Goal: Task Accomplishment & Management: Manage account settings

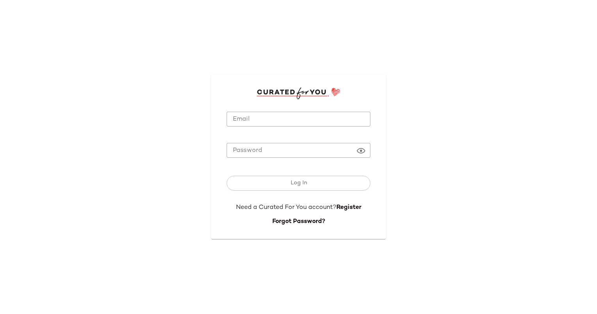
type input "**********"
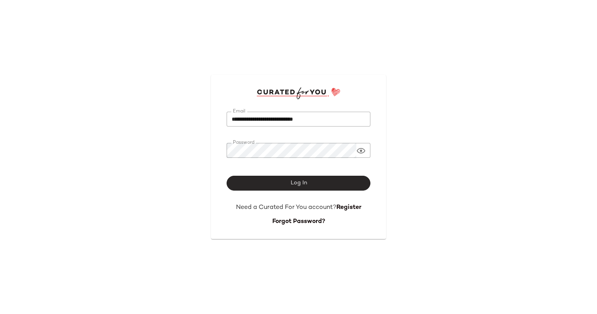
click at [287, 184] on button "Log In" at bounding box center [298, 183] width 144 height 15
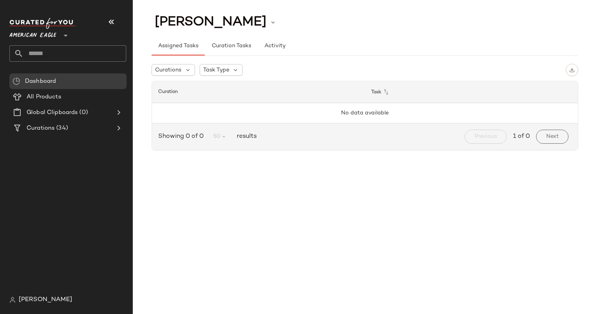
click at [48, 55] on input "text" at bounding box center [74, 53] width 103 height 16
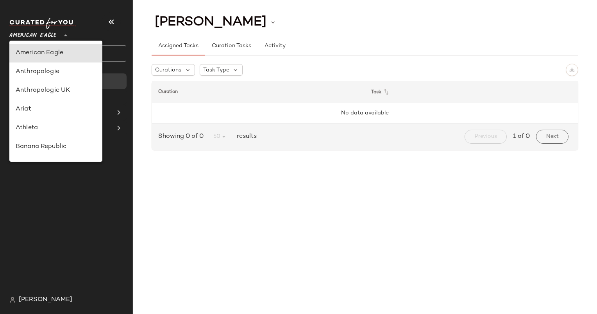
click at [30, 36] on span "American Eagle" at bounding box center [32, 34] width 47 height 14
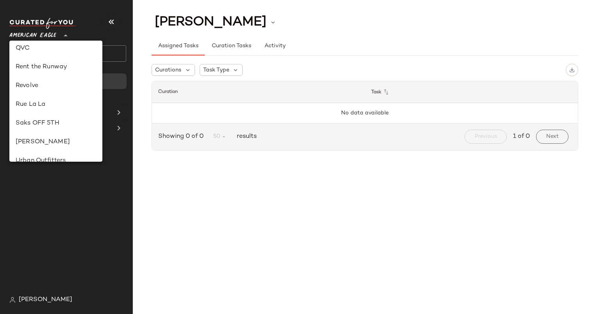
scroll to position [348, 0]
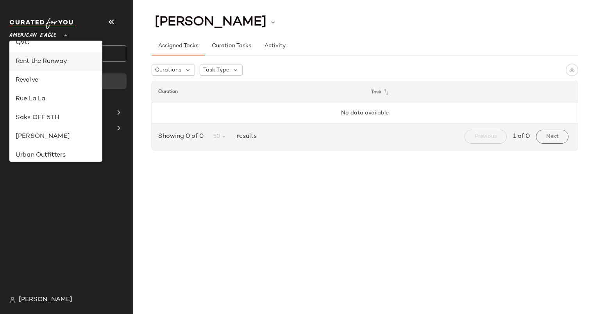
click at [51, 59] on div "Rent the Runway" at bounding box center [56, 61] width 80 height 9
type input "**"
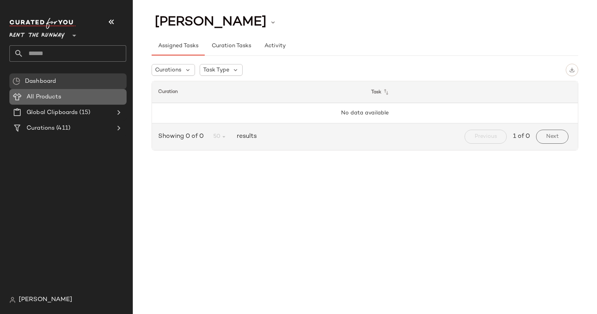
click at [67, 102] on Products "All Products" at bounding box center [67, 97] width 117 height 16
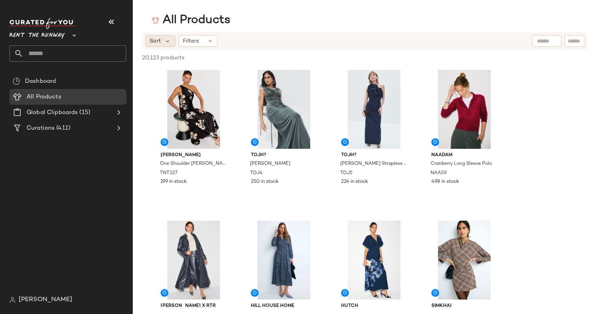
click at [148, 44] on div "Sort" at bounding box center [160, 41] width 30 height 12
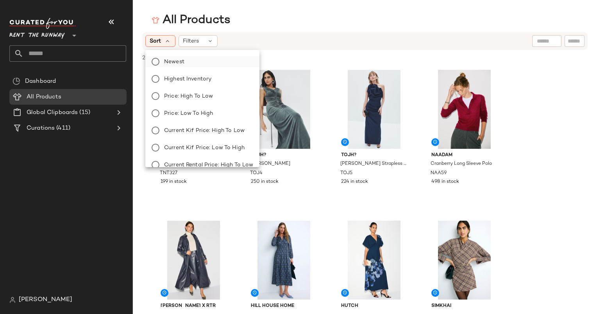
click at [188, 66] on label "Newest" at bounding box center [207, 61] width 92 height 11
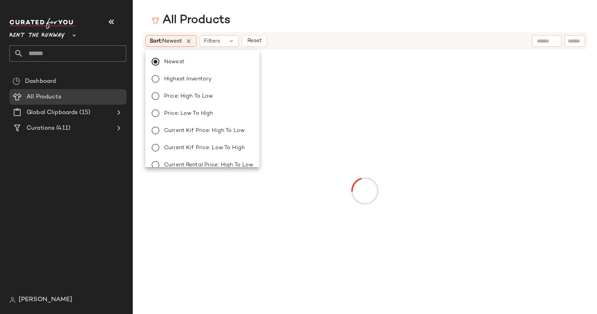
click at [376, 36] on div "Sort: Newest Filters Reset" at bounding box center [313, 41] width 337 height 12
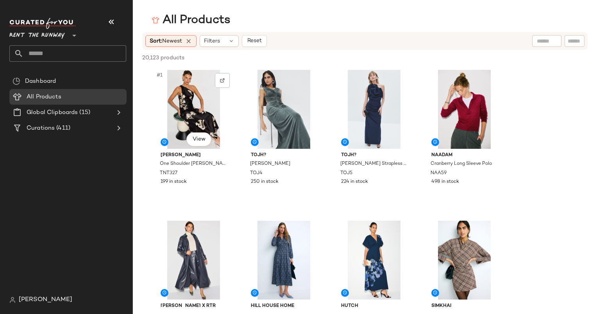
click at [182, 87] on div "#1 View" at bounding box center [193, 109] width 78 height 79
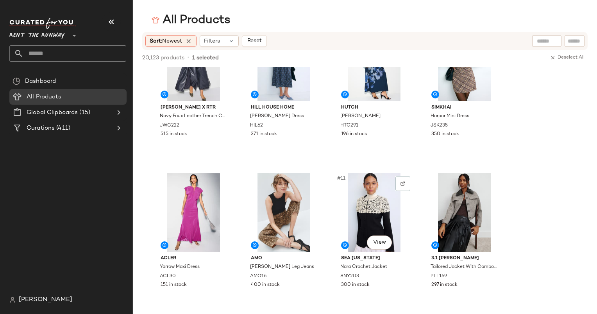
scroll to position [198, 0]
click at [265, 203] on div "#10 View" at bounding box center [283, 212] width 78 height 79
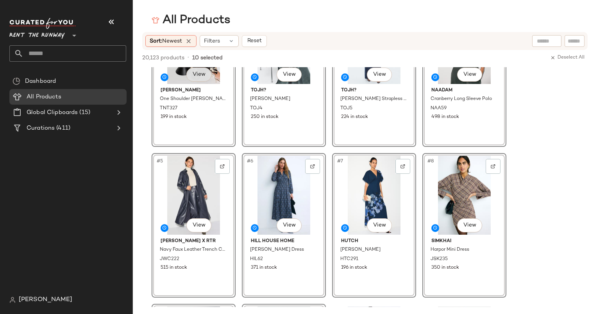
scroll to position [0, 0]
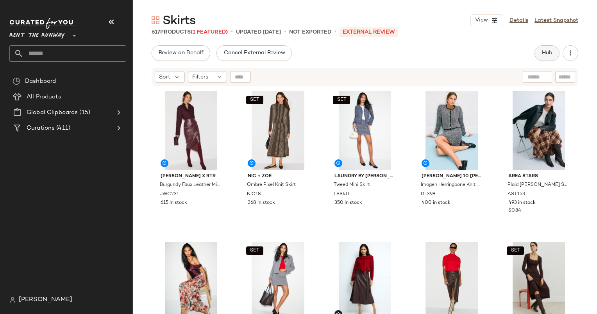
click at [537, 58] on button "Hub" at bounding box center [546, 53] width 25 height 16
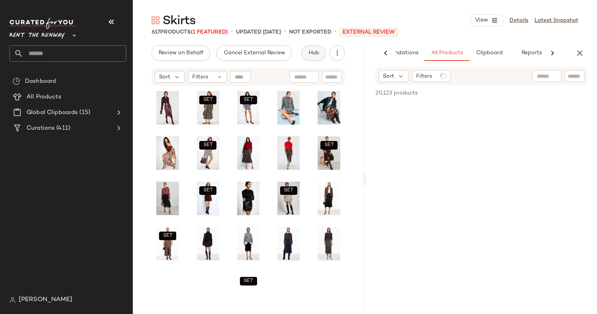
scroll to position [0, 40]
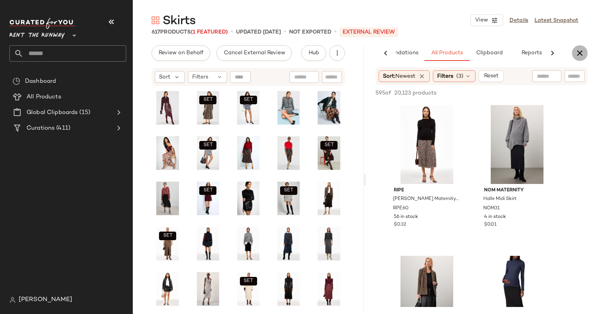
click at [583, 59] on button "button" at bounding box center [580, 53] width 16 height 16
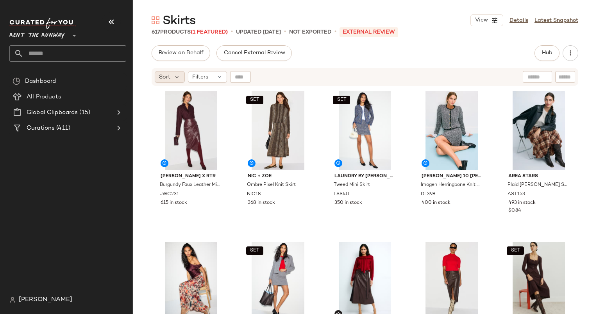
click at [169, 80] on span "Sort" at bounding box center [164, 77] width 11 height 8
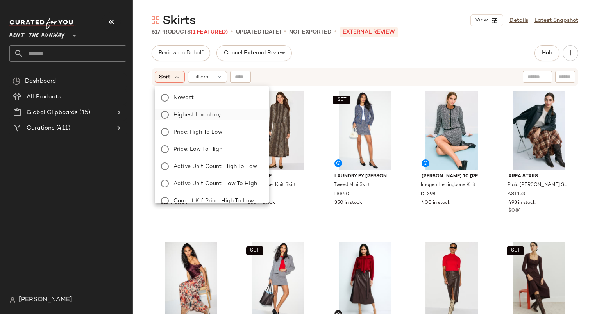
click at [211, 116] on span "Highest Inventory" at bounding box center [196, 115] width 47 height 8
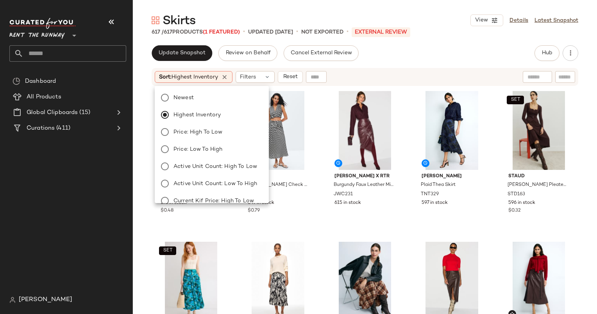
click at [373, 73] on div "Sort: Highest Inventory Filters Reset" at bounding box center [314, 77] width 319 height 12
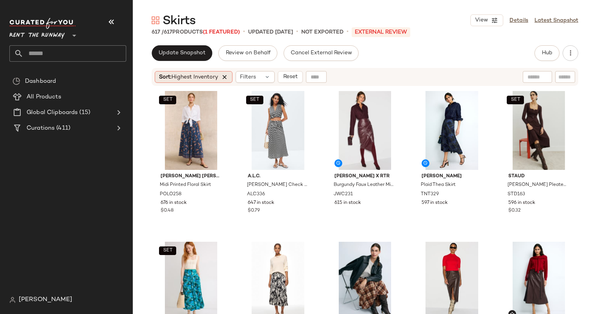
click at [223, 77] on icon at bounding box center [224, 76] width 7 height 7
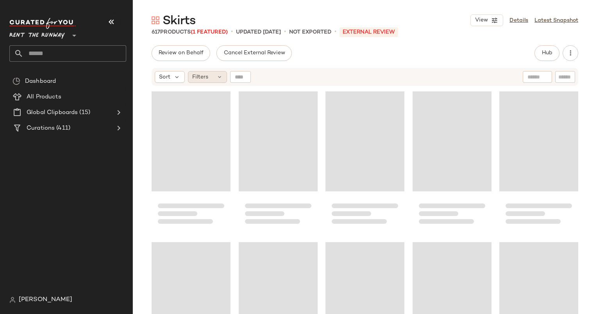
click at [200, 81] on div "Filters" at bounding box center [207, 77] width 39 height 12
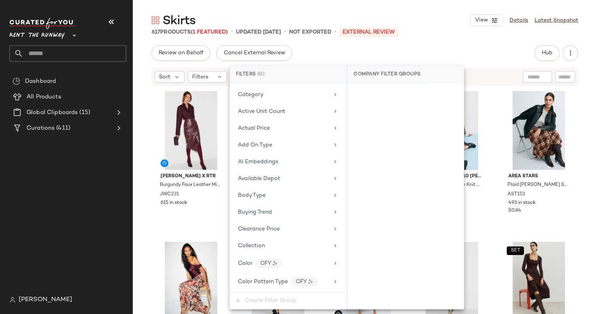
scroll to position [0, 0]
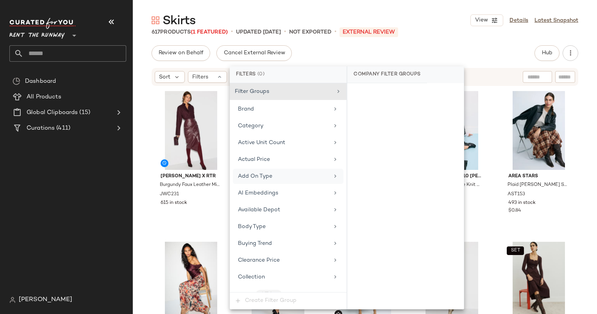
click at [280, 181] on div "Add On Type" at bounding box center [288, 176] width 111 height 15
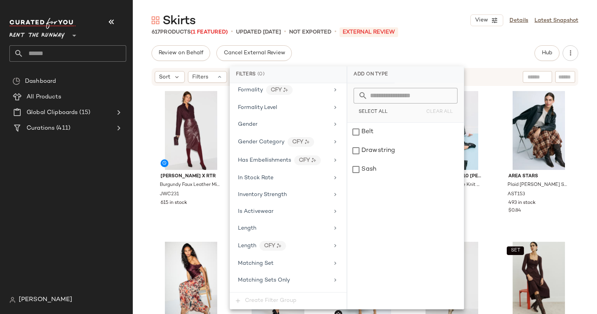
scroll to position [495, 0]
click at [266, 175] on span "In Stock Rate" at bounding box center [256, 178] width 36 height 6
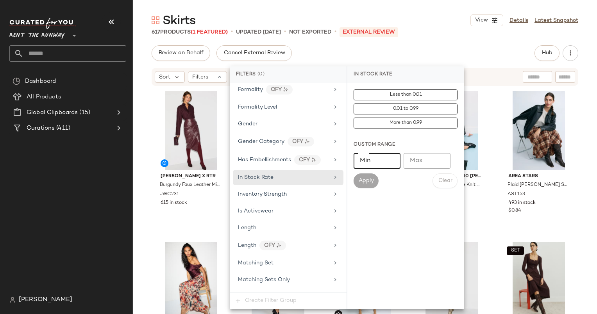
click at [380, 160] on input "Min" at bounding box center [376, 161] width 47 height 16
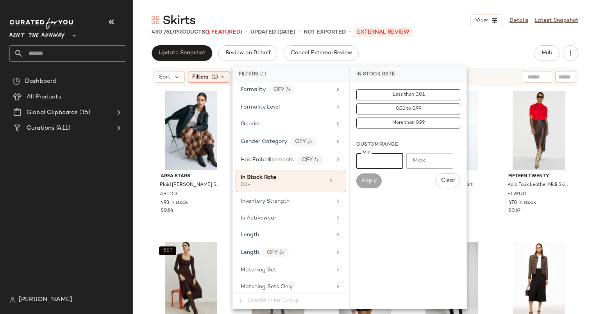
type input "***"
click at [441, 50] on div "Update Snapshot Review on Behalf Cancel External Review Hub Send for Review Ext…" at bounding box center [365, 53] width 426 height 16
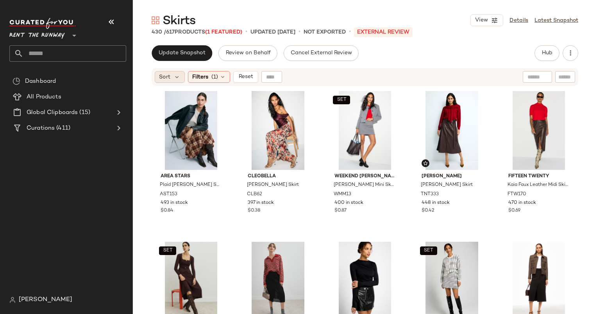
click at [164, 79] on span "Sort" at bounding box center [164, 77] width 11 height 8
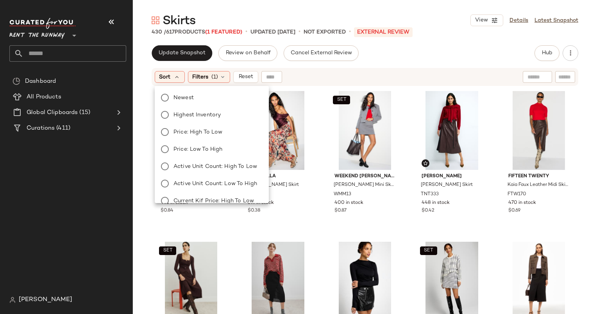
click at [178, 91] on div "Newest Highest Inventory Price: High to Low Price: Low to High Active Unit Coun…" at bounding box center [211, 192] width 116 height 206
click at [186, 101] on span "Newest" at bounding box center [183, 98] width 20 height 8
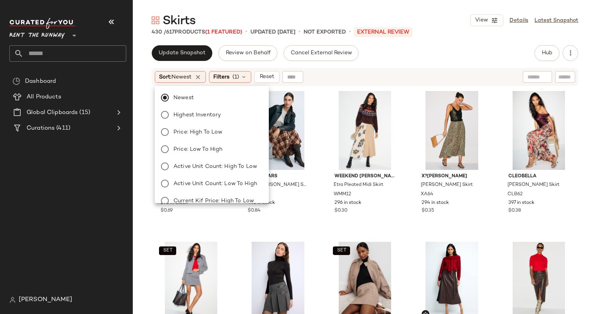
click at [351, 68] on div "Sort: Newest Filters (1) Reset" at bounding box center [365, 77] width 426 height 18
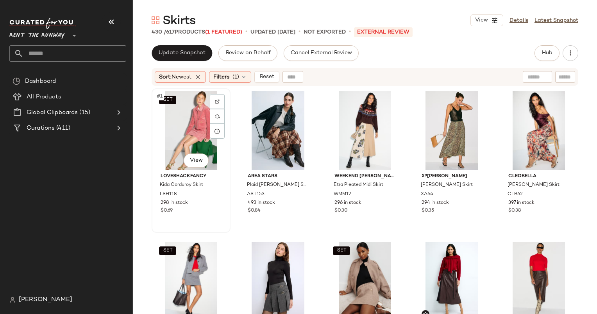
click at [183, 116] on div "SET #1 View" at bounding box center [190, 130] width 73 height 79
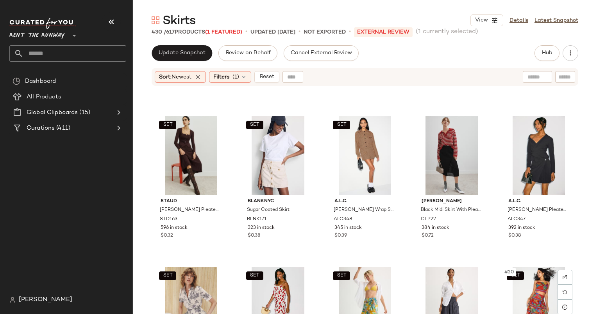
scroll to position [283, 0]
click at [536, 159] on div "#15 View" at bounding box center [538, 155] width 73 height 79
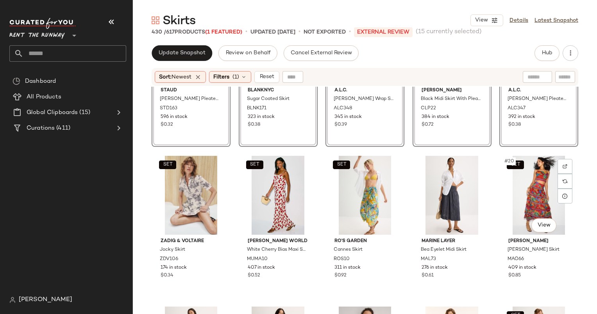
scroll to position [394, 0]
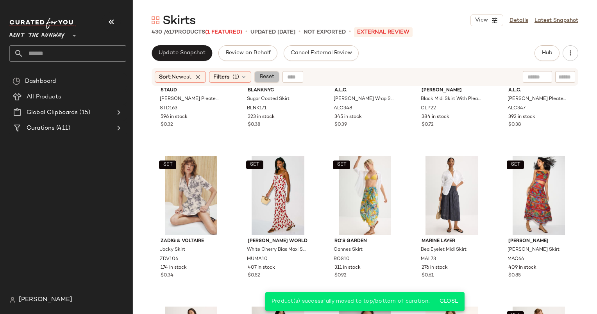
click at [266, 76] on span "Reset" at bounding box center [266, 77] width 15 height 6
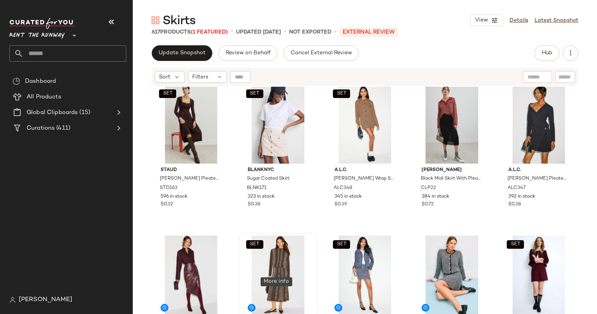
scroll to position [0, 0]
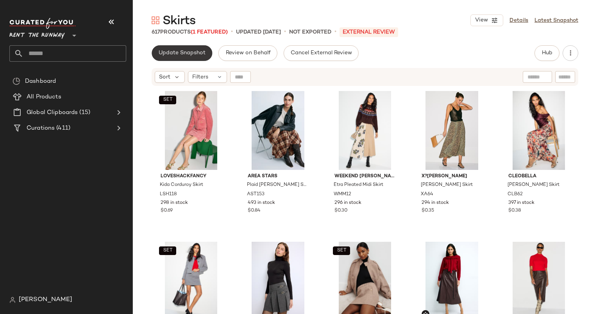
click at [190, 52] on span "Update Snapshot" at bounding box center [181, 53] width 47 height 6
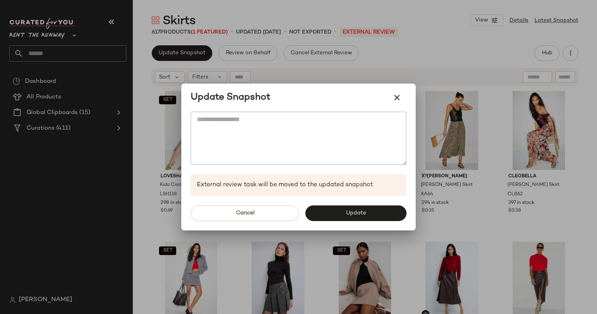
click at [408, 100] on div "Update Snapshot" at bounding box center [298, 98] width 234 height 28
click at [397, 100] on icon "button" at bounding box center [396, 97] width 9 height 9
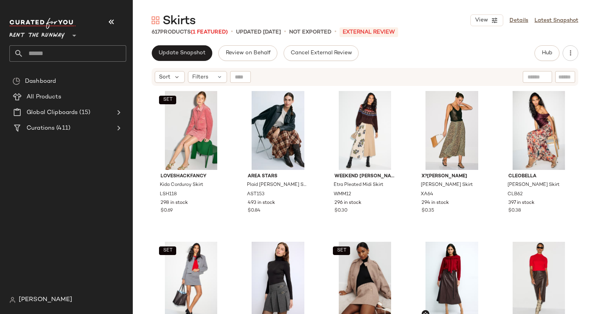
click at [221, 37] on div "Skirts View Details Latest Snapshot 617 Products (1 Featured) • updated Sep 29t…" at bounding box center [365, 162] width 464 height 301
click at [207, 30] on span "(1 Featured)" at bounding box center [209, 32] width 37 height 6
click at [214, 31] on span "(1 Featured)" at bounding box center [209, 32] width 37 height 6
click at [205, 80] on span "Filters" at bounding box center [200, 77] width 16 height 8
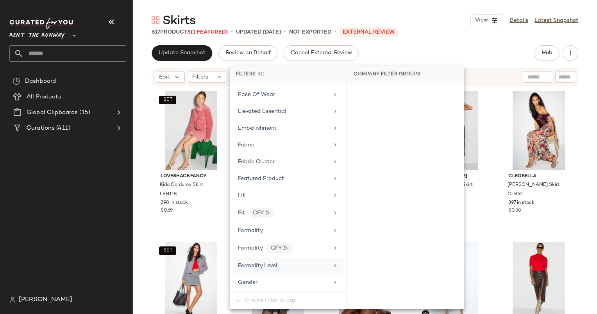
scroll to position [337, 0]
click at [255, 176] on span "Featured Product" at bounding box center [261, 178] width 46 height 6
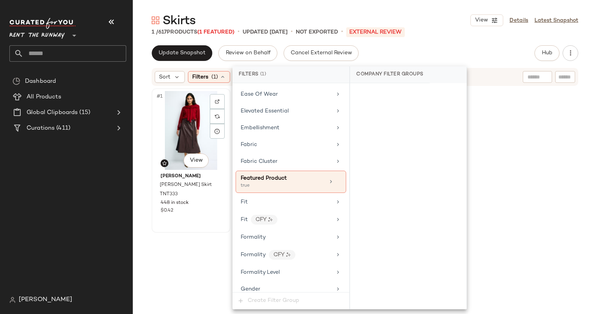
click at [180, 120] on div "#1 View" at bounding box center [190, 130] width 73 height 79
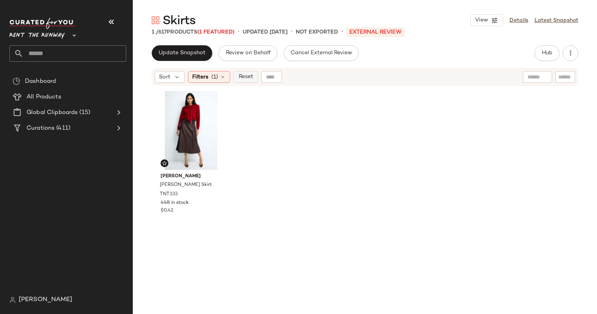
click at [247, 82] on button "Reset" at bounding box center [245, 77] width 25 height 12
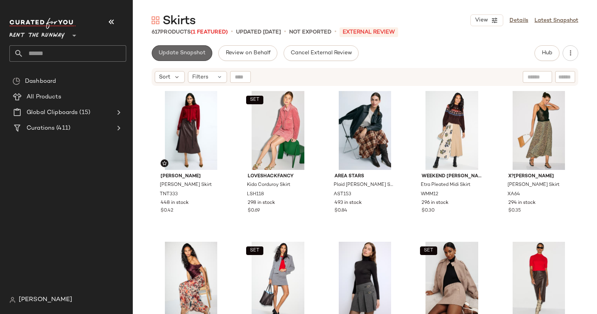
click at [192, 50] on span "Update Snapshot" at bounding box center [181, 53] width 47 height 6
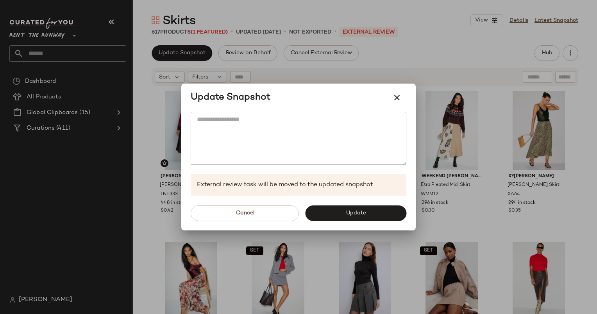
click at [360, 202] on div "Cancel Update" at bounding box center [298, 213] width 234 height 34
click at [365, 213] on span "Update" at bounding box center [355, 213] width 20 height 6
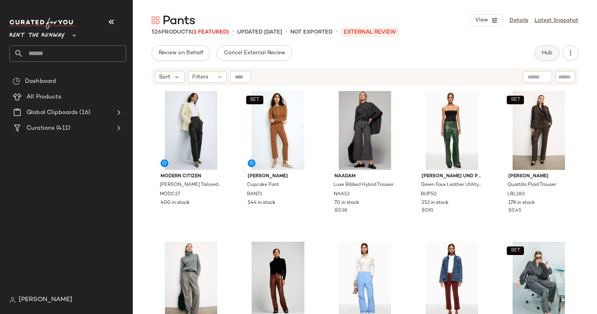
click at [555, 49] on button "Hub" at bounding box center [546, 53] width 25 height 16
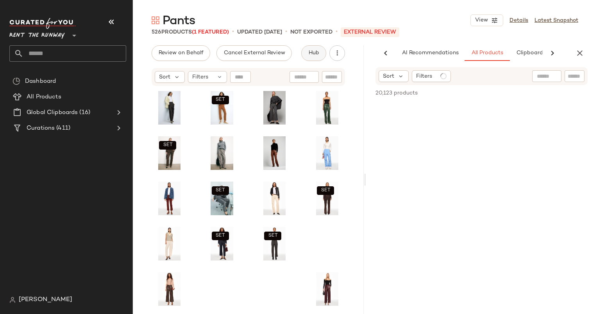
scroll to position [0, 48]
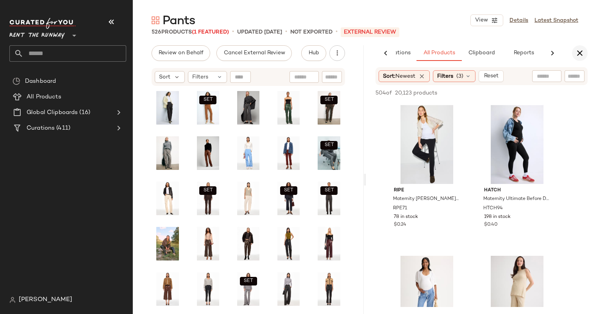
click at [581, 55] on icon "button" at bounding box center [579, 52] width 9 height 9
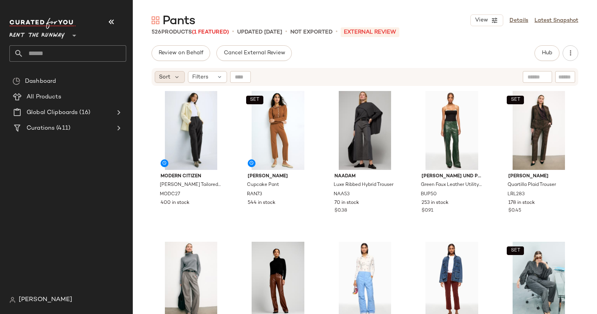
click at [167, 80] on span "Sort" at bounding box center [164, 77] width 11 height 8
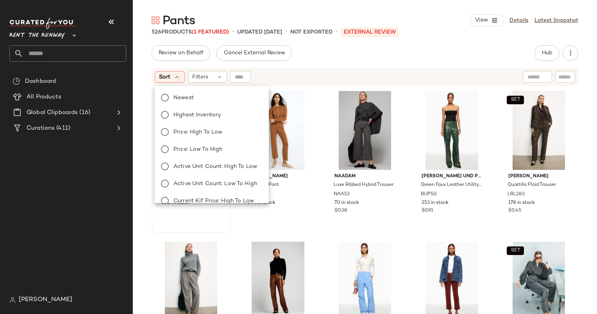
click at [210, 104] on div "Newest Highest Inventory Price: High to Low Price: Low to High Active Unit Coun…" at bounding box center [211, 192] width 116 height 206
click at [205, 102] on label "Newest" at bounding box center [216, 97] width 92 height 11
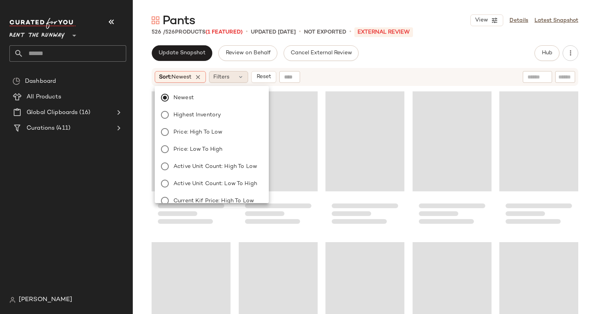
click at [221, 78] on span "Filters" at bounding box center [221, 77] width 16 height 8
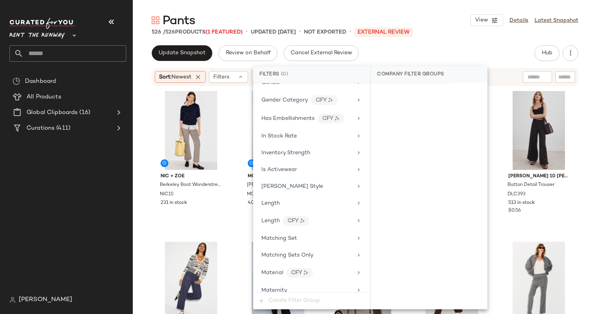
scroll to position [539, 0]
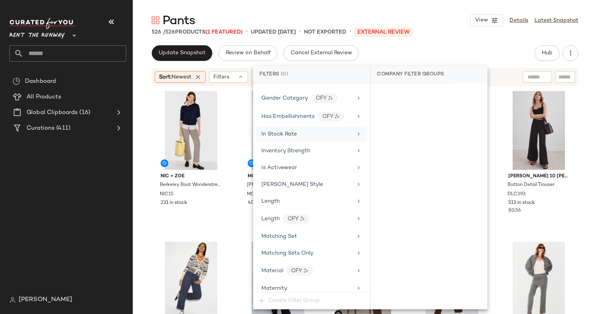
click at [322, 130] on div "In Stock Rate" at bounding box center [306, 134] width 91 height 8
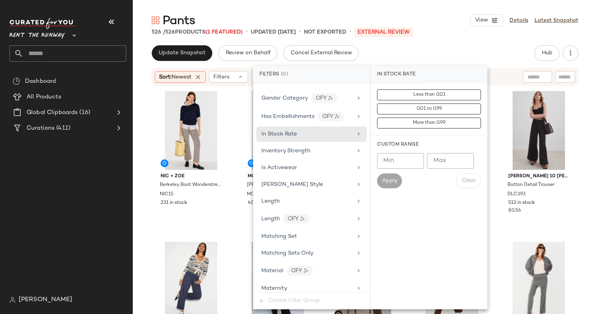
click at [376, 164] on div "Custom Range Min Min Max Max Apply Clear" at bounding box center [429, 164] width 116 height 59
click at [387, 162] on input "Min" at bounding box center [400, 161] width 47 height 16
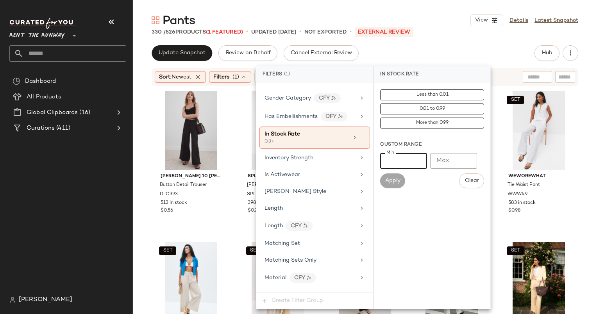
type input "***"
click at [452, 37] on div "Pants View Details Latest Snapshot 330 / 526 Products (1 Featured) • updated Se…" at bounding box center [365, 162] width 464 height 301
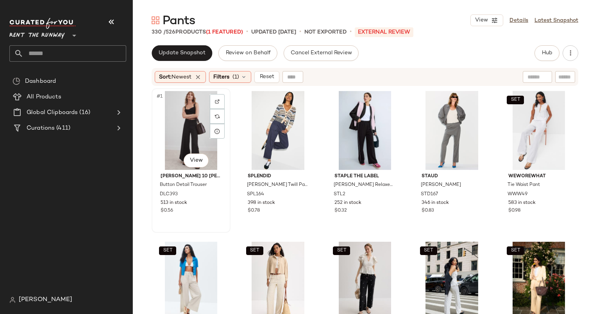
click at [181, 131] on div "#1 View" at bounding box center [190, 130] width 73 height 79
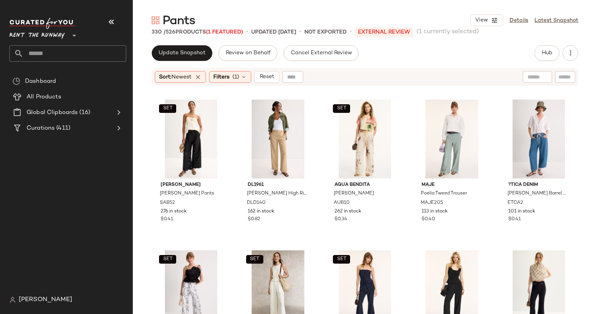
scroll to position [299, 0]
click at [273, 133] on div "#12 View" at bounding box center [277, 139] width 73 height 79
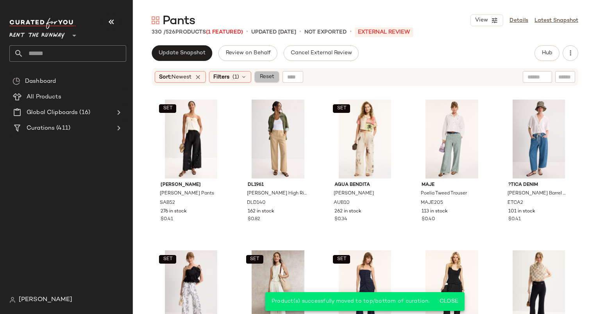
click at [263, 77] on span "Reset" at bounding box center [266, 77] width 15 height 6
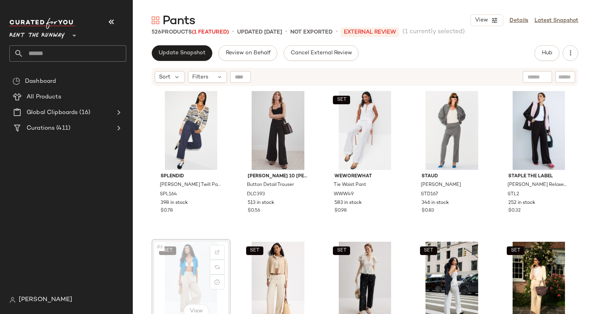
scroll to position [0, 0]
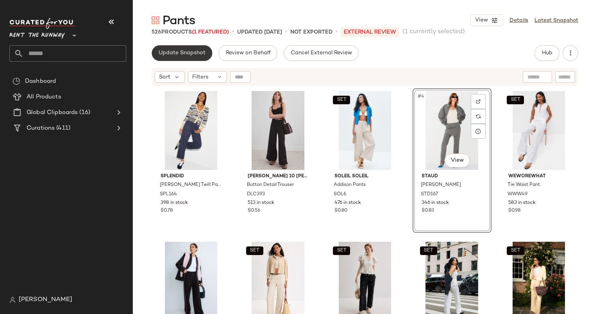
click at [178, 50] on span "Update Snapshot" at bounding box center [181, 53] width 47 height 6
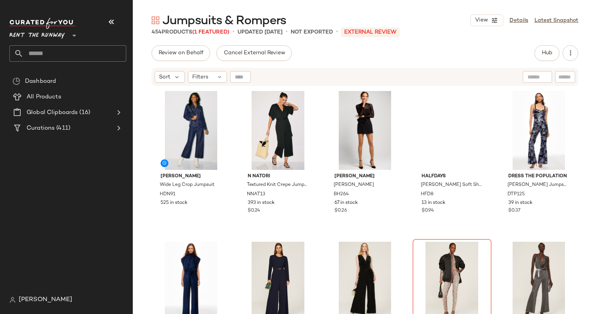
click at [537, 60] on div "Hub" at bounding box center [546, 53] width 25 height 16
click at [539, 59] on button "Hub" at bounding box center [546, 53] width 25 height 16
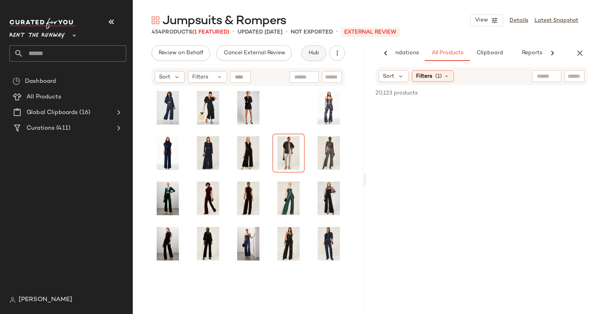
scroll to position [0, 40]
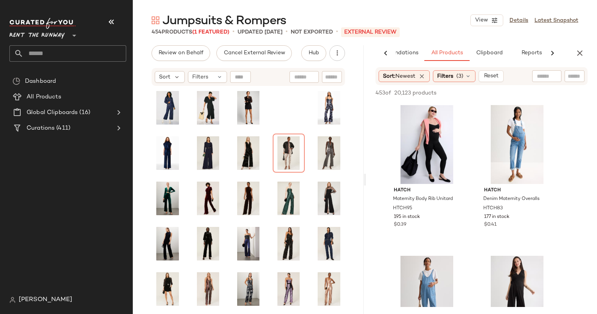
click at [589, 55] on div "AI Recommendations All Products Clipboard Reports" at bounding box center [481, 53] width 231 height 16
click at [580, 55] on icon "button" at bounding box center [579, 52] width 9 height 9
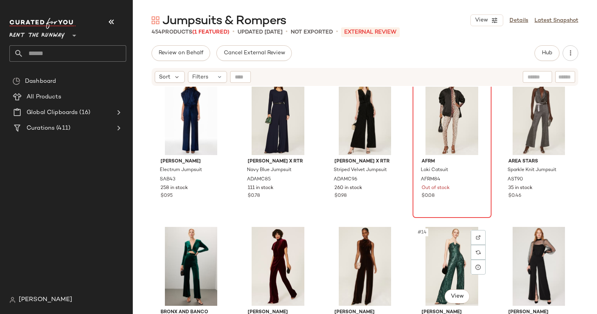
scroll to position [171, 0]
click at [439, 125] on div "#9 View" at bounding box center [451, 116] width 73 height 79
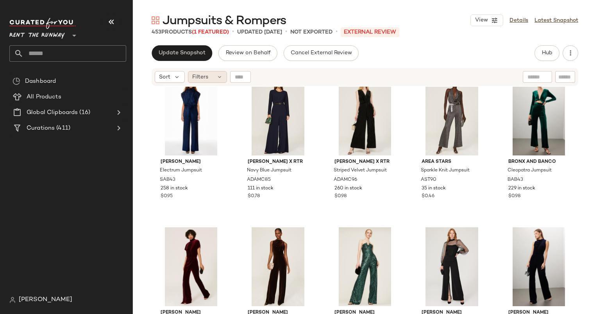
click at [218, 79] on icon at bounding box center [219, 77] width 6 height 6
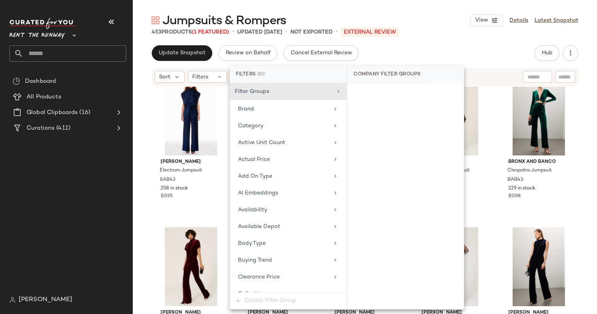
click at [403, 46] on div "Update Snapshot Review on Behalf Cancel External Review Hub Send for Review Ext…" at bounding box center [365, 53] width 426 height 16
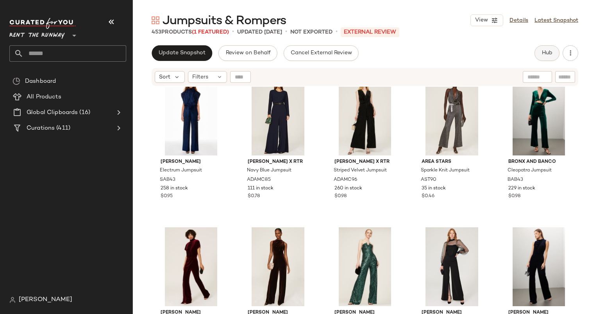
click at [552, 52] on span "Hub" at bounding box center [546, 53] width 11 height 6
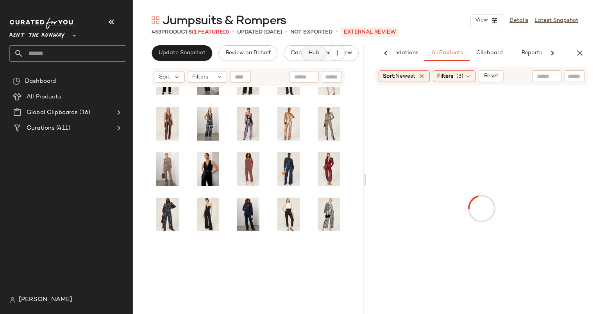
scroll to position [66, 0]
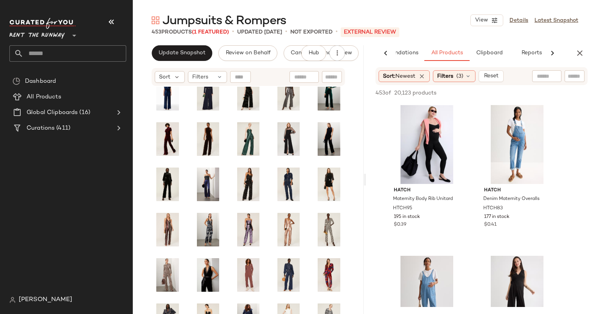
click at [571, 52] on div "AI Recommendations All Products Clipboard Reports" at bounding box center [469, 53] width 206 height 16
click at [578, 48] on icon "button" at bounding box center [579, 52] width 9 height 9
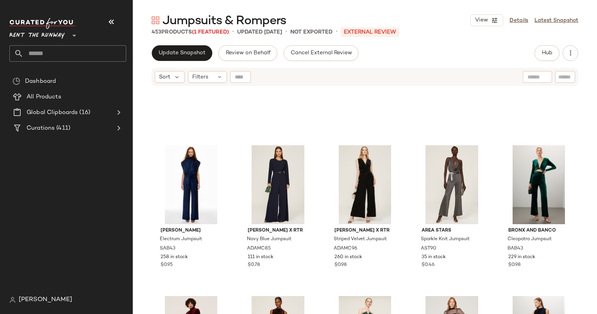
scroll to position [0, 0]
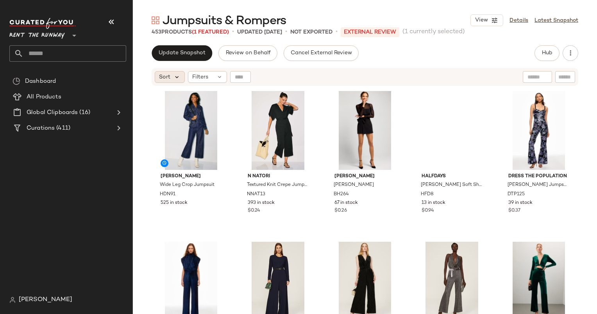
click at [177, 75] on icon at bounding box center [176, 76] width 7 height 7
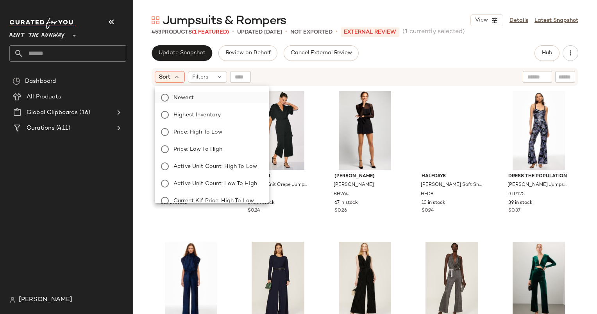
click at [195, 98] on label "Newest" at bounding box center [216, 97] width 92 height 11
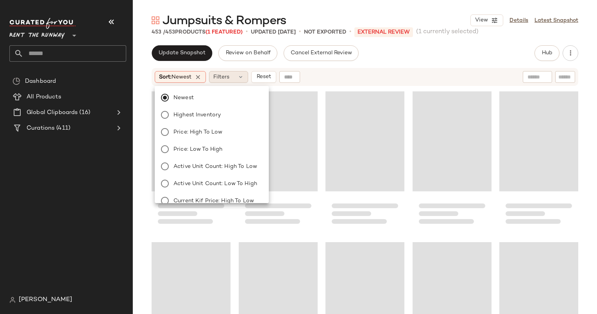
click at [235, 77] on div "Filters" at bounding box center [228, 77] width 39 height 12
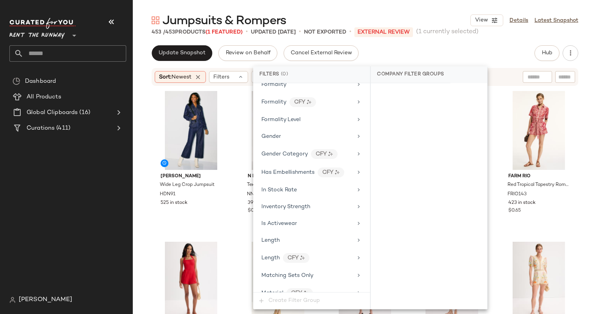
scroll to position [483, 0]
click at [298, 186] on div "In Stock Rate" at bounding box center [306, 189] width 91 height 8
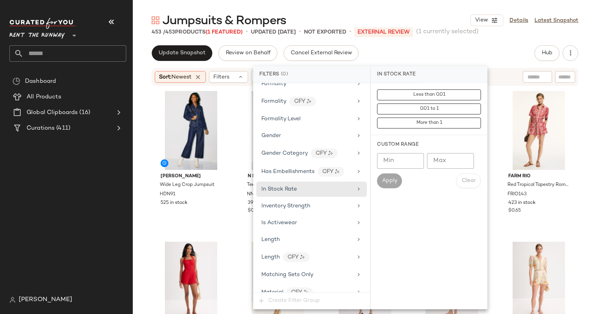
click at [402, 164] on input "Min" at bounding box center [400, 161] width 47 height 16
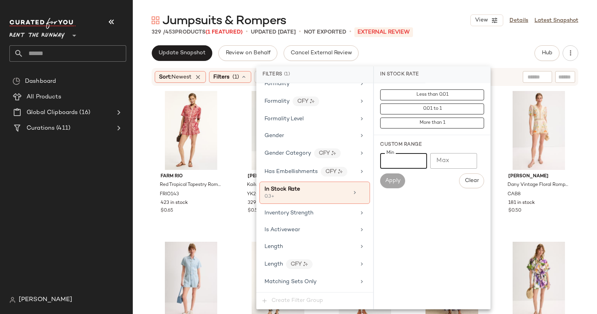
type input "***"
click at [396, 64] on div "Update Snapshot Review on Behalf Cancel External Review Hub Send for Review Ext…" at bounding box center [365, 179] width 464 height 269
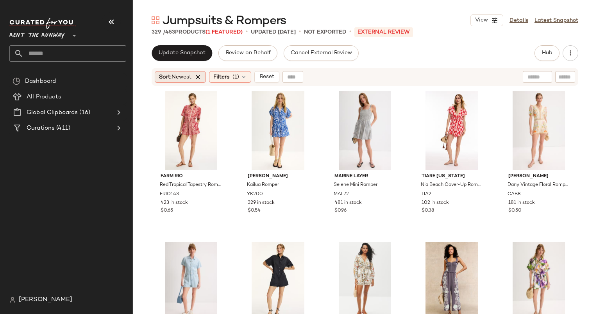
click at [201, 75] on icon at bounding box center [197, 76] width 7 height 7
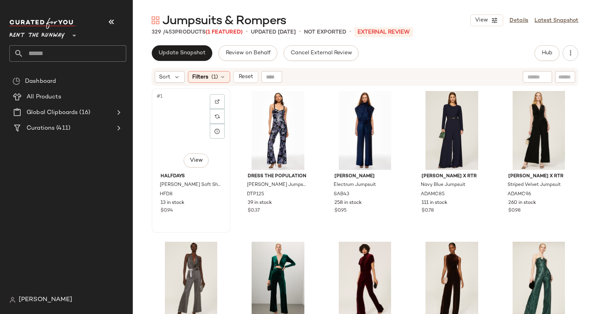
click at [184, 122] on div "#1 View" at bounding box center [190, 130] width 73 height 79
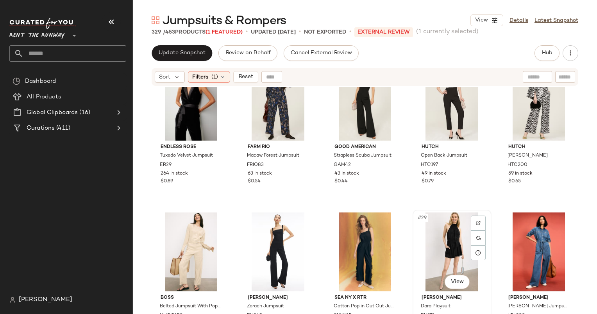
scroll to position [639, 0]
click at [200, 247] on div "#26 View" at bounding box center [190, 251] width 73 height 79
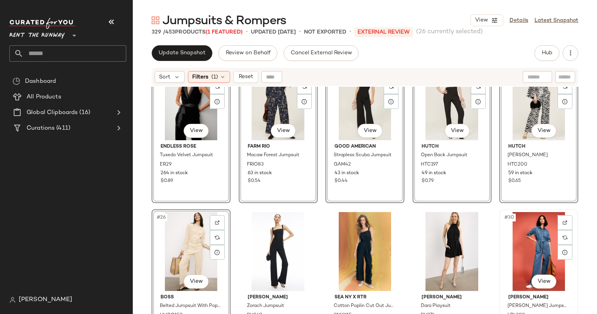
click at [526, 229] on div "#30 View" at bounding box center [538, 251] width 73 height 79
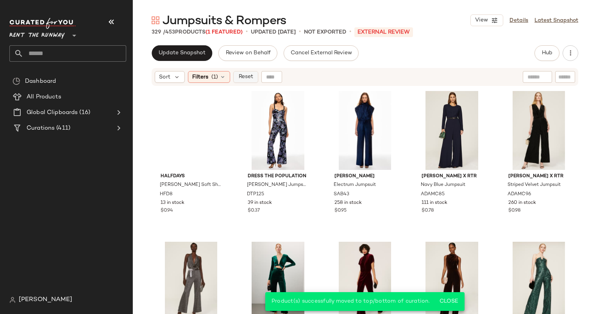
click at [248, 73] on button "Reset" at bounding box center [245, 77] width 25 height 12
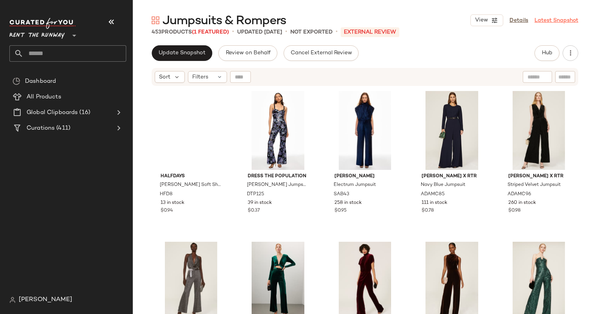
click at [552, 18] on link "Latest Snapshot" at bounding box center [556, 20] width 44 height 8
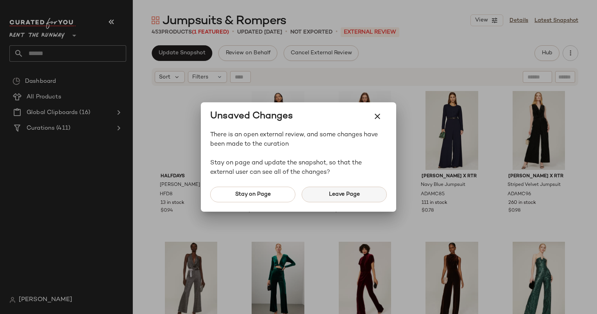
click at [353, 201] on button "Leave Page" at bounding box center [343, 195] width 85 height 16
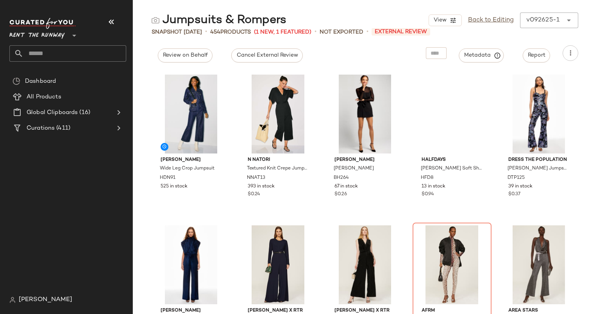
click at [500, 31] on div "Snapshot Sep 26th • 454 Products (1 New, 1 Featured) • Not Exported • External …" at bounding box center [365, 32] width 464 height 8
click at [494, 27] on div "View Back to Editing v092625-1 ******" at bounding box center [503, 20] width 150 height 16
click at [484, 16] on link "Back to Editing" at bounding box center [491, 20] width 46 height 9
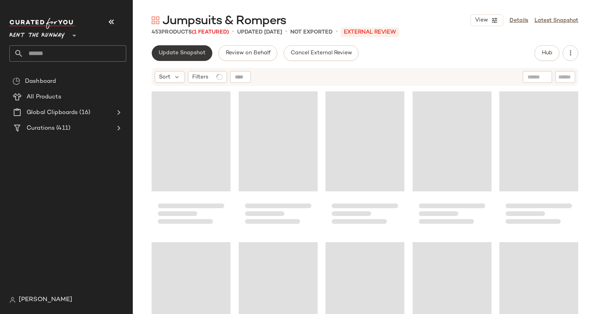
scroll to position [754, 0]
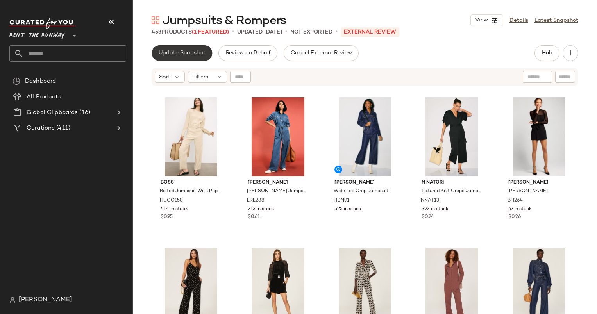
click at [191, 59] on button "Update Snapshot" at bounding box center [182, 53] width 61 height 16
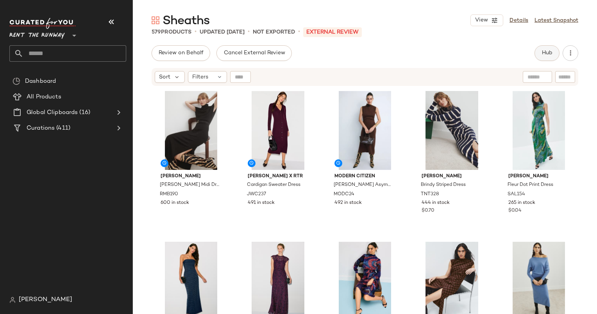
click at [542, 57] on button "Hub" at bounding box center [546, 53] width 25 height 16
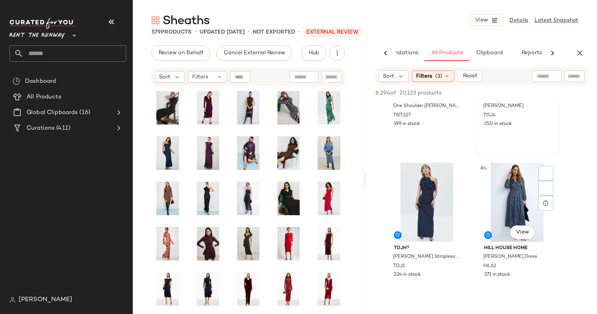
scroll to position [127, 0]
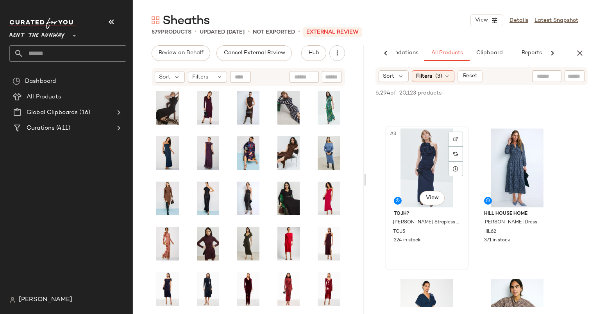
click at [419, 170] on div "#3 View" at bounding box center [426, 167] width 78 height 79
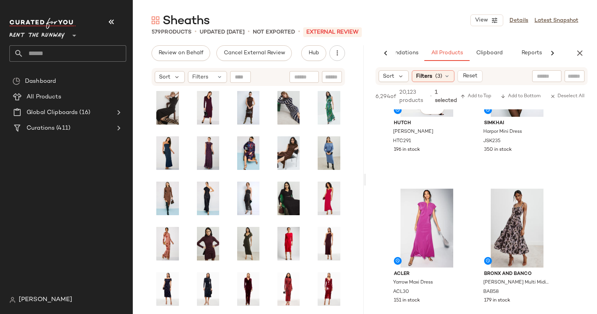
scroll to position [382, 0]
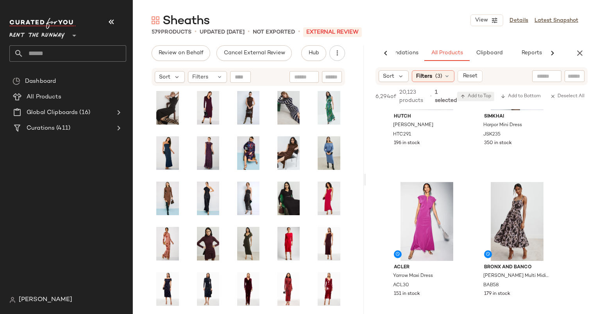
click at [480, 94] on span "Add to Top" at bounding box center [475, 96] width 31 height 5
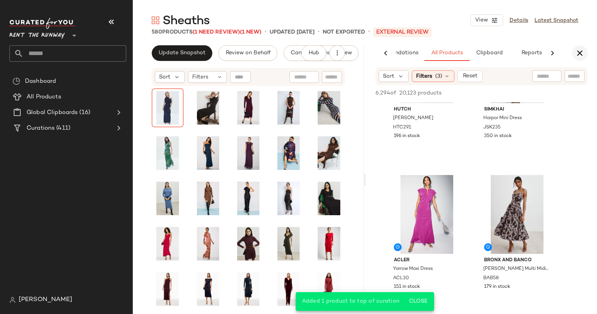
click at [578, 53] on icon "button" at bounding box center [579, 52] width 9 height 9
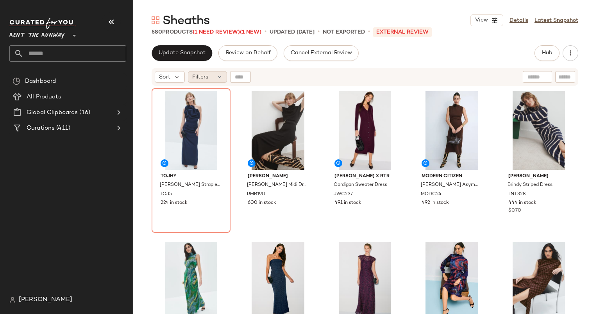
click at [203, 78] on span "Filters" at bounding box center [200, 77] width 16 height 8
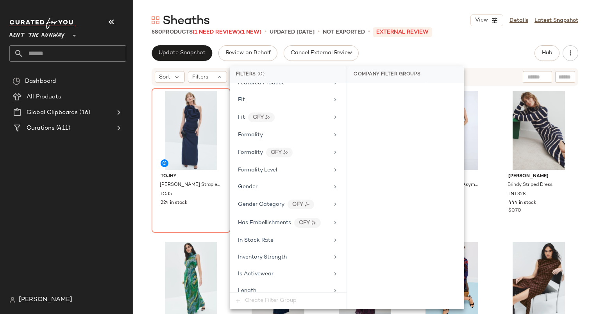
scroll to position [433, 0]
click at [274, 236] on div "In Stock Rate" at bounding box center [283, 240] width 91 height 8
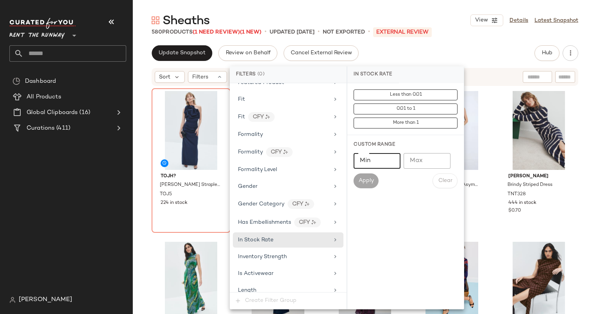
click at [366, 162] on input "Min" at bounding box center [376, 161] width 47 height 16
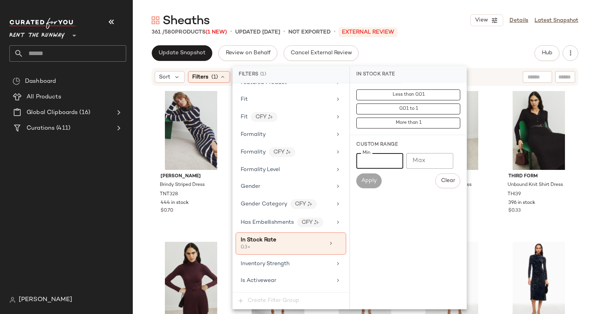
type input "***"
click at [450, 37] on div "Sheaths View Details Latest Snapshot 361 / 580 Products (1 New) • updated Sep 2…" at bounding box center [365, 162] width 464 height 301
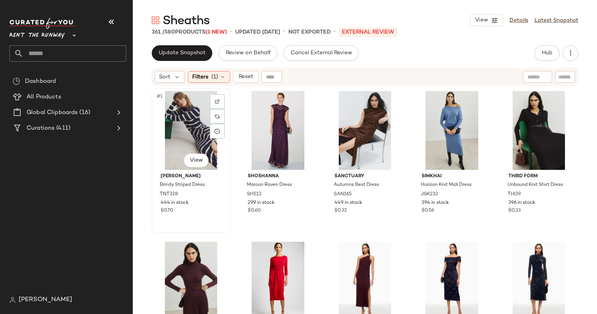
click at [187, 122] on div "#1 View" at bounding box center [190, 130] width 73 height 79
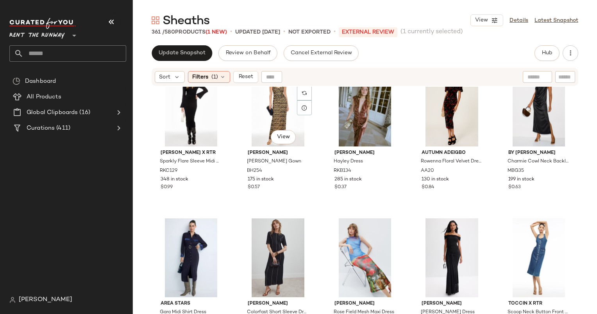
scroll to position [633, 0]
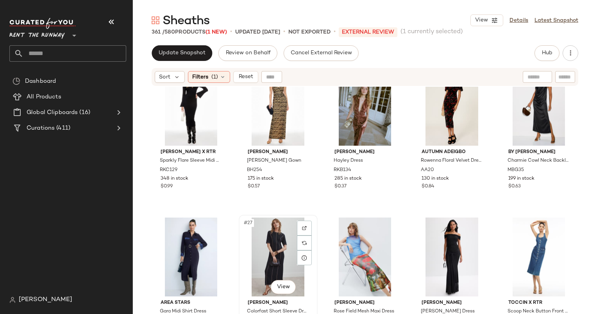
click at [284, 228] on div "#27 View" at bounding box center [277, 257] width 73 height 79
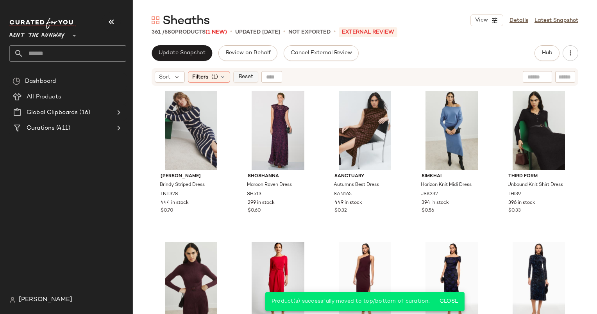
click at [253, 78] on button "Reset" at bounding box center [245, 77] width 25 height 12
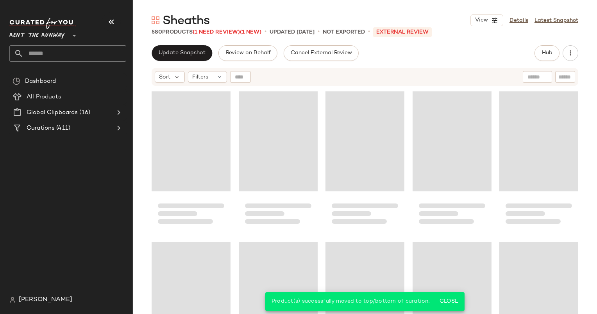
scroll to position [754, 0]
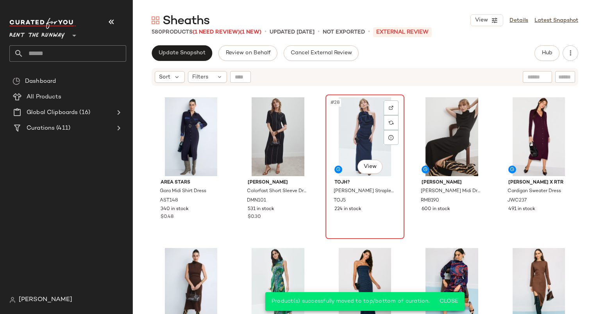
click at [354, 152] on div "#28 View" at bounding box center [364, 136] width 73 height 79
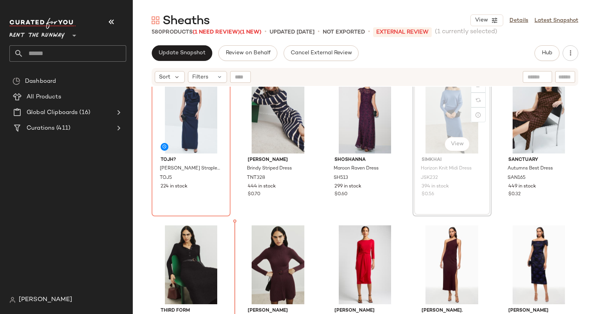
scroll to position [18, 0]
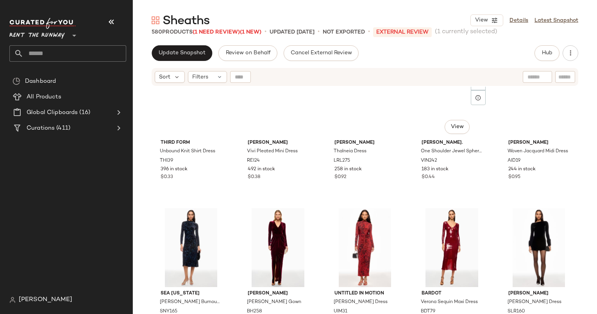
scroll to position [132, 0]
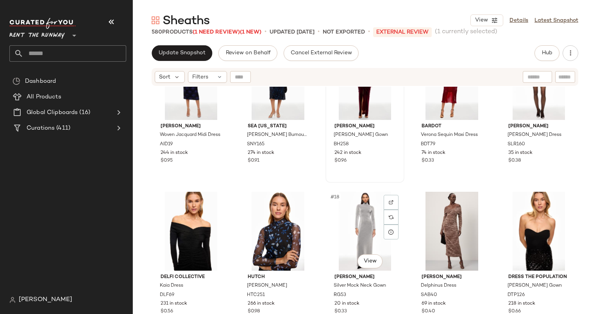
scroll to position [303, 0]
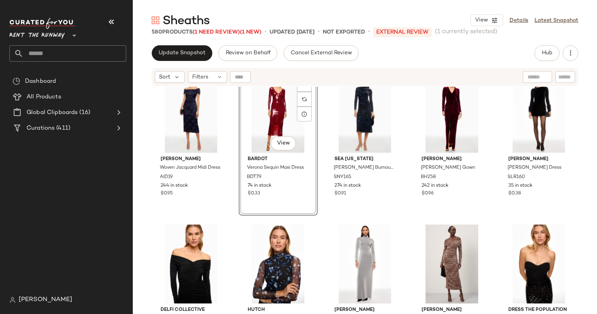
scroll to position [326, 0]
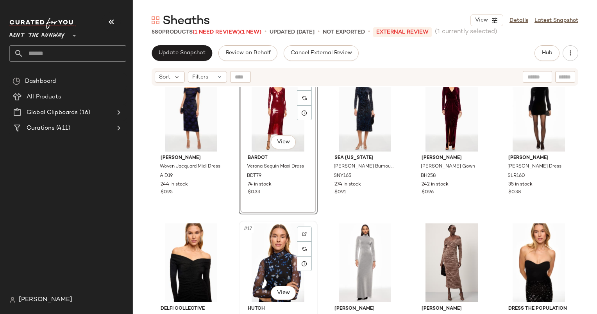
click at [280, 257] on div "#17 View" at bounding box center [277, 262] width 73 height 79
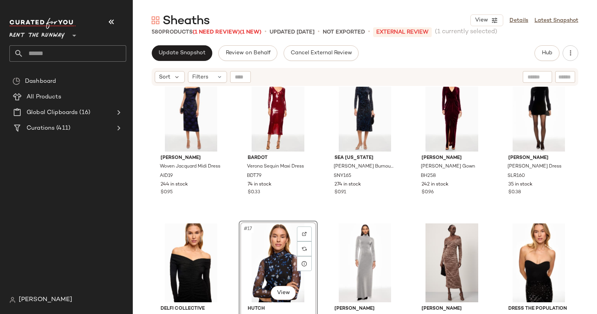
click at [475, 67] on div "Update Snapshot Review on Behalf Cancel External Review Hub Send for Review Ext…" at bounding box center [365, 179] width 464 height 269
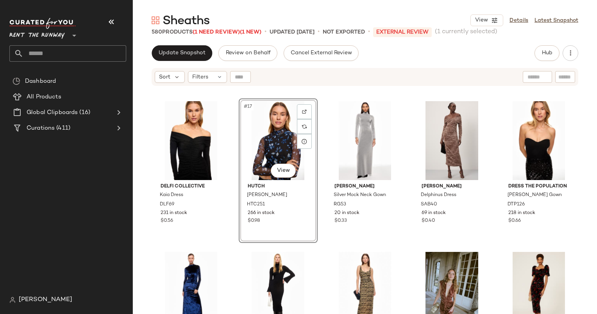
scroll to position [471, 0]
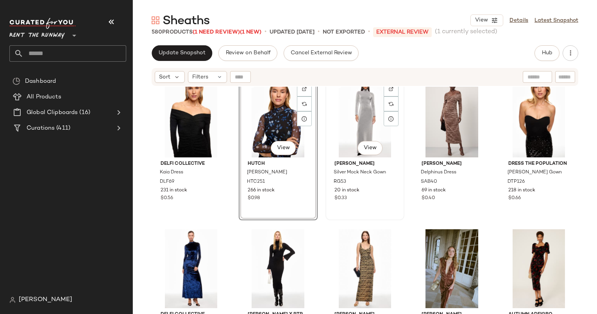
click at [362, 128] on div "#18 View" at bounding box center [364, 117] width 73 height 79
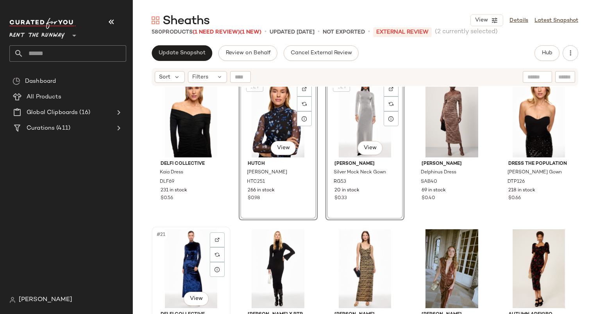
click at [186, 244] on div "#21 View" at bounding box center [190, 268] width 73 height 79
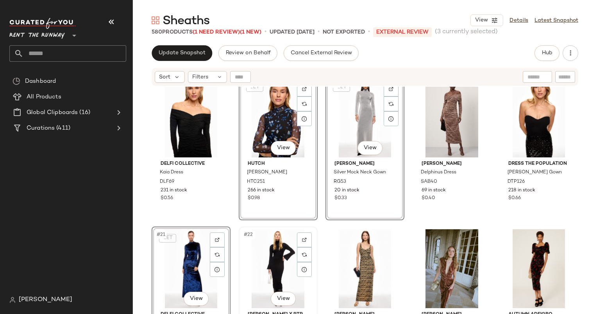
click at [275, 255] on div "#22 View" at bounding box center [277, 268] width 73 height 79
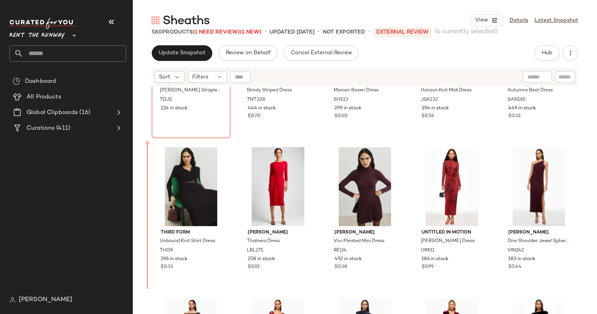
scroll to position [95, 0]
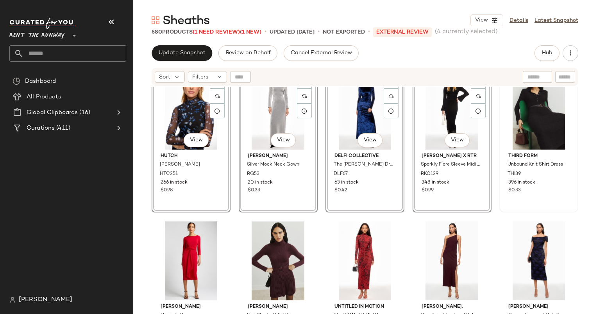
scroll to position [178, 0]
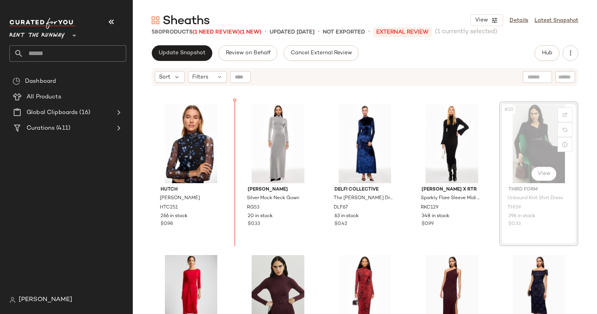
scroll to position [143, 0]
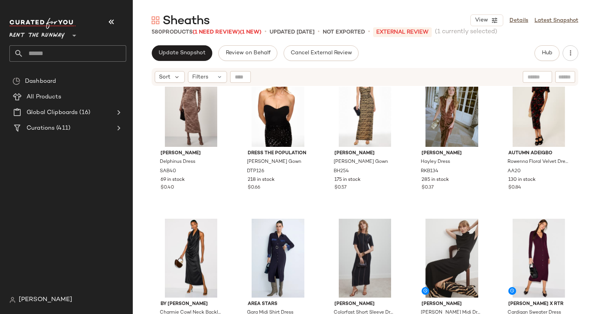
scroll to position [638, 0]
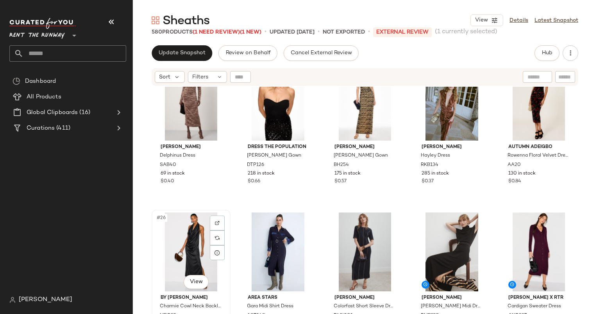
click at [180, 231] on div "#26 View" at bounding box center [190, 251] width 73 height 79
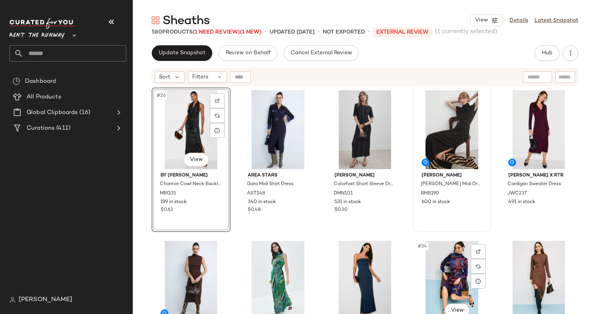
scroll to position [729, 0]
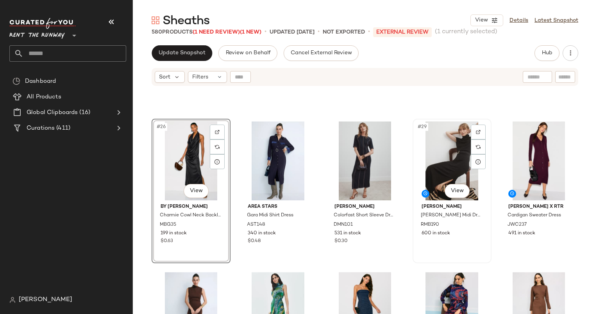
click at [440, 141] on div "#29 View" at bounding box center [451, 160] width 73 height 79
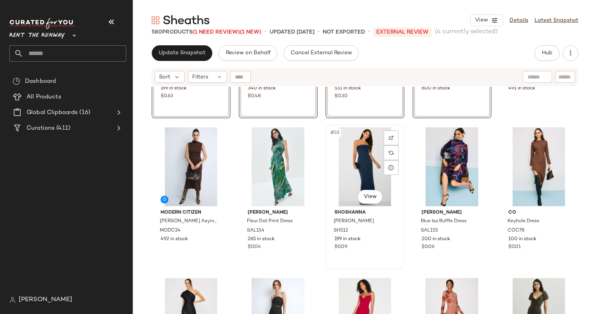
click at [364, 153] on div "#33 View" at bounding box center [364, 166] width 73 height 79
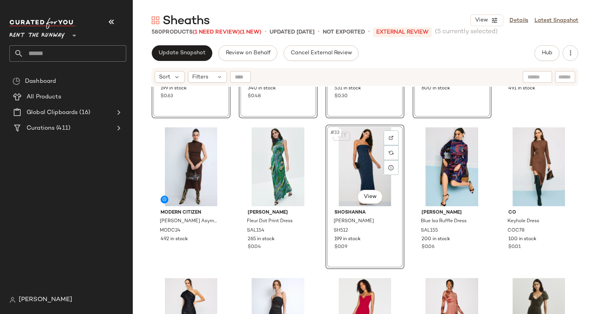
scroll to position [872, 0]
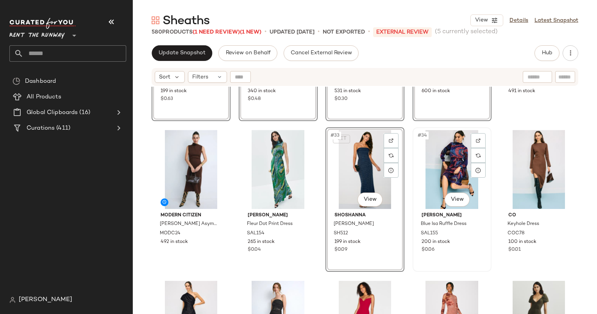
click at [436, 154] on div "#34 View" at bounding box center [451, 169] width 73 height 79
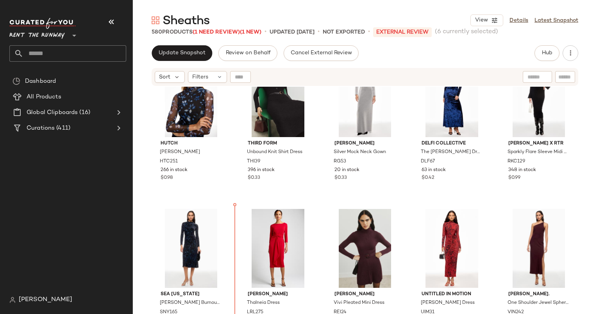
scroll to position [192, 0]
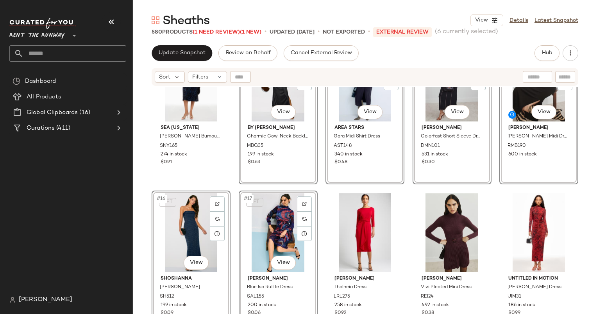
scroll to position [400, 0]
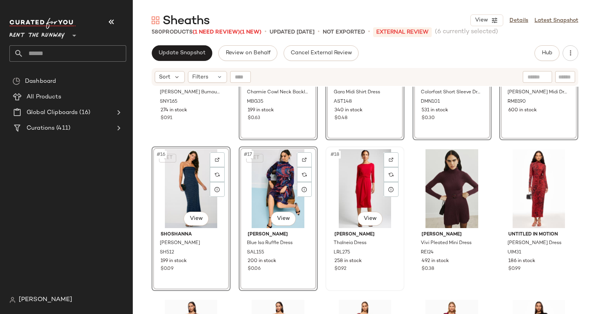
click at [326, 207] on div "#18 View Lauren Ralph Lauren Thalneia Dress LRL275 258 in stock $0.92" at bounding box center [364, 218] width 77 height 143
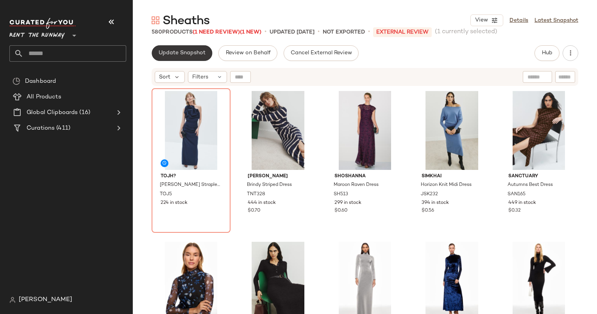
click at [177, 61] on button "Update Snapshot" at bounding box center [182, 53] width 61 height 16
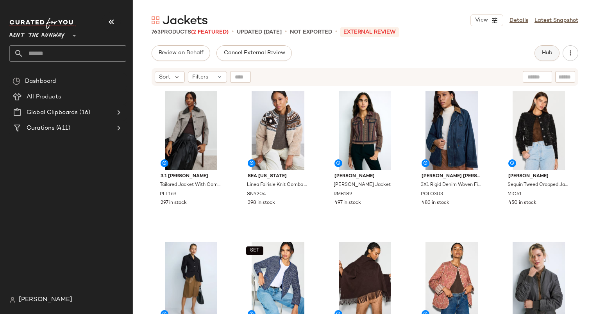
click at [550, 49] on button "Hub" at bounding box center [546, 53] width 25 height 16
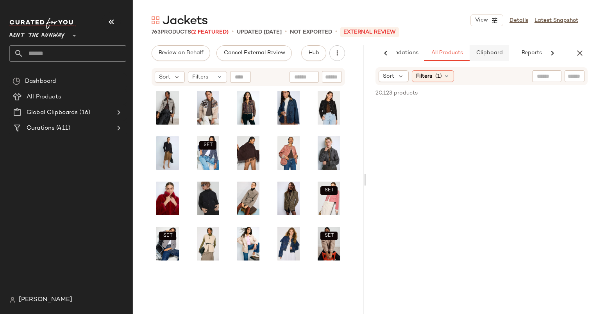
scroll to position [0, 40]
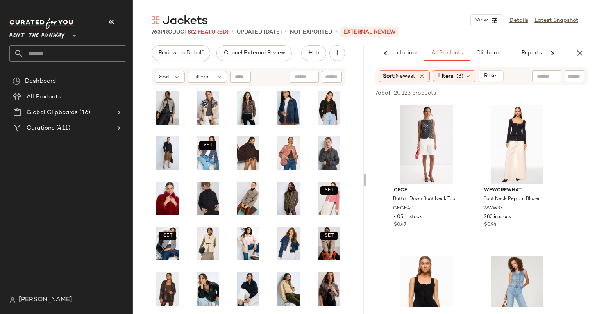
click at [365, 280] on div "Jackets View Details Latest Snapshot 763 Products (2 Featured) • updated Sep 26…" at bounding box center [365, 162] width 464 height 301
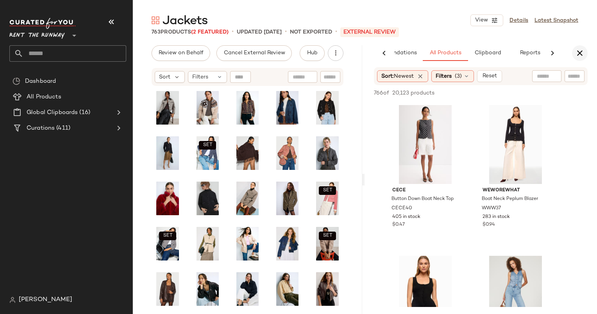
click at [579, 59] on button "button" at bounding box center [580, 53] width 16 height 16
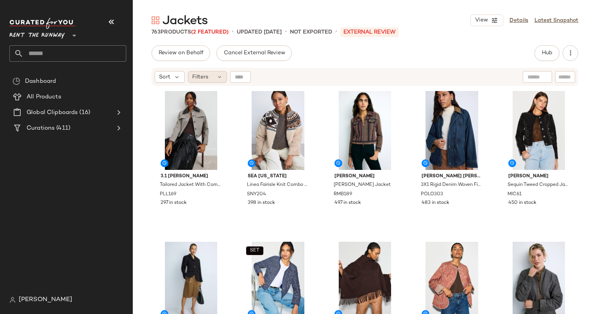
click at [209, 72] on div "Filters" at bounding box center [207, 77] width 39 height 12
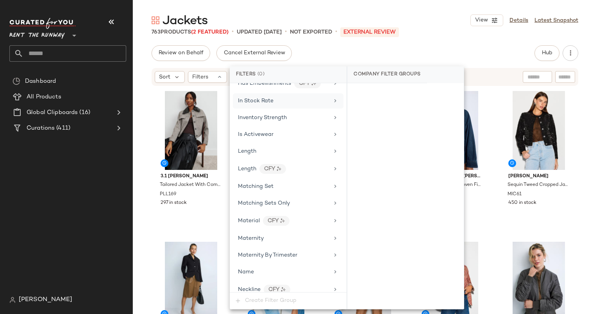
scroll to position [455, 0]
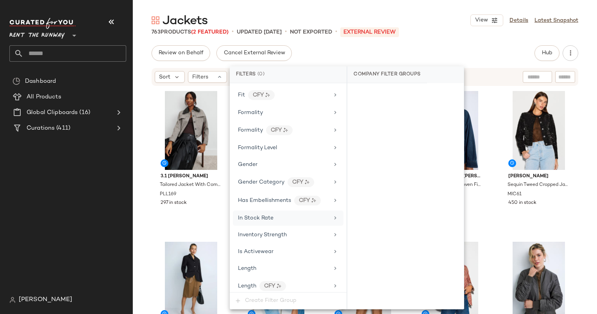
click at [269, 215] on span "In Stock Rate" at bounding box center [256, 218] width 36 height 6
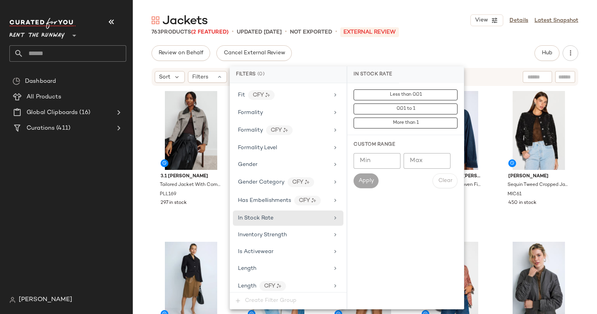
click at [374, 166] on input "Min" at bounding box center [376, 161] width 47 height 16
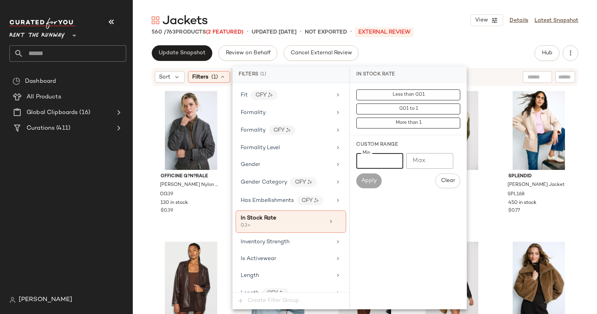
type input "***"
click at [381, 50] on div "Update Snapshot Review on Behalf Cancel External Review Hub Send for Review Ext…" at bounding box center [365, 53] width 426 height 16
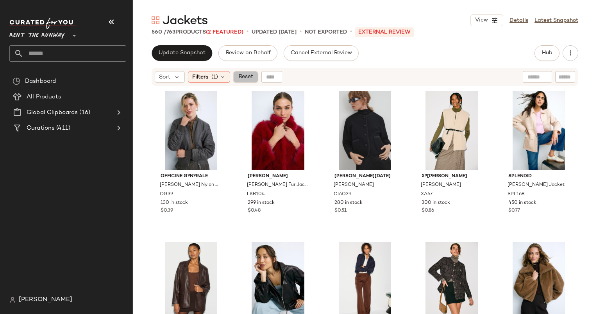
click at [244, 77] on span "Reset" at bounding box center [245, 77] width 15 height 6
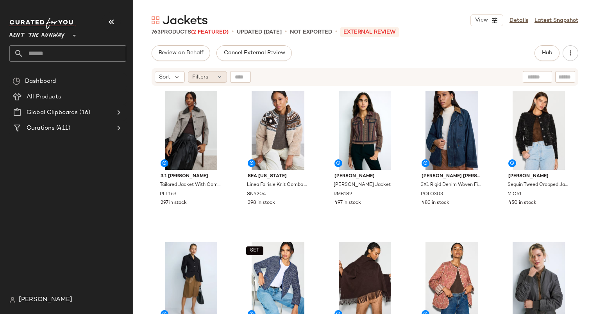
click at [206, 79] on span "Filters" at bounding box center [200, 77] width 16 height 8
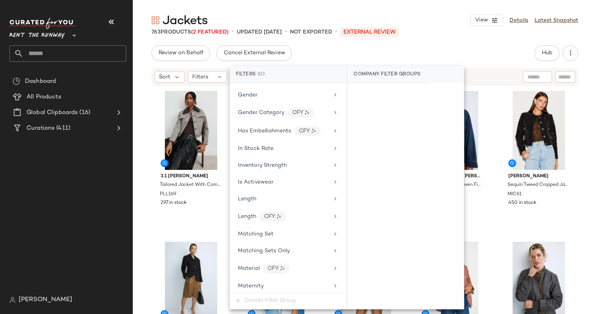
scroll to position [525, 0]
click at [266, 145] on span "In Stock Rate" at bounding box center [256, 148] width 36 height 6
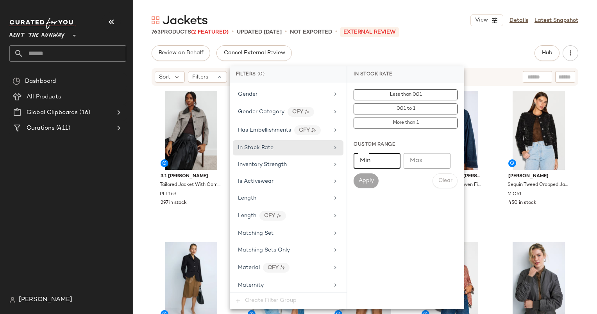
click at [382, 164] on input "Min" at bounding box center [376, 161] width 47 height 16
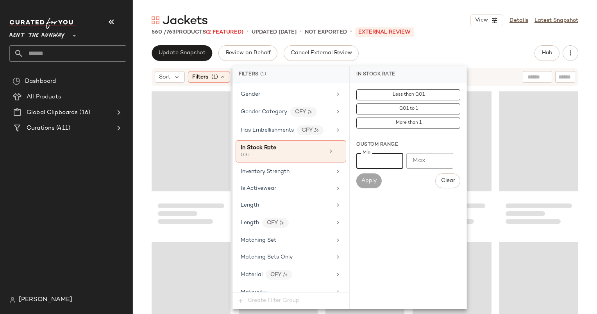
type input "***"
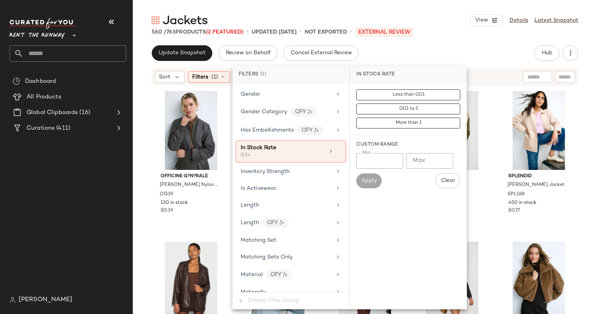
click at [293, 27] on div "Jackets View Details Latest Snapshot" at bounding box center [365, 20] width 464 height 16
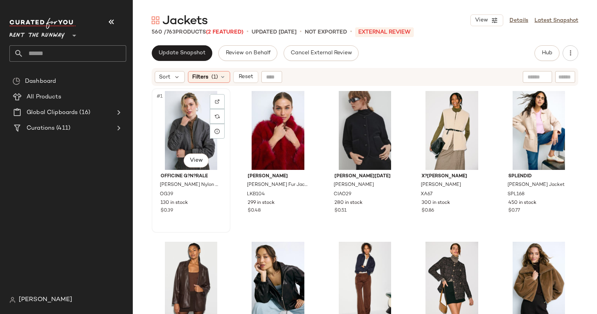
click at [183, 113] on div "#1 View" at bounding box center [190, 130] width 73 height 79
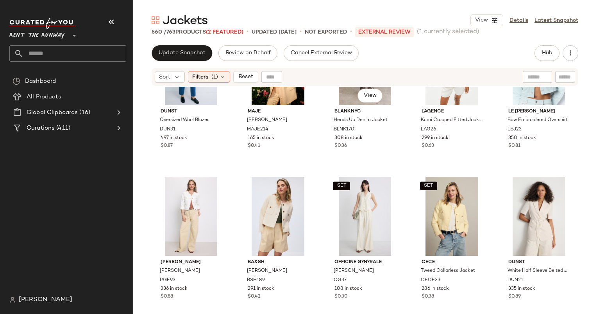
scroll to position [335, 0]
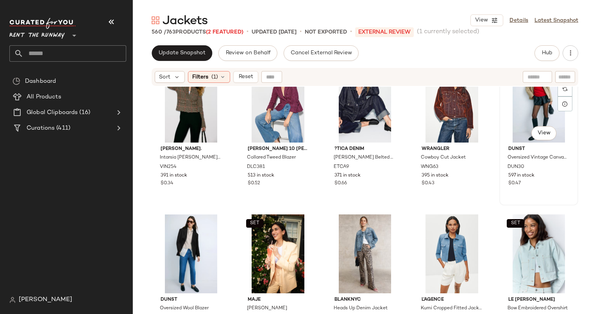
click at [514, 96] on div "#15 View" at bounding box center [538, 103] width 73 height 79
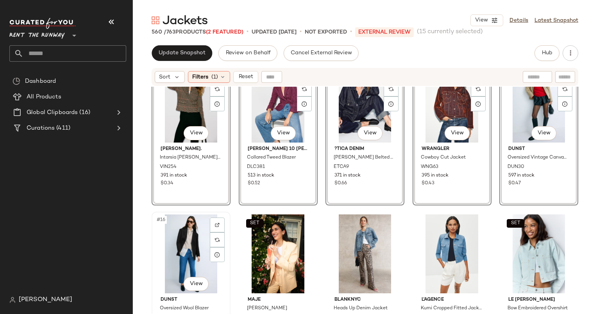
click at [189, 232] on div "#16 View" at bounding box center [190, 253] width 73 height 79
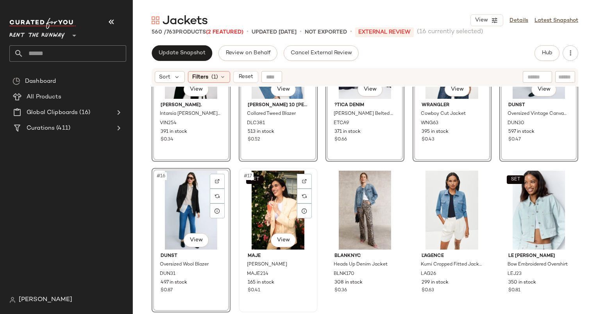
click at [276, 208] on div "SET #17 View" at bounding box center [277, 210] width 73 height 79
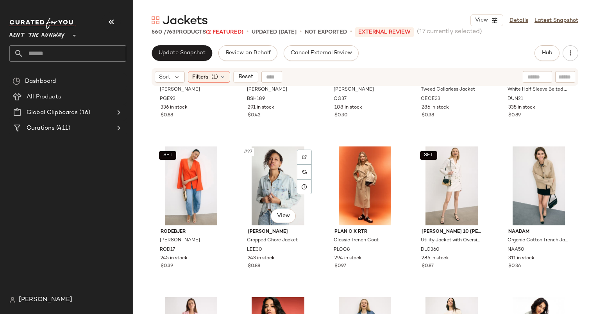
scroll to position [705, 0]
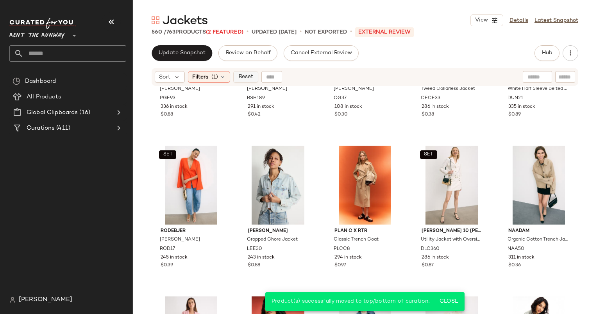
click at [238, 76] on span "Reset" at bounding box center [245, 77] width 15 height 6
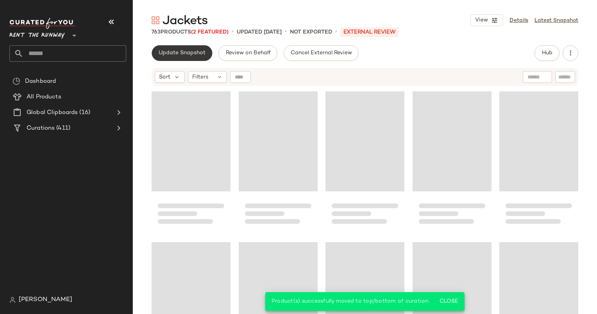
click at [199, 53] on span "Update Snapshot" at bounding box center [181, 53] width 47 height 6
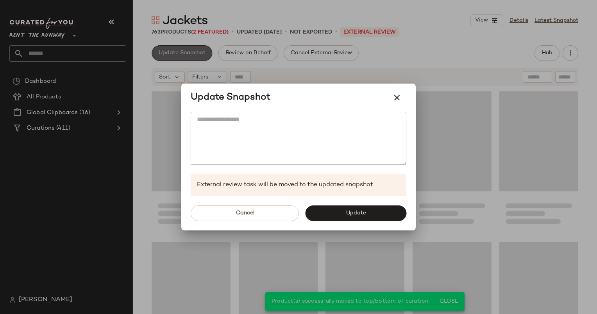
scroll to position [458, 0]
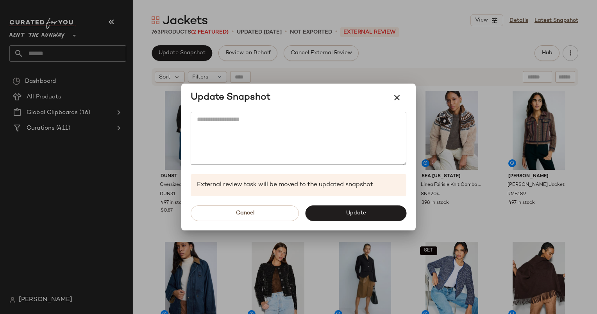
click at [564, 31] on div at bounding box center [298, 157] width 597 height 314
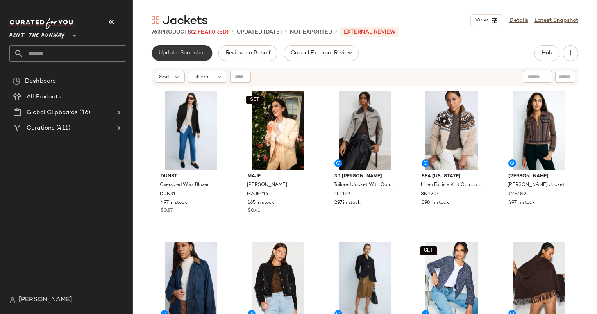
click at [170, 56] on span "Update Snapshot" at bounding box center [181, 53] width 47 height 6
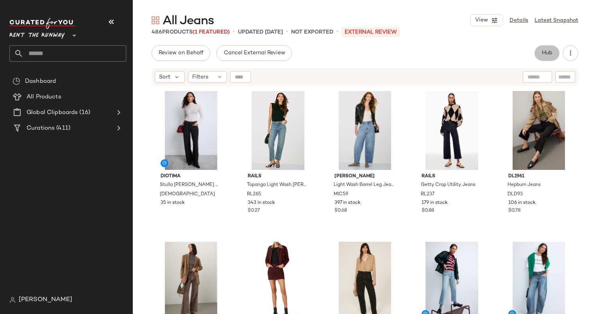
click at [547, 55] on span "Hub" at bounding box center [546, 53] width 11 height 6
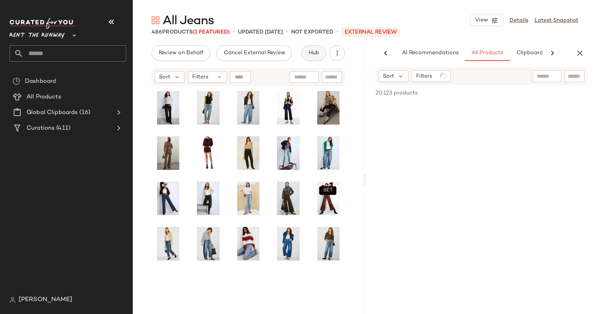
scroll to position [0, 40]
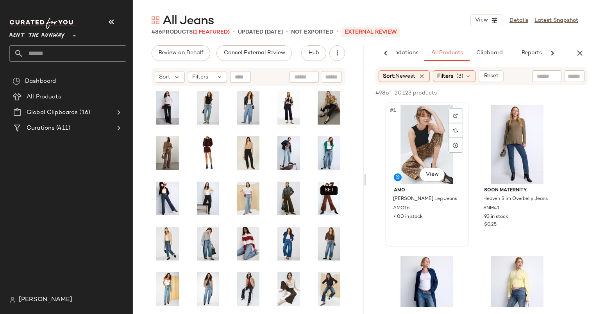
click at [413, 136] on div "#1 View" at bounding box center [426, 144] width 78 height 79
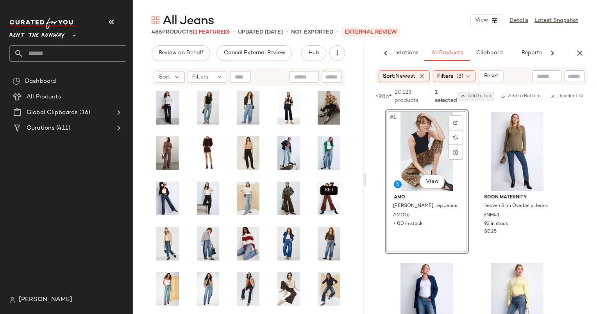
click at [482, 96] on span "Add to Top" at bounding box center [475, 96] width 31 height 5
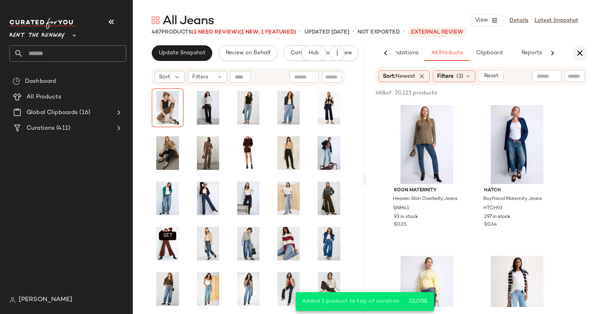
click at [582, 58] on button "button" at bounding box center [580, 53] width 16 height 16
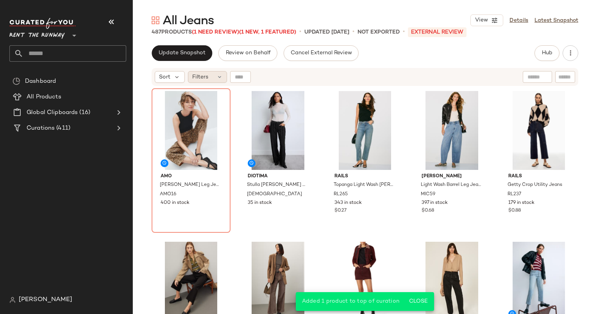
click at [208, 78] on div "Filters" at bounding box center [207, 77] width 39 height 12
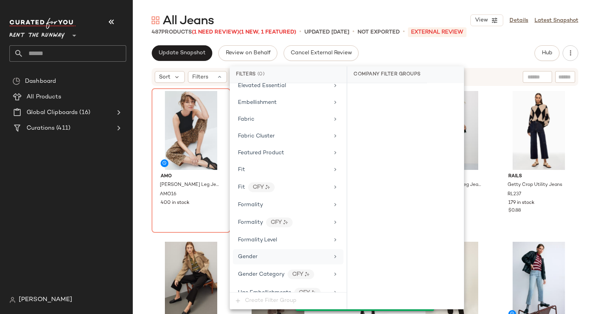
scroll to position [462, 0]
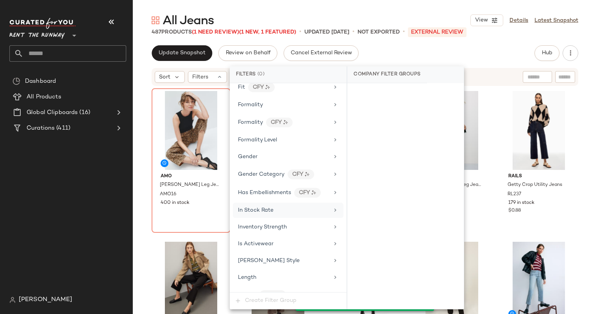
click at [291, 203] on div "In Stock Rate" at bounding box center [288, 210] width 111 height 15
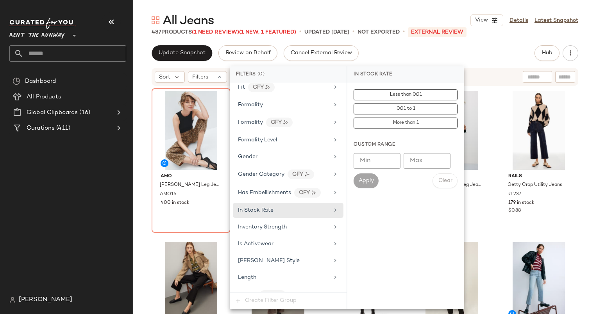
click at [366, 169] on div "Min Min Max Max Apply Clear" at bounding box center [405, 170] width 104 height 35
click at [365, 160] on input "Min" at bounding box center [376, 161] width 47 height 16
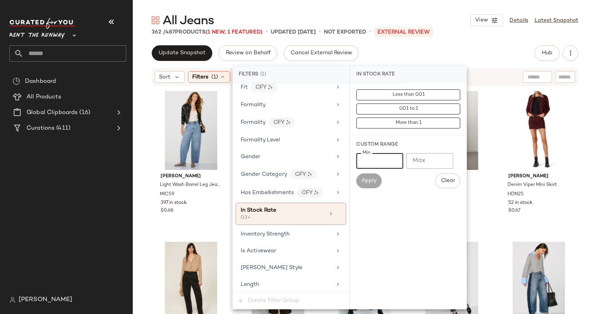
type input "***"
click at [386, 60] on div "Update Snapshot Review on Behalf Cancel External Review Hub Send for Review Ext…" at bounding box center [365, 53] width 426 height 16
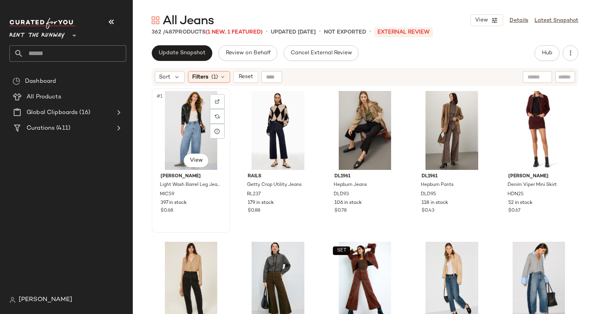
click at [185, 110] on div "#1 View" at bounding box center [190, 130] width 73 height 79
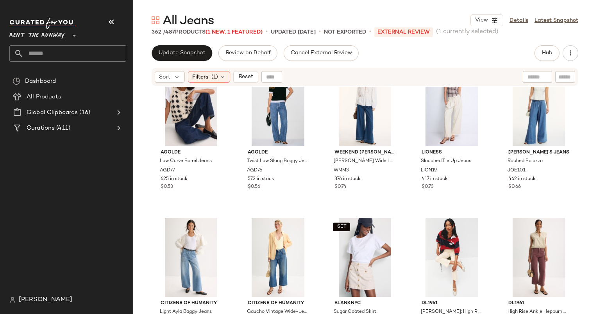
scroll to position [1085, 0]
click at [267, 243] on div "#42 View" at bounding box center [277, 257] width 73 height 79
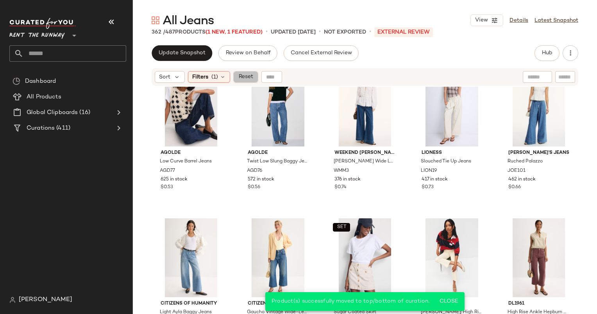
click at [243, 81] on button "Reset" at bounding box center [245, 77] width 25 height 12
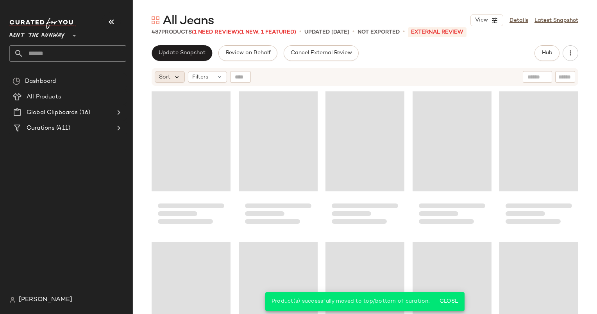
click at [177, 78] on icon at bounding box center [176, 76] width 7 height 7
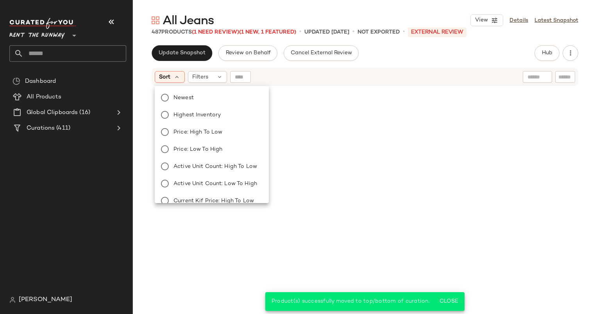
scroll to position [1206, 0]
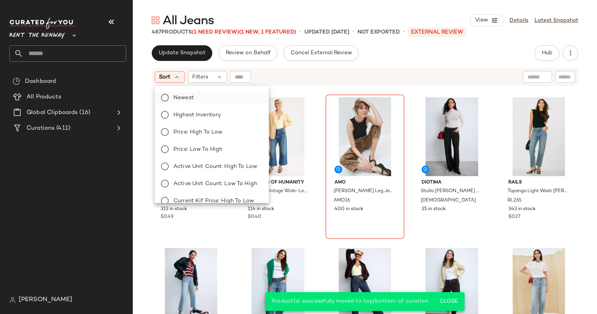
click at [194, 94] on label "Newest" at bounding box center [216, 97] width 92 height 11
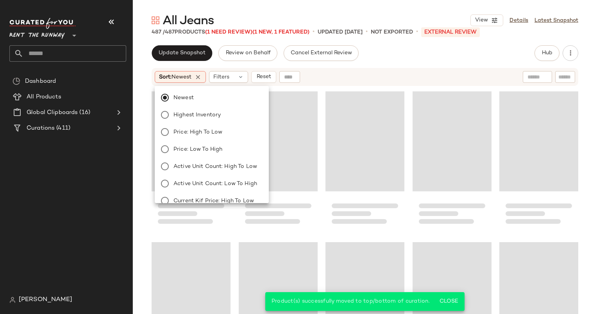
click at [311, 75] on div "Sort: Newest Filters Reset" at bounding box center [314, 77] width 319 height 12
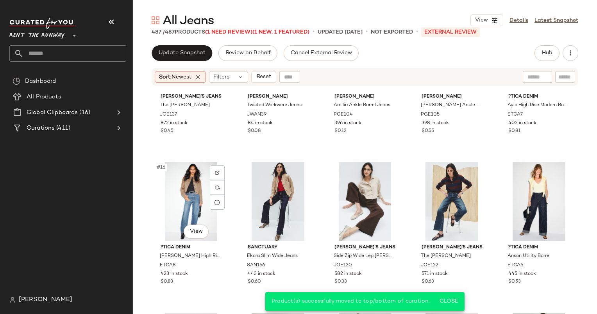
scroll to position [0, 0]
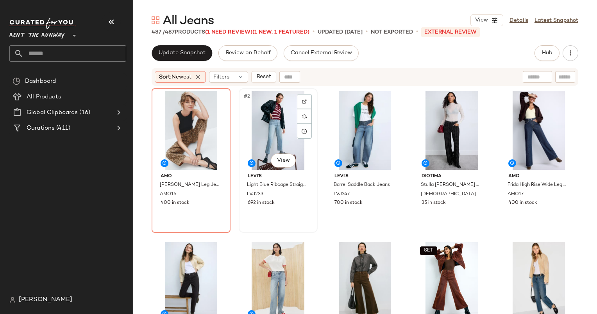
click at [273, 223] on div "#2 View Levi's Light Blue Ribcage Straight Ankle Jeans LVJ233 692 in stock" at bounding box center [277, 160] width 77 height 143
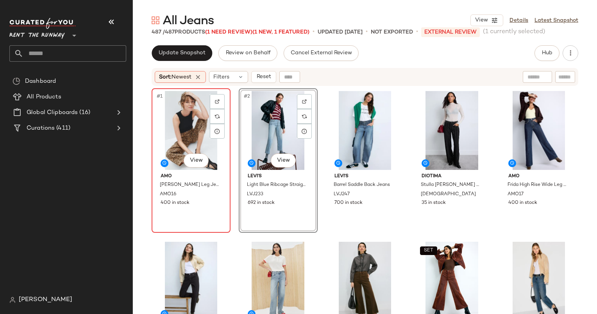
click at [186, 109] on div "#1 View" at bounding box center [190, 130] width 73 height 79
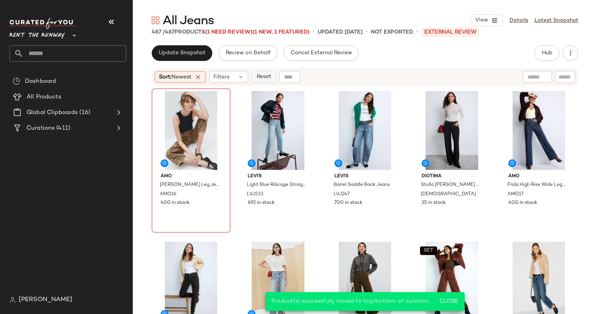
click at [268, 80] on span "Reset" at bounding box center [263, 77] width 15 height 6
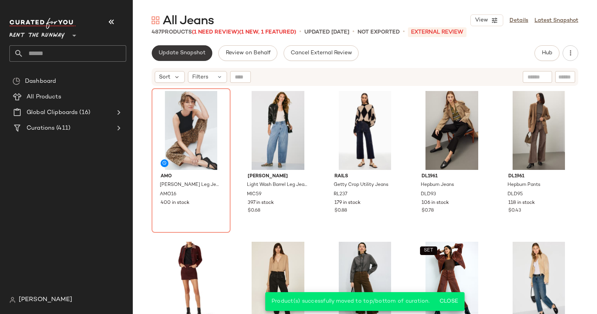
click at [191, 53] on span "Update Snapshot" at bounding box center [181, 53] width 47 height 6
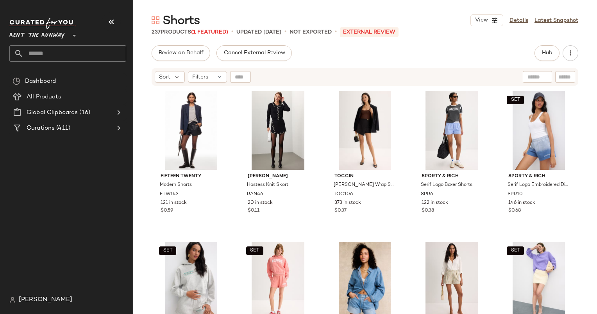
click at [460, 23] on div "Shorts View Details Latest Snapshot" at bounding box center [365, 20] width 464 height 16
click at [211, 83] on div "Sort Filters" at bounding box center [365, 77] width 426 height 18
click at [217, 77] on icon at bounding box center [219, 77] width 6 height 6
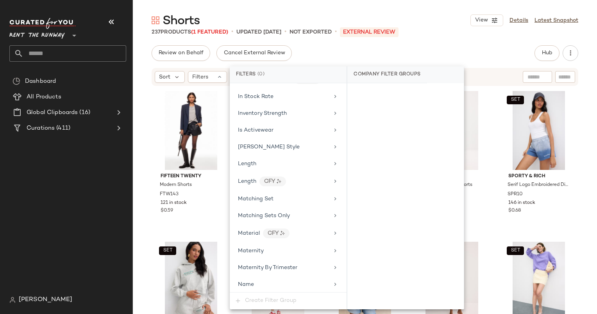
scroll to position [510, 0]
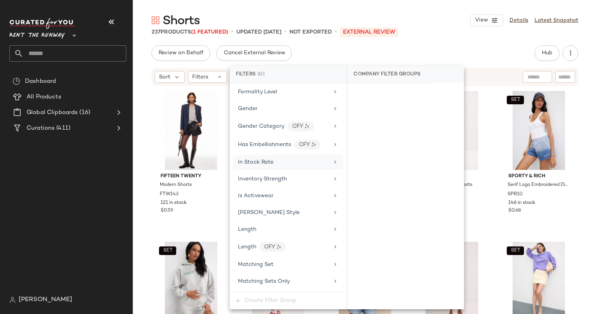
click at [282, 158] on div "In Stock Rate" at bounding box center [283, 162] width 91 height 8
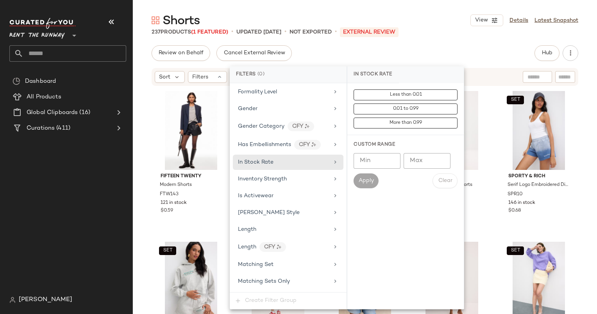
click at [364, 159] on input "Min" at bounding box center [376, 161] width 47 height 16
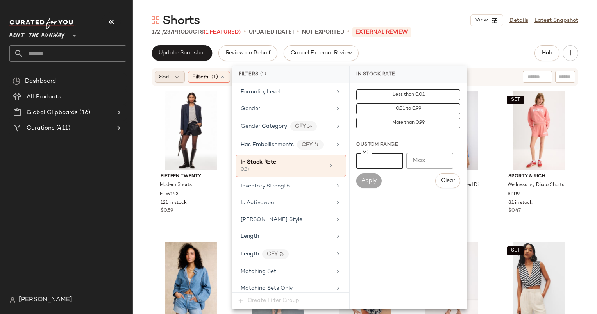
type input "***"
click at [170, 76] on div "Sort" at bounding box center [170, 77] width 30 height 12
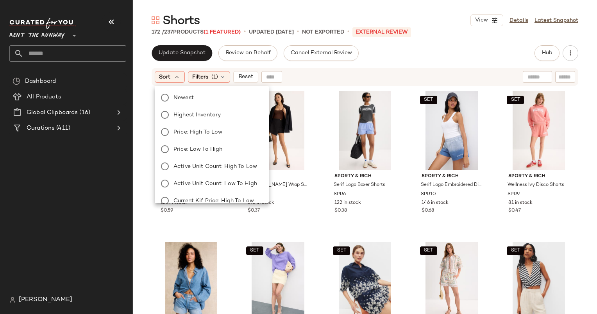
click at [314, 81] on div "Sort Filters (1) Reset" at bounding box center [314, 77] width 319 height 12
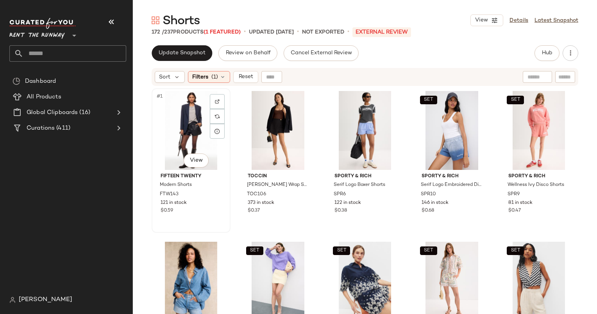
click at [182, 123] on div "#1 View" at bounding box center [190, 130] width 73 height 79
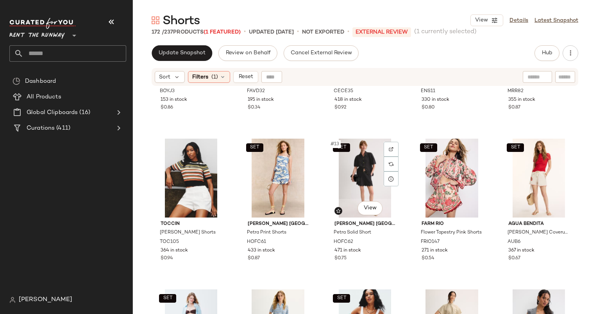
scroll to position [259, 0]
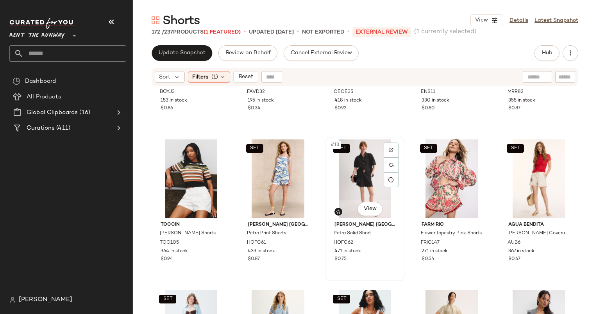
click at [356, 177] on div "SET #13 View" at bounding box center [364, 178] width 73 height 79
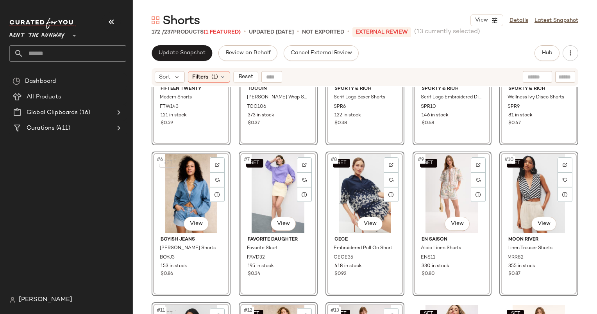
scroll to position [195, 0]
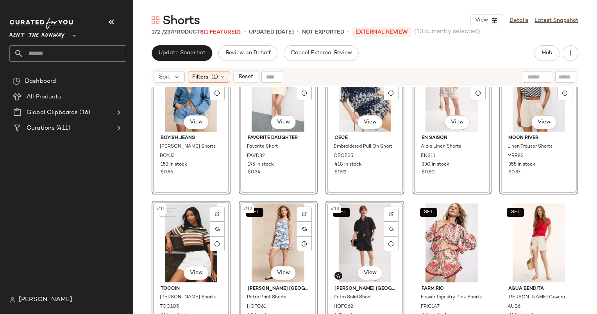
click at [175, 223] on div "SET #11 View" at bounding box center [190, 242] width 73 height 79
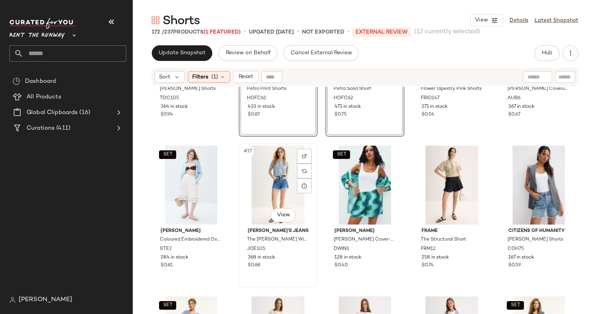
scroll to position [405, 0]
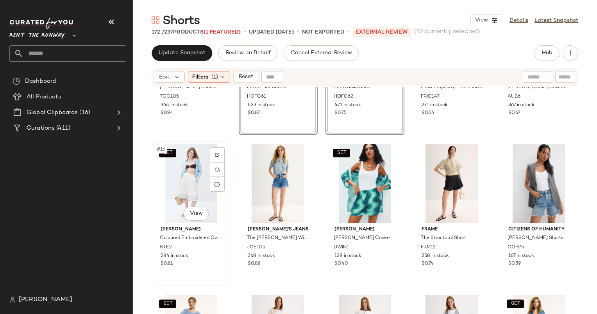
click at [187, 173] on div "SET #16 View" at bounding box center [190, 183] width 73 height 79
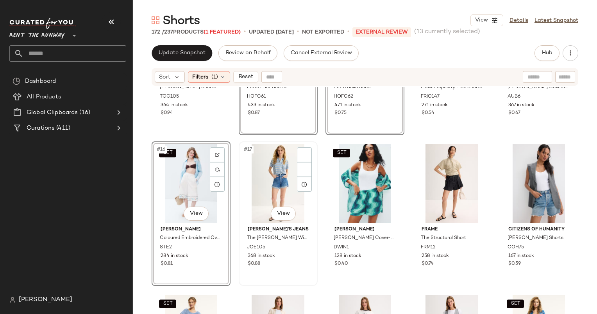
click at [271, 174] on div "#17 View" at bounding box center [277, 183] width 73 height 79
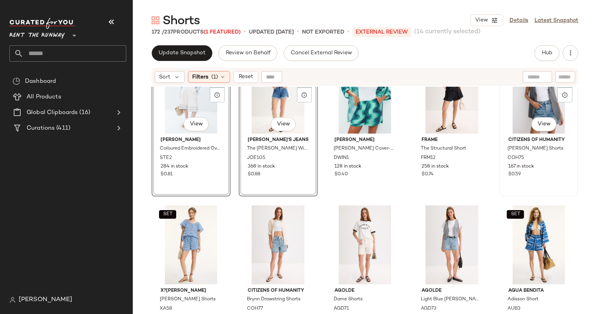
scroll to position [442, 0]
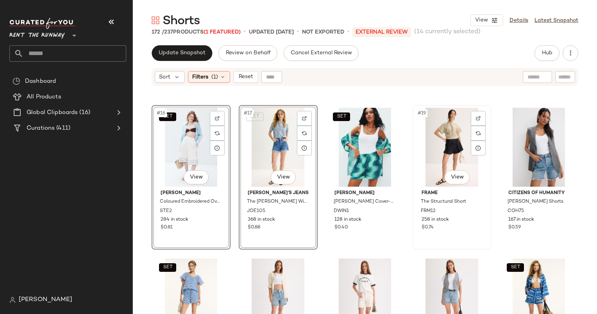
click at [440, 136] on div "#19 View" at bounding box center [451, 147] width 73 height 79
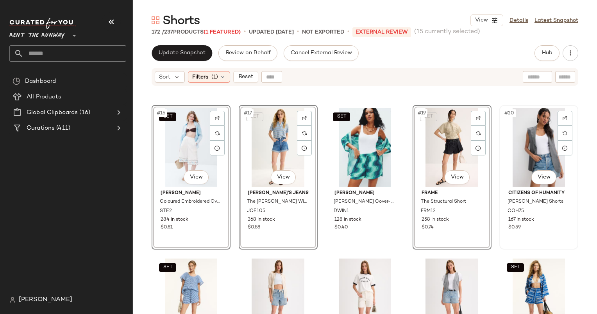
click at [536, 136] on div "#20 View" at bounding box center [538, 147] width 73 height 79
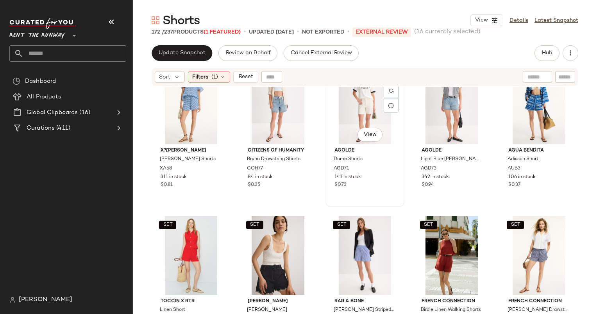
scroll to position [576, 0]
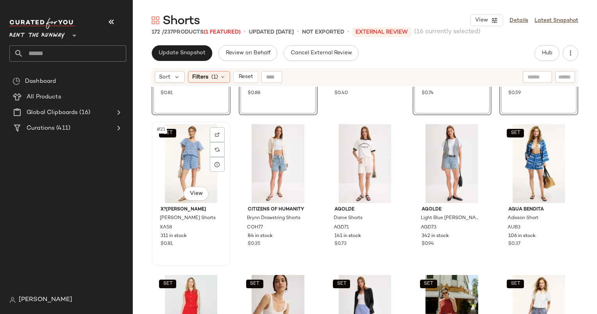
click at [184, 152] on div "SET #21 View" at bounding box center [190, 163] width 73 height 79
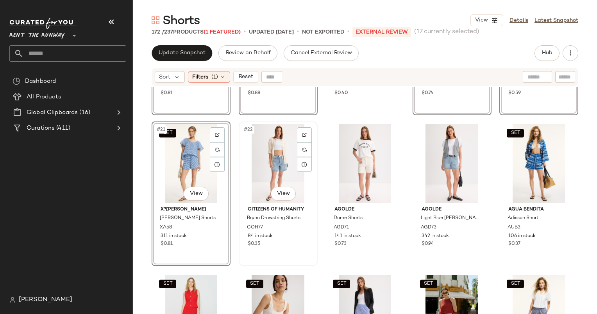
click at [264, 161] on div "#22 View" at bounding box center [277, 163] width 73 height 79
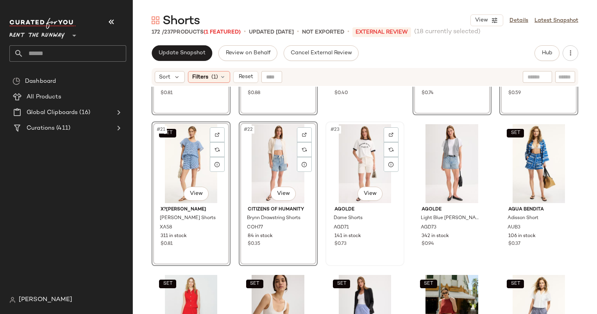
click at [373, 158] on div "#23 View" at bounding box center [364, 163] width 73 height 79
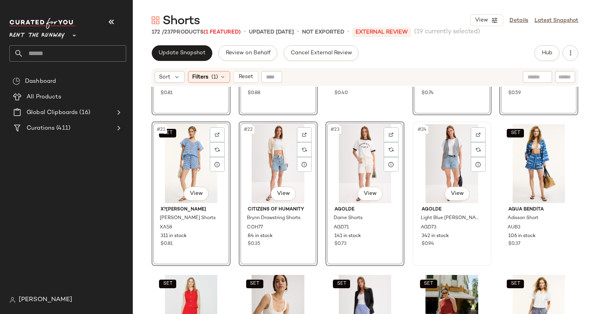
click at [420, 159] on div "#24 View" at bounding box center [451, 163] width 73 height 79
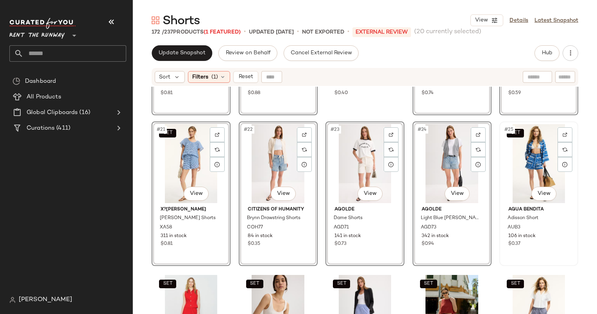
click at [525, 141] on div "SET #25 View" at bounding box center [538, 163] width 73 height 79
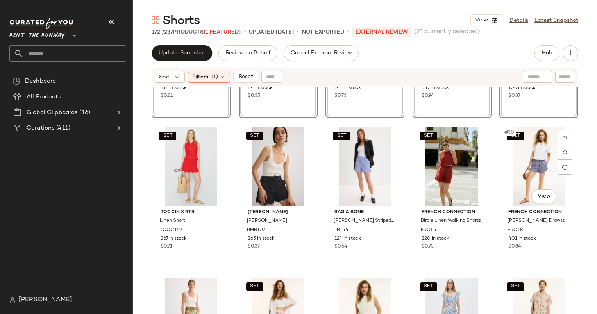
scroll to position [728, 0]
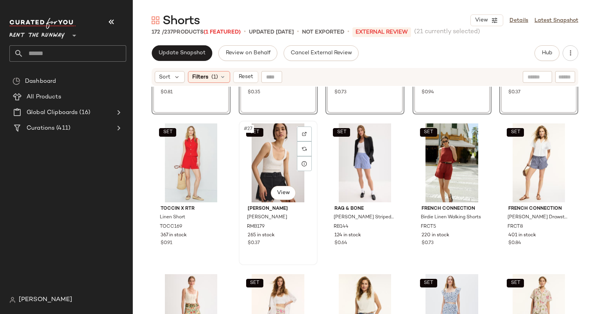
click at [264, 159] on div "SET #27 View" at bounding box center [277, 162] width 73 height 79
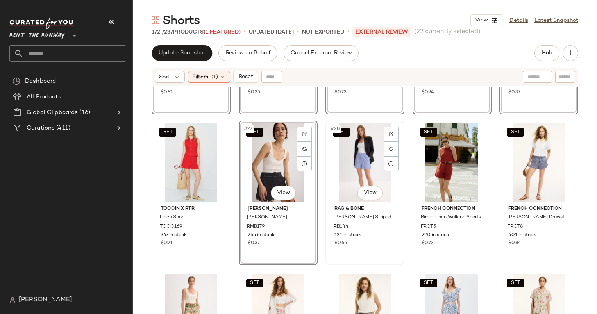
click at [366, 150] on div "SET #28 View" at bounding box center [364, 162] width 73 height 79
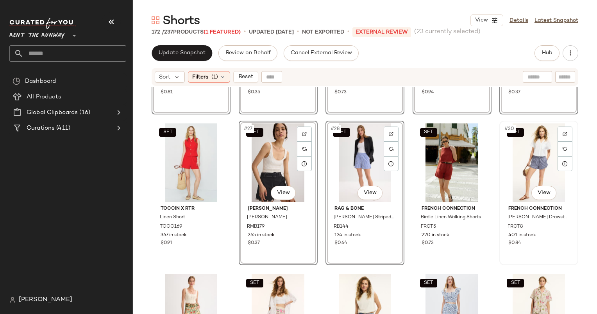
click at [525, 151] on div "SET #30 View" at bounding box center [538, 162] width 73 height 79
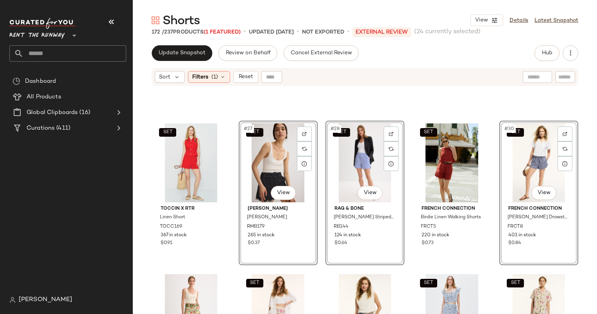
scroll to position [887, 0]
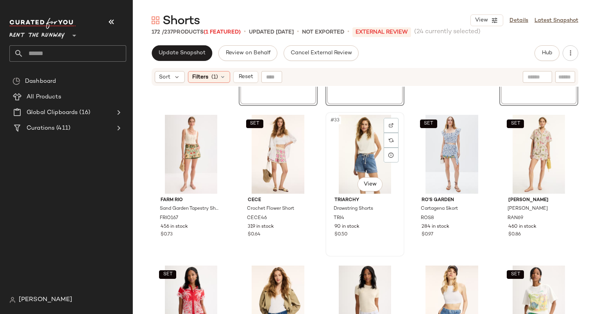
click at [365, 147] on div "#33 View" at bounding box center [364, 154] width 73 height 79
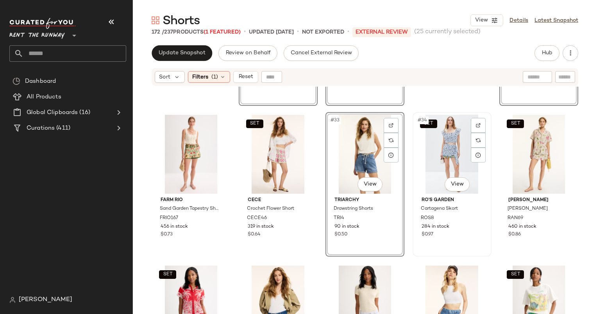
click at [459, 152] on div "SET #34 View" at bounding box center [451, 154] width 73 height 79
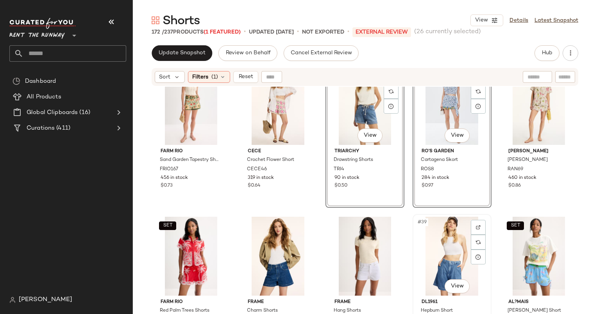
click at [447, 256] on div "#39 View" at bounding box center [451, 256] width 73 height 79
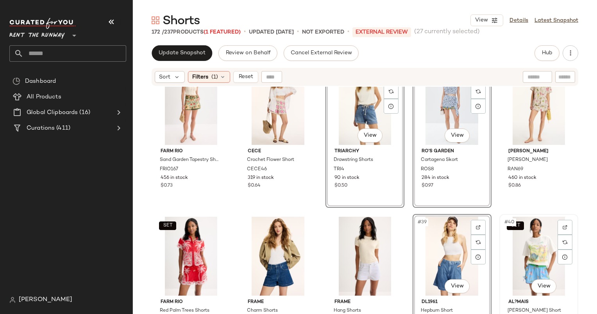
click at [540, 246] on div "SET #40 View" at bounding box center [538, 256] width 73 height 79
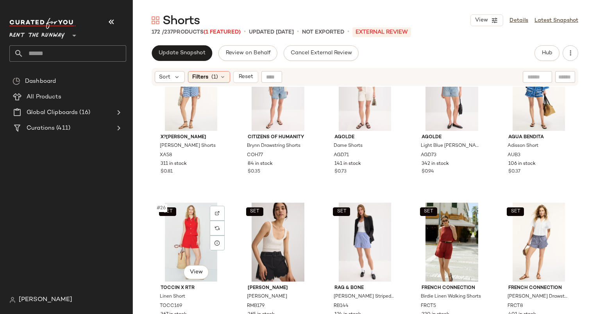
scroll to position [650, 0]
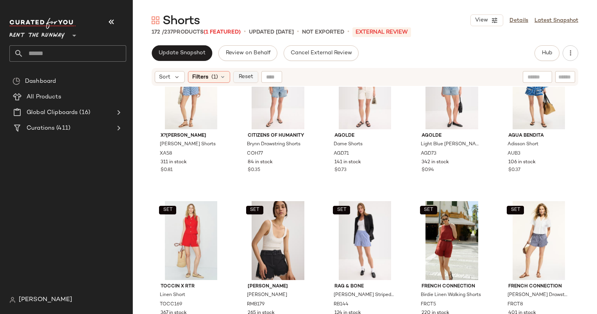
click at [251, 78] on span "Reset" at bounding box center [245, 77] width 15 height 6
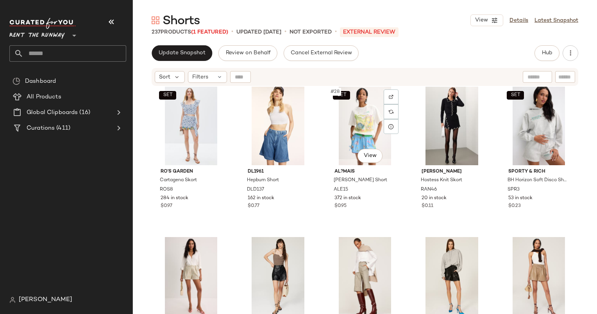
scroll to position [764, 0]
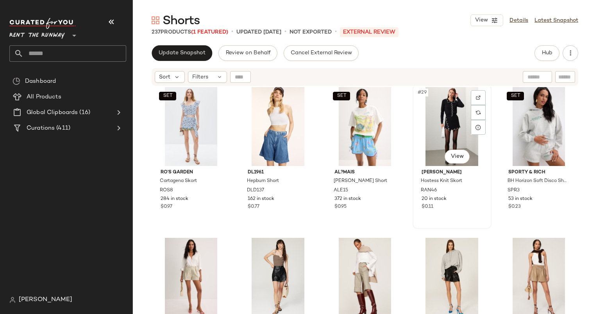
click at [442, 133] on div "#29 View" at bounding box center [451, 126] width 73 height 79
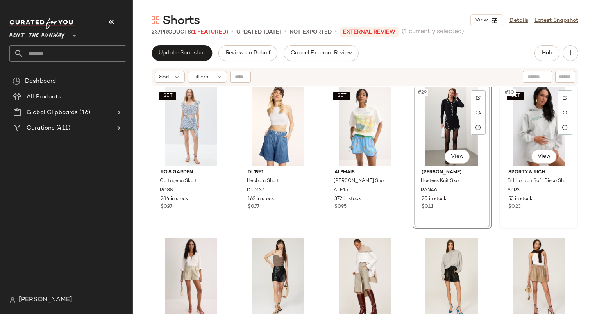
click at [548, 134] on div "SET #30 View" at bounding box center [538, 126] width 73 height 79
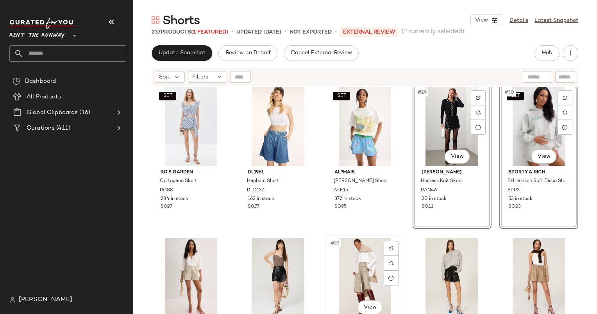
click at [357, 256] on div "#33 View" at bounding box center [364, 277] width 73 height 79
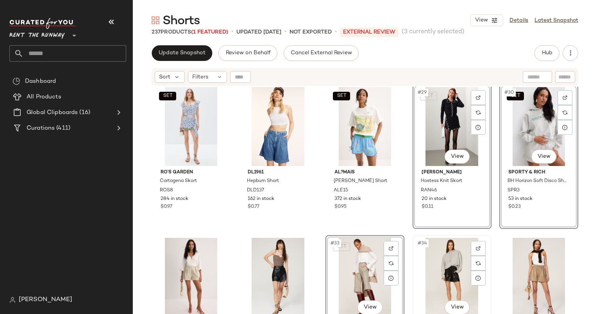
click at [446, 251] on div "#34 View" at bounding box center [451, 277] width 73 height 79
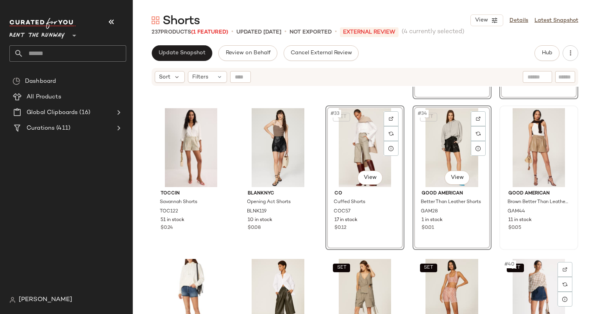
scroll to position [987, 0]
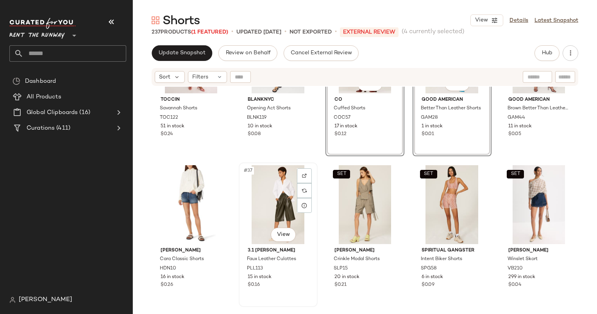
click at [266, 196] on div "#37 View" at bounding box center [277, 204] width 73 height 79
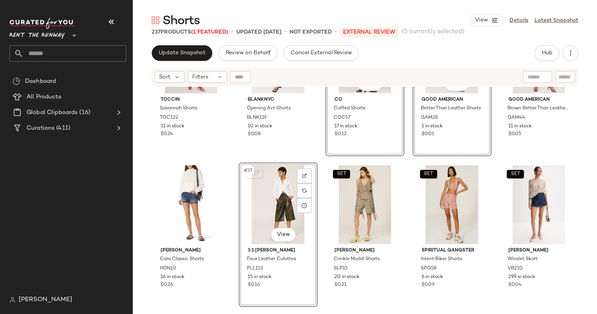
scroll to position [941, 0]
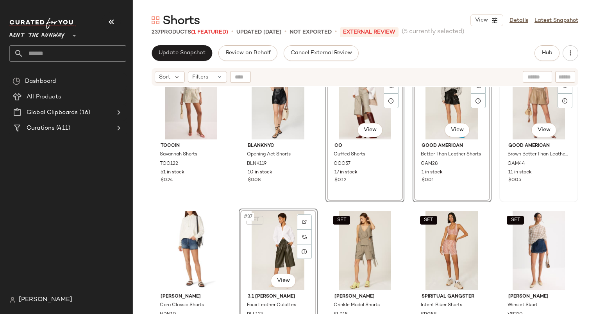
click at [527, 98] on div "#35 View" at bounding box center [538, 100] width 73 height 79
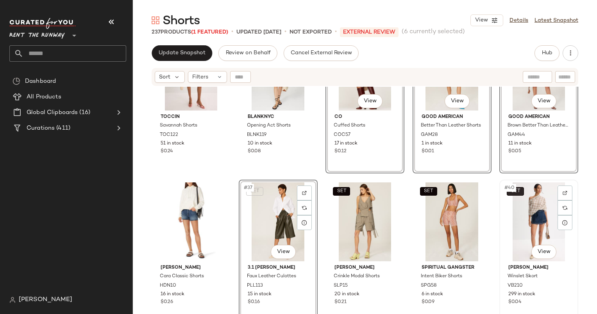
scroll to position [1023, 0]
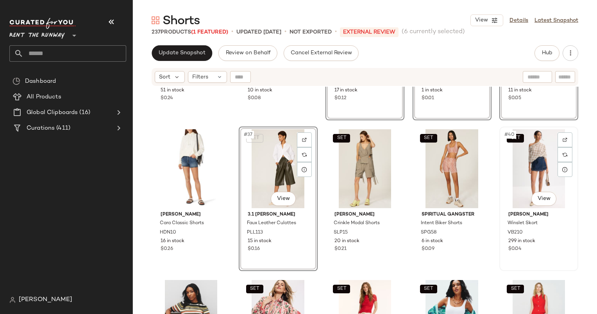
click at [516, 176] on div "SET #40 View" at bounding box center [538, 168] width 73 height 79
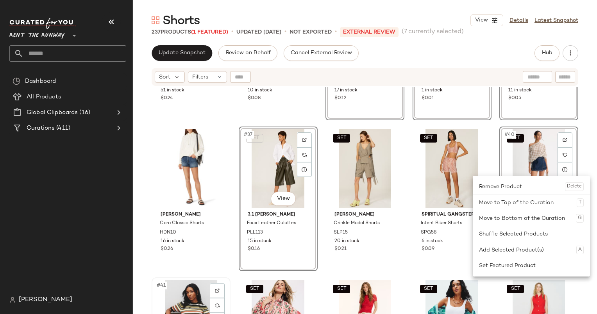
click at [182, 291] on div "#41 View" at bounding box center [190, 319] width 73 height 79
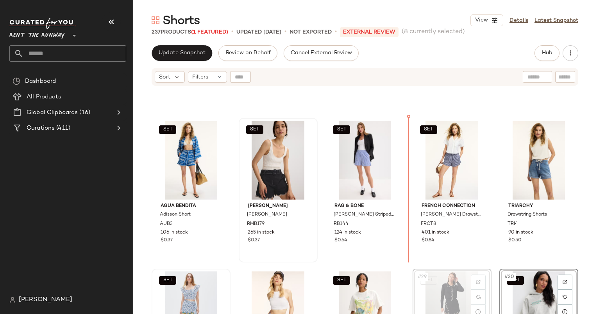
scroll to position [578, 0]
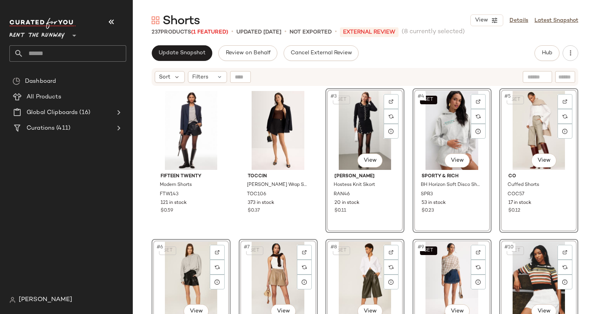
click at [453, 57] on div "Update Snapshot Review on Behalf Cancel External Review Hub Send for Review Ext…" at bounding box center [365, 53] width 426 height 16
click at [453, 73] on div "Sort Filters" at bounding box center [314, 77] width 319 height 12
click at [464, 85] on div "Sort Filters" at bounding box center [365, 77] width 426 height 18
click at [441, 72] on div "Sort Filters" at bounding box center [314, 77] width 319 height 12
click at [438, 139] on div "SET #4 View" at bounding box center [451, 130] width 73 height 79
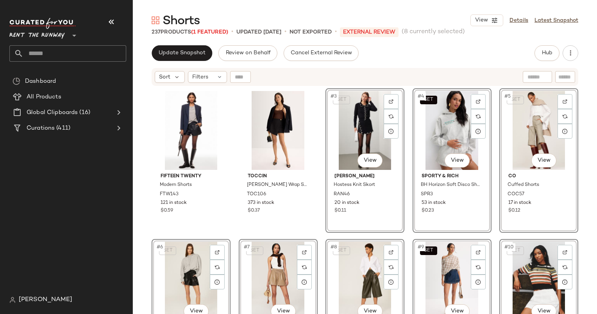
click at [389, 145] on div "SET #3 View" at bounding box center [364, 130] width 73 height 79
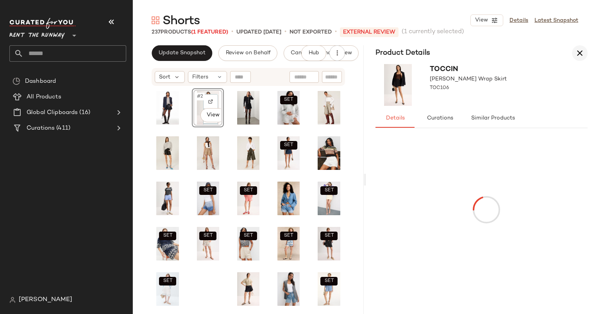
click at [584, 52] on icon "button" at bounding box center [579, 52] width 9 height 9
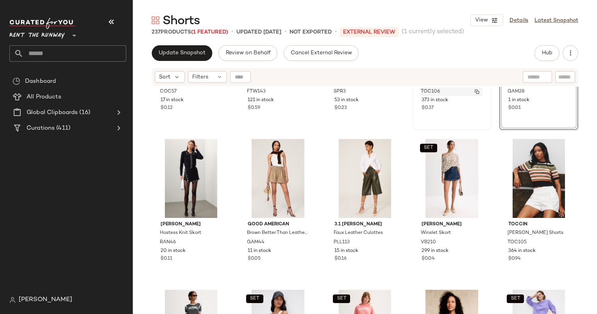
scroll to position [105, 0]
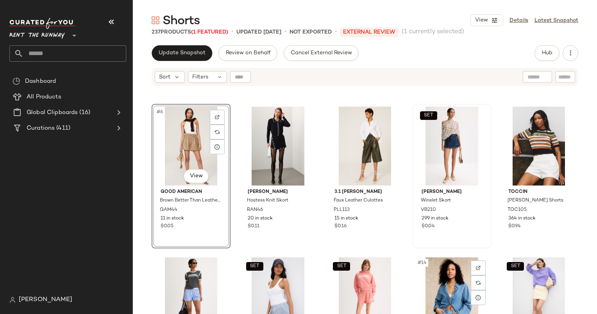
scroll to position [136, 0]
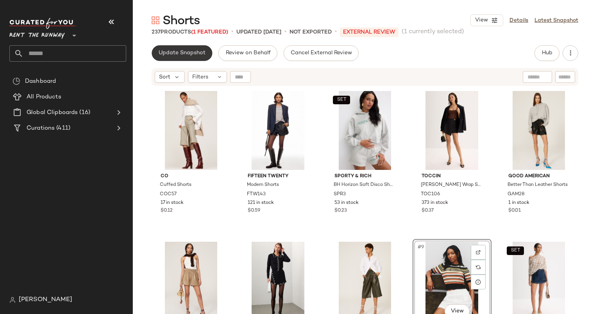
click at [172, 56] on span "Update Snapshot" at bounding box center [181, 53] width 47 height 6
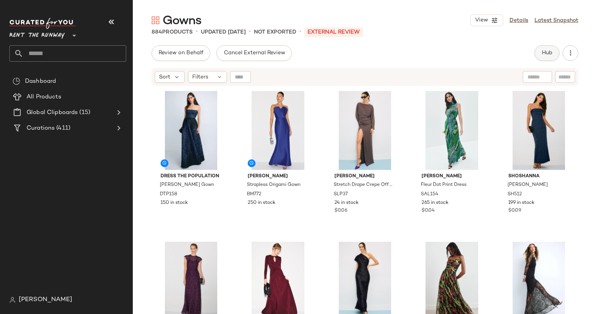
click at [547, 52] on span "Hub" at bounding box center [546, 53] width 11 height 6
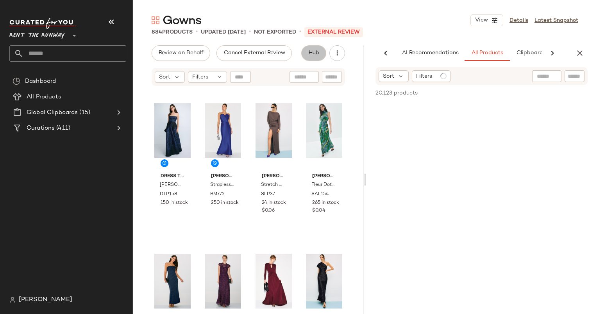
scroll to position [0, 33]
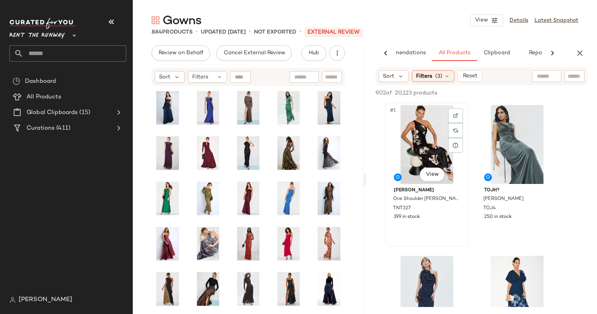
click at [418, 128] on div "#1 View" at bounding box center [426, 144] width 78 height 79
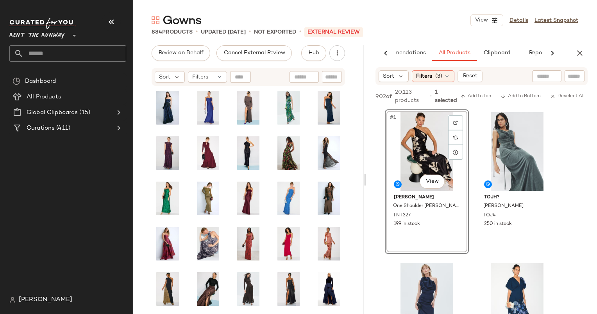
scroll to position [219, 0]
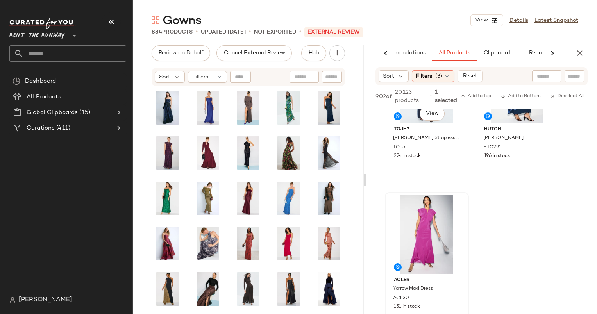
click at [409, 246] on div at bounding box center [426, 234] width 78 height 79
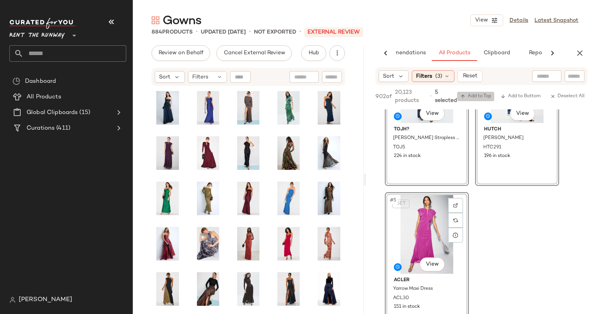
click at [473, 99] on span "Add to Top" at bounding box center [475, 96] width 31 height 5
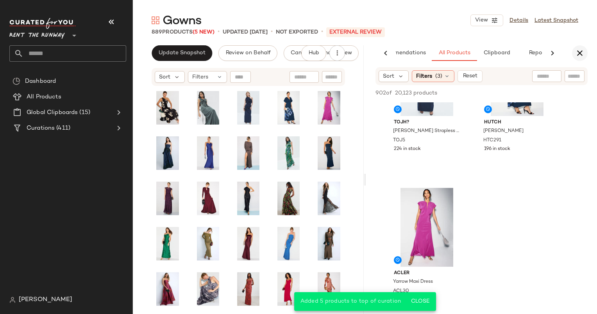
click at [572, 55] on div "AI Recommendations All Products Clipboard Reports" at bounding box center [481, 53] width 231 height 16
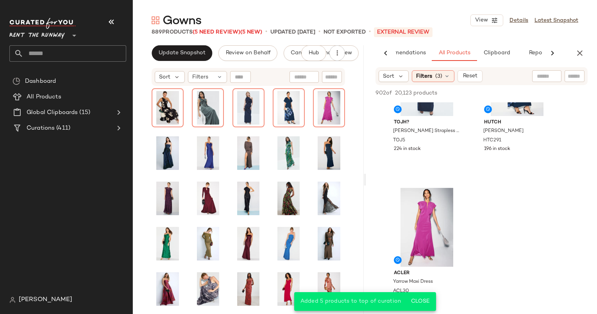
click at [589, 55] on div "AI Recommendations All Products Clipboard Reports" at bounding box center [481, 53] width 231 height 16
click at [569, 50] on div "AI Recommendations All Products Clipboard Reports" at bounding box center [469, 53] width 206 height 16
click at [575, 54] on icon "button" at bounding box center [579, 52] width 9 height 9
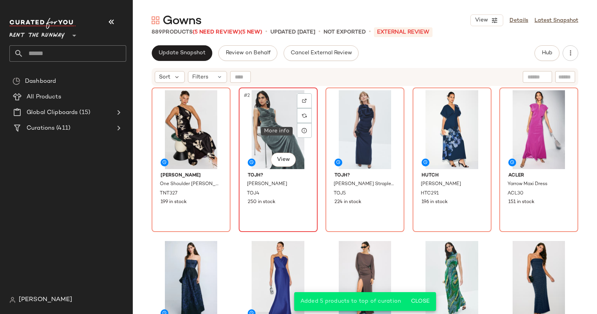
scroll to position [0, 0]
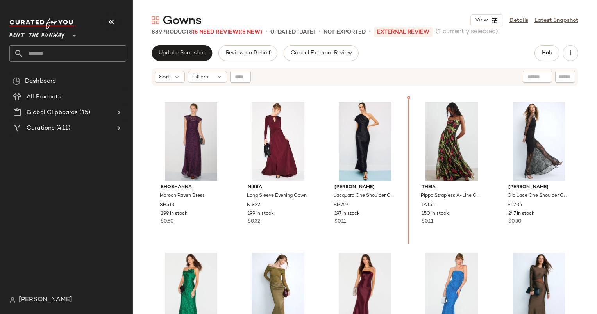
scroll to position [299, 0]
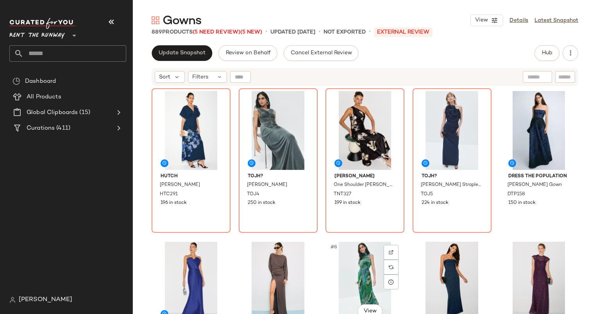
drag, startPoint x: 358, startPoint y: 281, endPoint x: 489, endPoint y: 141, distance: 191.7
drag, startPoint x: 489, startPoint y: 141, endPoint x: 330, endPoint y: 217, distance: 175.5
click at [330, 217] on div "Tanya Taylor One Shoulder Stassi Dress TNT327 199 in stock" at bounding box center [364, 160] width 77 height 143
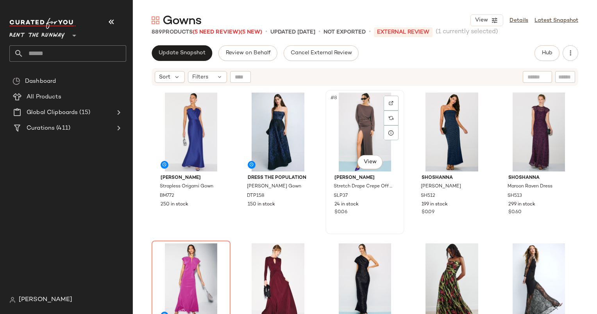
scroll to position [148, 0]
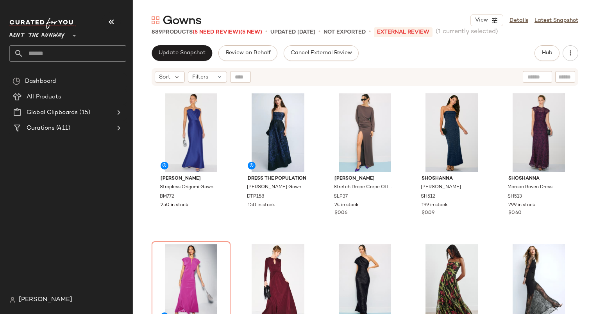
click at [294, 89] on div "Hutch Mari Dress HTC291 196 in stock TOJH? Marjori Gown TOJ4 250 in stock Tanya…" at bounding box center [365, 62] width 426 height 245
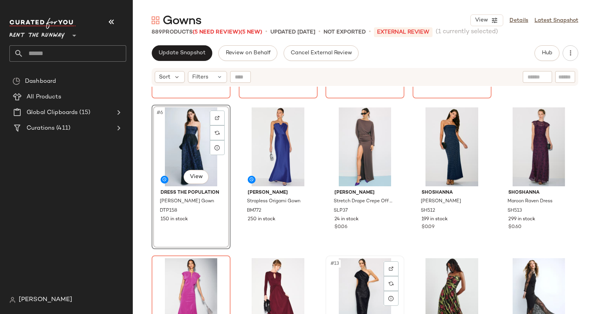
scroll to position [134, 0]
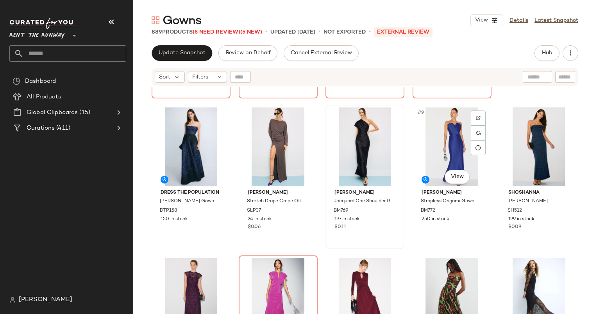
scroll to position [134, 0]
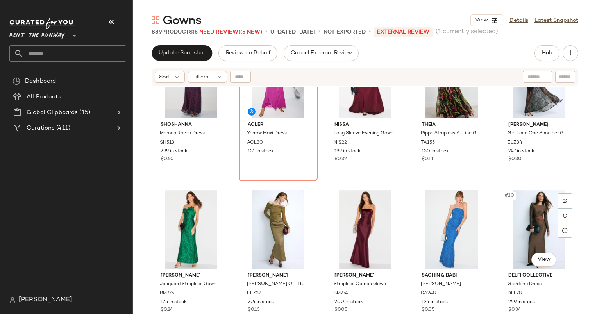
scroll to position [358, 0]
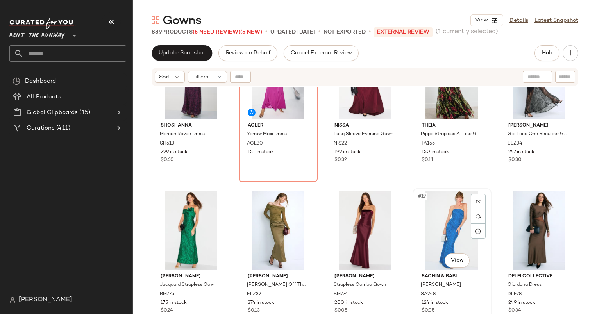
click at [442, 208] on div "#19 View" at bounding box center [451, 230] width 73 height 79
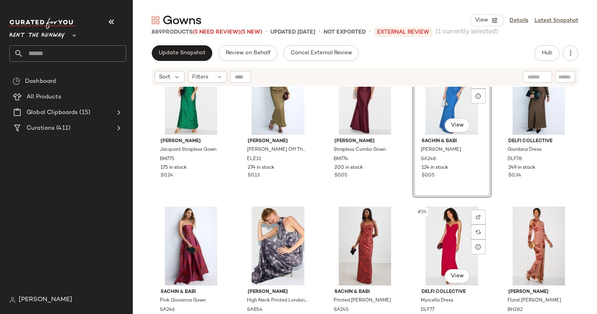
scroll to position [494, 0]
click at [516, 110] on div "#20 View" at bounding box center [538, 95] width 73 height 79
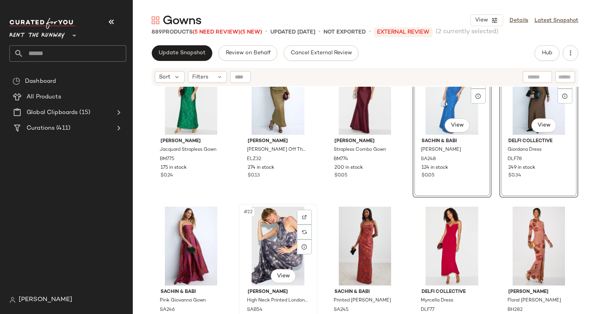
click at [275, 228] on div "#22 View" at bounding box center [277, 246] width 73 height 79
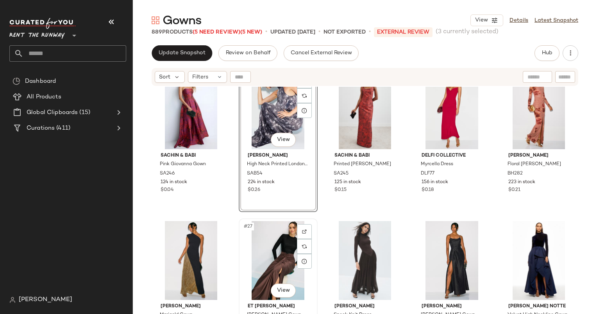
scroll to position [644, 0]
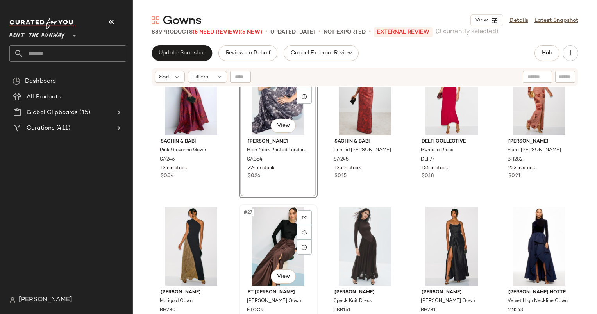
click at [281, 235] on div "#27 View" at bounding box center [277, 246] width 73 height 79
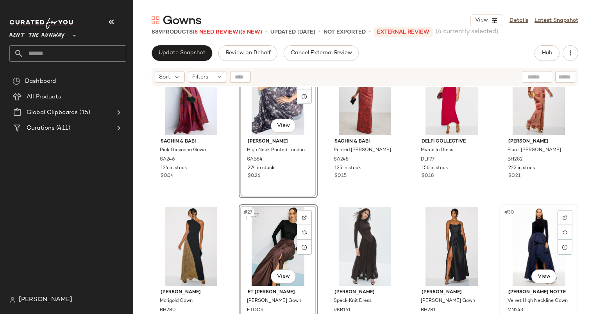
click at [535, 229] on div "#30 View" at bounding box center [538, 246] width 73 height 79
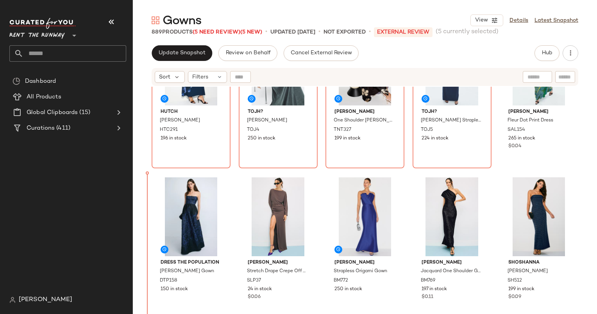
scroll to position [89, 0]
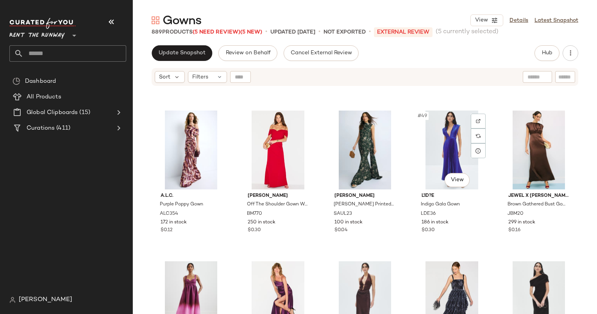
scroll to position [1344, 0]
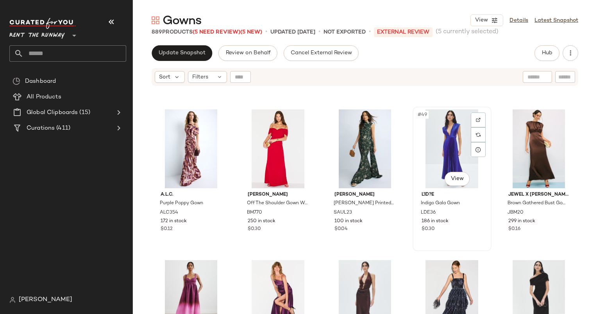
click at [439, 133] on div "#49 View" at bounding box center [451, 148] width 73 height 79
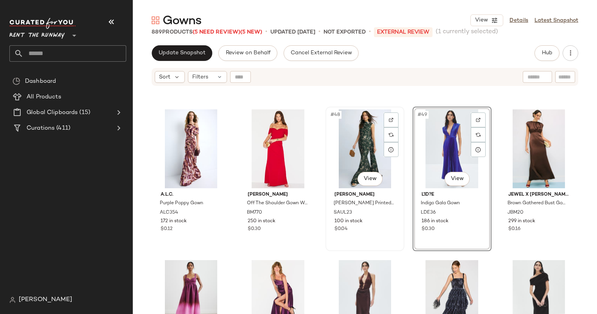
click at [356, 122] on div "#48 View" at bounding box center [364, 148] width 73 height 79
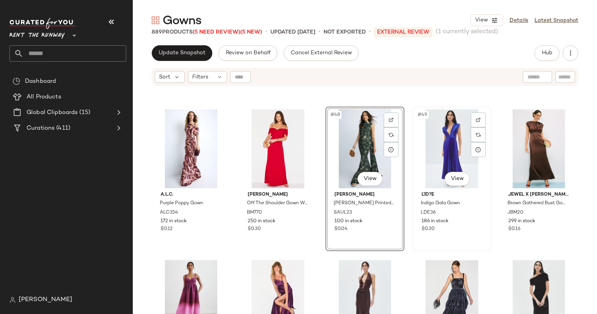
click at [448, 141] on div "#49 View" at bounding box center [451, 148] width 73 height 79
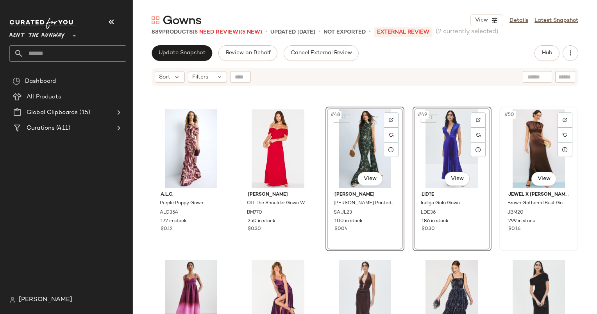
click at [526, 135] on div "#50 View" at bounding box center [538, 148] width 73 height 79
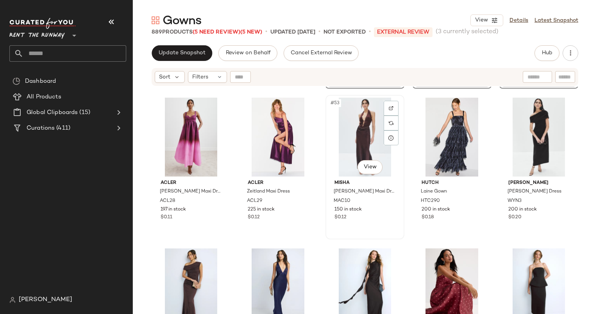
scroll to position [1507, 0]
click at [434, 128] on div "#54 View" at bounding box center [451, 136] width 73 height 79
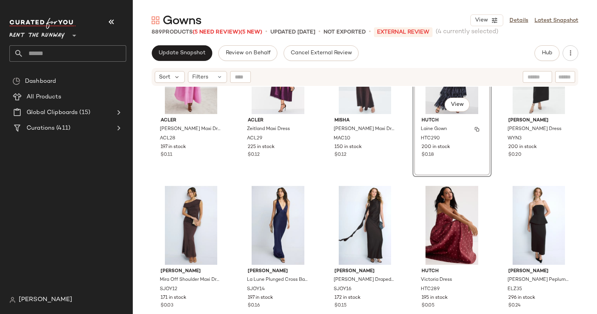
scroll to position [1570, 0]
click at [281, 214] on div "#57 View" at bounding box center [277, 224] width 73 height 79
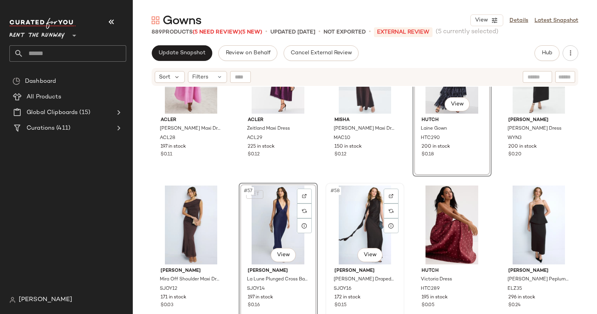
click at [357, 219] on div "#58 View" at bounding box center [364, 224] width 73 height 79
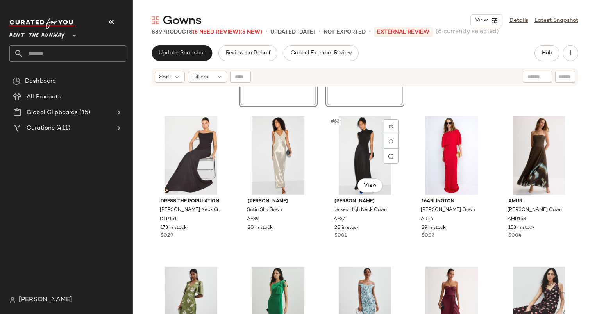
scroll to position [1809, 0]
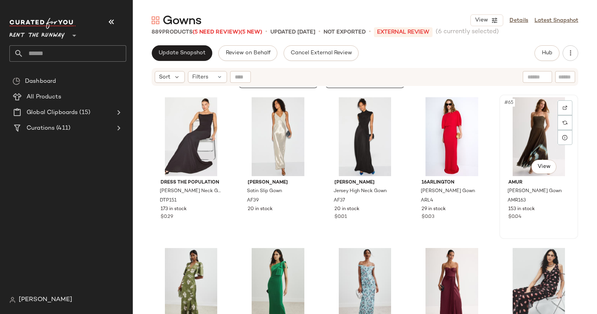
click at [506, 141] on div "#65 View" at bounding box center [538, 136] width 73 height 79
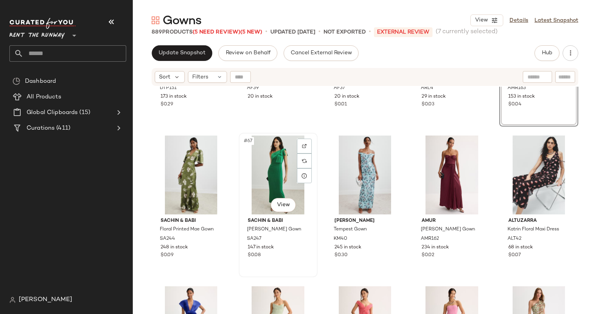
click at [271, 188] on div "#67 View" at bounding box center [277, 175] width 73 height 79
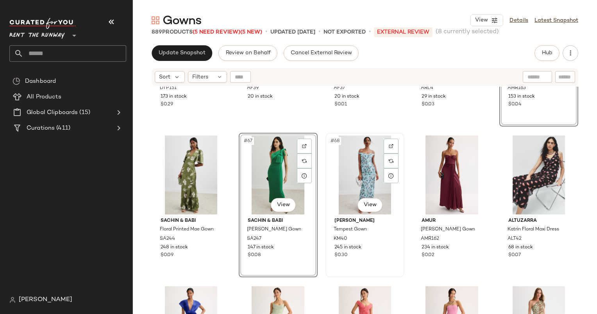
click at [334, 181] on div "#68 View" at bounding box center [364, 175] width 73 height 79
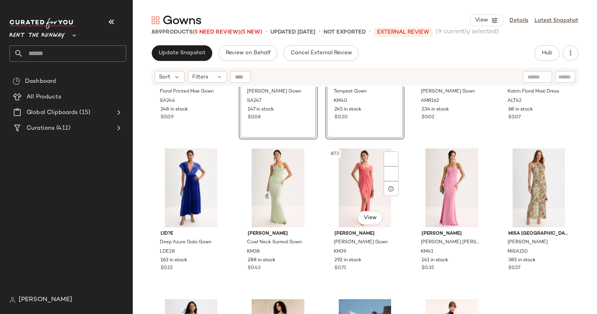
scroll to position [2072, 0]
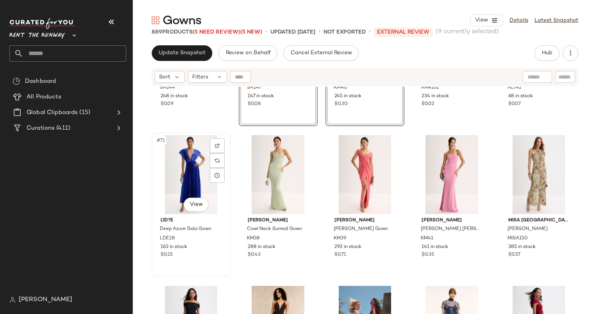
click at [196, 183] on div "#71 View" at bounding box center [190, 174] width 73 height 79
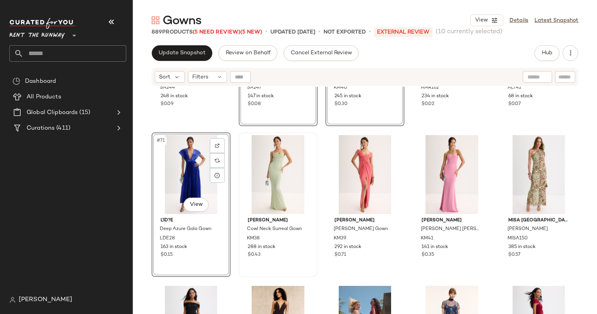
click at [280, 183] on div at bounding box center [277, 174] width 73 height 79
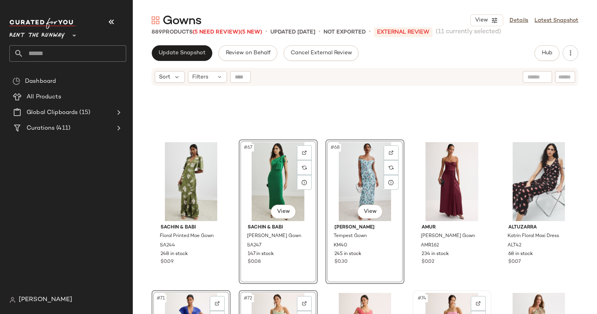
scroll to position [1890, 0]
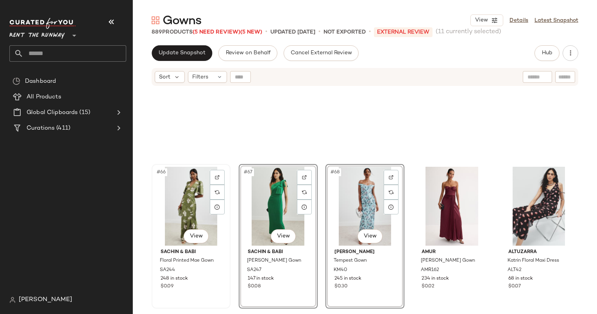
click at [194, 208] on div "#66 View" at bounding box center [190, 206] width 73 height 79
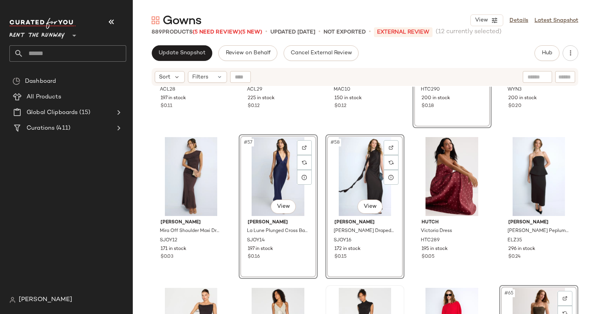
scroll to position [1491, 0]
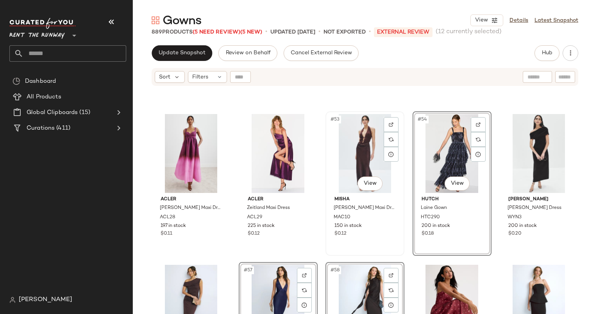
click at [356, 113] on div "#53 View MISHA Celine Satin Maxi Dress MAC10 150 in stock $0.12" at bounding box center [364, 183] width 77 height 143
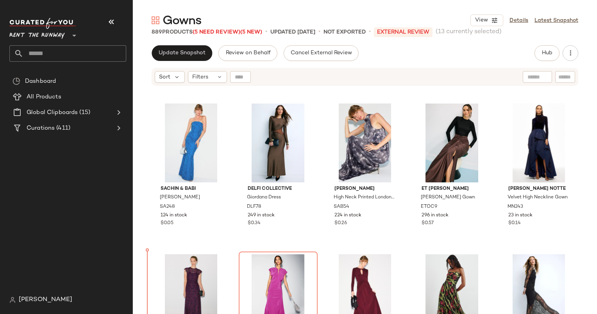
scroll to position [309, 0]
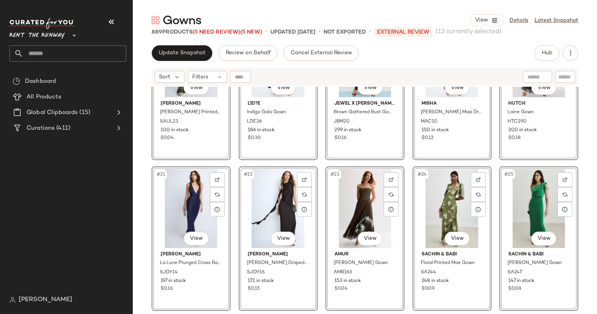
click at [326, 263] on div "#23 View AMUR Sue Pleated Gown AMR163 153 in stock $0.04" at bounding box center [364, 238] width 79 height 144
click at [452, 187] on div "#24 View" at bounding box center [451, 207] width 73 height 79
click at [562, 172] on div at bounding box center [564, 178] width 15 height 15
click at [586, 169] on div "#16 View Sau Lee Callie Printed Gown SAUL23 100 in stock $0.04 #17 View L'ID?E …" at bounding box center [365, 210] width 464 height 247
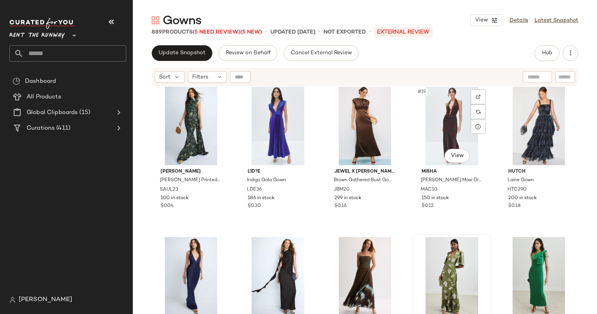
scroll to position [462, 0]
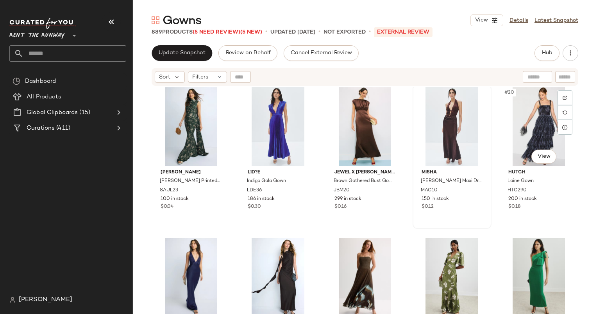
scroll to position [458, 0]
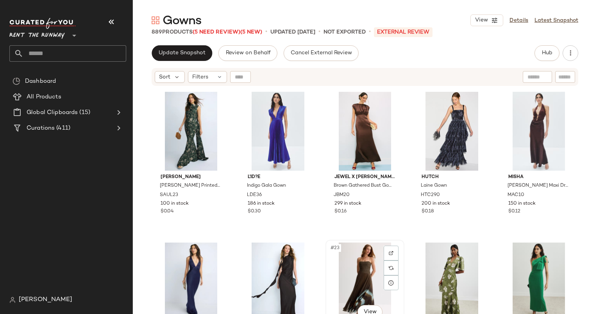
scroll to position [458, 0]
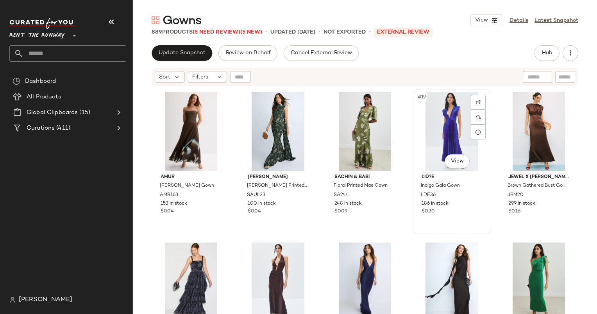
scroll to position [457, 0]
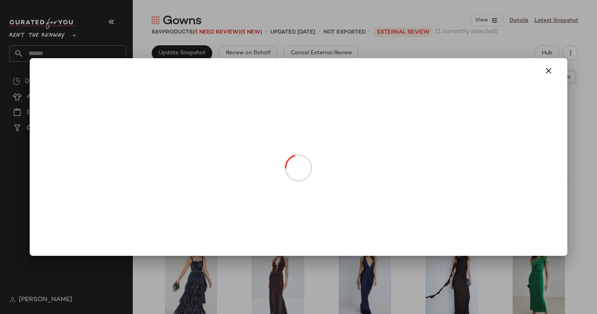
drag, startPoint x: 526, startPoint y: 164, endPoint x: 410, endPoint y: 156, distance: 115.9
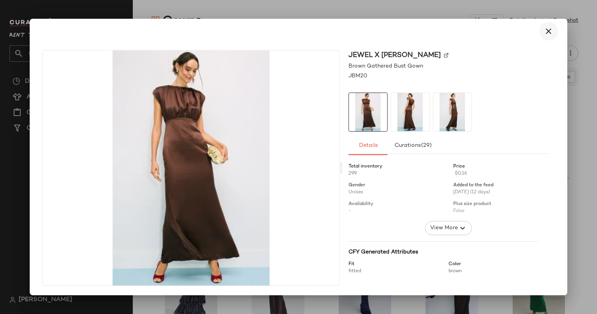
click at [549, 35] on icon "button" at bounding box center [548, 31] width 9 height 9
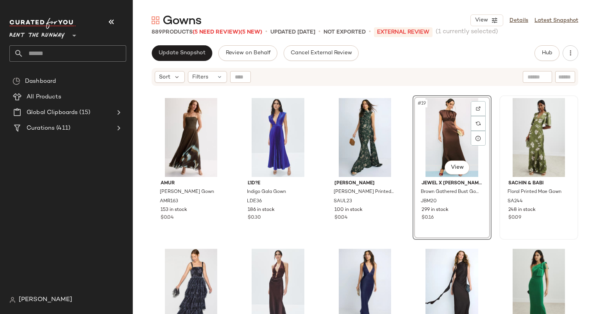
scroll to position [451, 0]
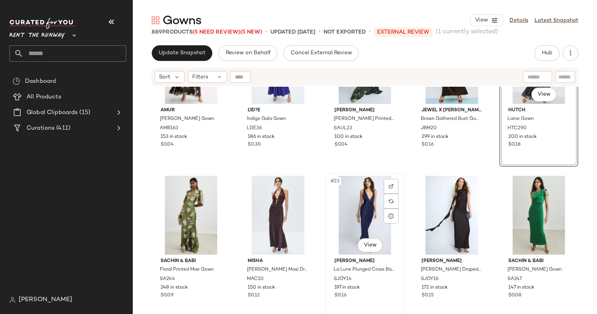
scroll to position [570, 0]
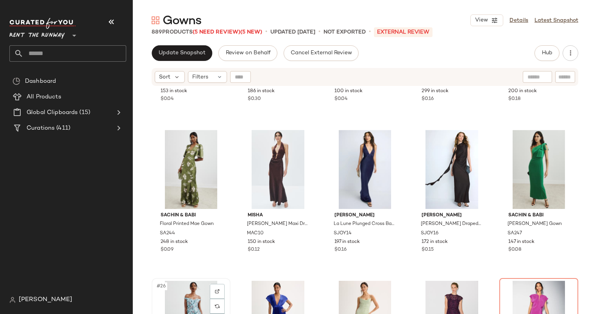
scroll to position [570, 0]
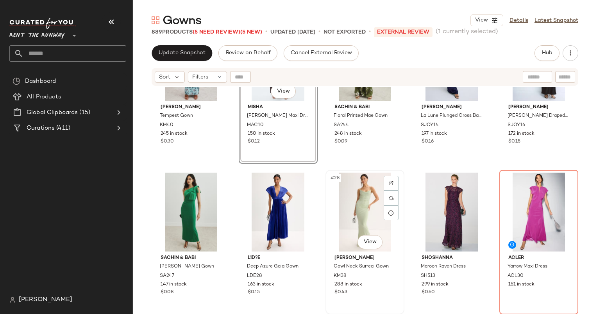
scroll to position [680, 0]
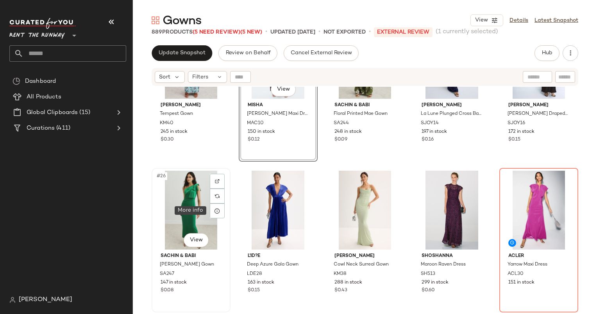
click at [195, 205] on div "#26 View" at bounding box center [190, 210] width 73 height 79
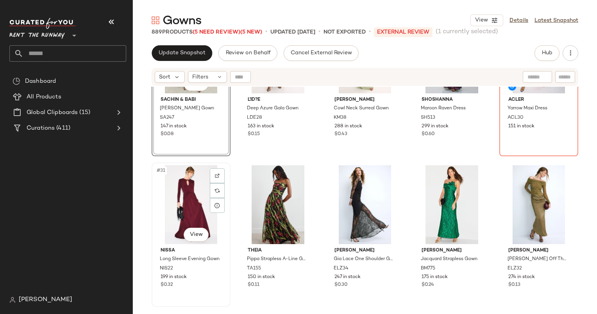
scroll to position [806, 0]
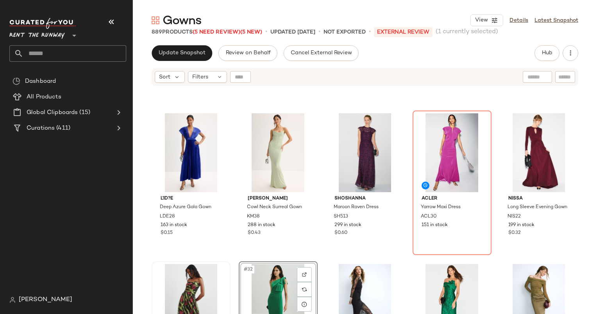
scroll to position [737, 0]
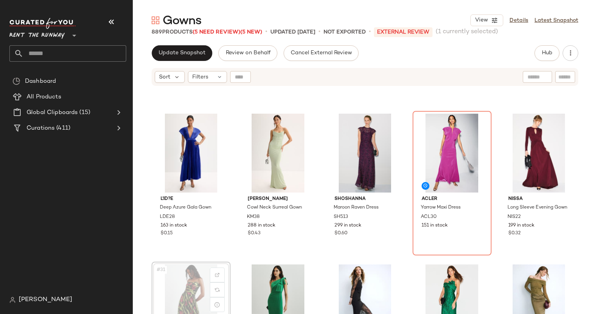
scroll to position [737, 0]
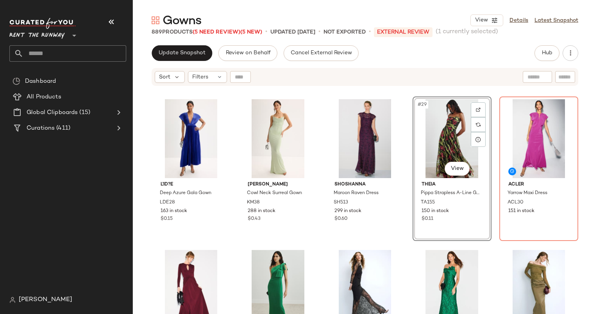
scroll to position [751, 0]
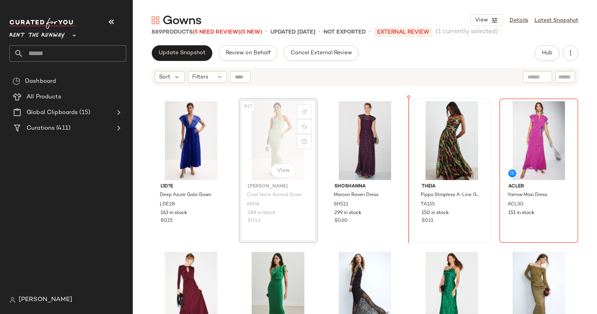
scroll to position [749, 0]
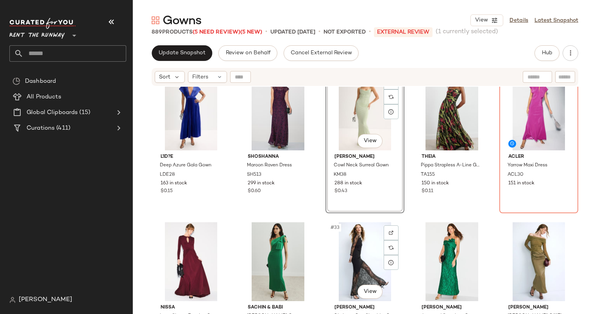
scroll to position [775, 0]
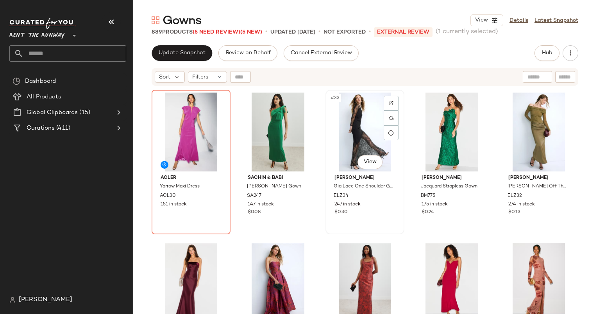
scroll to position [909, 0]
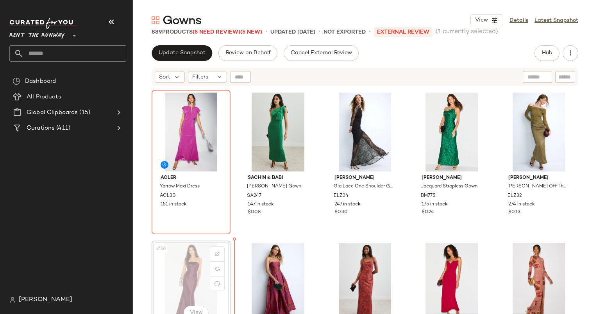
scroll to position [910, 0]
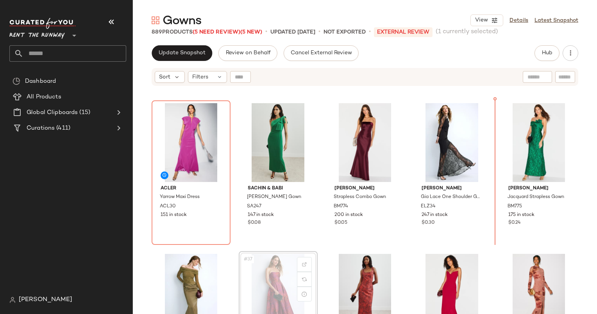
scroll to position [898, 0]
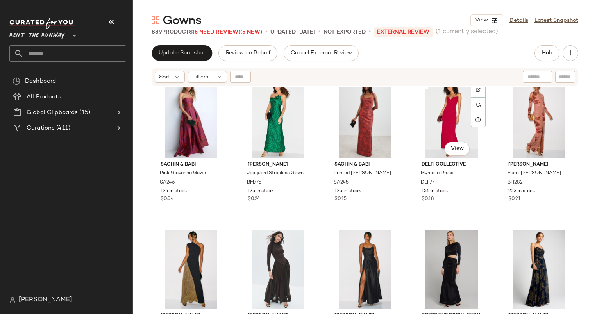
scroll to position [1075, 0]
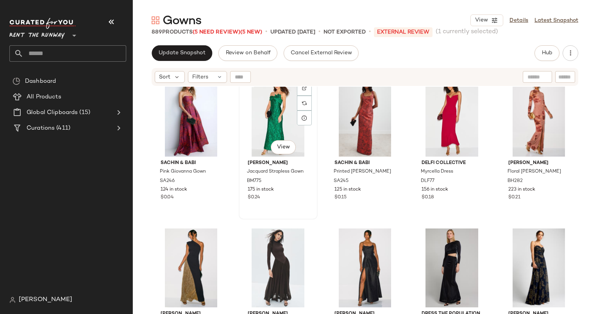
click at [263, 117] on div "#37 View" at bounding box center [277, 117] width 73 height 79
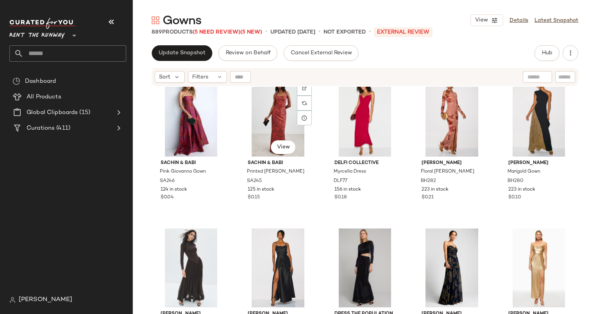
scroll to position [1056, 0]
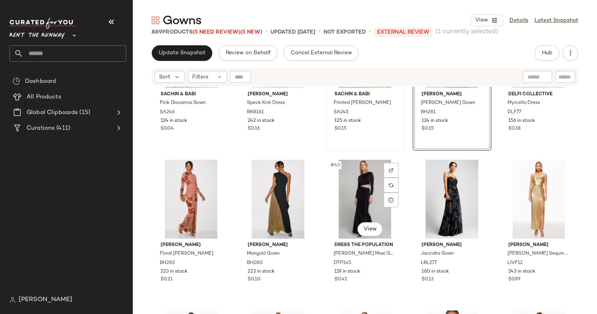
scroll to position [1154, 0]
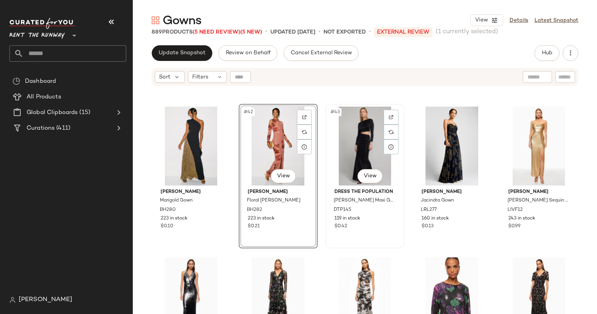
scroll to position [1197, 0]
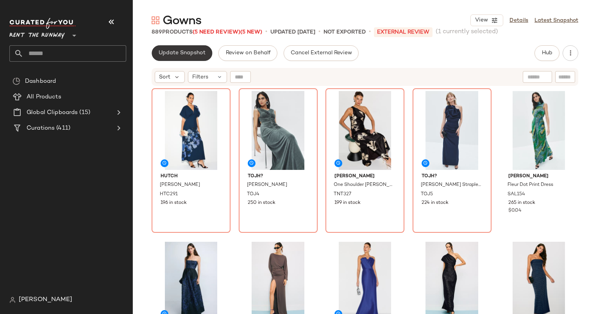
click at [184, 55] on span "Update Snapshot" at bounding box center [181, 53] width 47 height 6
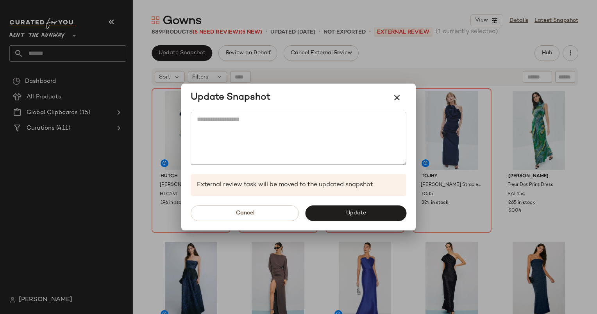
click at [362, 222] on div "Cancel Update" at bounding box center [298, 213] width 234 height 34
click at [359, 219] on button "Update" at bounding box center [355, 213] width 101 height 16
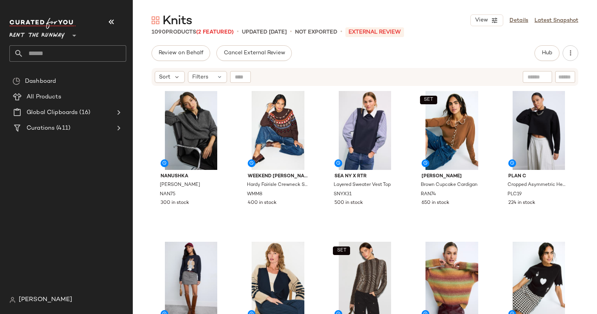
click at [141, 166] on div "Nanushka Kylen Sweater NAN75 300 in stock Weekend [PERSON_NAME] [PERSON_NAME] F…" at bounding box center [365, 210] width 464 height 247
click at [541, 52] on span "Hub" at bounding box center [546, 53] width 11 height 6
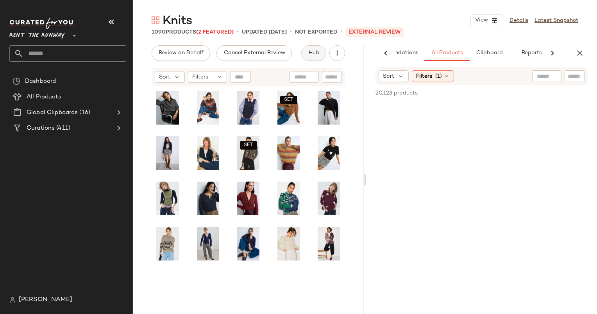
scroll to position [0, 40]
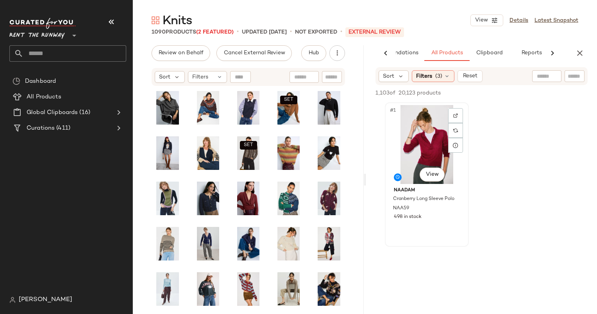
click at [422, 143] on div "#1 View" at bounding box center [426, 144] width 78 height 79
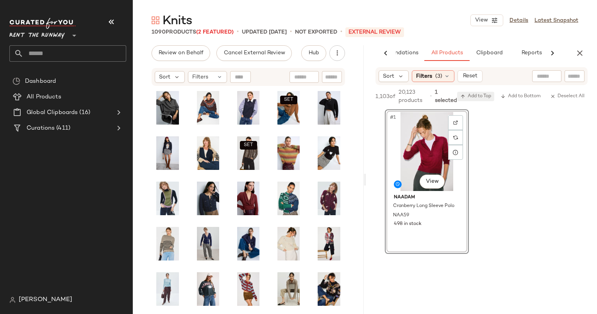
click at [476, 98] on span "Add to Top" at bounding box center [475, 96] width 31 height 5
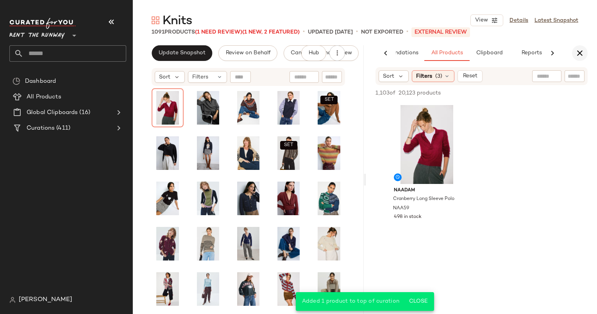
click at [583, 57] on icon "button" at bounding box center [579, 52] width 9 height 9
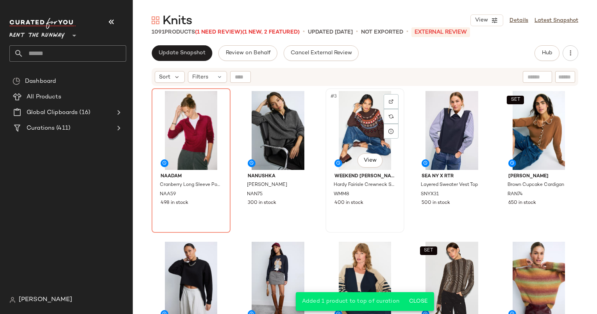
scroll to position [0, 0]
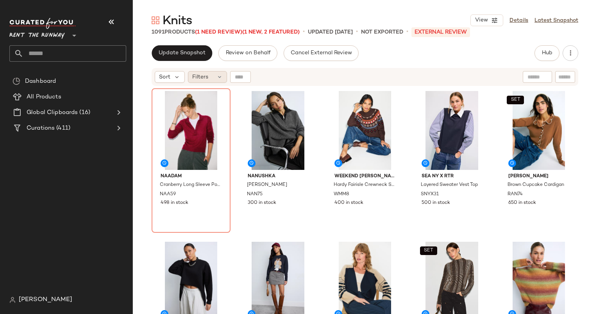
click at [199, 73] on span "Filters" at bounding box center [200, 77] width 16 height 8
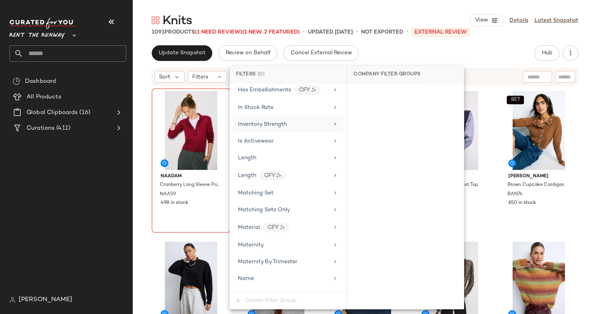
scroll to position [565, 0]
click at [276, 100] on div "In Stock Rate" at bounding box center [288, 107] width 111 height 15
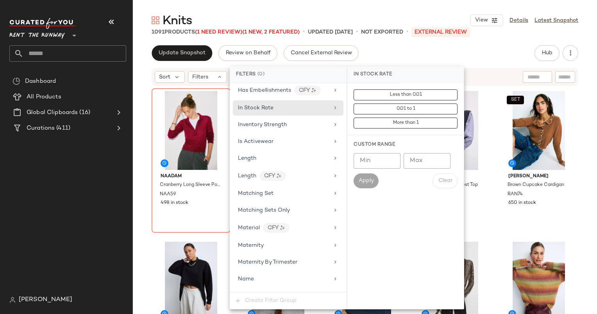
click at [369, 160] on input "Min" at bounding box center [376, 161] width 47 height 16
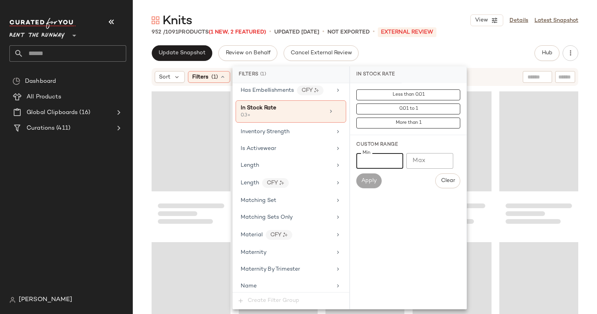
type input "***"
click at [330, 24] on div "Knits View Details Latest Snapshot" at bounding box center [365, 20] width 464 height 16
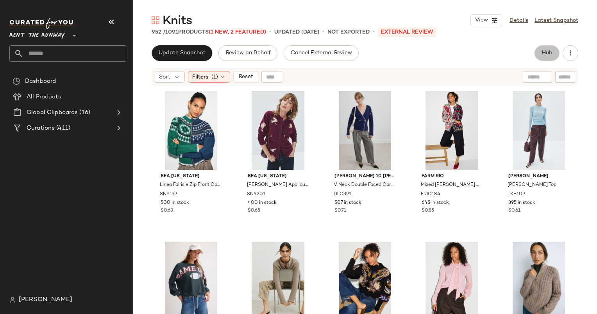
click at [553, 59] on button "Hub" at bounding box center [546, 53] width 25 height 16
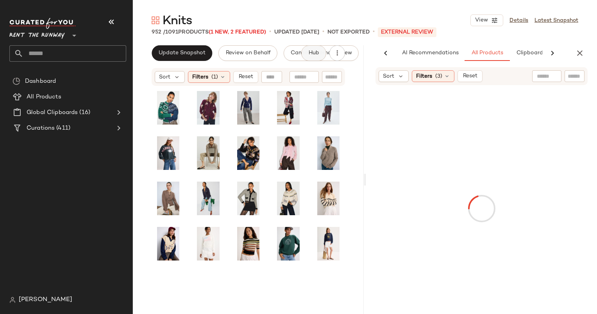
scroll to position [0, 40]
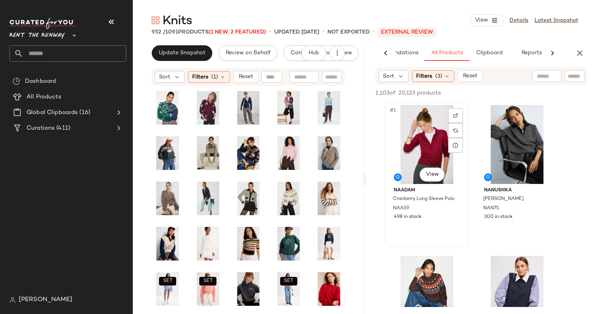
click at [417, 158] on div "#1 View" at bounding box center [426, 144] width 78 height 79
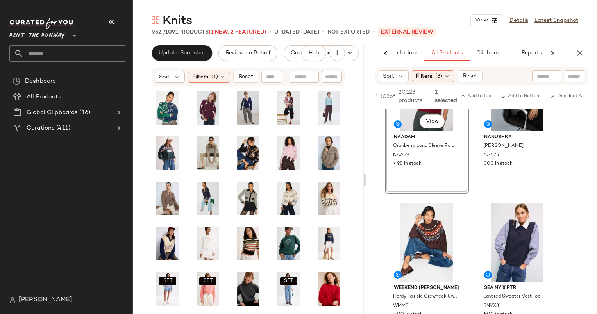
scroll to position [0, 0]
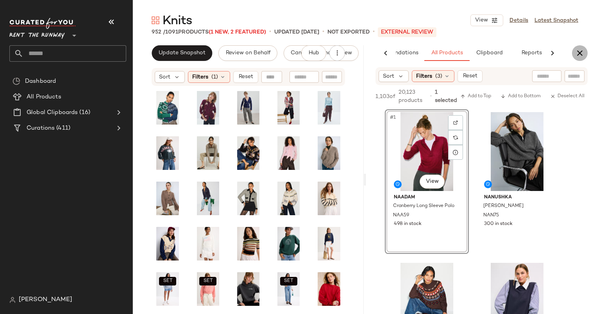
click at [583, 53] on icon "button" at bounding box center [579, 52] width 9 height 9
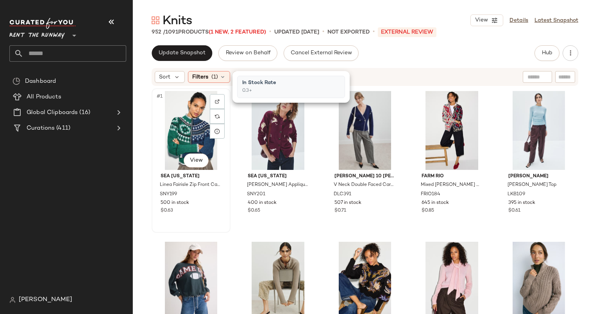
click at [192, 130] on div "#1 View" at bounding box center [190, 130] width 73 height 79
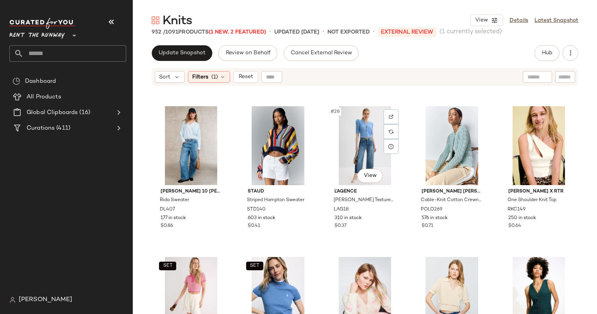
scroll to position [739, 0]
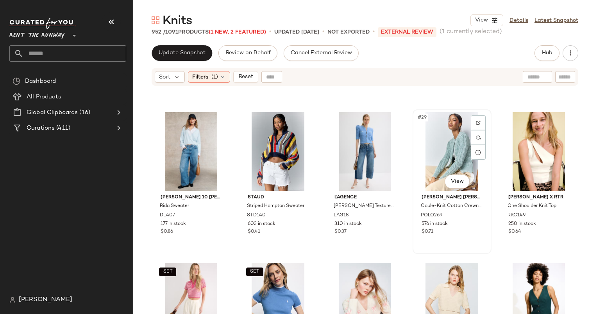
click at [442, 128] on div "#29 View" at bounding box center [451, 151] width 73 height 79
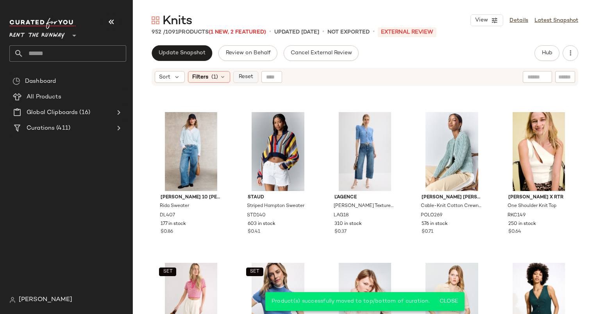
click at [246, 77] on span "Reset" at bounding box center [245, 77] width 15 height 6
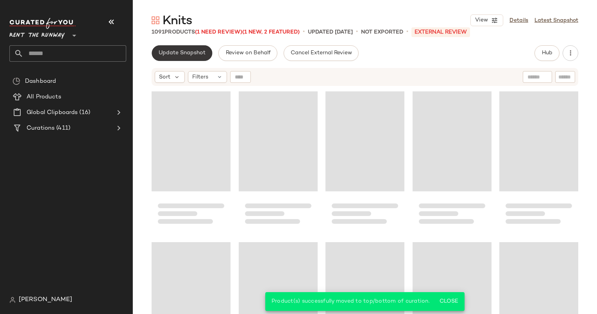
click at [193, 59] on button "Update Snapshot" at bounding box center [182, 53] width 61 height 16
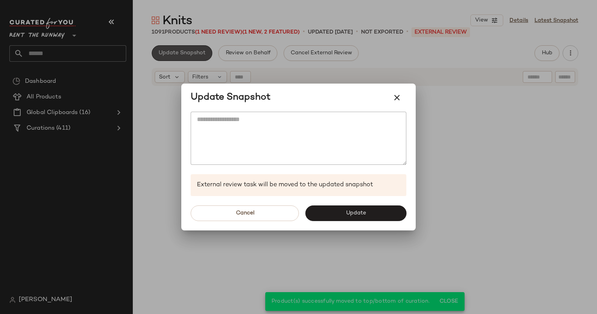
scroll to position [754, 0]
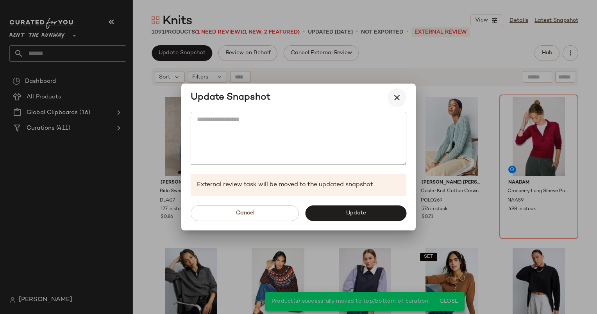
click at [405, 94] on button "button" at bounding box center [396, 97] width 19 height 19
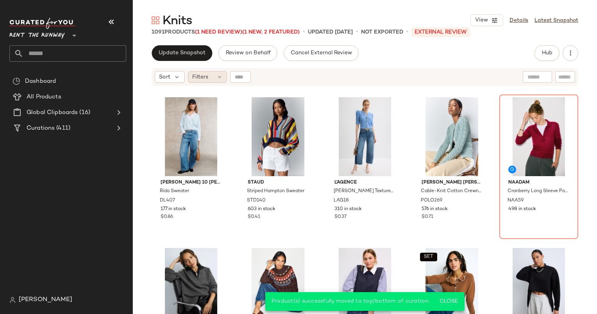
click at [197, 72] on div "Filters" at bounding box center [207, 77] width 39 height 12
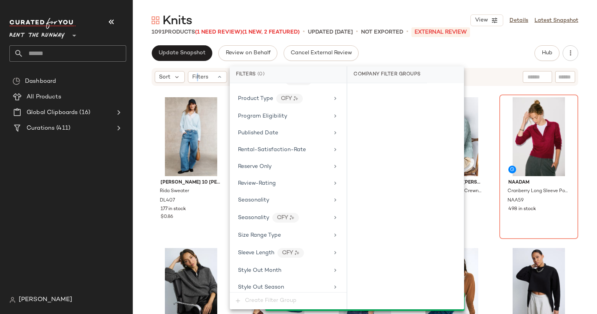
scroll to position [1033, 0]
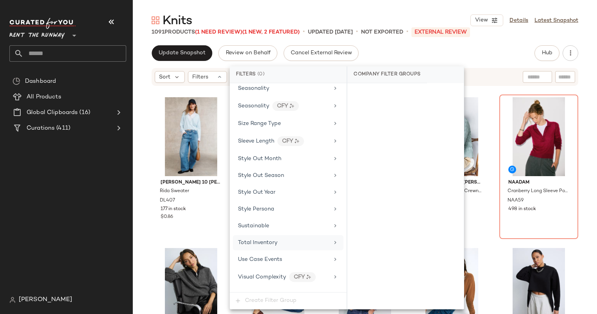
click at [292, 235] on div "Total Inventory" at bounding box center [288, 242] width 111 height 15
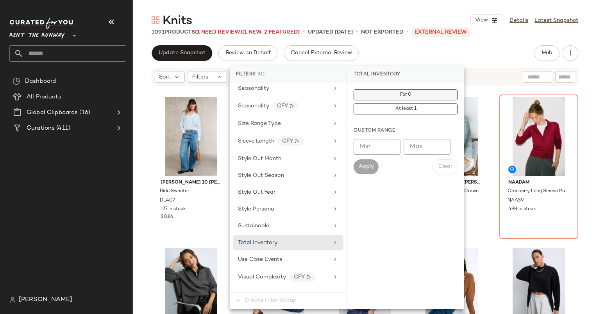
click at [397, 96] on button "For 0" at bounding box center [405, 94] width 104 height 11
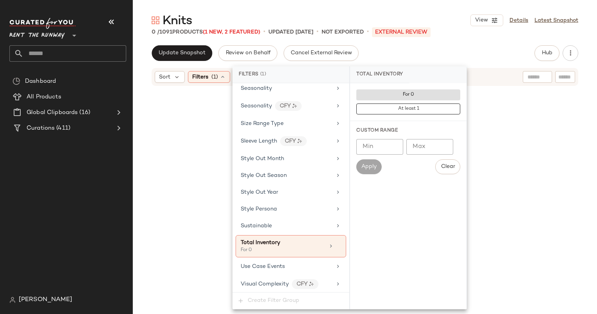
click at [452, 42] on div "Knits View Details Latest Snapshot 0 / 1091 Products (1 New, 2 Featured) • upda…" at bounding box center [365, 162] width 464 height 301
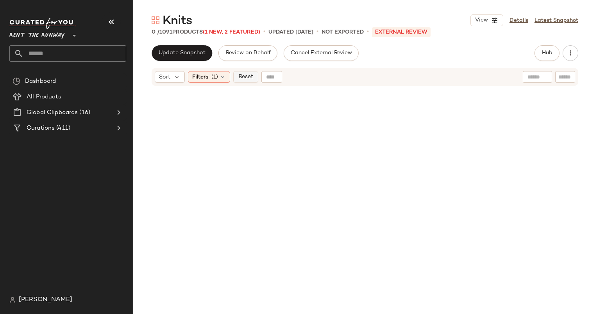
click at [245, 77] on span "Reset" at bounding box center [245, 77] width 15 height 6
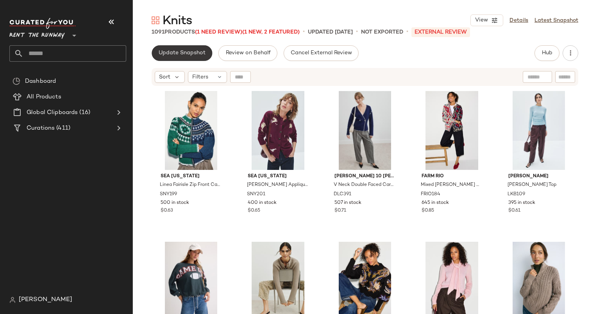
click at [194, 55] on span "Update Snapshot" at bounding box center [181, 53] width 47 height 6
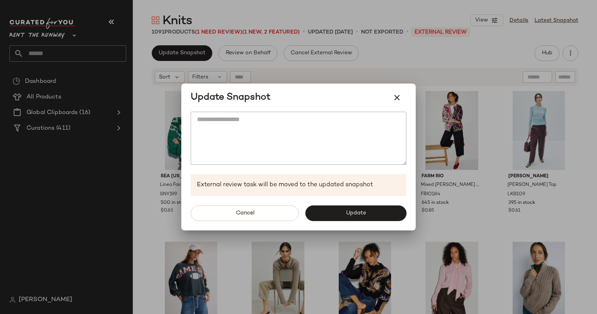
click at [467, 58] on div at bounding box center [298, 157] width 597 height 314
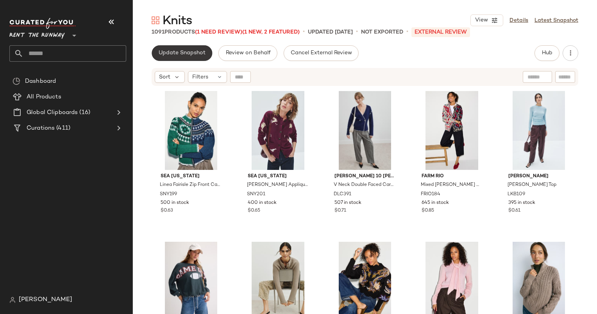
click at [177, 51] on span "Update Snapshot" at bounding box center [181, 53] width 47 height 6
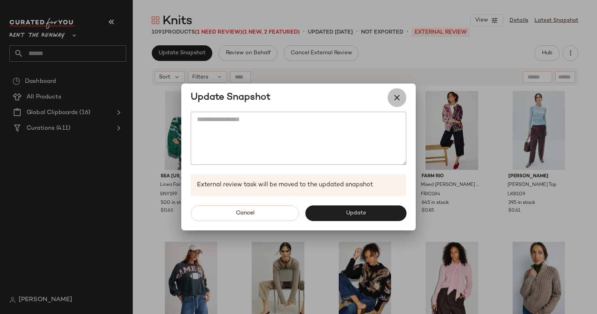
click at [394, 100] on icon "button" at bounding box center [396, 97] width 9 height 9
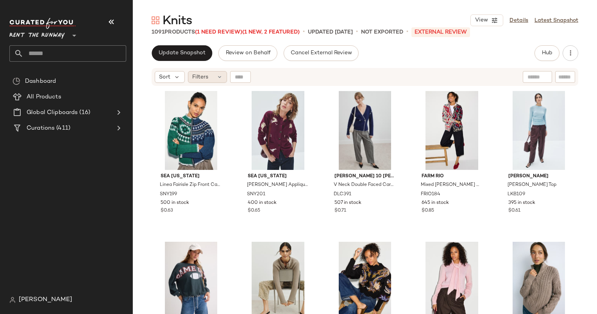
click at [203, 78] on span "Filters" at bounding box center [200, 77] width 16 height 8
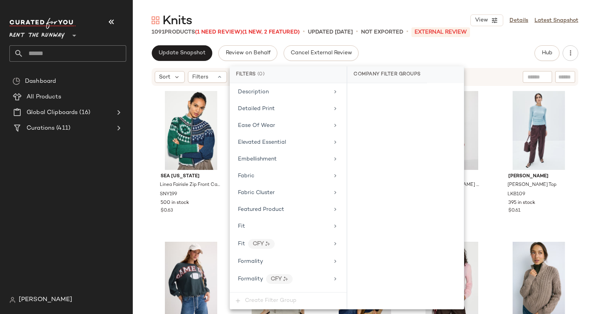
scroll to position [306, 0]
click at [274, 201] on div "Featured Product" at bounding box center [288, 208] width 111 height 15
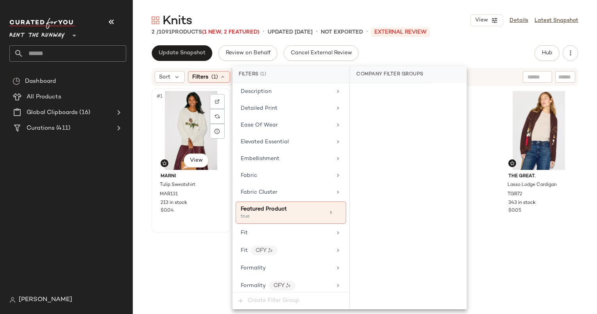
click at [172, 136] on div "#1 View" at bounding box center [190, 130] width 73 height 79
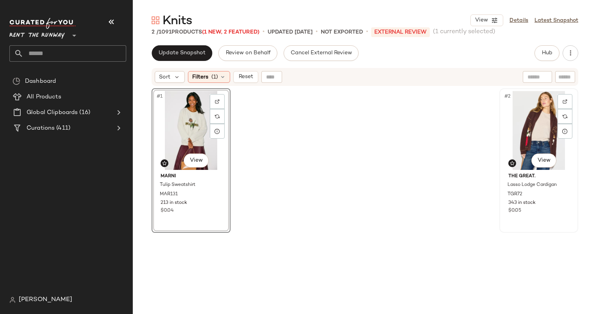
click at [523, 118] on div "#2 View" at bounding box center [538, 130] width 73 height 79
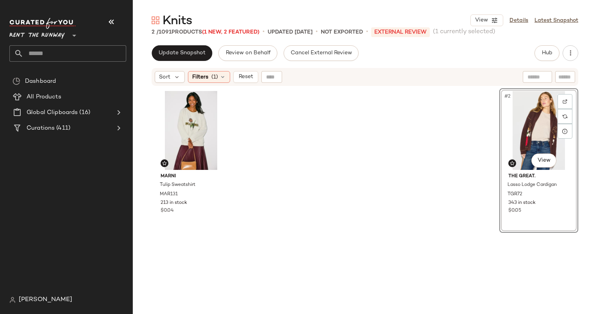
click at [530, 117] on div "#2 View" at bounding box center [538, 130] width 73 height 79
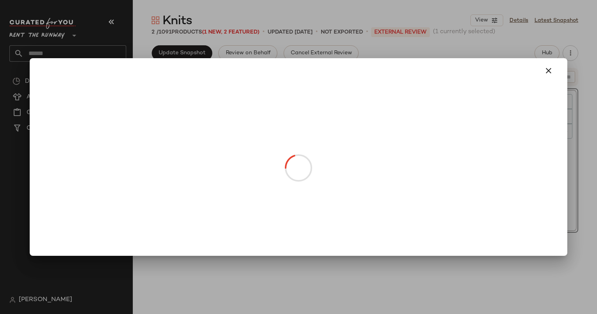
click at [526, 155] on body "Rent the Runway ** Dashboard All Products Global Clipboards (16) Curations (411…" at bounding box center [298, 157] width 597 height 314
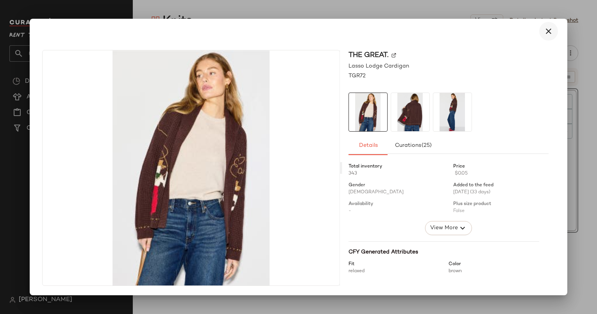
click at [544, 29] on icon "button" at bounding box center [548, 31] width 9 height 9
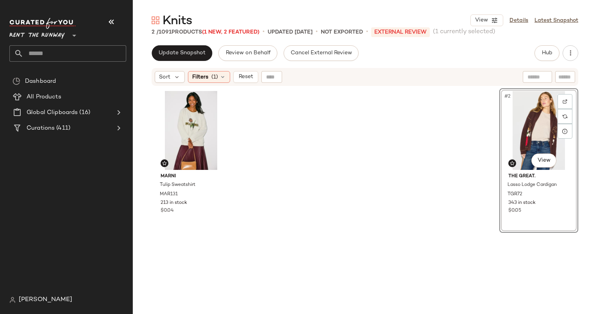
drag, startPoint x: 499, startPoint y: 146, endPoint x: 483, endPoint y: 146, distance: 15.6
drag, startPoint x: 483, startPoint y: 146, endPoint x: 483, endPoint y: 184, distance: 37.9
click at [483, 184] on div "Marni Tulip Sweatshirt MAR131 213 in stock $0.04 #2 View The Great. Lasso Lodge…" at bounding box center [365, 210] width 426 height 245
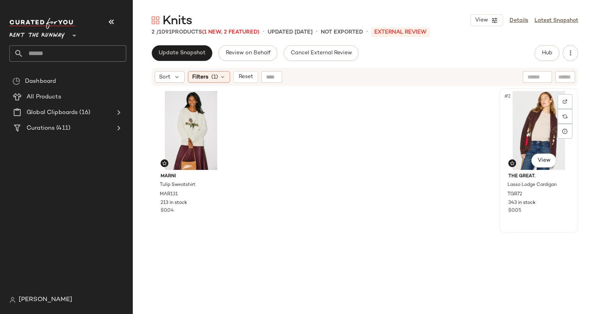
click at [525, 134] on div "#2 View" at bounding box center [538, 130] width 73 height 79
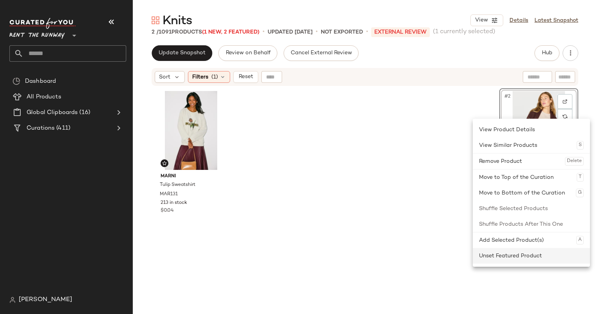
click at [526, 258] on div "Unset Featured Product" at bounding box center [531, 256] width 105 height 16
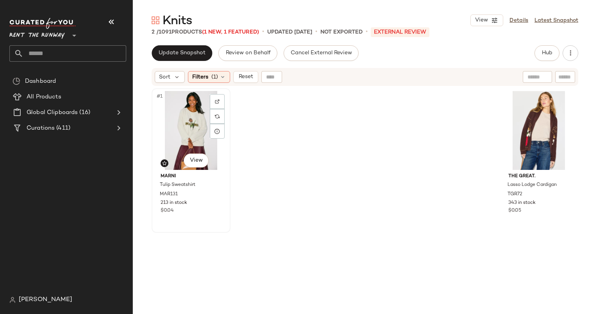
click at [193, 116] on div "#1 View" at bounding box center [190, 130] width 73 height 79
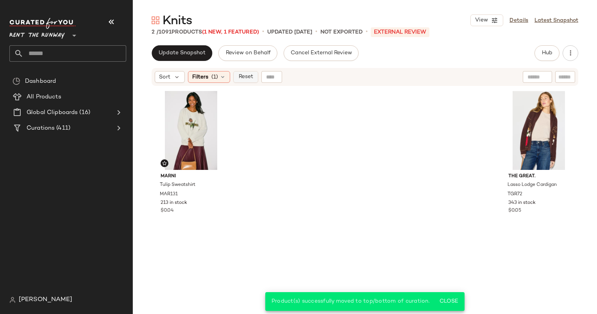
click at [244, 78] on span "Reset" at bounding box center [245, 77] width 15 height 6
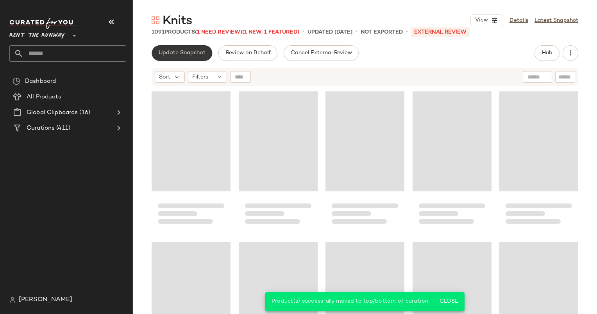
click at [185, 57] on button "Update Snapshot" at bounding box center [182, 53] width 61 height 16
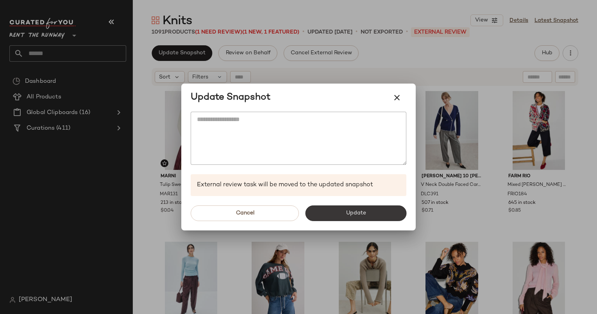
click at [364, 217] on button "Update" at bounding box center [355, 213] width 101 height 16
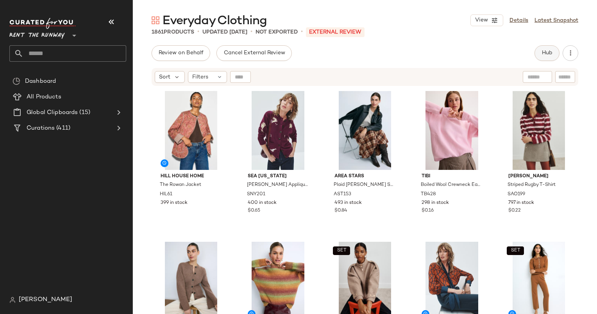
click at [542, 51] on span "Hub" at bounding box center [546, 53] width 11 height 6
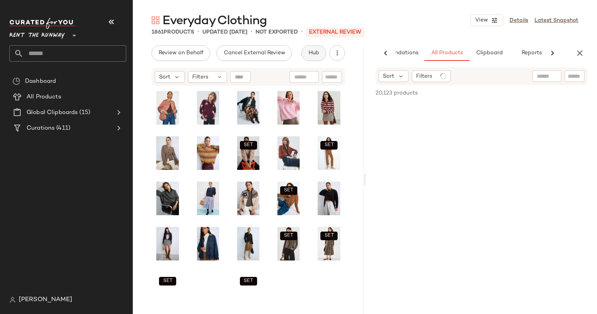
scroll to position [0, 40]
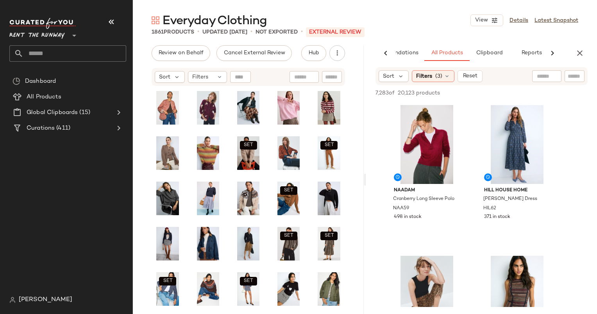
click at [462, 27] on div "Everyday Clothing View Details Latest Snapshot" at bounding box center [365, 20] width 464 height 16
click at [423, 137] on div "#1 View" at bounding box center [426, 144] width 78 height 79
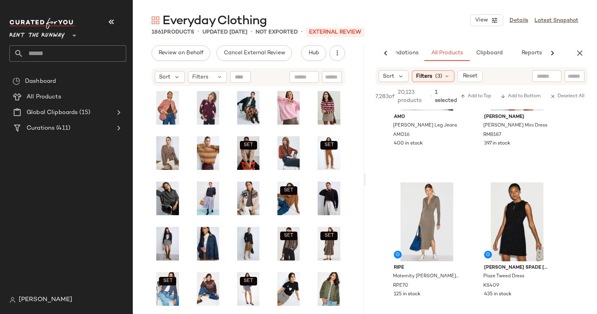
scroll to position [171, 0]
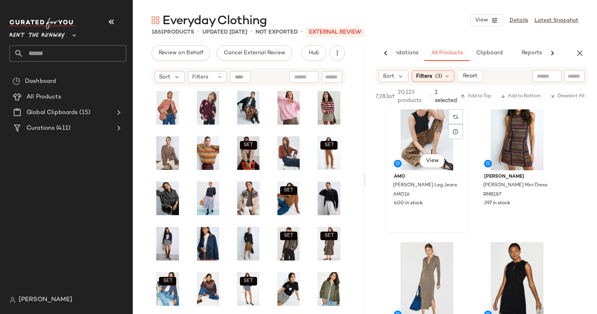
click at [411, 137] on div "#3 View" at bounding box center [426, 130] width 78 height 79
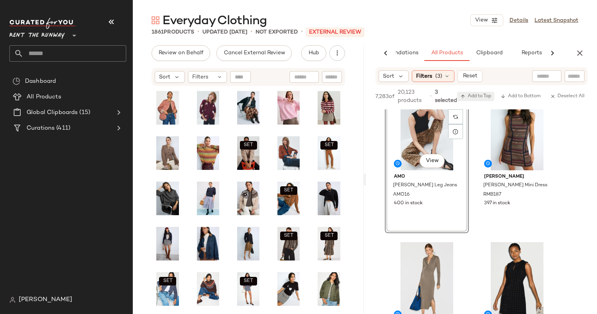
click at [481, 95] on span "Add to Top" at bounding box center [475, 96] width 31 height 5
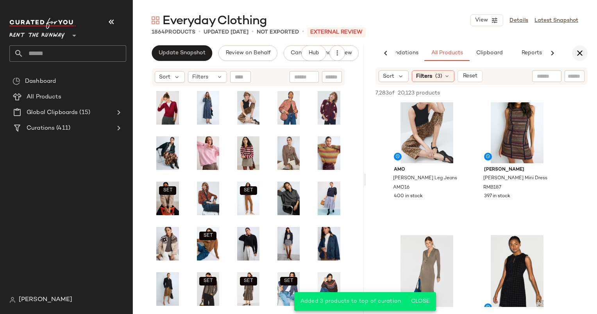
click at [578, 52] on icon "button" at bounding box center [579, 52] width 9 height 9
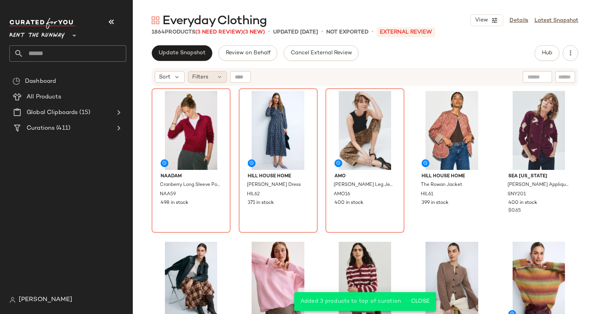
click at [201, 79] on span "Filters" at bounding box center [200, 77] width 16 height 8
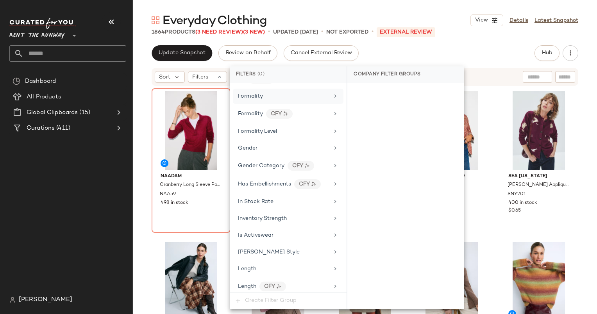
scroll to position [473, 0]
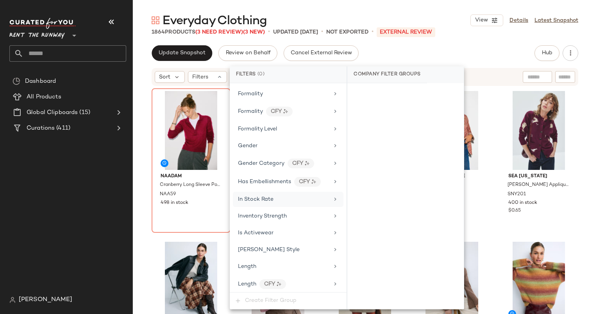
click at [269, 196] on span "In Stock Rate" at bounding box center [256, 199] width 36 height 6
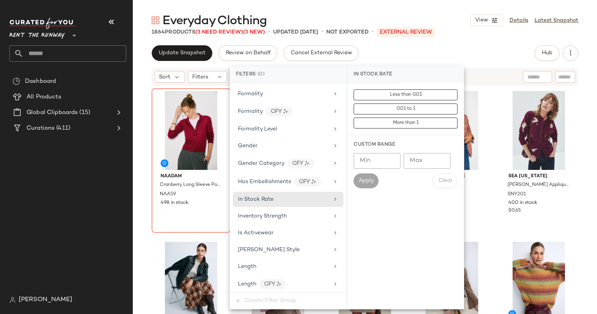
click at [394, 133] on div "Less than 0.01 0.01 to 1 More than 1" at bounding box center [405, 109] width 116 height 52
click at [373, 150] on div "Custom Range Min Min Max Max Apply Clear" at bounding box center [405, 164] width 116 height 59
click at [379, 164] on input "Min" at bounding box center [376, 161] width 47 height 16
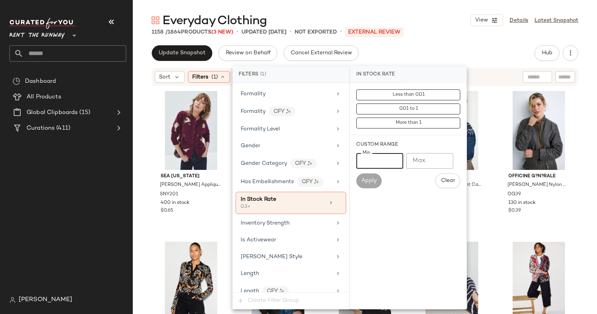
type input "***"
click at [439, 39] on div "Everyday Clothing View Details Latest Snapshot 1158 / 1864 Products (3 New) • u…" at bounding box center [365, 162] width 464 height 301
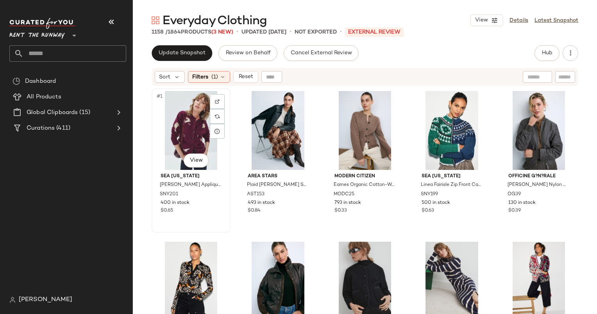
click at [166, 126] on div "#1 View" at bounding box center [190, 130] width 73 height 79
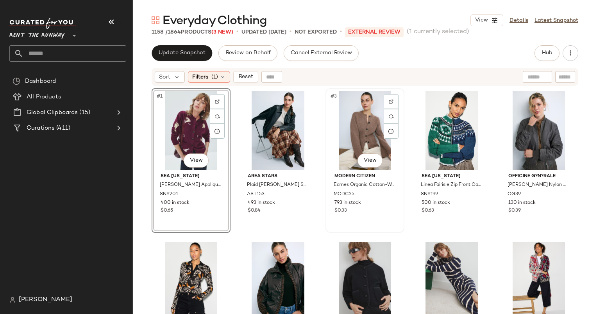
click at [359, 117] on div "#3 View" at bounding box center [364, 130] width 73 height 79
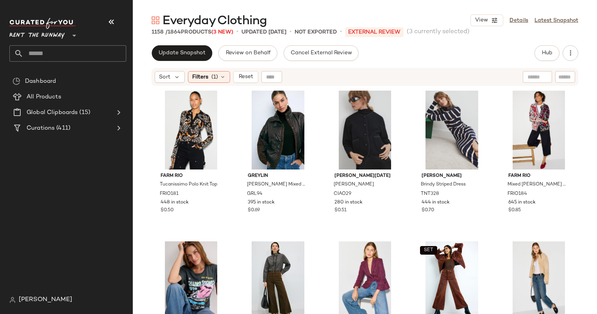
scroll to position [217, 0]
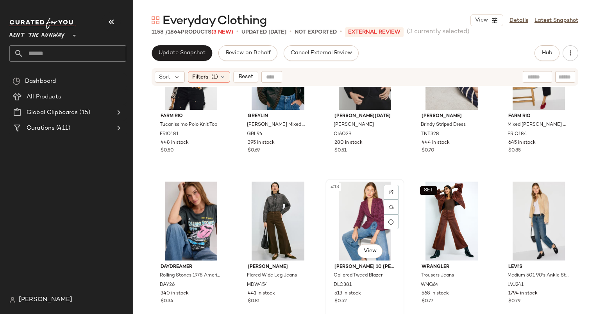
click at [344, 215] on div "#13 View" at bounding box center [364, 221] width 73 height 79
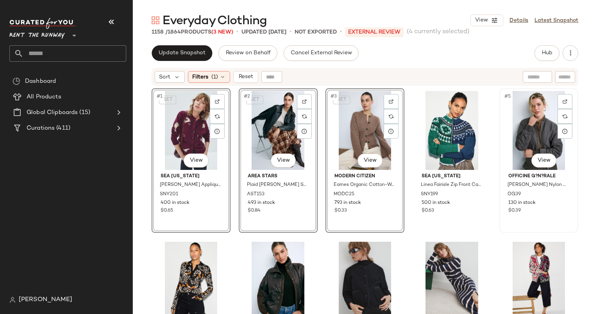
click at [544, 118] on div "#5 View" at bounding box center [538, 130] width 73 height 79
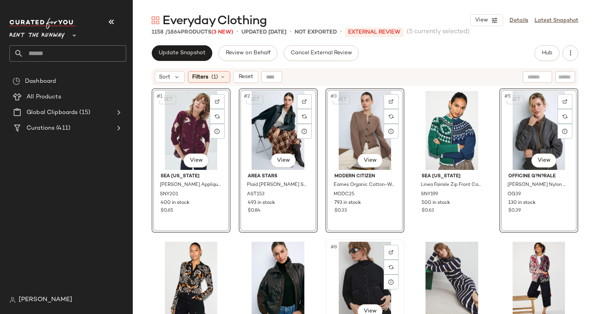
scroll to position [200, 0]
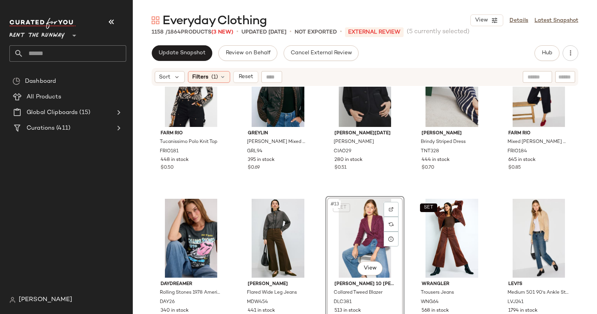
click at [406, 237] on div "FARM Rio Tucanissimo Polo Knit Top FRIO181 448 in stock $0.50 Greylin Beryl Mix…" at bounding box center [365, 210] width 464 height 247
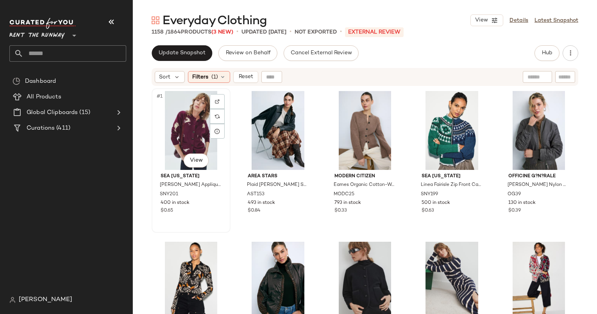
click at [163, 107] on div "#1 View" at bounding box center [190, 130] width 73 height 79
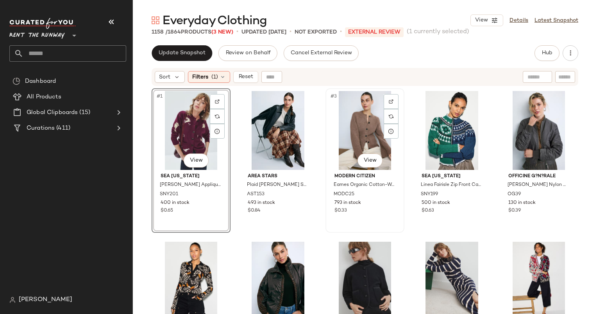
click at [354, 134] on div "#3 View" at bounding box center [364, 130] width 73 height 79
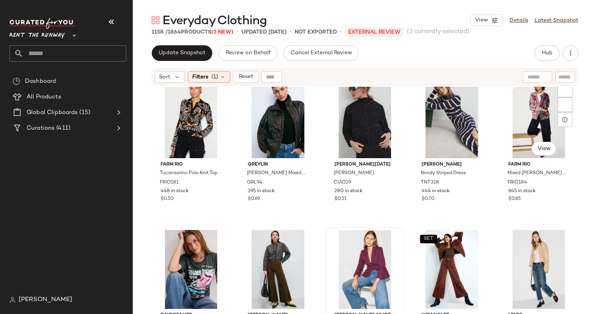
scroll to position [162, 0]
click at [351, 264] on div "#13 View" at bounding box center [364, 269] width 73 height 79
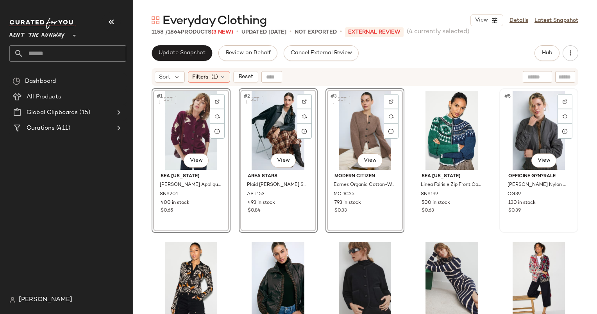
click at [515, 123] on div "#5 View" at bounding box center [538, 130] width 73 height 79
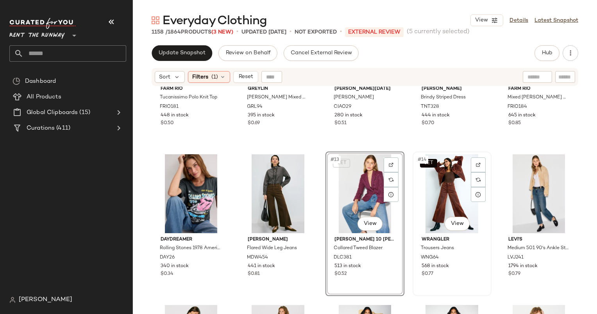
click at [437, 210] on div "SET #14 View" at bounding box center [451, 193] width 73 height 79
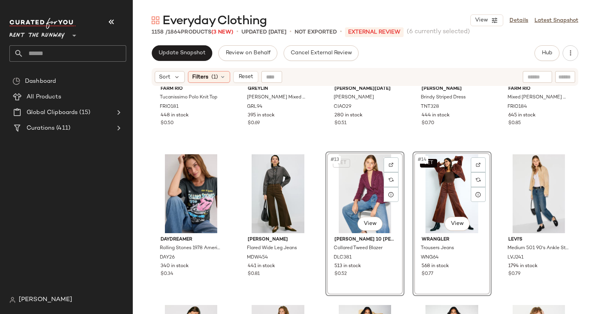
scroll to position [45, 0]
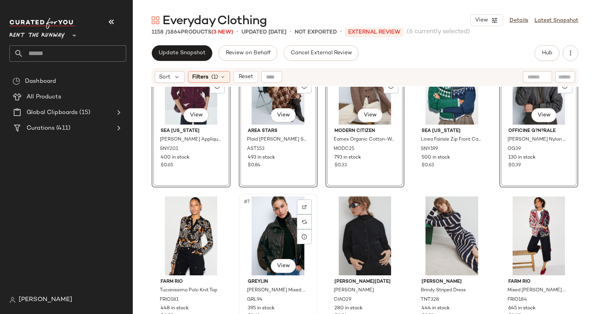
click at [269, 216] on div "#7 View" at bounding box center [277, 235] width 73 height 79
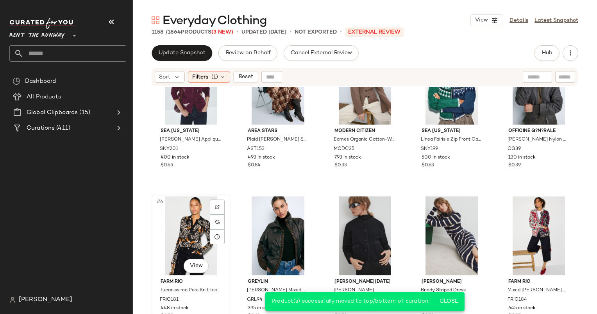
click at [179, 211] on div "#6 View" at bounding box center [190, 235] width 73 height 79
click at [241, 76] on span "Reset" at bounding box center [245, 77] width 15 height 6
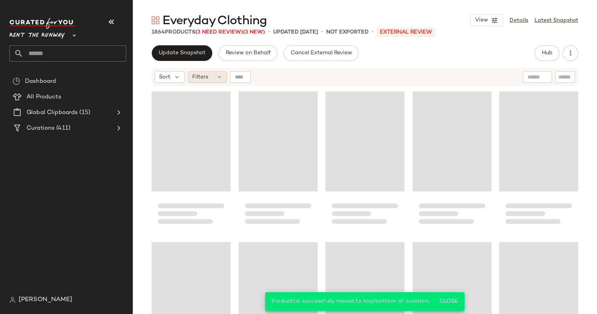
click at [189, 75] on div "Filters" at bounding box center [207, 77] width 39 height 12
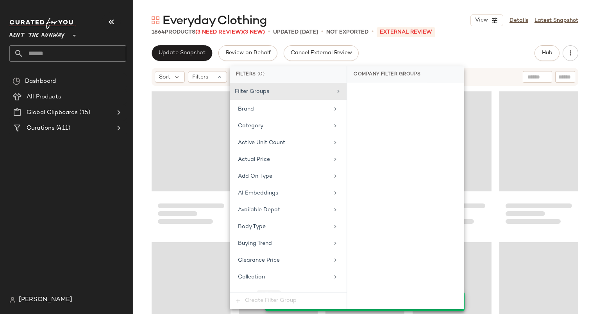
click at [147, 84] on div "Sort Filters" at bounding box center [365, 77] width 464 height 20
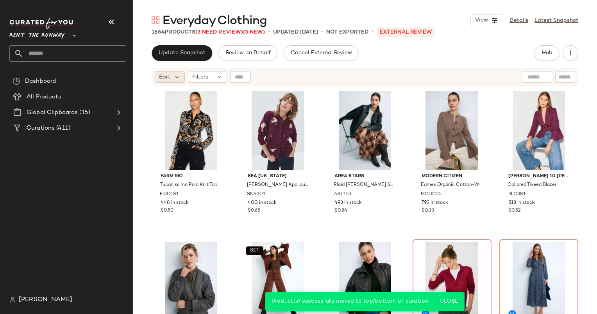
click at [164, 81] on span "Sort" at bounding box center [164, 77] width 11 height 8
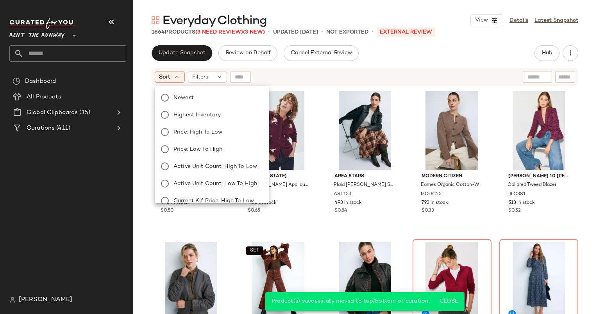
click at [216, 106] on div "Newest Highest Inventory Price: High to Low Price: Low to High Active Unit Coun…" at bounding box center [211, 192] width 116 height 206
click at [221, 103] on div "Newest Highest Inventory Price: High to Low Price: Low to High Active Unit Coun…" at bounding box center [211, 192] width 116 height 206
click at [257, 96] on label "Newest" at bounding box center [216, 97] width 92 height 11
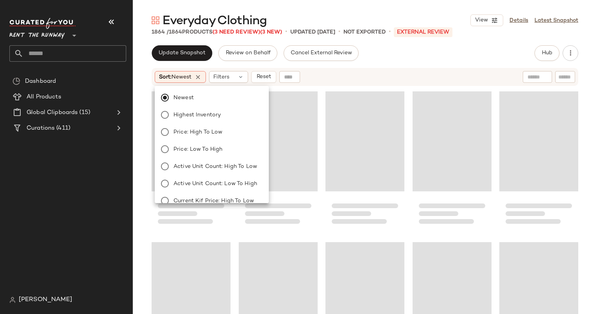
scroll to position [904, 0]
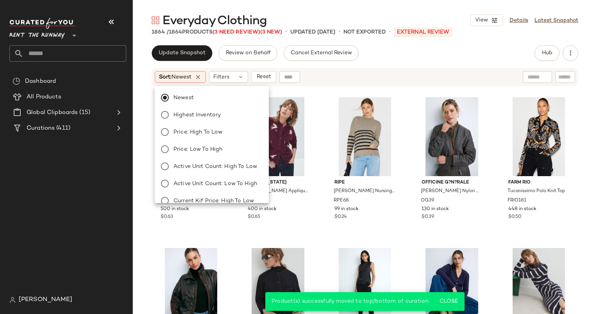
click at [364, 72] on div "Sort: Newest Filters Reset" at bounding box center [314, 77] width 319 height 12
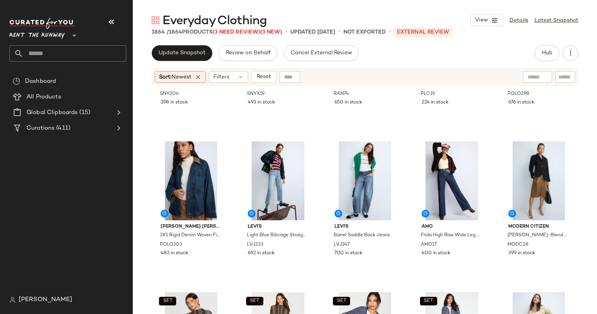
scroll to position [0, 0]
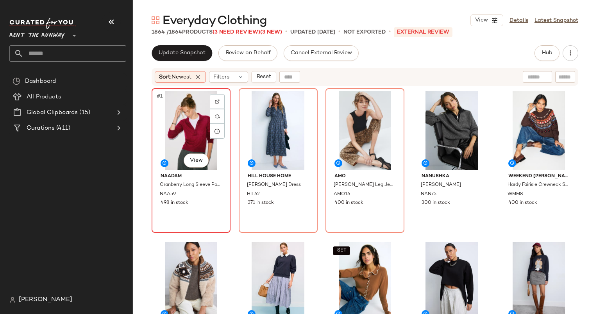
click at [183, 116] on div "#1 View" at bounding box center [190, 130] width 73 height 79
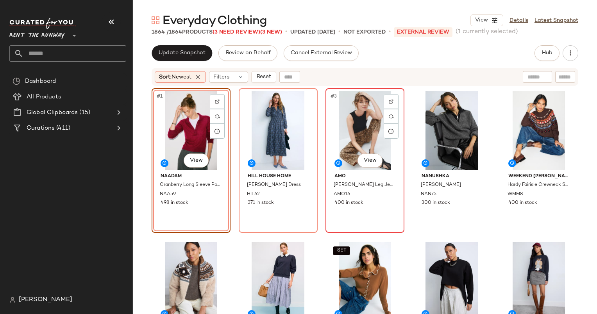
click at [366, 115] on div "#3 View" at bounding box center [364, 130] width 73 height 79
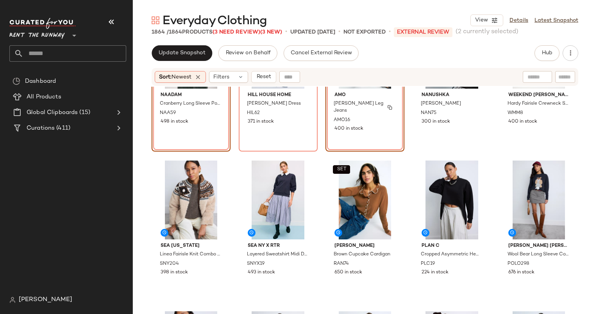
scroll to position [112, 0]
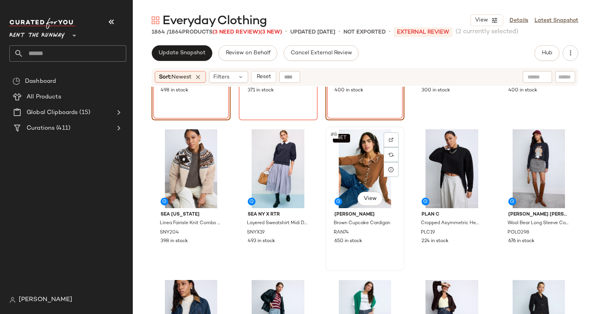
click at [359, 173] on div "SET #8 View" at bounding box center [364, 168] width 73 height 79
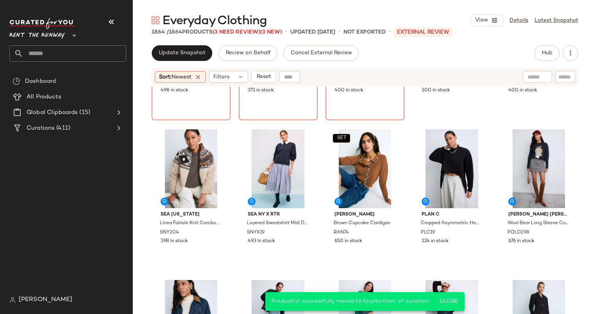
click at [260, 70] on div "Sort: Newest Filters Reset" at bounding box center [365, 77] width 426 height 18
click at [275, 76] on button "Reset" at bounding box center [263, 77] width 25 height 12
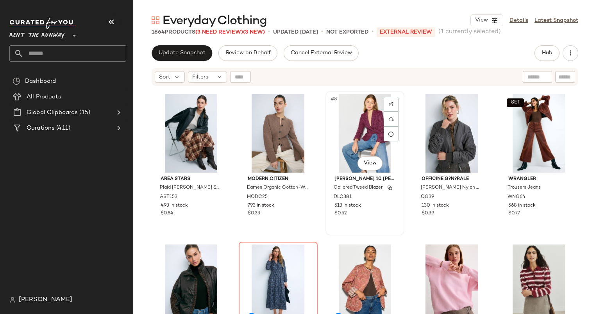
scroll to position [154, 0]
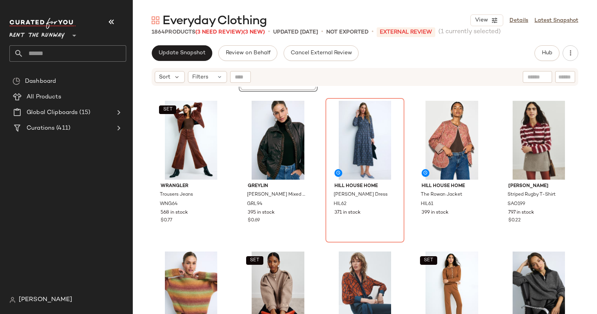
scroll to position [298, 0]
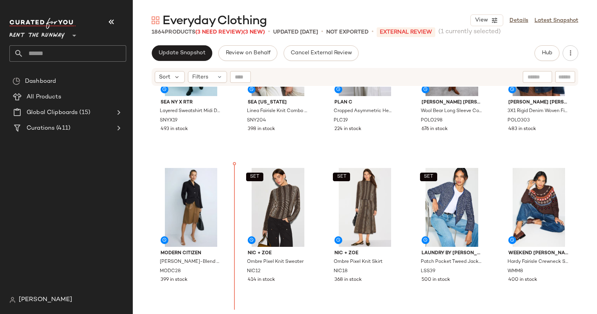
scroll to position [696, 0]
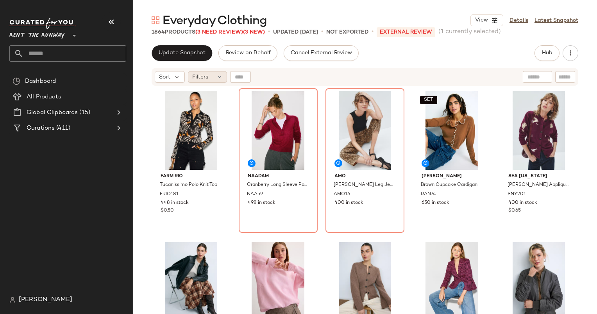
click at [214, 80] on div "Filters" at bounding box center [207, 77] width 39 height 12
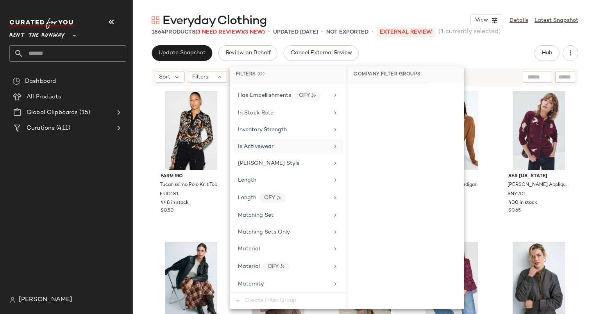
scroll to position [525, 0]
click at [282, 144] on div "In Stock Rate" at bounding box center [283, 148] width 91 height 8
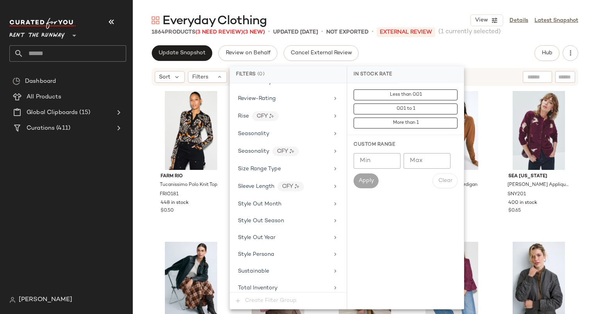
scroll to position [1135, 0]
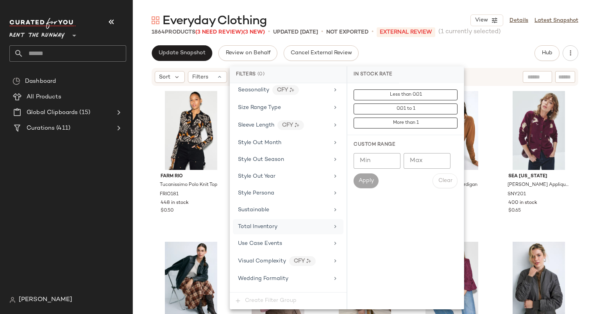
click at [296, 223] on div "Total Inventory" at bounding box center [283, 227] width 91 height 8
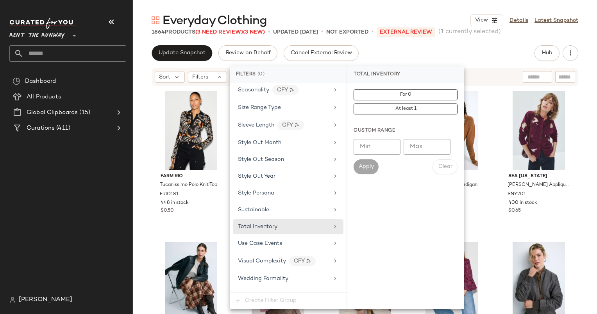
click at [352, 98] on div "For 0 At least 1" at bounding box center [405, 102] width 116 height 38
click at [359, 93] on button "For 0" at bounding box center [405, 94] width 104 height 11
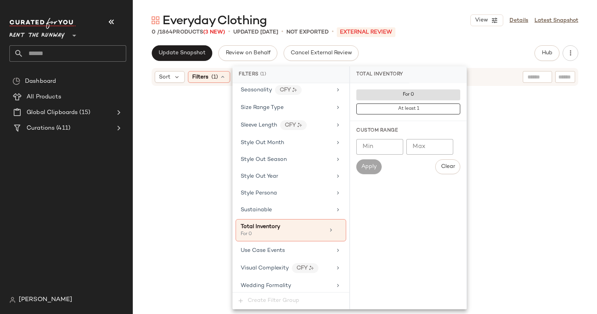
click at [400, 58] on div "Update Snapshot Review on Behalf Cancel External Review Hub Send for Review Ext…" at bounding box center [365, 53] width 426 height 16
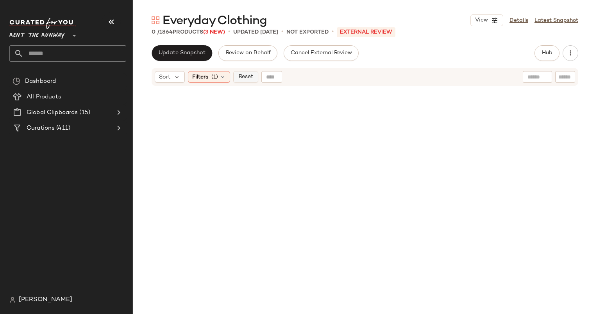
click at [251, 75] on span "Reset" at bounding box center [245, 77] width 15 height 6
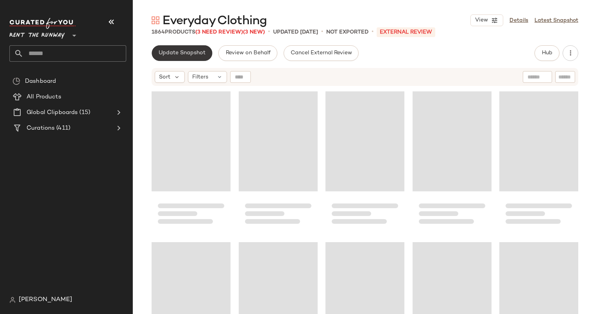
click at [194, 55] on span "Update Snapshot" at bounding box center [181, 53] width 47 height 6
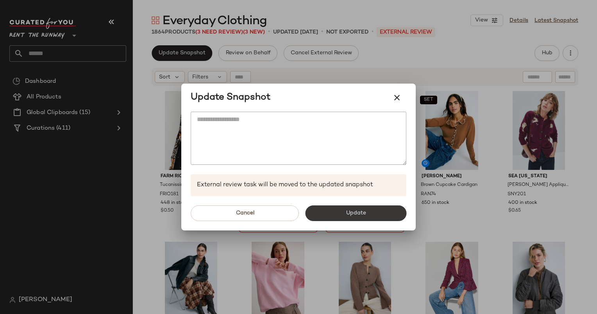
click at [335, 213] on button "Update" at bounding box center [355, 213] width 101 height 16
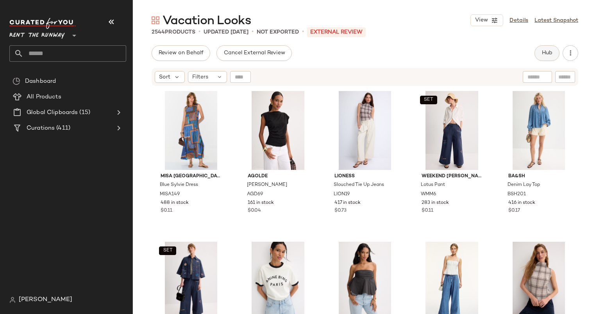
click at [541, 53] on span "Hub" at bounding box center [546, 53] width 11 height 6
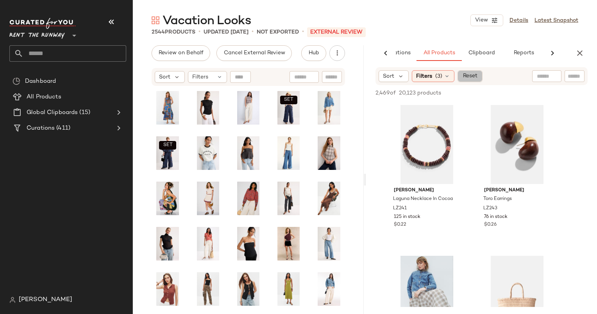
click at [467, 80] on button "Reset" at bounding box center [469, 76] width 25 height 12
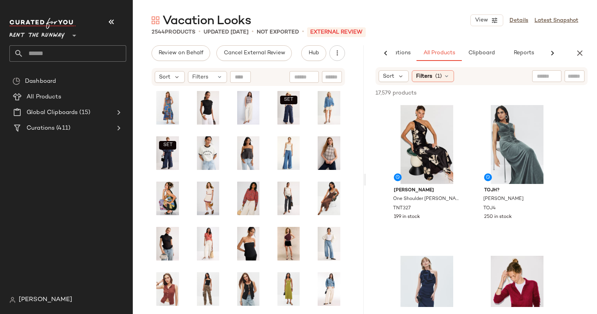
click at [142, 55] on div "Review on Behalf Cancel External Review Hub Send for Review External Review Int…" at bounding box center [248, 53] width 231 height 16
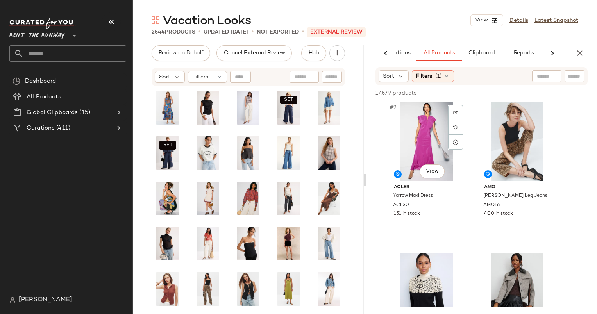
scroll to position [606, 0]
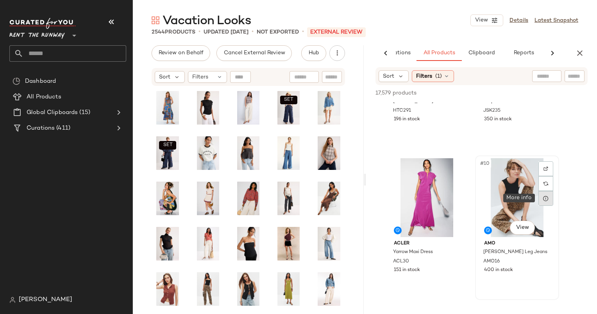
click at [546, 197] on icon at bounding box center [545, 198] width 6 height 6
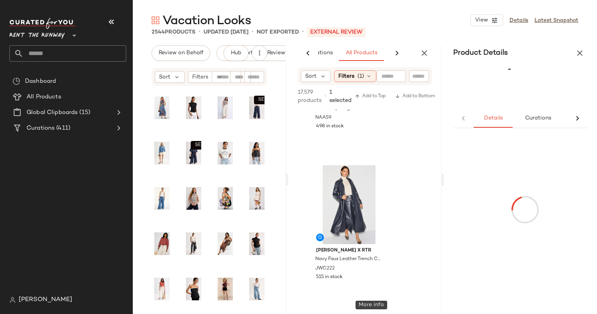
scroll to position [1002, 0]
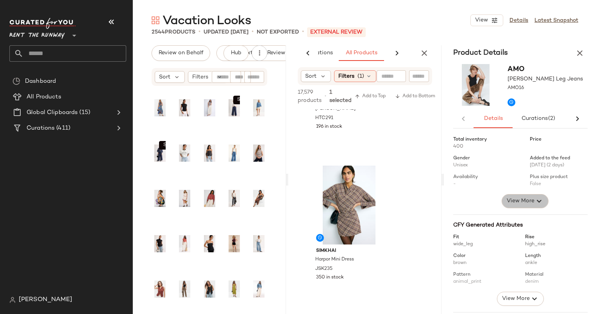
click at [530, 203] on span "View More" at bounding box center [520, 200] width 28 height 9
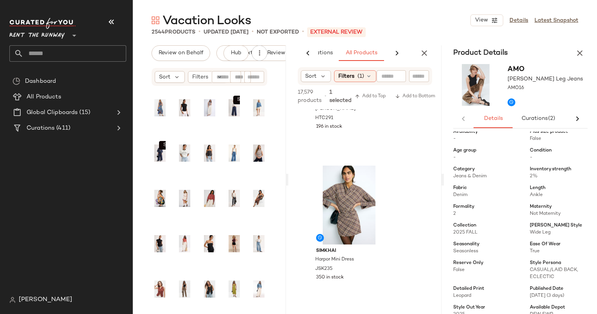
scroll to position [56, 0]
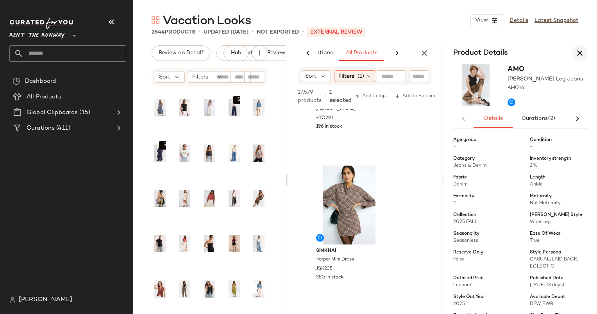
click at [586, 52] on button "button" at bounding box center [580, 53] width 16 height 16
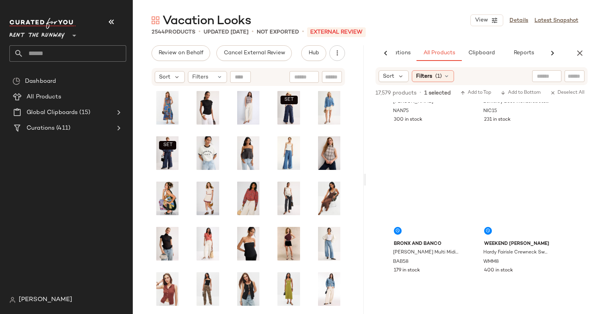
scroll to position [550, 0]
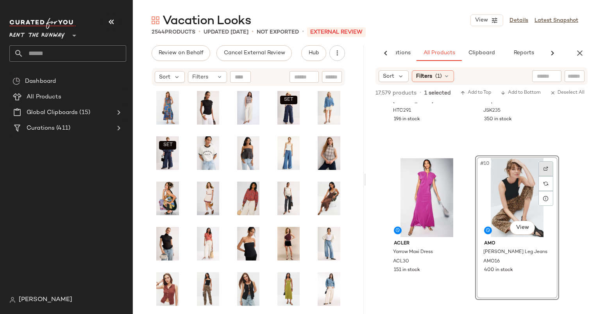
click at [545, 175] on div at bounding box center [545, 168] width 15 height 15
click at [512, 187] on div "#10 View" at bounding box center [517, 197] width 78 height 79
click at [474, 86] on div "17,579 products • 1 selected Add to Top Add to Bottom Deselect All" at bounding box center [481, 93] width 231 height 17
click at [481, 91] on span "Add to Top" at bounding box center [475, 92] width 31 height 5
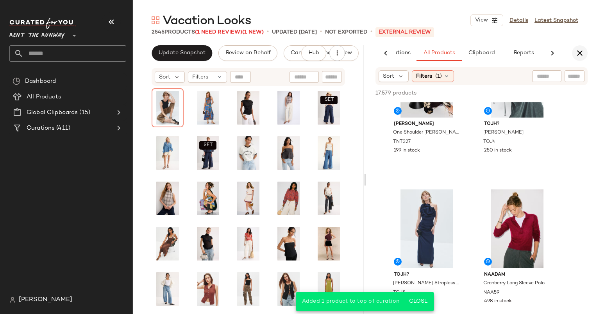
scroll to position [26, 0]
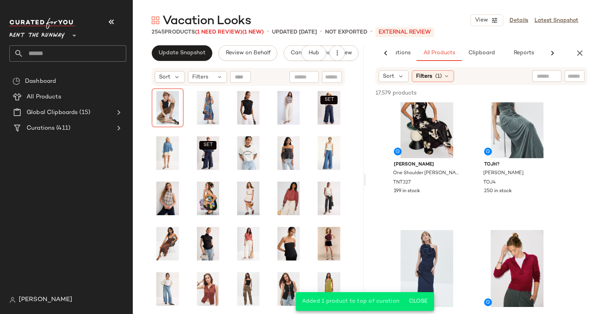
click at [588, 47] on div "AI Recommendations All Products Clipboard Reports" at bounding box center [481, 53] width 231 height 16
click at [574, 52] on button "button" at bounding box center [580, 53] width 16 height 16
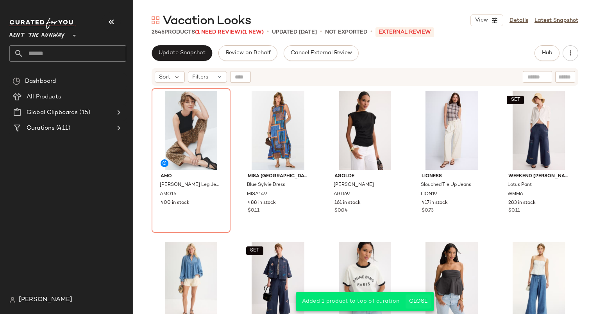
click at [423, 301] on span "Close" at bounding box center [417, 301] width 19 height 6
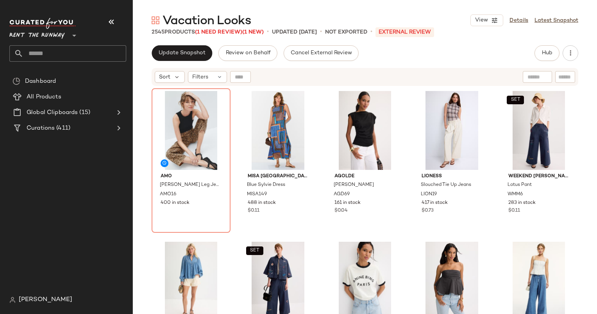
click at [589, 111] on div "AMO Billie Wide Leg Jeans AMO16 400 in stock MISA Los Angeles Blue Sylvie Dress…" at bounding box center [365, 210] width 464 height 247
click at [218, 70] on div "Sort Filters" at bounding box center [365, 77] width 426 height 18
click at [222, 75] on div "Filters" at bounding box center [207, 77] width 39 height 12
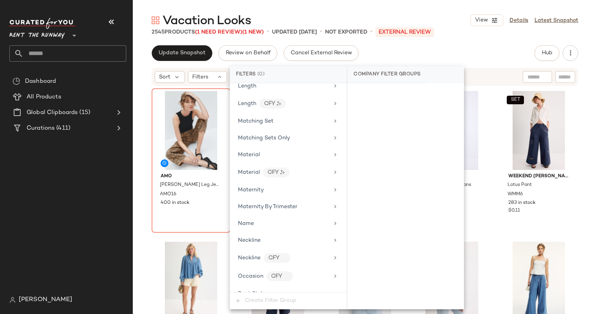
scroll to position [1118, 0]
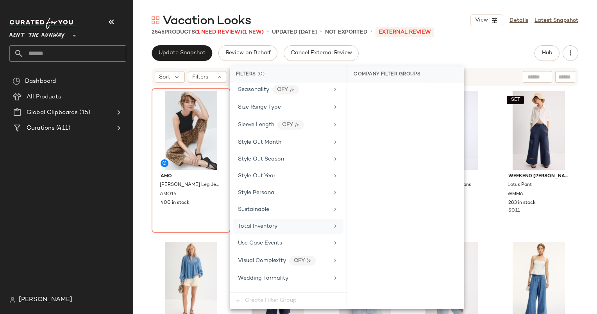
click at [289, 222] on div "Total Inventory" at bounding box center [283, 226] width 91 height 8
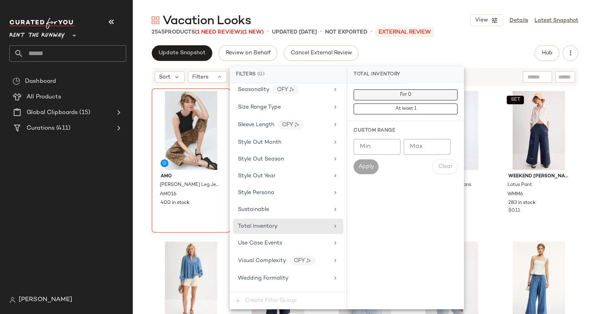
click at [394, 89] on button "For 0" at bounding box center [405, 94] width 104 height 11
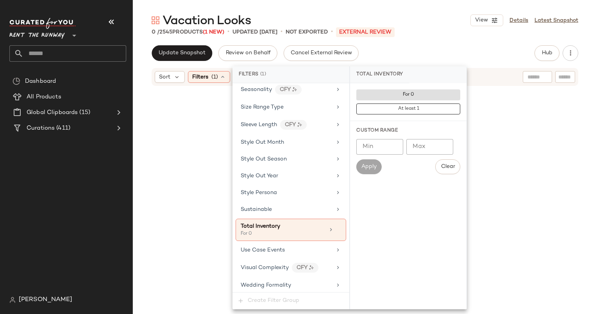
click at [533, 146] on div at bounding box center [365, 210] width 426 height 245
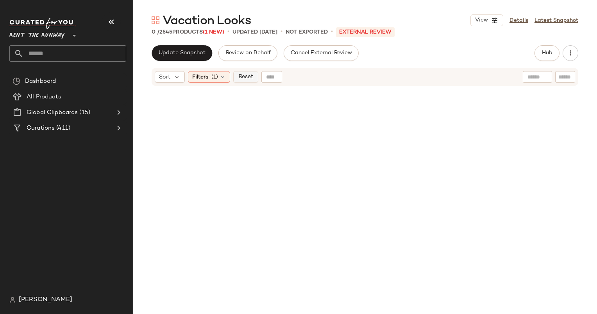
click at [244, 75] on span "Reset" at bounding box center [245, 77] width 15 height 6
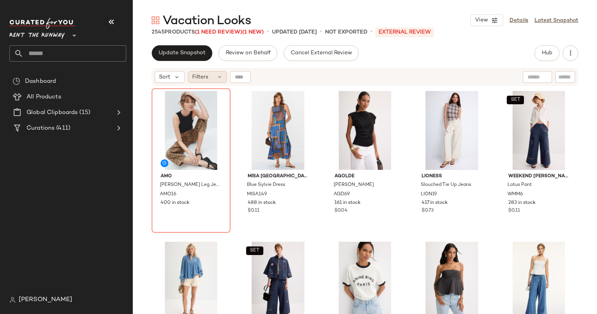
click at [205, 81] on span "Filters" at bounding box center [200, 77] width 16 height 8
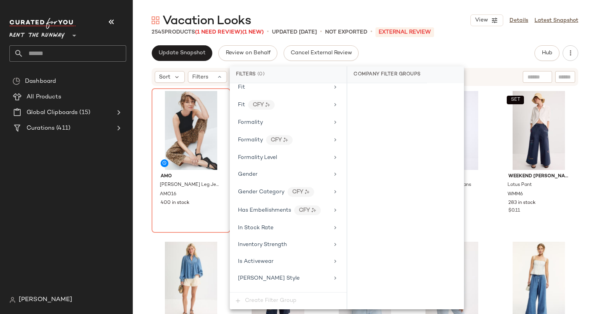
scroll to position [445, 0]
click at [282, 225] on div "In Stock Rate" at bounding box center [283, 227] width 91 height 8
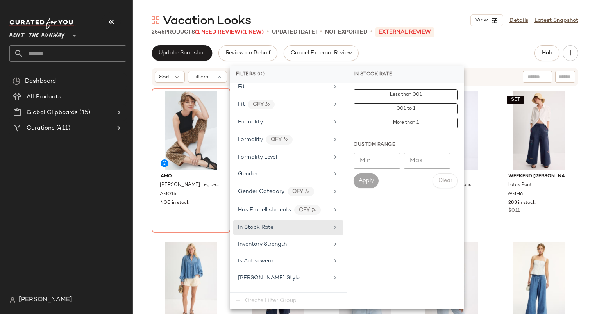
click at [367, 164] on input "Min" at bounding box center [376, 161] width 47 height 16
type input "*"
type input "****"
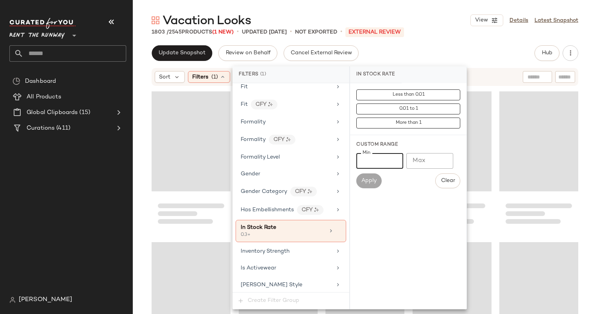
type input "***"
click at [383, 57] on div "Update Snapshot Review on Behalf Cancel External Review Hub Send for Review Ext…" at bounding box center [365, 53] width 426 height 16
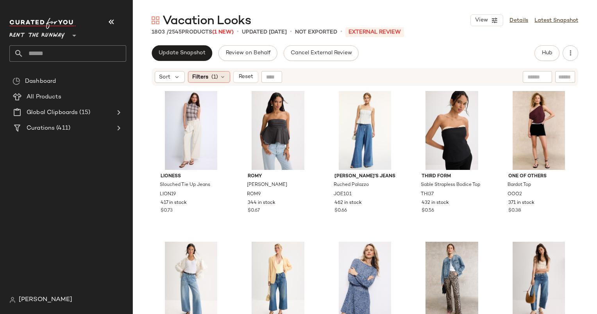
click at [214, 72] on div "Filters (1)" at bounding box center [209, 77] width 42 height 12
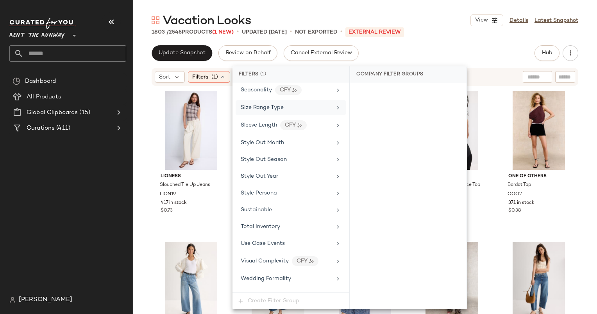
scroll to position [1097, 0]
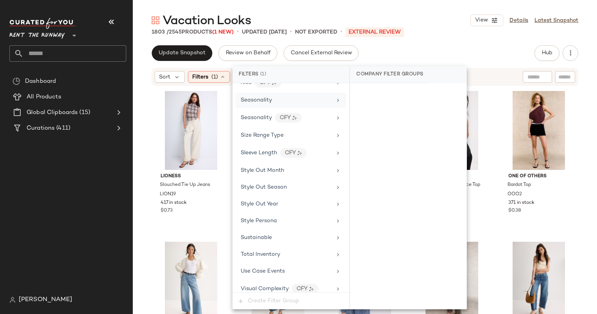
click at [293, 96] on div "Seasonality" at bounding box center [286, 100] width 91 height 8
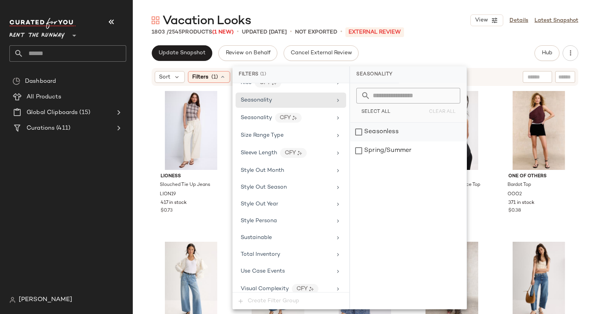
click at [391, 137] on div "Seasonless" at bounding box center [408, 132] width 116 height 19
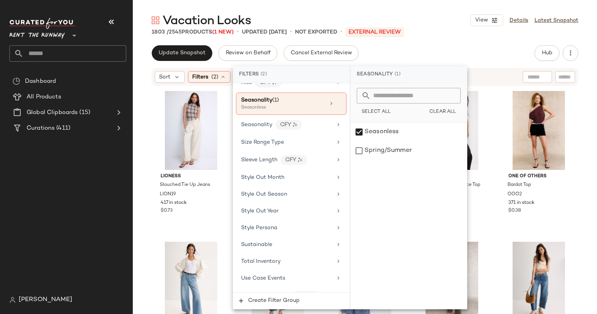
click at [450, 53] on div "Update Snapshot Review on Behalf Cancel External Review Hub Send for Review Ext…" at bounding box center [365, 53] width 426 height 16
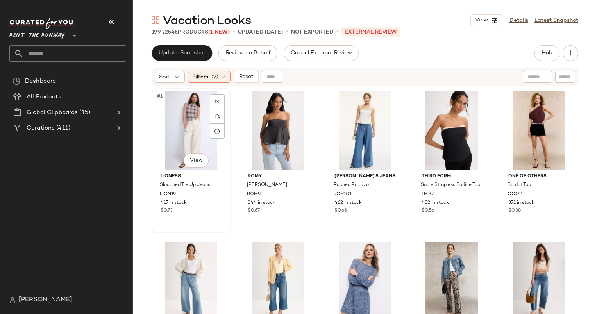
click at [175, 135] on div "#1 View" at bounding box center [190, 130] width 73 height 79
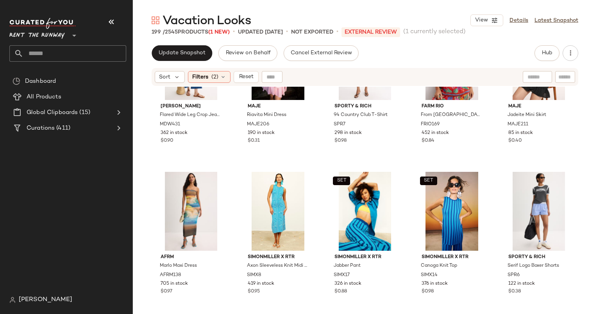
scroll to position [557, 0]
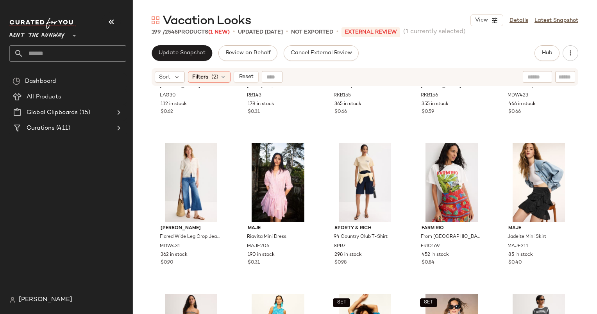
click at [537, 73] on input "text" at bounding box center [537, 77] width 20 height 8
type input "****"
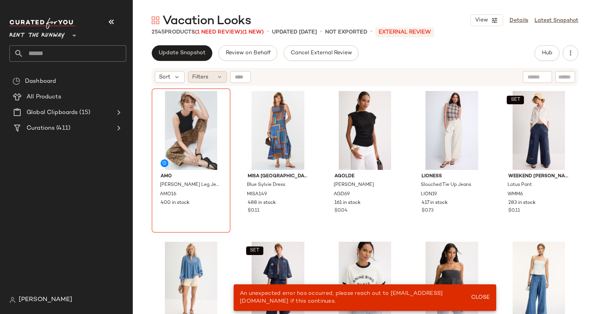
click at [205, 79] on span "Filters" at bounding box center [200, 77] width 16 height 8
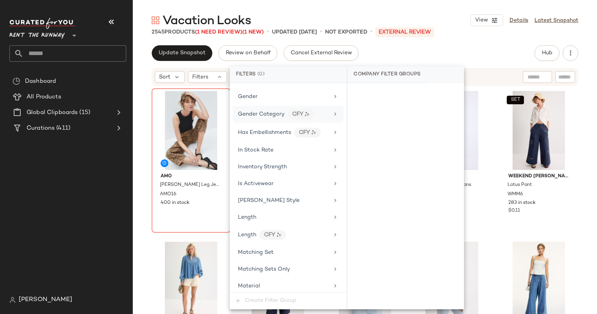
scroll to position [523, 0]
click at [269, 147] on span "In Stock Rate" at bounding box center [256, 150] width 36 height 6
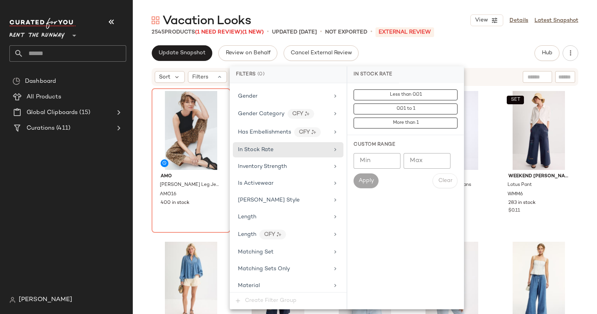
click at [351, 148] on div "Custom Range Min Min Max Max Apply Clear" at bounding box center [405, 164] width 116 height 59
click at [356, 152] on div "Custom Range Min Min Max Max Apply Clear" at bounding box center [405, 164] width 116 height 59
click at [359, 156] on input "Min" at bounding box center [376, 161] width 47 height 16
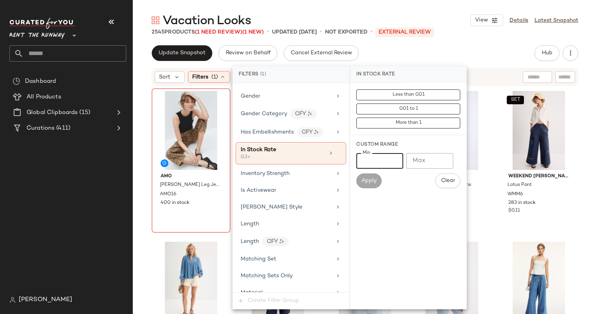
type input "***"
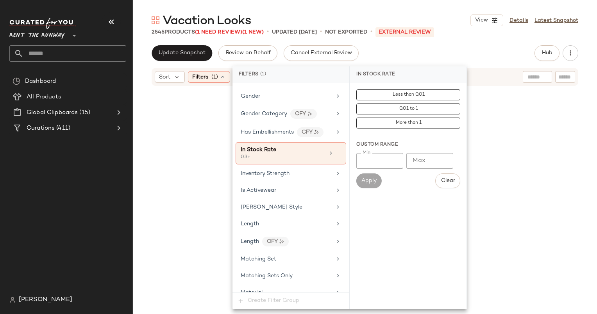
click at [500, 49] on div "Update Snapshot Review on Behalf Cancel External Review Hub Send for Review Ext…" at bounding box center [365, 53] width 426 height 16
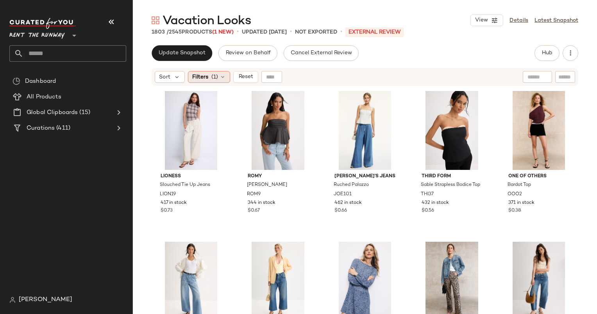
click at [207, 73] on span "Filters" at bounding box center [200, 77] width 16 height 8
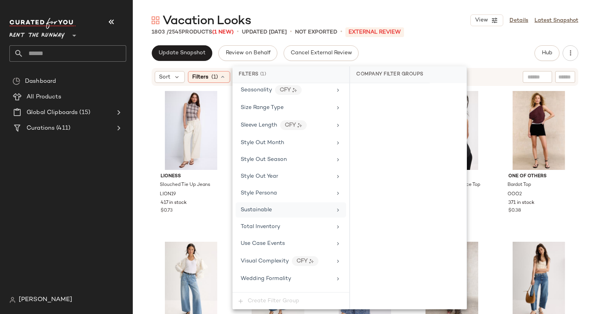
scroll to position [1089, 0]
click at [273, 104] on div "Seasonality" at bounding box center [286, 108] width 91 height 8
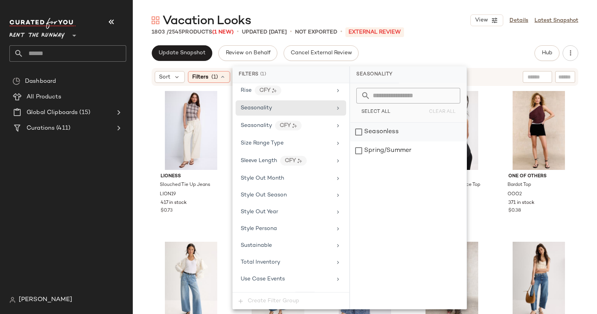
click at [384, 141] on div "Seasonless" at bounding box center [408, 132] width 116 height 19
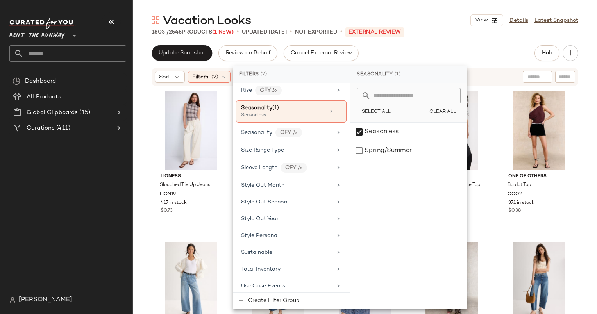
click at [466, 43] on div "Vacation Looks View Details Latest Snapshot 1803 / 2545 Products (1 New) • upda…" at bounding box center [365, 162] width 464 height 301
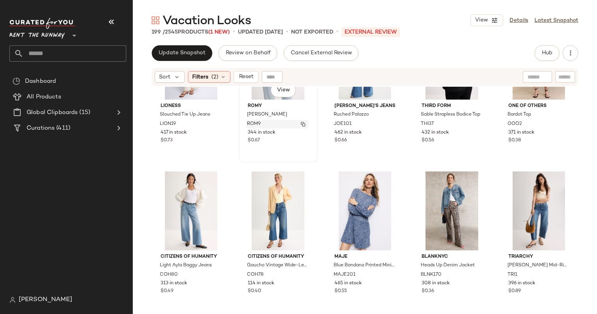
scroll to position [71, 0]
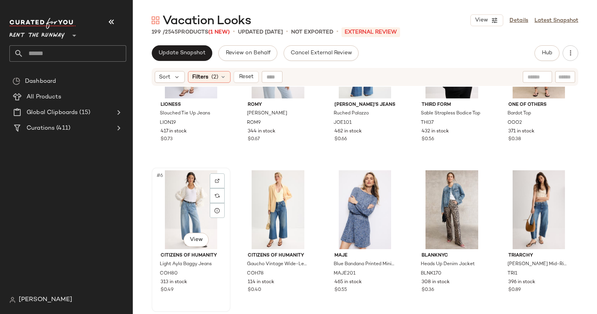
click at [186, 195] on div "#6 View" at bounding box center [190, 209] width 73 height 79
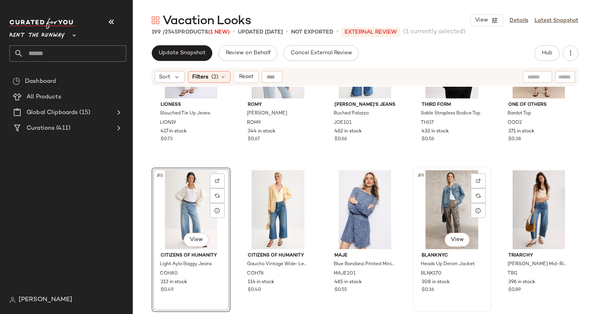
click at [451, 209] on div "#9 View" at bounding box center [451, 209] width 73 height 79
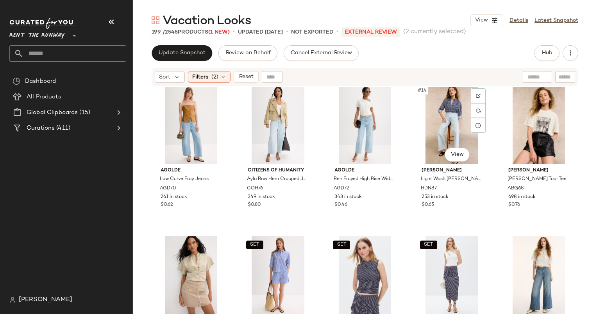
scroll to position [315, 0]
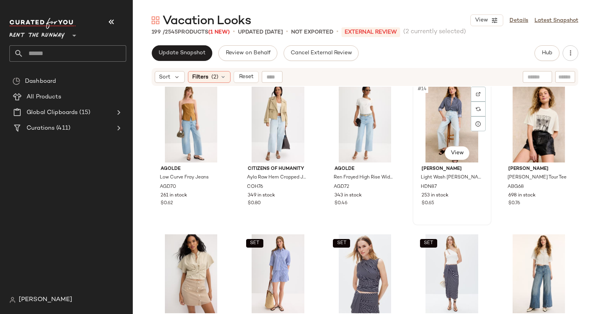
click at [441, 118] on div "#14 View" at bounding box center [451, 123] width 73 height 79
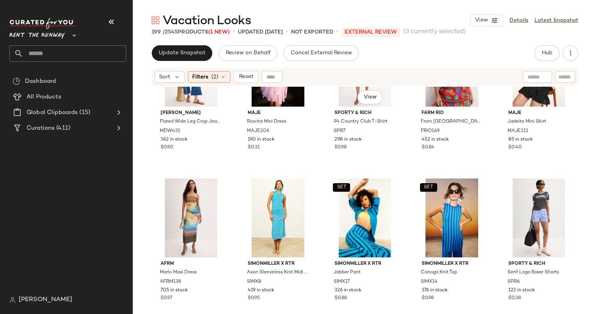
scroll to position [679, 0]
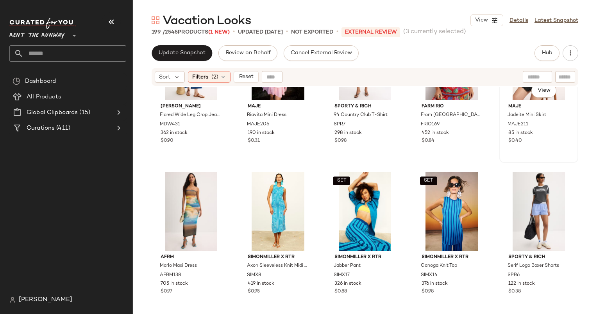
click at [534, 136] on div "85 in stock" at bounding box center [538, 133] width 61 height 7
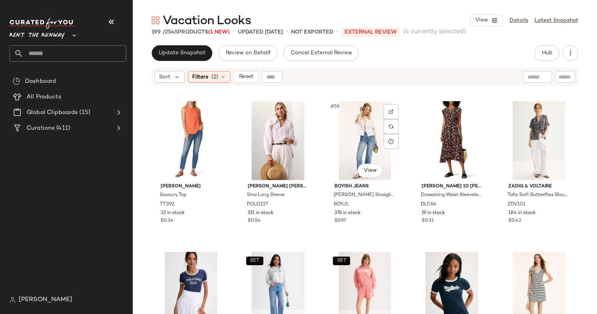
scroll to position [1657, 0]
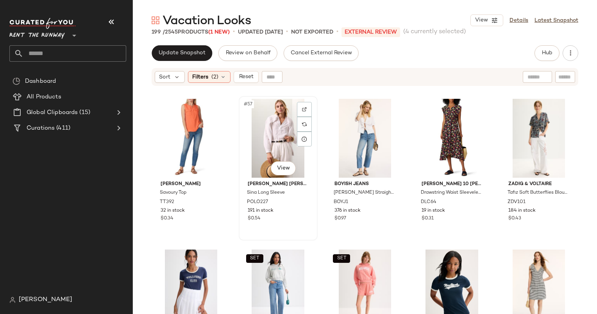
click at [281, 119] on div "#57 View" at bounding box center [277, 138] width 73 height 79
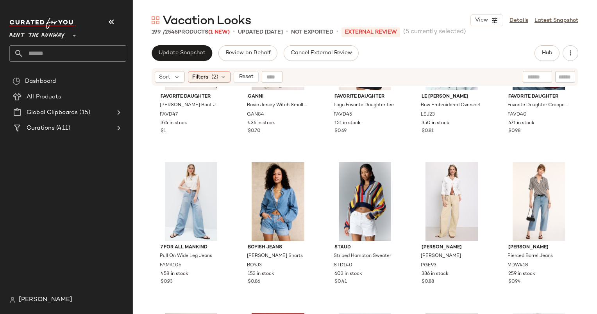
scroll to position [2046, 0]
click at [272, 191] on div "#72 View" at bounding box center [277, 201] width 73 height 79
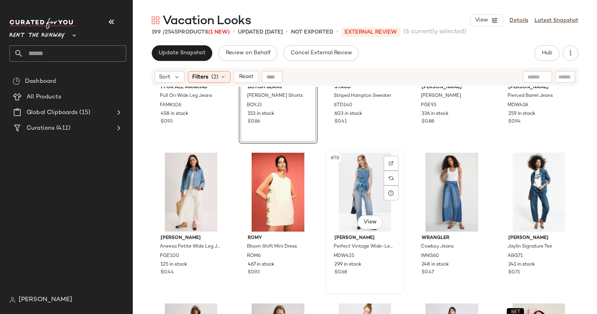
scroll to position [2206, 0]
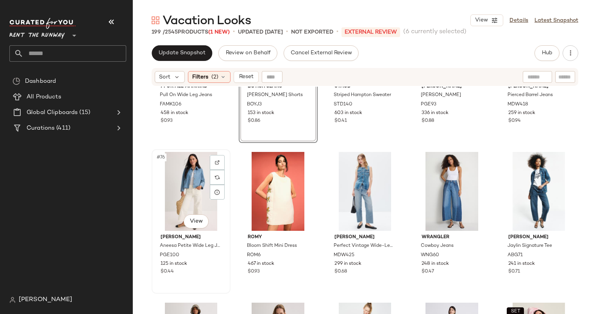
click at [191, 199] on div "#76 View" at bounding box center [190, 191] width 73 height 79
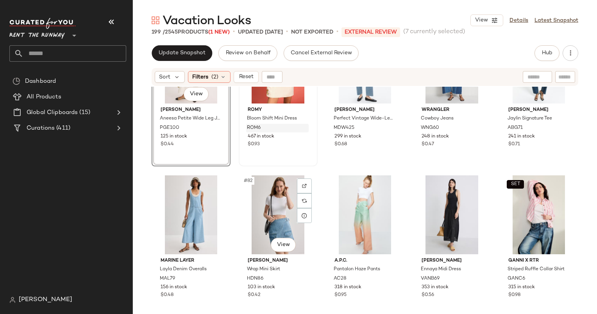
scroll to position [2334, 0]
click at [526, 146] on div "$0.71" at bounding box center [538, 144] width 61 height 7
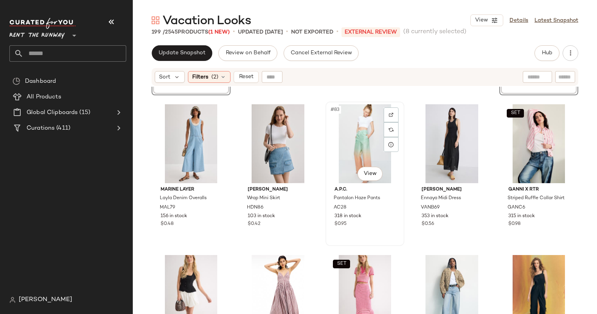
scroll to position [2444, 0]
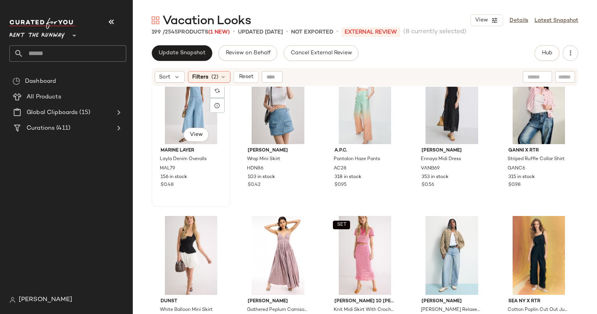
click at [171, 98] on div "#81 View" at bounding box center [190, 104] width 73 height 79
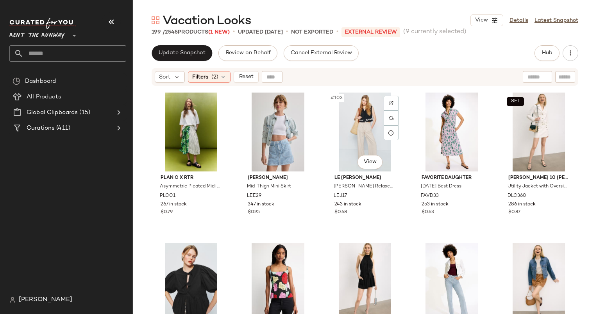
scroll to position [3020, 0]
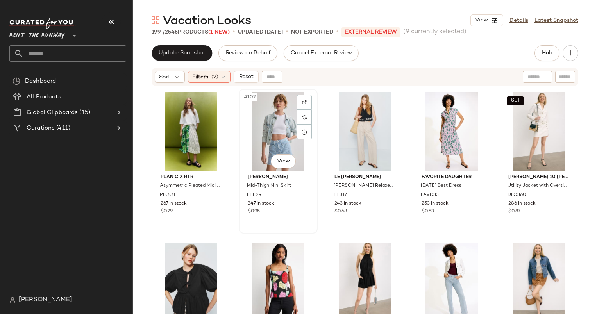
click at [278, 125] on div "#102 View" at bounding box center [277, 131] width 73 height 79
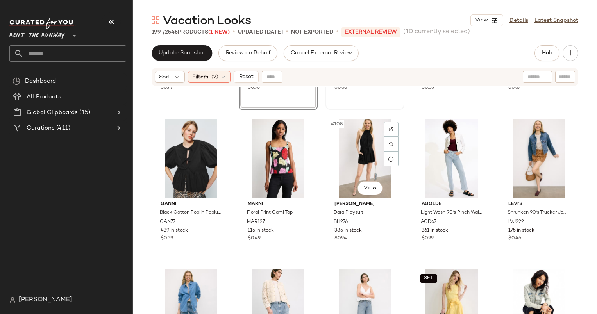
scroll to position [3150, 0]
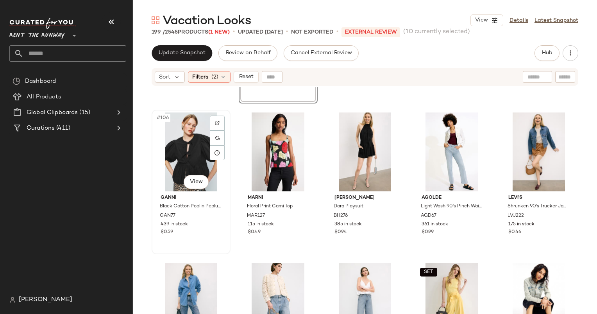
click at [181, 145] on div "#106 View" at bounding box center [190, 151] width 73 height 79
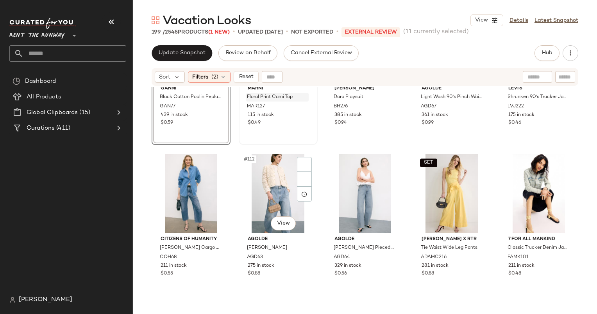
scroll to position [3276, 0]
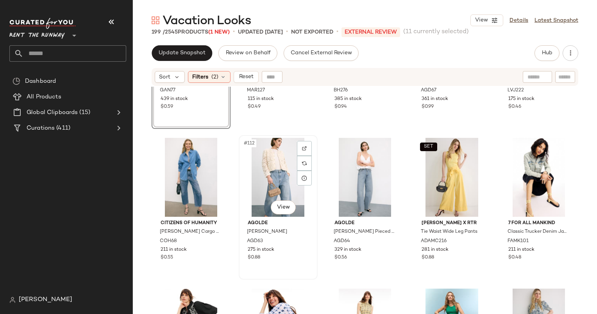
click at [280, 173] on div "#112 View" at bounding box center [277, 177] width 73 height 79
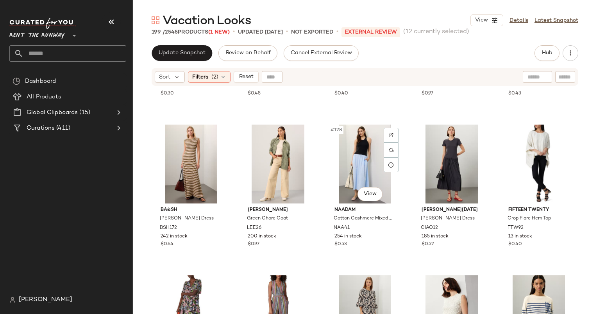
scroll to position [3741, 0]
click at [178, 170] on div "#126 View" at bounding box center [190, 164] width 73 height 79
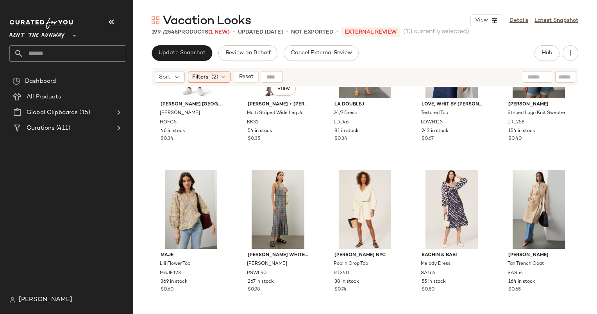
scroll to position [3998, 0]
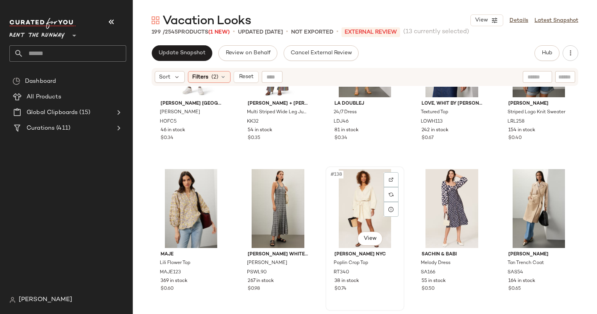
click at [351, 196] on div "#138 View" at bounding box center [364, 208] width 73 height 79
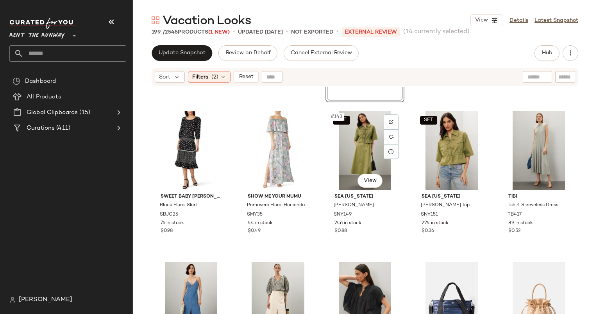
scroll to position [4208, 0]
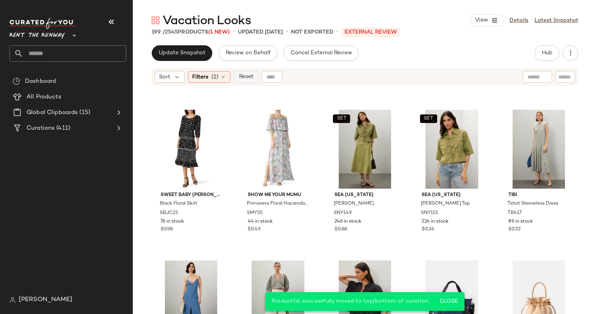
click at [249, 81] on button "Reset" at bounding box center [246, 77] width 25 height 12
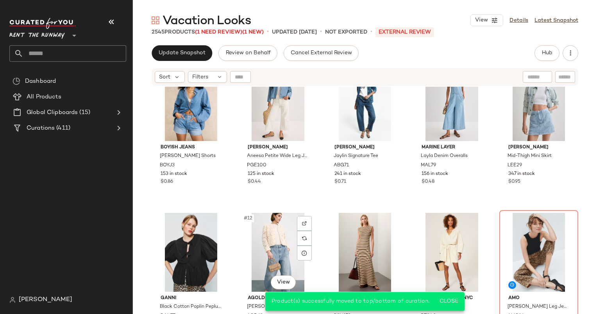
scroll to position [208, 0]
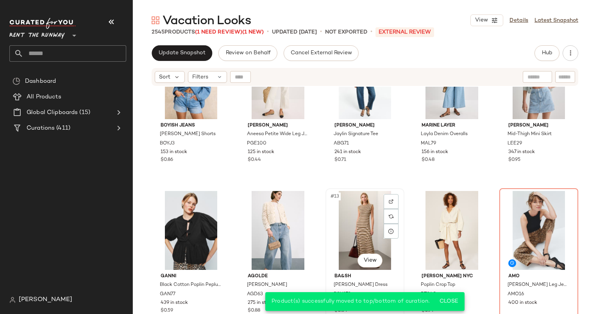
click at [357, 221] on div "#13 View" at bounding box center [364, 230] width 73 height 79
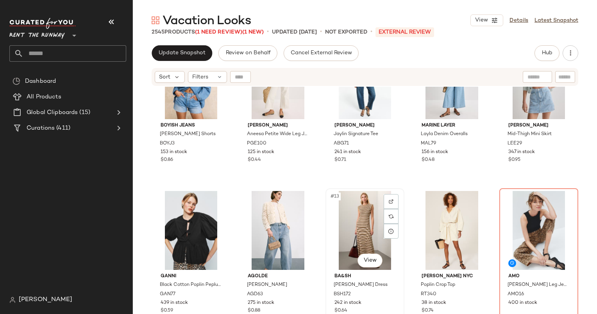
click at [353, 215] on div "#13 View" at bounding box center [364, 230] width 73 height 79
click at [524, 221] on div "#15 View" at bounding box center [538, 230] width 73 height 79
click at [363, 217] on div "#13 View" at bounding box center [364, 230] width 73 height 79
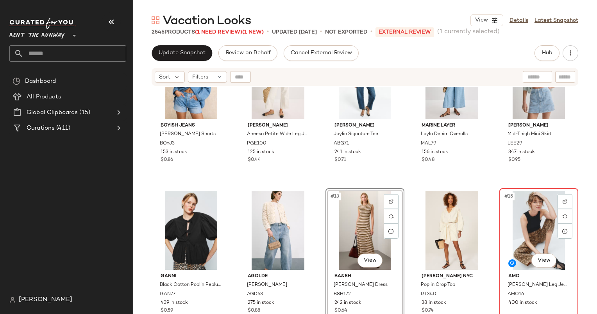
click at [518, 223] on div "#15 View" at bounding box center [538, 230] width 73 height 79
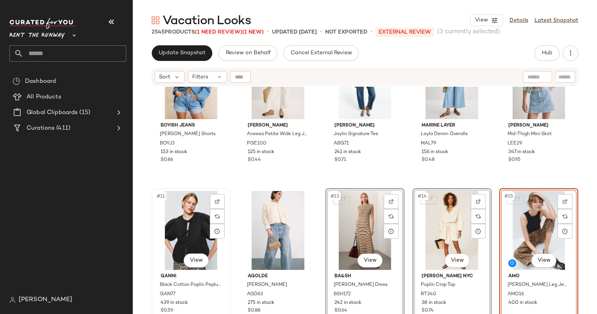
click at [183, 206] on div "#11 View" at bounding box center [190, 230] width 73 height 79
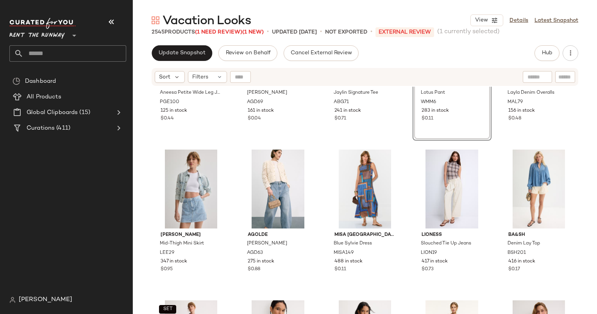
scroll to position [0, 0]
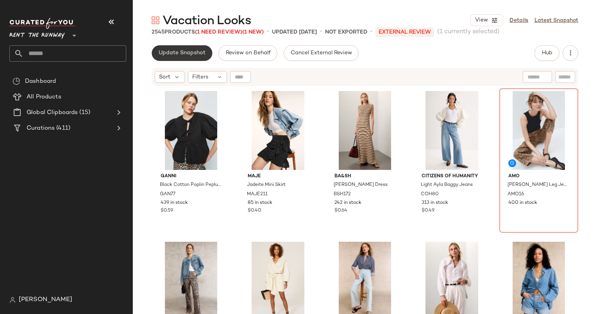
click at [182, 55] on span "Update Snapshot" at bounding box center [181, 53] width 47 height 6
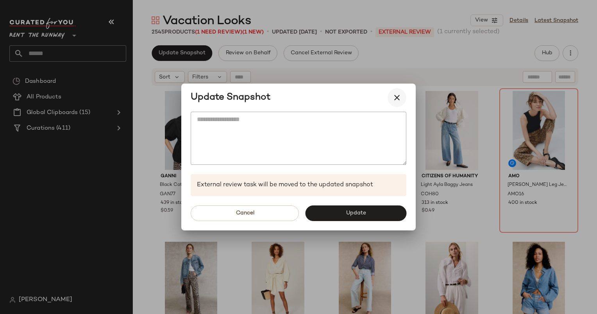
click at [397, 93] on icon "button" at bounding box center [396, 97] width 9 height 9
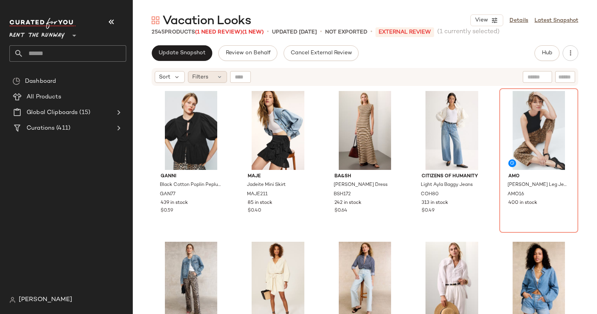
click at [219, 80] on div "Filters" at bounding box center [207, 77] width 39 height 12
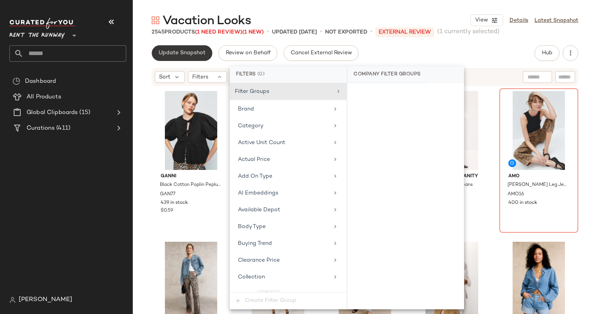
click at [196, 49] on button "Update Snapshot" at bounding box center [182, 53] width 61 height 16
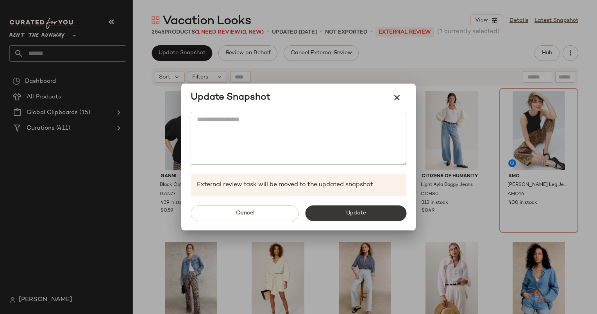
click at [343, 216] on button "Update" at bounding box center [355, 213] width 101 height 16
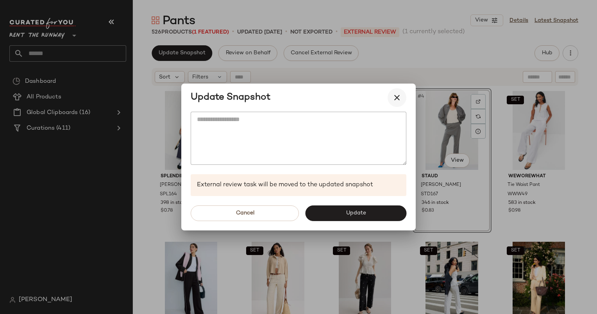
click at [398, 102] on icon "button" at bounding box center [396, 97] width 9 height 9
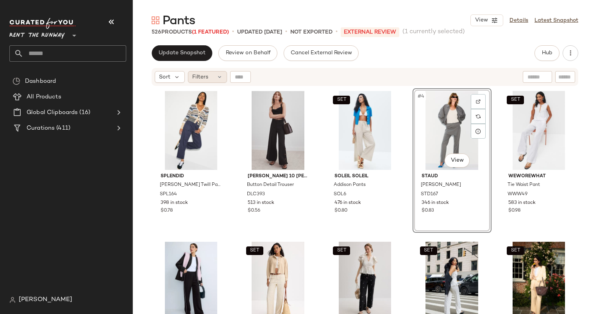
click at [210, 82] on div "Filters" at bounding box center [207, 77] width 39 height 12
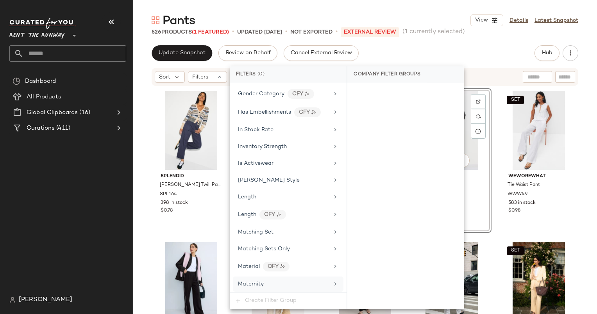
scroll to position [543, 0]
click at [452, 75] on div "Company Filter Groups" at bounding box center [405, 74] width 116 height 17
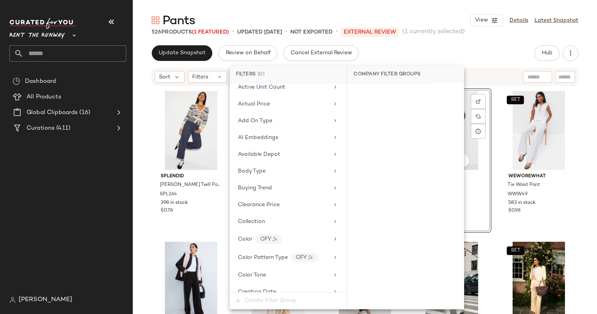
scroll to position [0, 0]
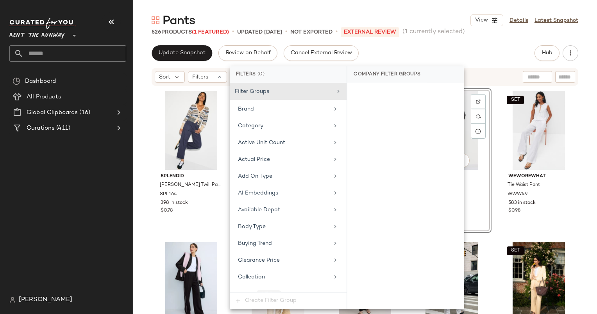
click at [125, 245] on div "Dashboard All Products Global Clipboards (16) Curations (411)" at bounding box center [70, 182] width 123 height 219
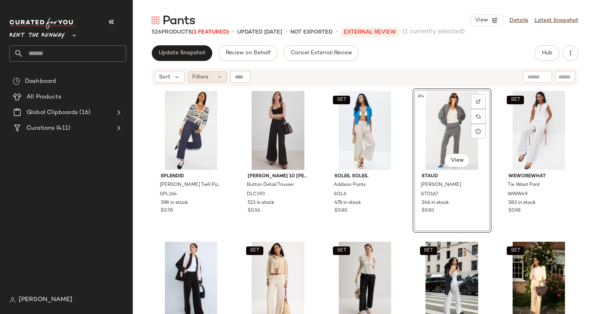
click at [205, 81] on span "Filters" at bounding box center [200, 77] width 16 height 8
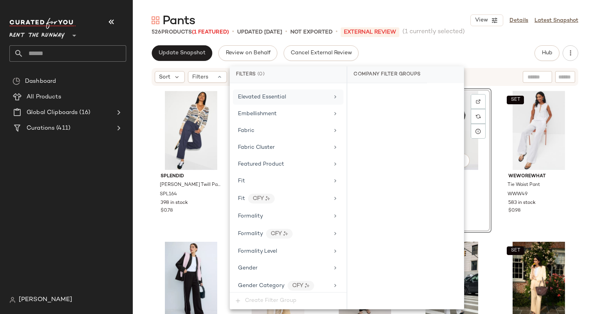
scroll to position [351, 0]
click at [277, 165] on div "Featured Product" at bounding box center [288, 163] width 111 height 15
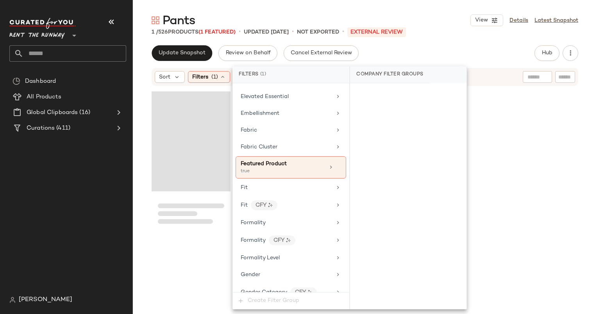
click at [178, 130] on div "Loading..." at bounding box center [191, 141] width 79 height 100
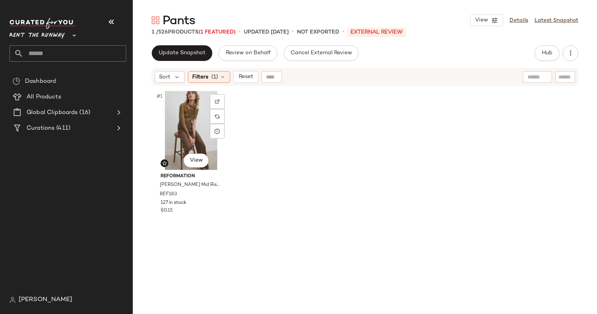
click at [178, 130] on div "#1 View" at bounding box center [190, 130] width 73 height 79
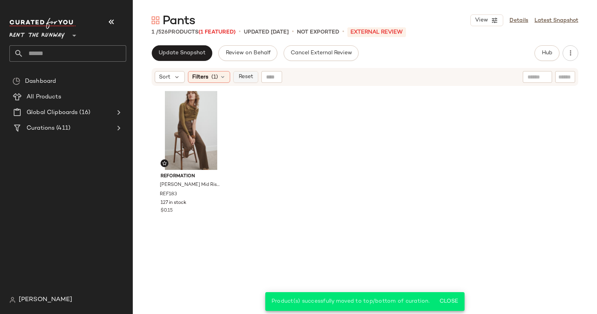
click at [251, 77] on span "Reset" at bounding box center [245, 77] width 15 height 6
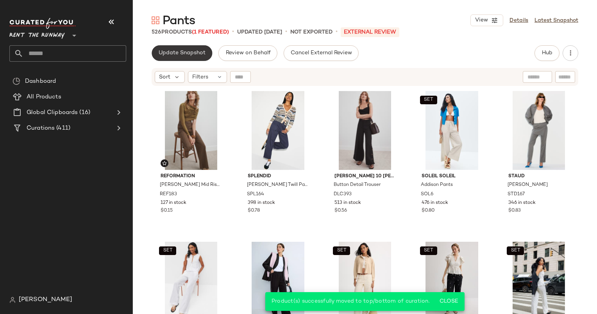
click at [170, 53] on span "Update Snapshot" at bounding box center [181, 53] width 47 height 6
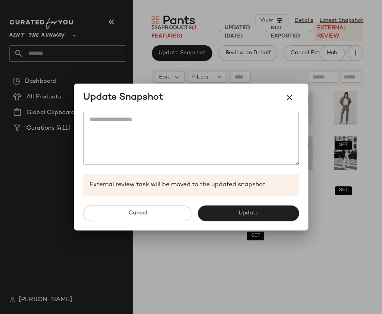
click at [366, 214] on div at bounding box center [191, 157] width 382 height 314
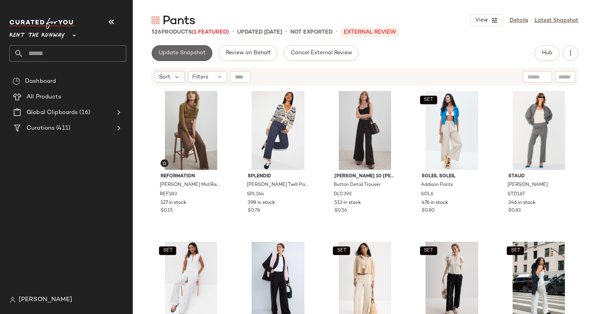
click at [175, 59] on button "Update Snapshot" at bounding box center [182, 53] width 61 height 16
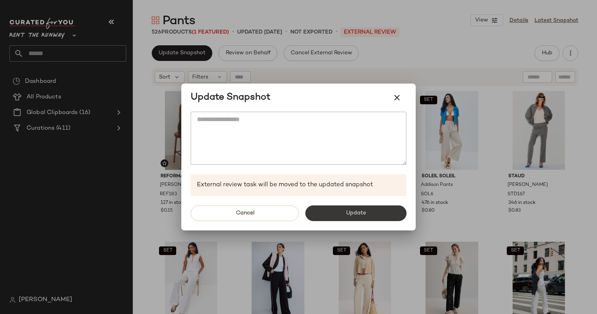
click at [357, 214] on span "Update" at bounding box center [355, 213] width 20 height 6
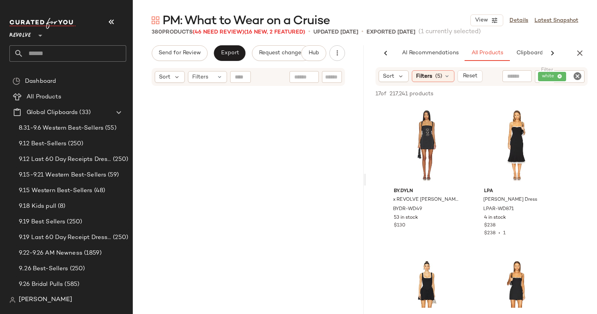
scroll to position [822, 0]
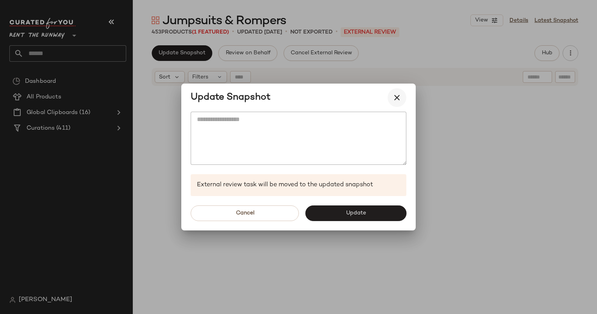
scroll to position [754, 0]
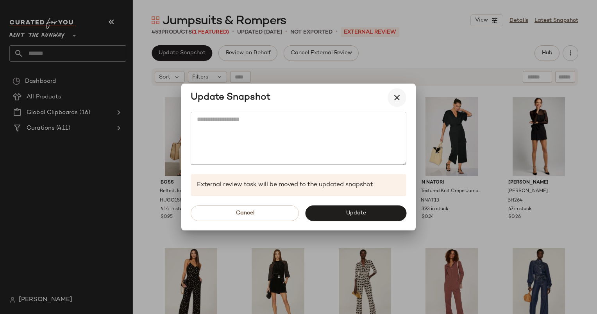
click at [392, 101] on icon "button" at bounding box center [396, 97] width 9 height 9
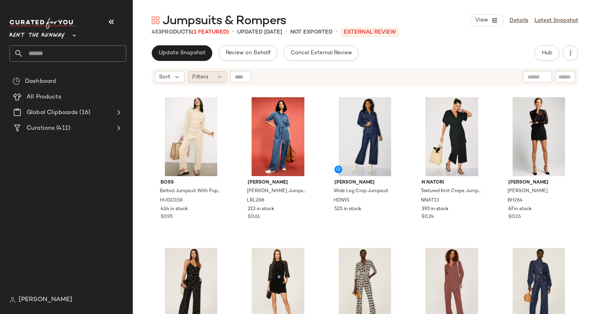
click at [198, 80] on span "Filters" at bounding box center [200, 77] width 16 height 8
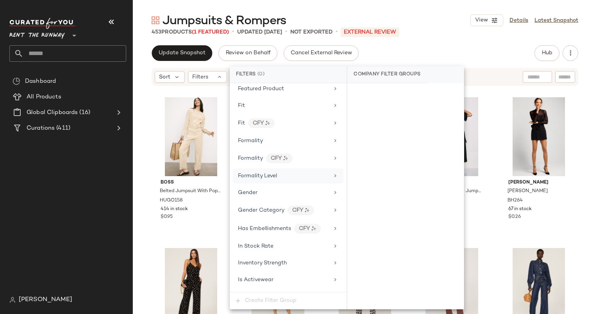
scroll to position [426, 0]
click at [276, 89] on div "Featured Product" at bounding box center [261, 89] width 46 height 8
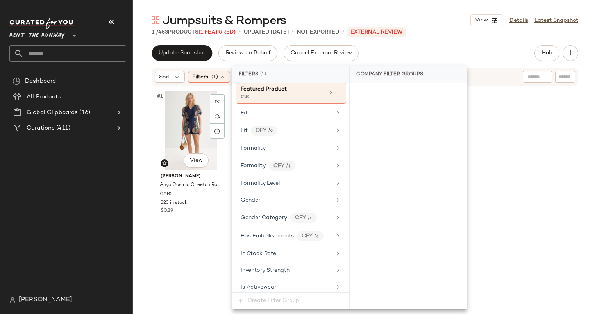
click at [193, 127] on div "#1 View" at bounding box center [190, 130] width 73 height 79
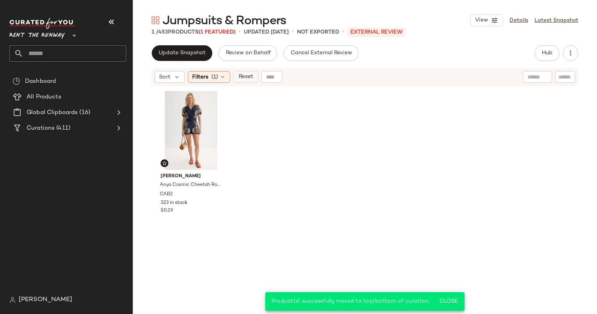
click at [247, 80] on span "Reset" at bounding box center [245, 77] width 15 height 6
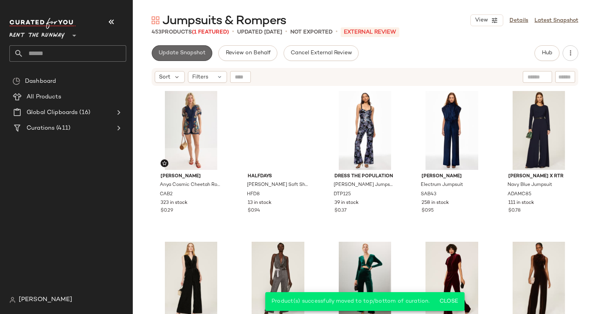
click at [191, 49] on button "Update Snapshot" at bounding box center [182, 53] width 61 height 16
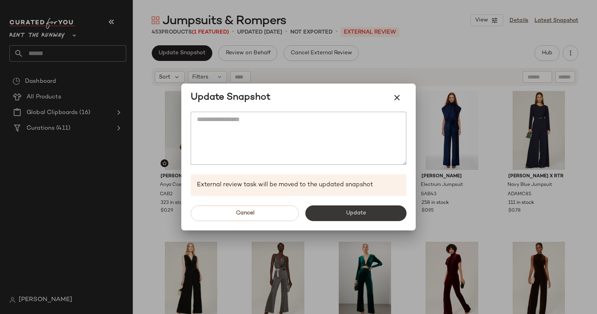
click at [378, 211] on button "Update" at bounding box center [355, 213] width 101 height 16
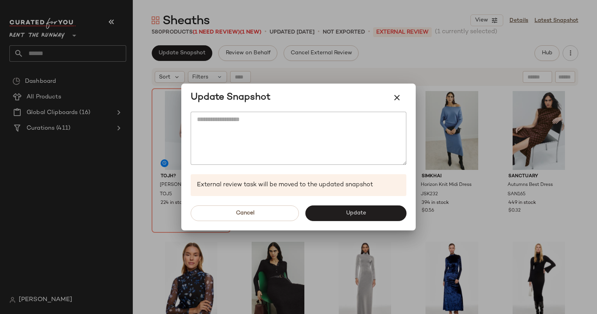
click at [388, 93] on div "Update Snapshot" at bounding box center [299, 97] width 216 height 19
click at [408, 97] on div "Update Snapshot" at bounding box center [298, 98] width 234 height 28
click at [394, 97] on icon "button" at bounding box center [396, 97] width 9 height 9
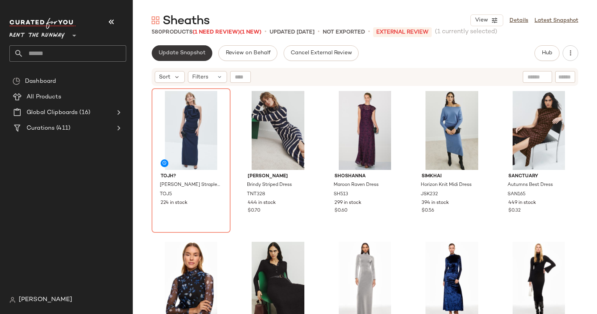
click at [185, 47] on button "Update Snapshot" at bounding box center [182, 53] width 61 height 16
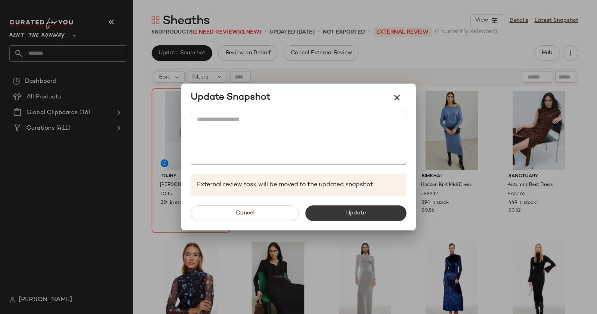
click at [378, 210] on button "Update" at bounding box center [355, 213] width 101 height 16
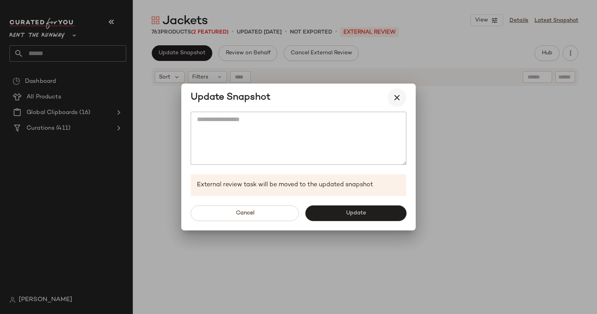
scroll to position [458, 0]
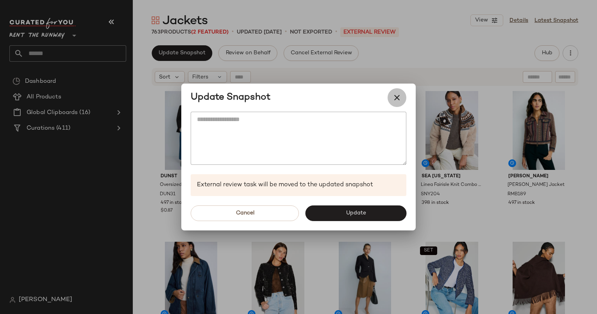
click at [396, 103] on button "button" at bounding box center [396, 97] width 19 height 19
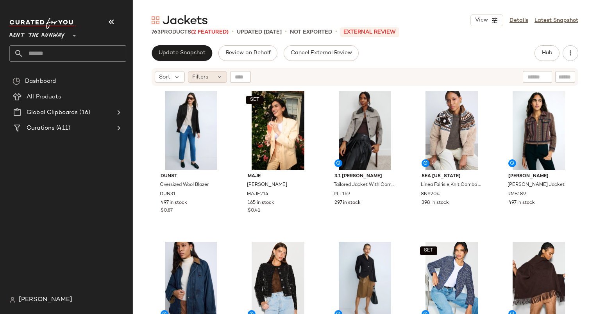
click at [208, 74] on div "Filters" at bounding box center [207, 77] width 39 height 12
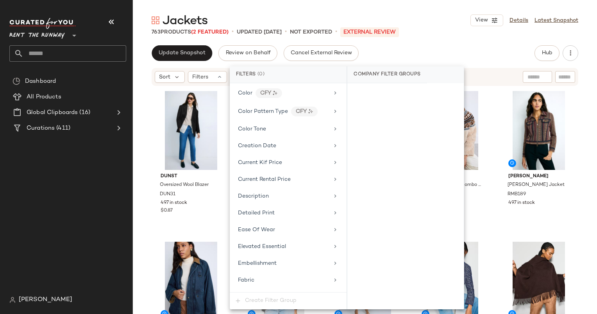
scroll to position [244, 0]
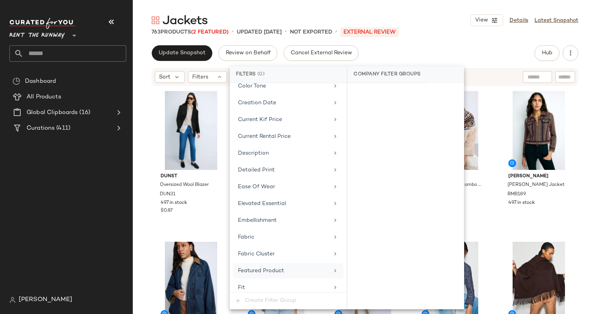
click at [276, 268] on span "Featured Product" at bounding box center [261, 271] width 46 height 6
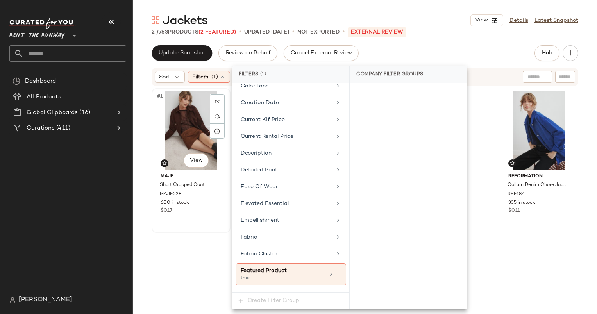
click at [205, 206] on div "Maje Short Cropped Coat MAJE228 600 in stock $0.17" at bounding box center [190, 192] width 73 height 45
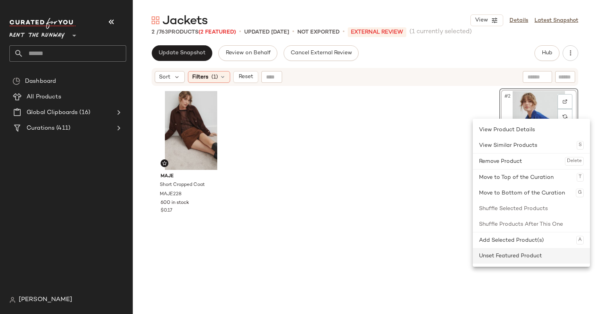
click at [530, 255] on div "Unset Featured Product" at bounding box center [531, 256] width 105 height 16
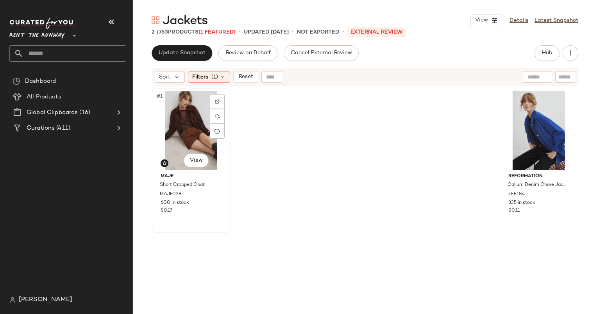
click at [185, 123] on div "#1 View" at bounding box center [190, 130] width 73 height 79
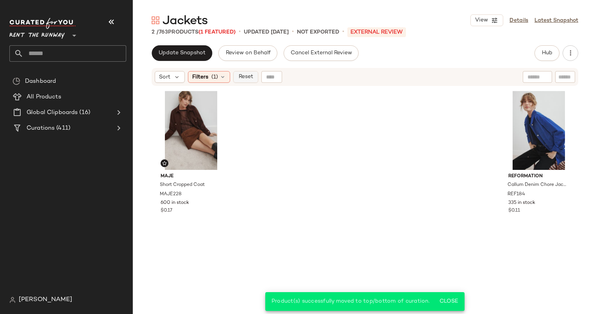
click at [248, 81] on button "Reset" at bounding box center [245, 77] width 25 height 12
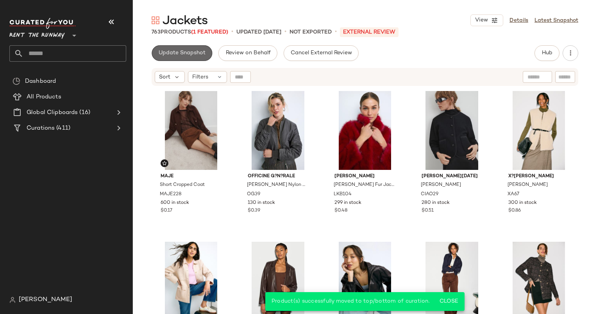
click at [192, 50] on span "Update Snapshot" at bounding box center [181, 53] width 47 height 6
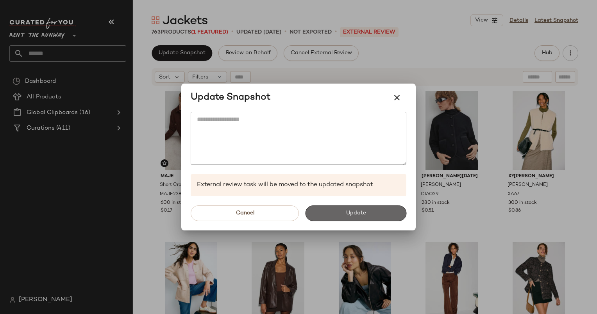
click at [349, 211] on span "Update" at bounding box center [355, 213] width 20 height 6
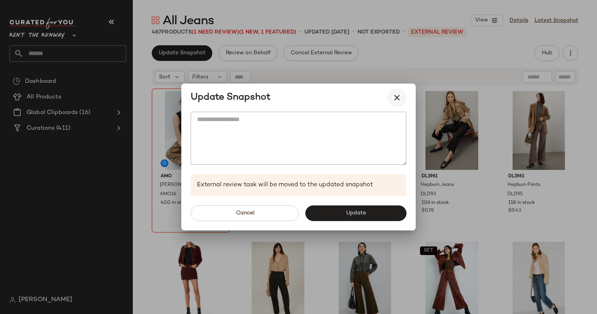
click at [394, 93] on icon "button" at bounding box center [396, 97] width 9 height 9
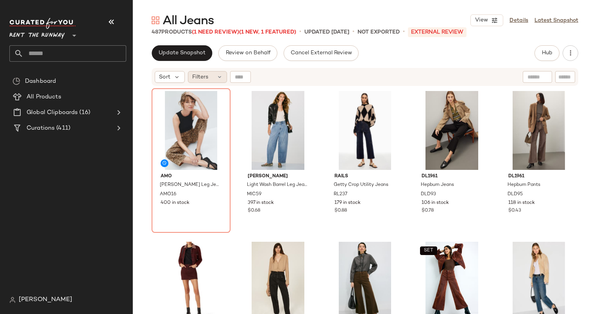
click at [214, 80] on div "Filters" at bounding box center [207, 77] width 39 height 12
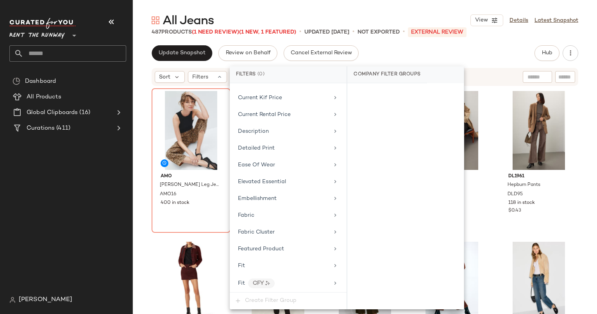
scroll to position [267, 0]
click at [278, 245] on span "Featured Product" at bounding box center [261, 248] width 46 height 6
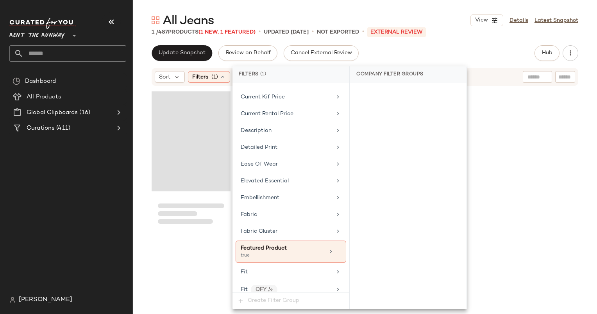
click at [195, 116] on div "Loading..." at bounding box center [191, 141] width 79 height 100
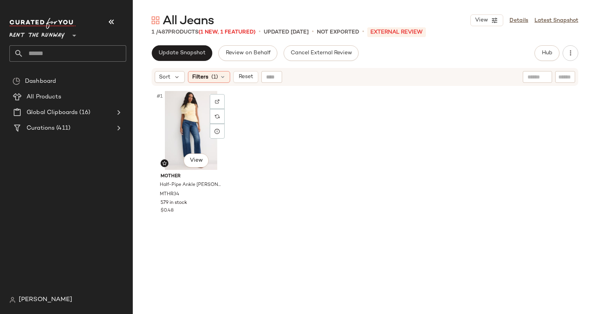
click at [195, 116] on div "#1 View" at bounding box center [190, 130] width 73 height 79
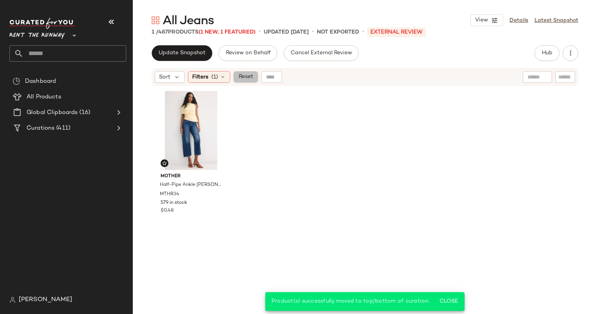
click at [248, 81] on button "Reset" at bounding box center [245, 77] width 25 height 12
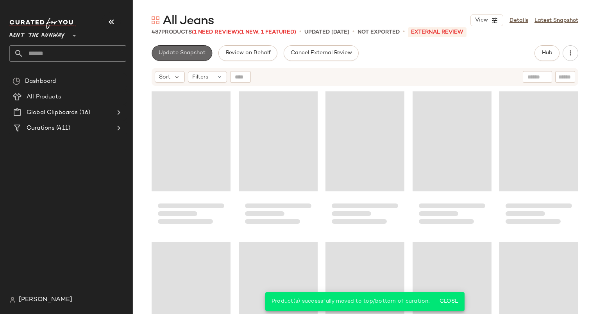
click at [182, 56] on span "Update Snapshot" at bounding box center [181, 53] width 47 height 6
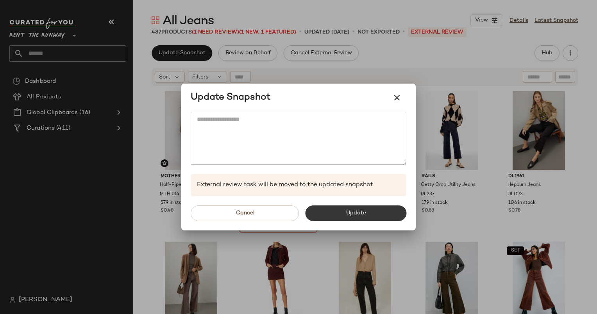
click at [367, 217] on button "Update" at bounding box center [355, 213] width 101 height 16
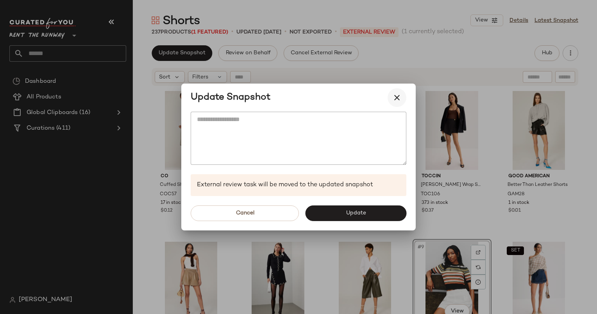
click at [402, 97] on button "button" at bounding box center [396, 97] width 19 height 19
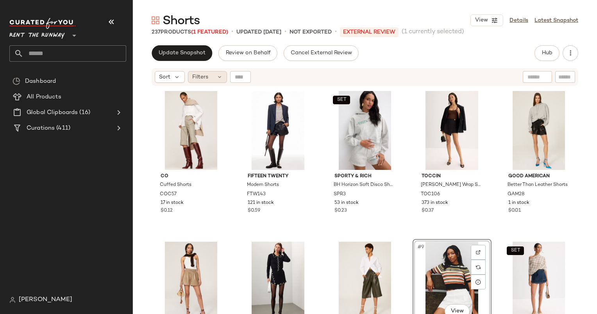
click at [211, 79] on div "Filters" at bounding box center [207, 77] width 39 height 12
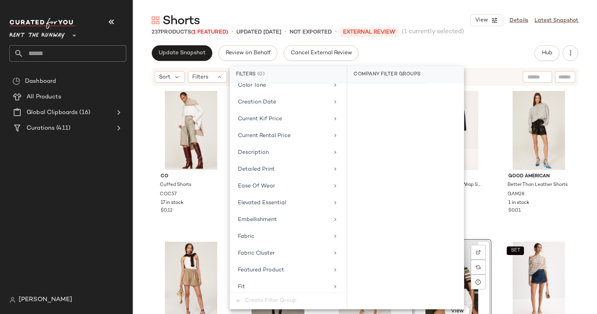
scroll to position [251, 0]
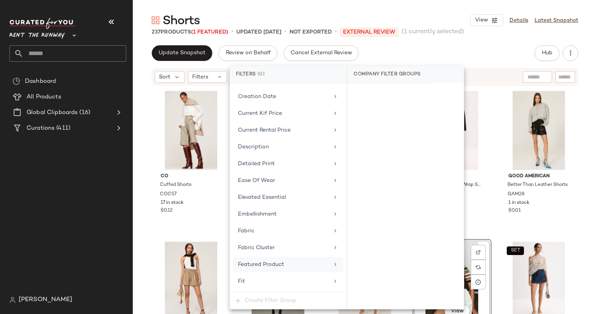
click at [283, 264] on span "Featured Product" at bounding box center [261, 265] width 46 height 6
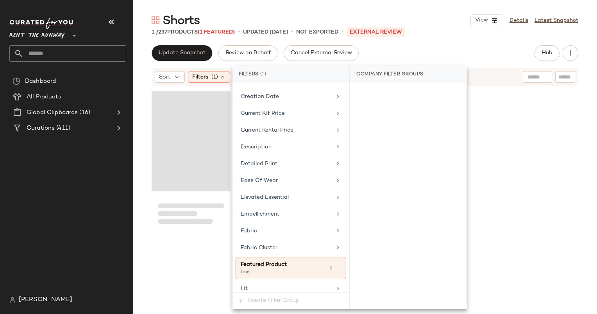
click at [387, 44] on div "Shorts View Details Latest Snapshot 1 / 237 Products (1 Featured) • updated [DA…" at bounding box center [365, 162] width 464 height 301
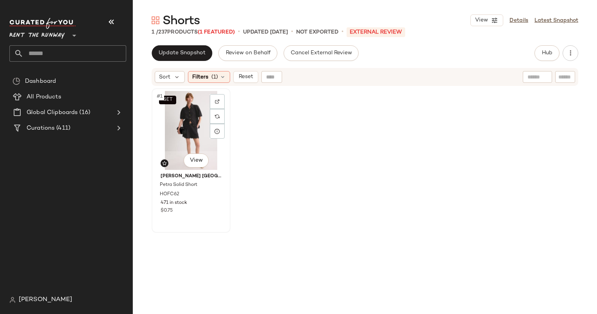
click at [175, 134] on div "SET #1 View" at bounding box center [190, 130] width 73 height 79
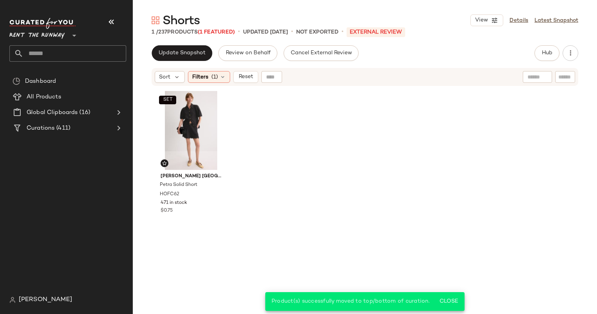
click at [241, 83] on div "Sort Filters (1) Reset" at bounding box center [365, 77] width 426 height 18
click at [244, 81] on button "Reset" at bounding box center [245, 77] width 25 height 12
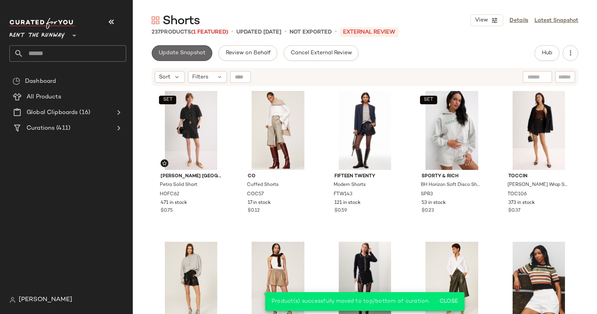
click at [169, 56] on button "Update Snapshot" at bounding box center [182, 53] width 61 height 16
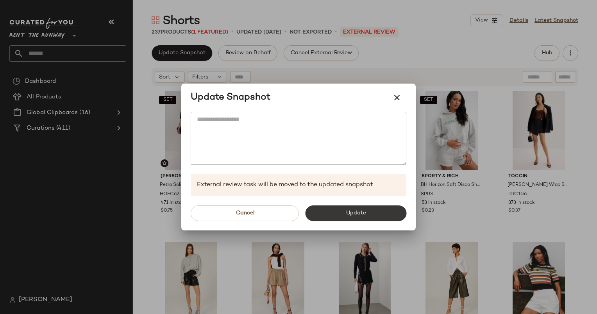
click at [350, 212] on span "Update" at bounding box center [355, 213] width 20 height 6
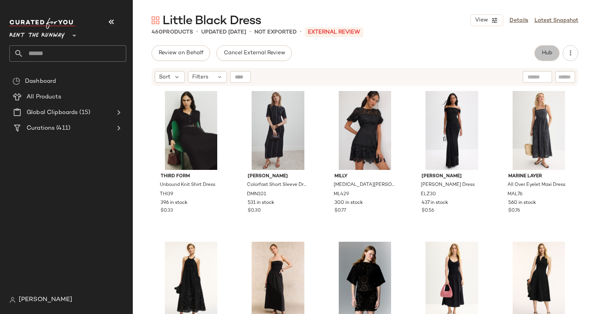
click at [551, 52] on span "Hub" at bounding box center [546, 53] width 11 height 6
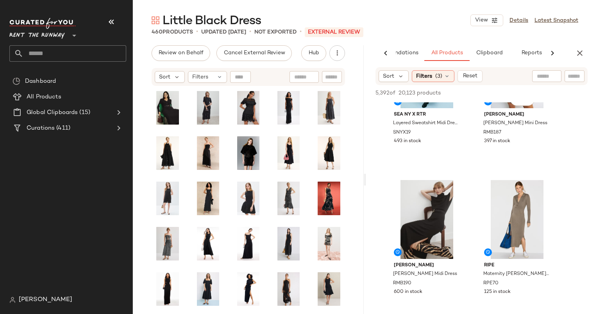
scroll to position [378, 0]
click at [585, 53] on button "button" at bounding box center [580, 53] width 16 height 16
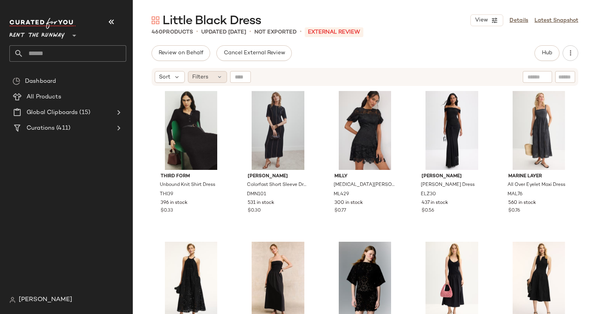
click at [206, 77] on span "Filters" at bounding box center [200, 77] width 16 height 8
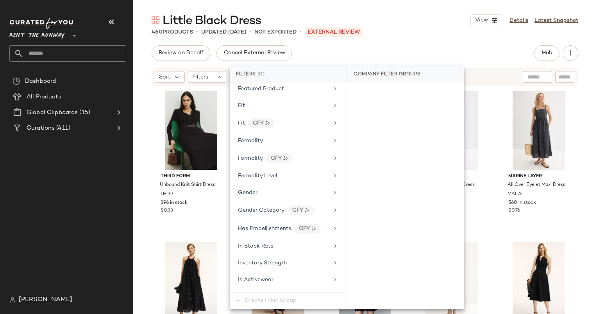
scroll to position [475, 0]
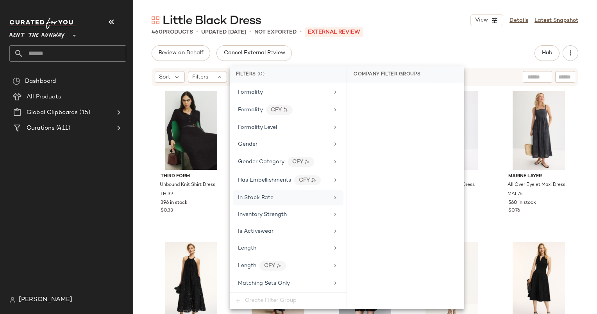
click at [264, 195] on span "In Stock Rate" at bounding box center [256, 198] width 36 height 6
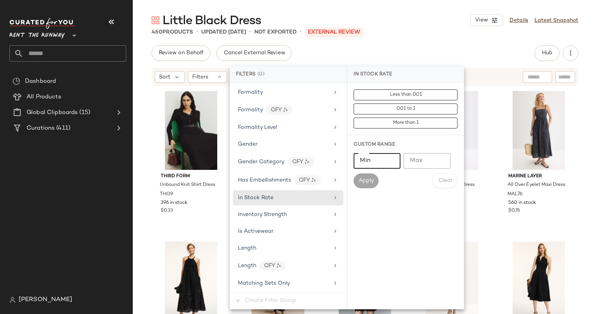
click at [394, 166] on input "Min" at bounding box center [376, 161] width 47 height 16
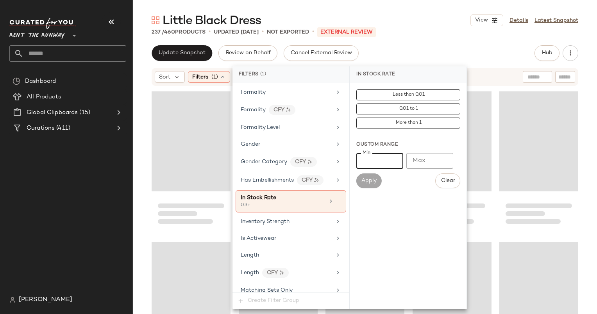
type input "***"
click at [259, 16] on span "Little Black Dress" at bounding box center [211, 21] width 98 height 16
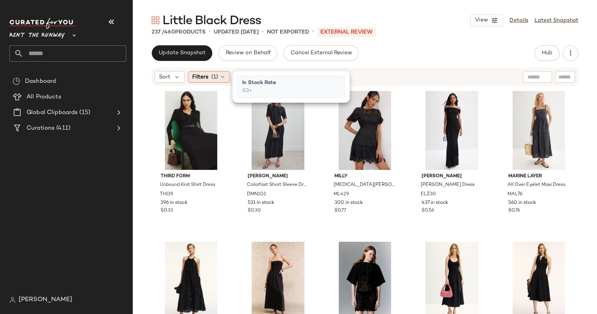
click at [226, 74] on div "Filters (1)" at bounding box center [209, 77] width 42 height 12
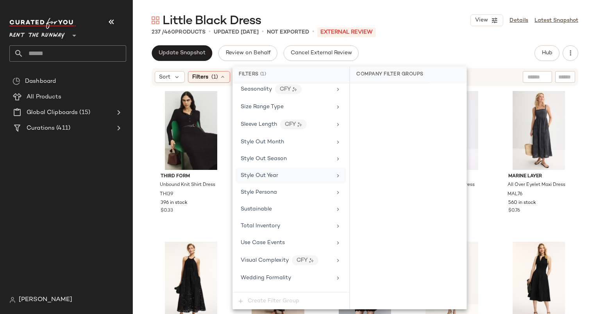
scroll to position [962, 0]
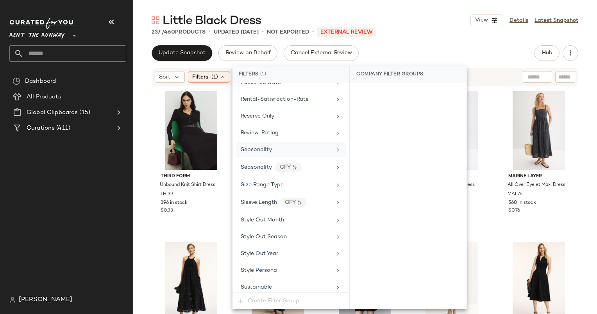
click at [284, 146] on div "Seasonality" at bounding box center [286, 150] width 91 height 8
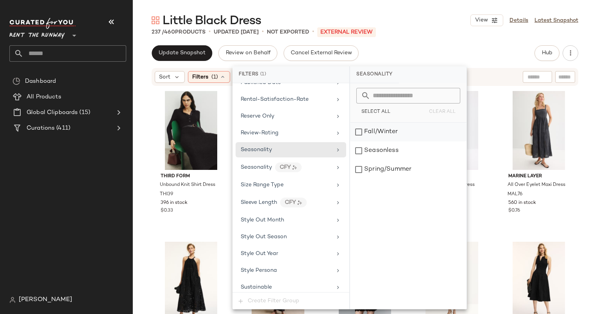
click at [391, 130] on div "Fall/Winter" at bounding box center [408, 132] width 116 height 19
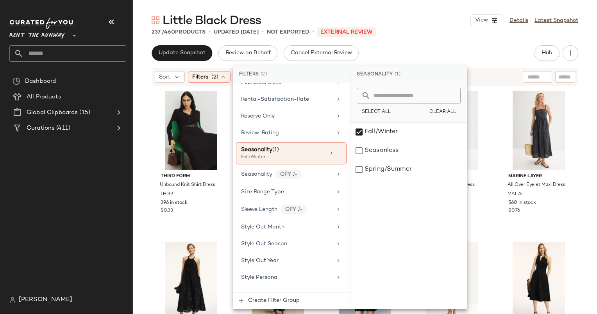
click at [419, 36] on div "237 / 460 Products • updated Sep 26th • Not Exported • External REVIEW" at bounding box center [365, 32] width 464 height 8
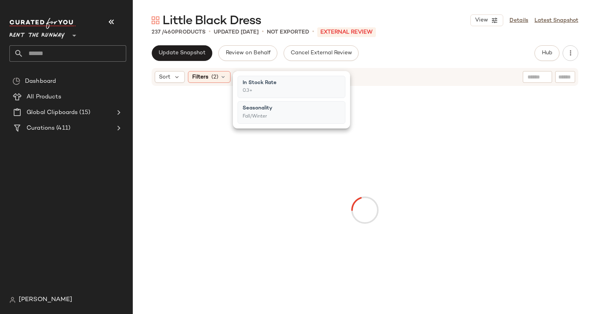
click at [419, 36] on div "237 / 460 Products • updated Sep 26th • Not Exported • External REVIEW" at bounding box center [365, 32] width 464 height 8
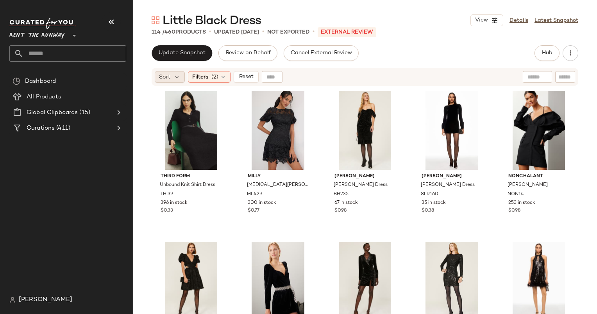
click at [155, 78] on div "Sort" at bounding box center [170, 77] width 30 height 12
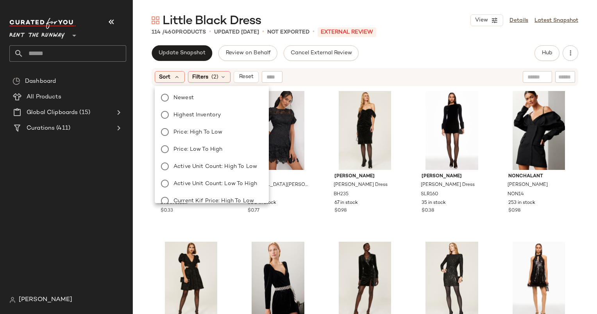
click at [205, 103] on div "Newest Highest Inventory Price: High to Low Price: Low to High Active Unit Coun…" at bounding box center [211, 192] width 116 height 206
click at [196, 96] on label "Newest" at bounding box center [216, 97] width 92 height 11
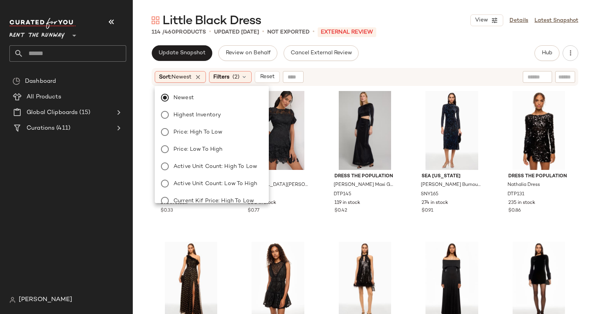
click at [398, 59] on div "Update Snapshot Review on Behalf Cancel External Review Hub Send for Review Ext…" at bounding box center [365, 53] width 426 height 16
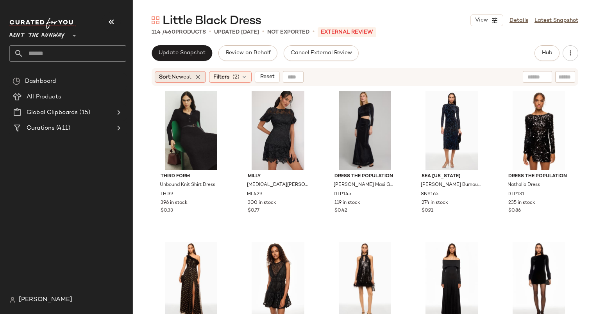
click at [198, 81] on div "Sort: Newest" at bounding box center [180, 77] width 51 height 12
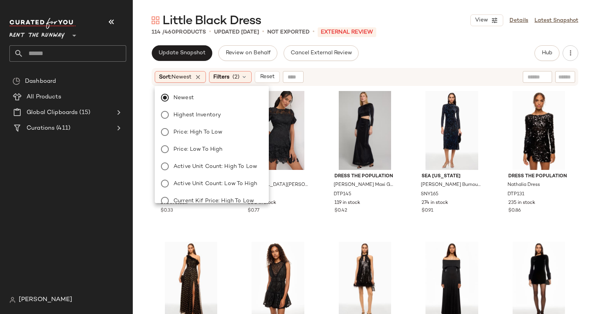
click at [193, 121] on div "Newest Highest Inventory Price: High to Low Price: Low to High Active Unit Coun…" at bounding box center [211, 192] width 116 height 206
click at [191, 118] on span "Highest Inventory" at bounding box center [196, 115] width 47 height 8
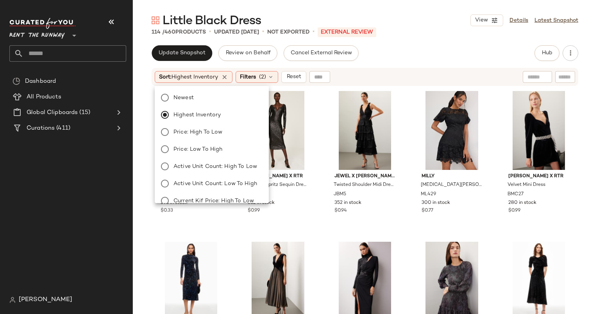
click at [391, 62] on div "Update Snapshot Review on Behalf Cancel External Review Hub Send for Review Ext…" at bounding box center [365, 179] width 464 height 269
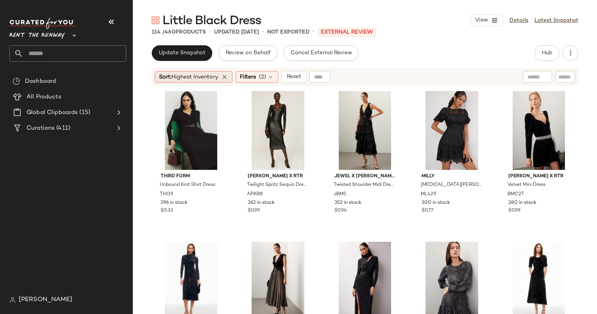
click at [212, 80] on span "Sort: Highest Inventory" at bounding box center [188, 77] width 59 height 8
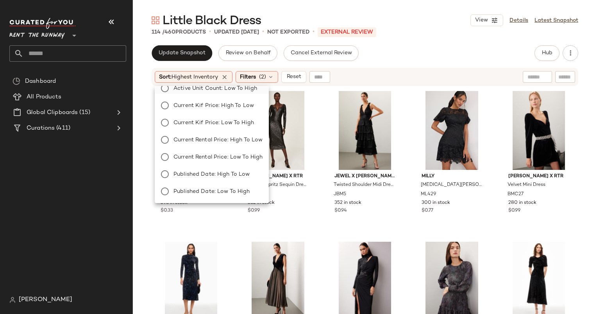
scroll to position [0, 0]
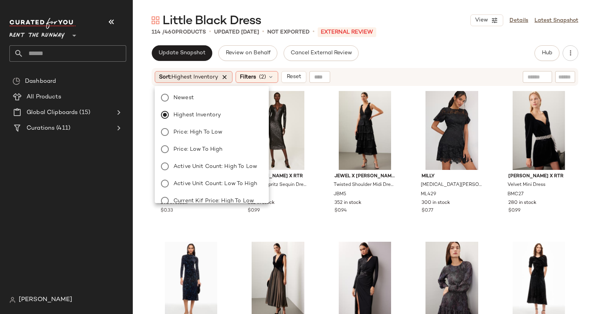
click at [225, 77] on icon at bounding box center [224, 76] width 7 height 7
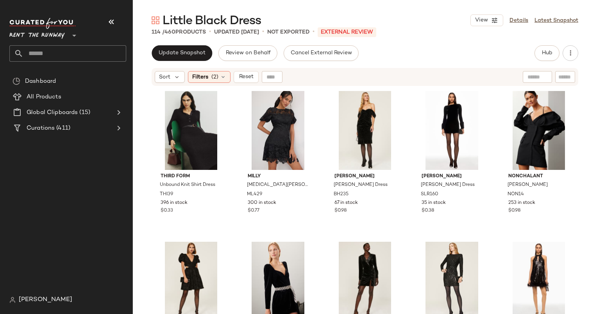
click at [362, 51] on div "Update Snapshot Review on Behalf Cancel External Review Hub Send for Review Ext…" at bounding box center [365, 53] width 426 height 16
click at [168, 123] on div "#1 View" at bounding box center [190, 130] width 73 height 79
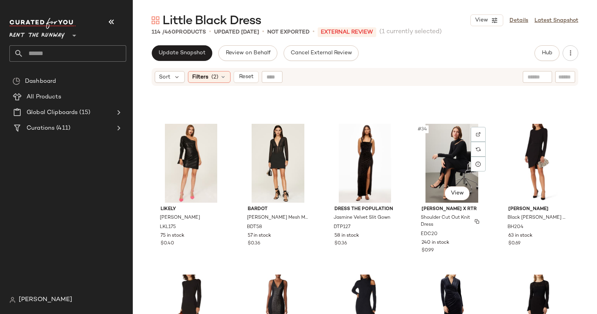
scroll to position [876, 0]
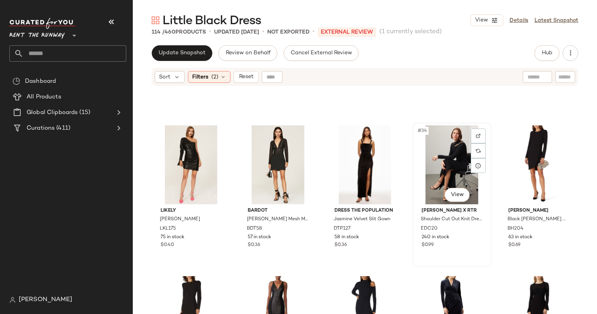
click at [448, 161] on div "#34 View" at bounding box center [451, 164] width 73 height 79
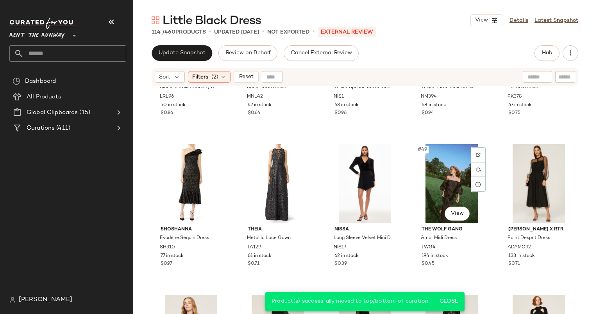
scroll to position [1310, 0]
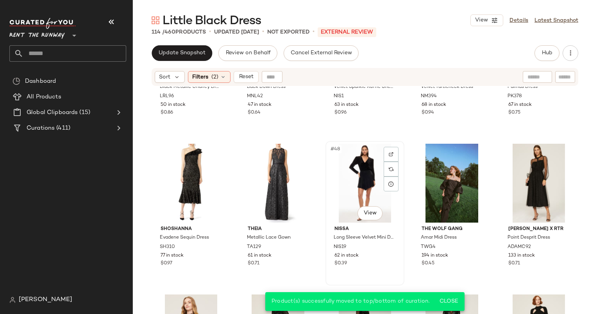
click at [357, 175] on div "#48 View" at bounding box center [364, 183] width 73 height 79
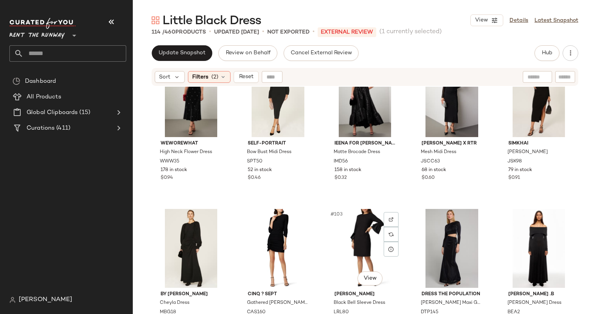
scroll to position [2891, 0]
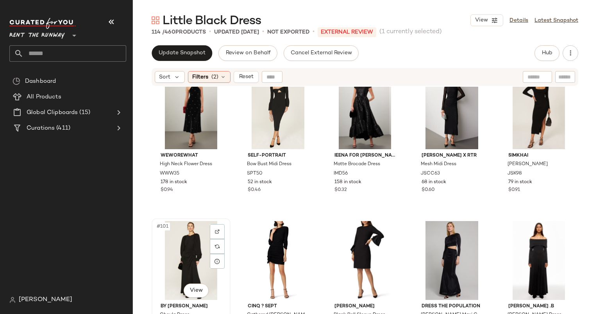
click at [180, 255] on div "#101 View" at bounding box center [190, 260] width 73 height 79
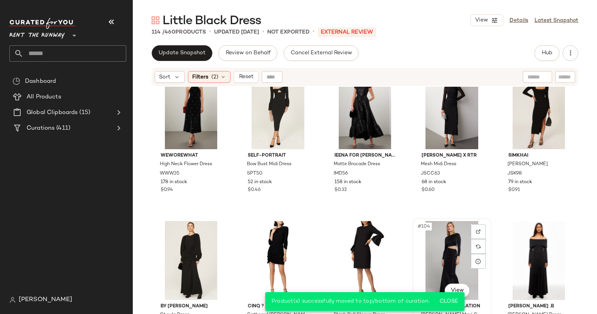
click at [442, 231] on div "#104 View" at bounding box center [451, 260] width 73 height 79
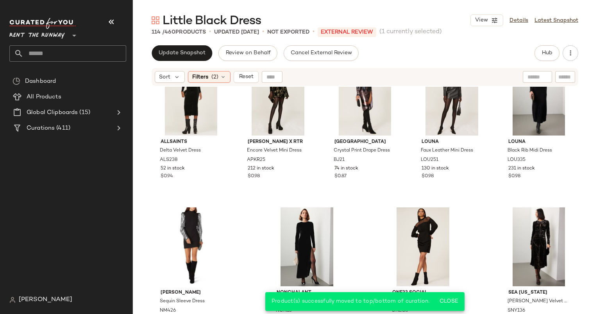
scroll to position [3221, 0]
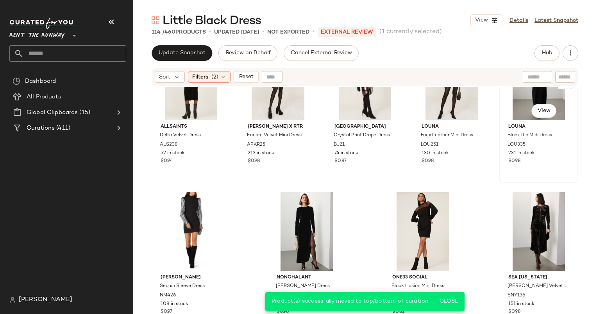
click at [507, 102] on div "#110 View" at bounding box center [538, 80] width 73 height 79
click at [311, 201] on div "#112 View" at bounding box center [306, 231] width 73 height 79
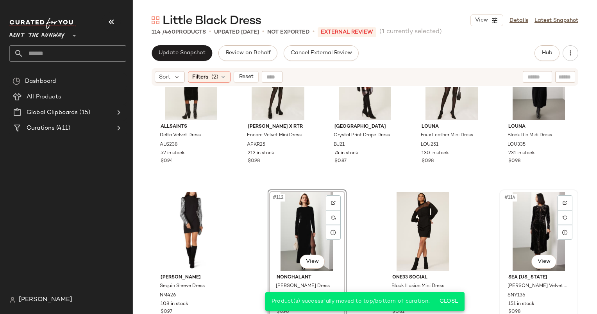
click at [523, 214] on div "#114 View" at bounding box center [538, 231] width 73 height 79
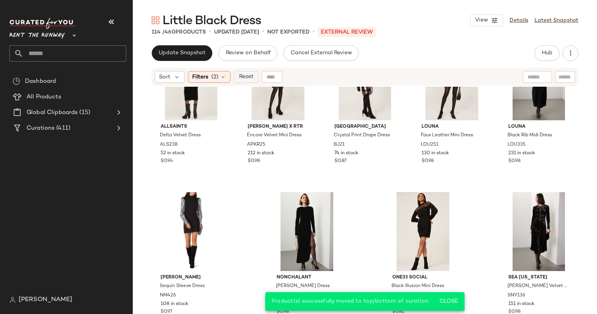
click at [248, 80] on button "Reset" at bounding box center [246, 77] width 25 height 12
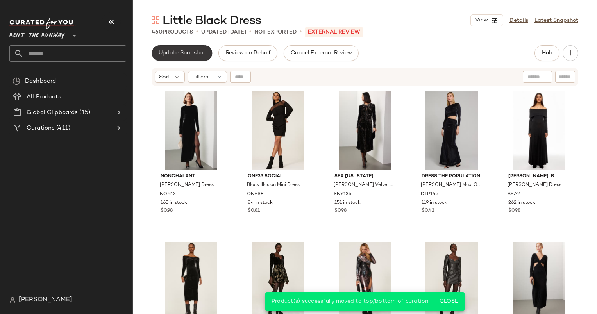
click at [181, 55] on span "Update Snapshot" at bounding box center [181, 53] width 47 height 6
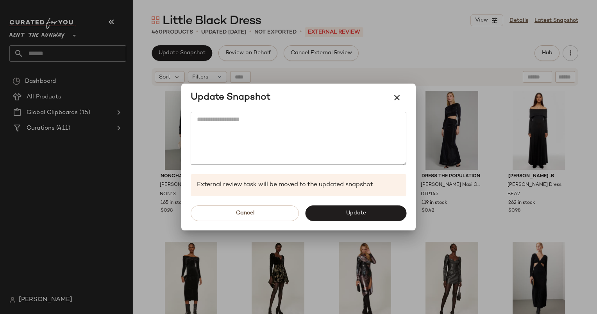
click at [266, 38] on div at bounding box center [298, 157] width 597 height 314
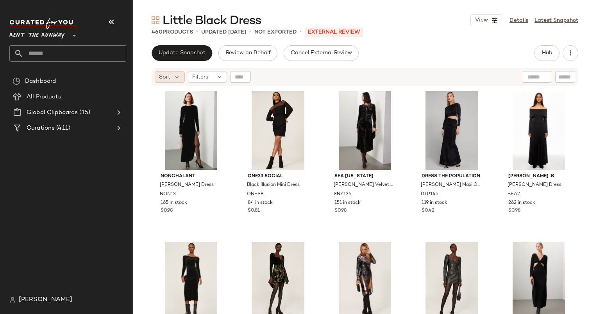
click at [159, 82] on div "Sort" at bounding box center [170, 77] width 30 height 12
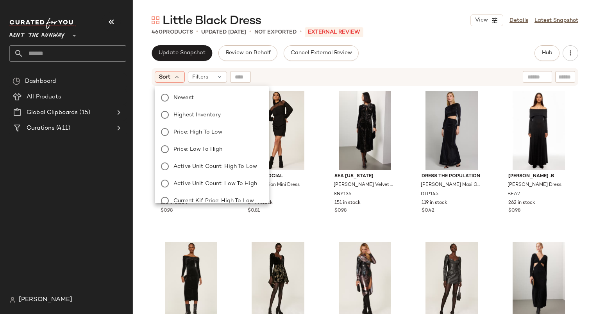
click at [194, 89] on div "Newest Highest Inventory Price: High to Low Price: Low to High Active Unit Coun…" at bounding box center [211, 192] width 116 height 206
click at [198, 95] on label "Newest" at bounding box center [216, 97] width 92 height 11
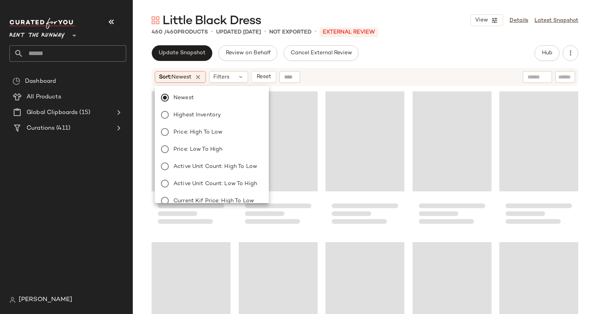
click at [331, 85] on div "Sort: Newest Filters Reset" at bounding box center [365, 77] width 426 height 18
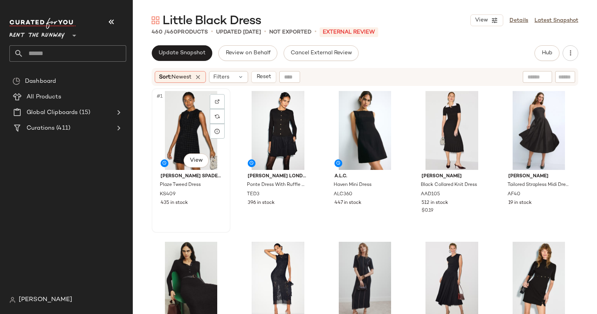
click at [180, 127] on div "#1 View" at bounding box center [190, 130] width 73 height 79
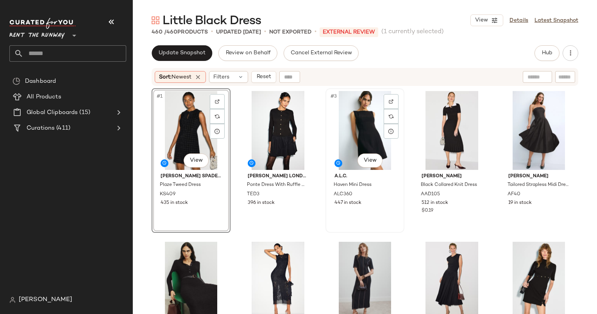
click at [353, 137] on div "#3 View" at bounding box center [364, 130] width 73 height 79
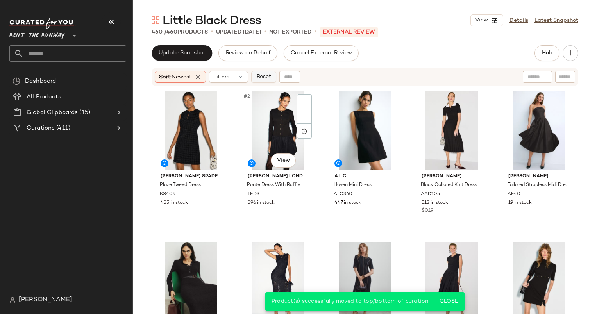
click at [270, 78] on span "Reset" at bounding box center [263, 77] width 15 height 6
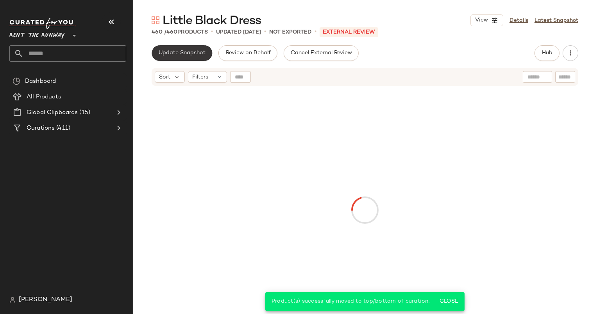
click at [173, 59] on button "Update Snapshot" at bounding box center [182, 53] width 61 height 16
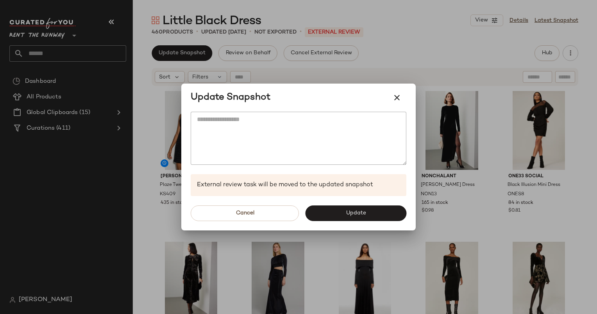
click at [340, 221] on div "Cancel Update" at bounding box center [298, 213] width 234 height 34
click at [329, 210] on button "Update" at bounding box center [355, 213] width 101 height 16
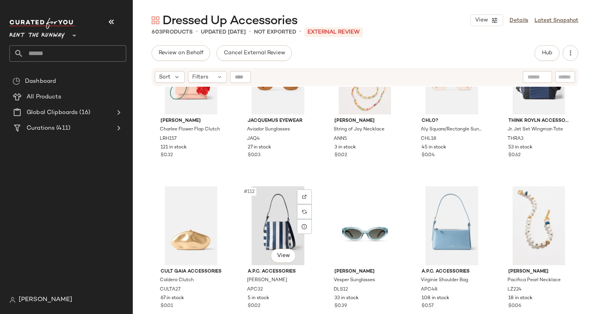
scroll to position [3240, 0]
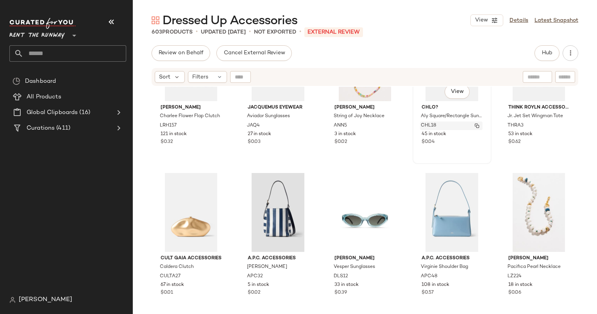
click at [454, 121] on div "CHL18" at bounding box center [451, 125] width 62 height 9
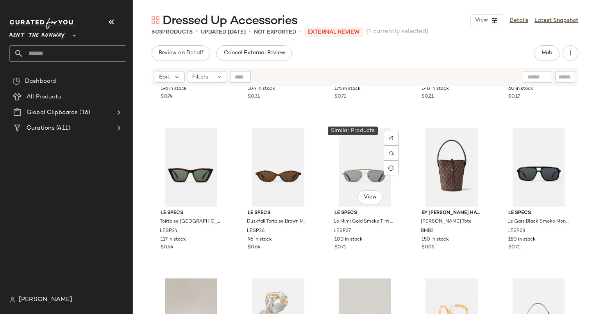
scroll to position [569, 0]
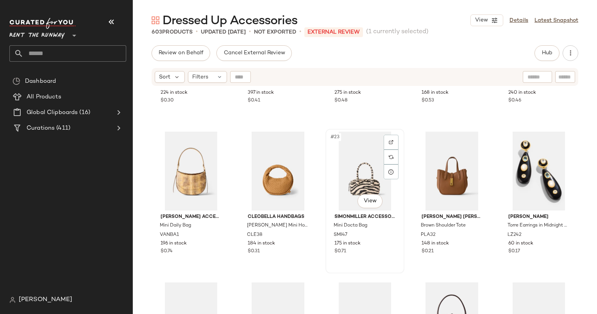
click at [350, 178] on div "#23 View" at bounding box center [364, 171] width 73 height 79
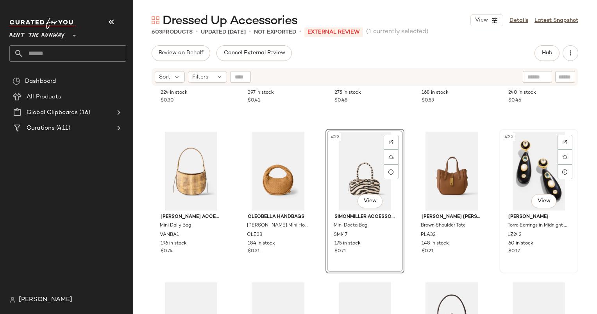
click at [542, 153] on div "#25 View" at bounding box center [538, 171] width 73 height 79
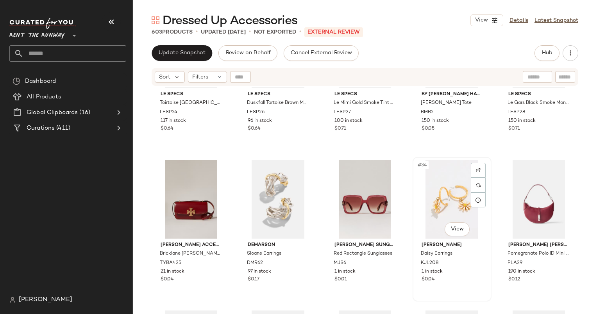
scroll to position [890, 0]
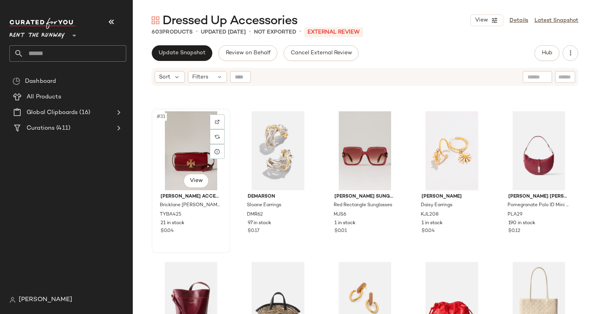
click at [175, 157] on div "#31 View" at bounding box center [190, 150] width 73 height 79
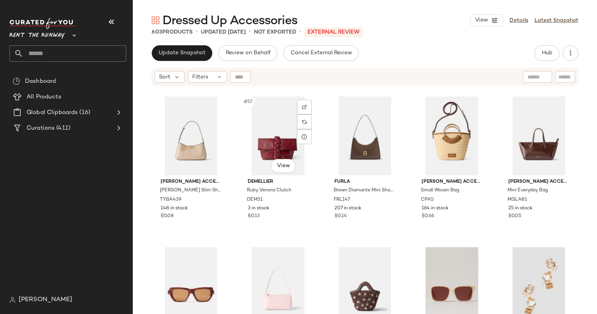
scroll to position [1659, 0]
click at [264, 152] on div "#57 View" at bounding box center [277, 135] width 73 height 79
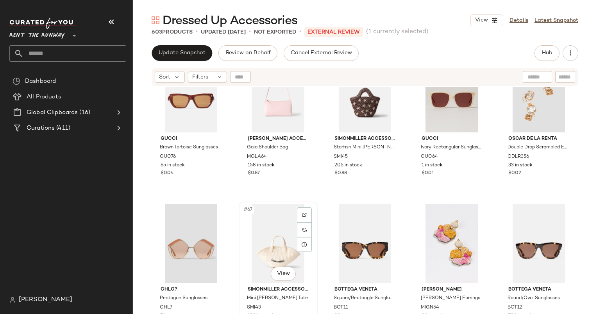
scroll to position [1853, 0]
click at [520, 103] on div "#65 View" at bounding box center [538, 92] width 73 height 79
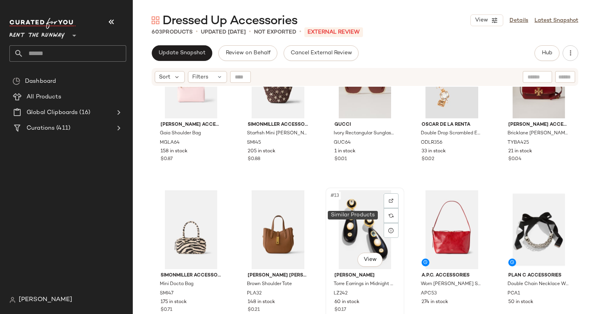
scroll to position [184, 0]
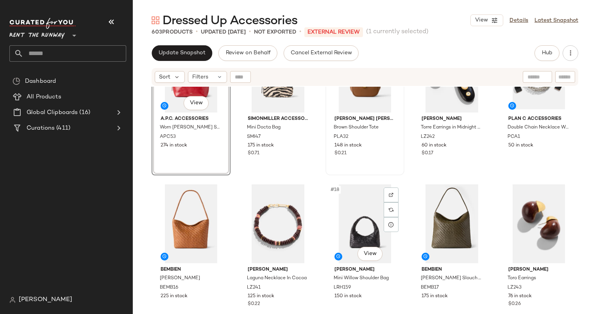
scroll to position [316, 0]
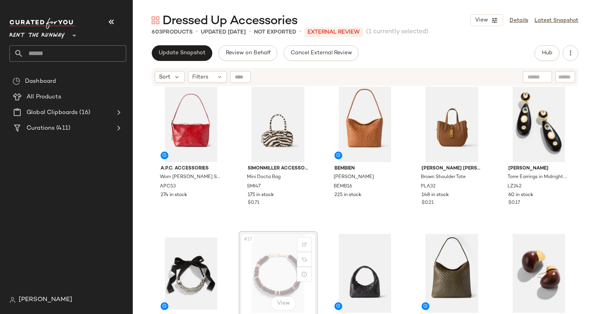
scroll to position [316, 0]
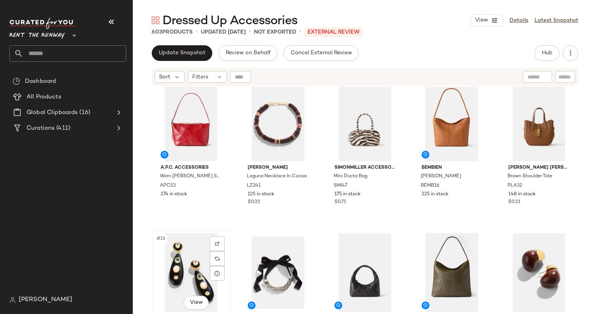
scroll to position [317, 0]
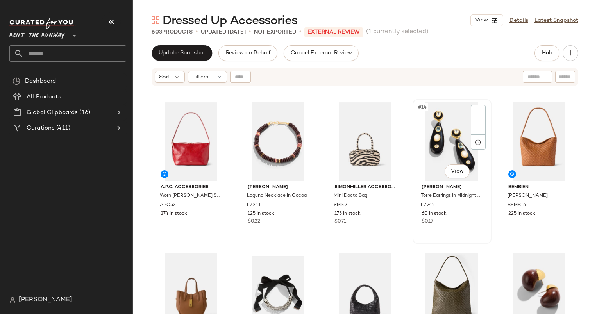
scroll to position [293, 0]
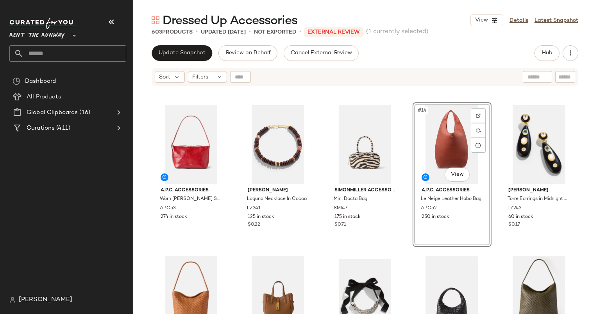
scroll to position [313, 0]
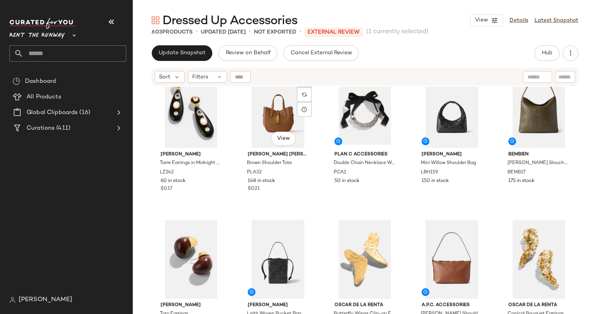
scroll to position [451, 0]
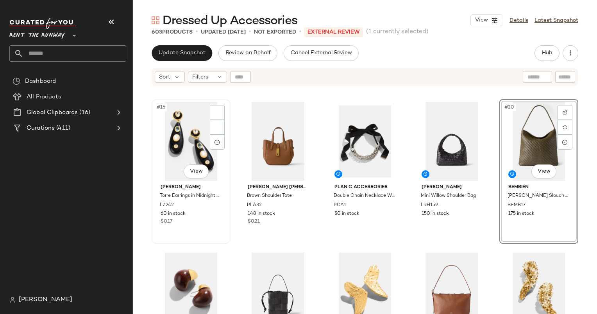
click at [198, 148] on div "#16 View" at bounding box center [190, 141] width 73 height 79
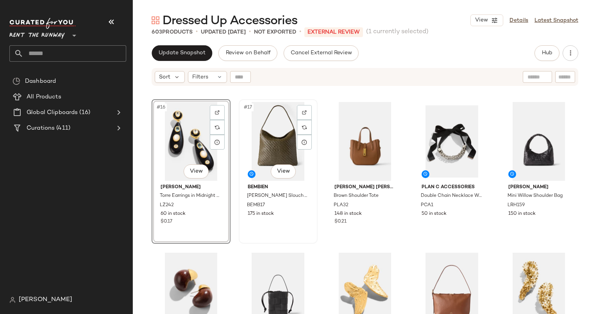
scroll to position [447, 0]
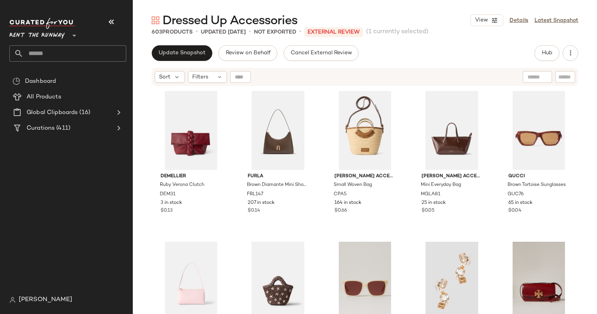
click at [176, 66] on div "Update Snapshot Review on Behalf Cancel External Review Hub Send for Review Ext…" at bounding box center [365, 179] width 464 height 269
click at [182, 49] on button "Update Snapshot" at bounding box center [182, 53] width 61 height 16
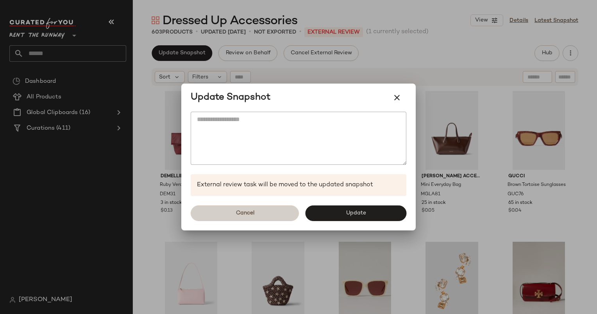
click at [264, 207] on button "Cancel" at bounding box center [245, 213] width 108 height 16
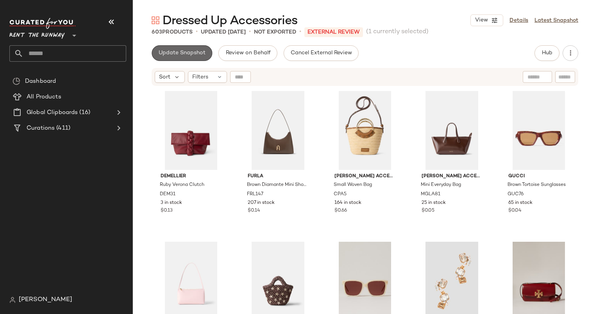
click at [187, 59] on button "Update Snapshot" at bounding box center [182, 53] width 61 height 16
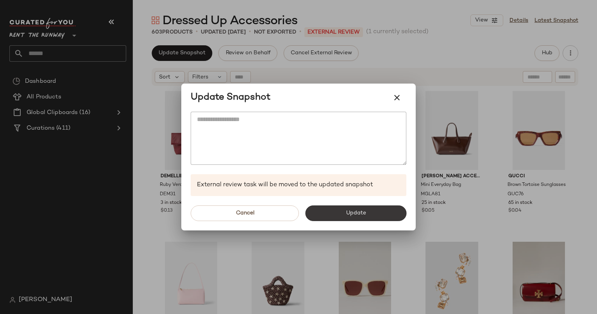
click at [332, 208] on button "Update" at bounding box center [355, 213] width 101 height 16
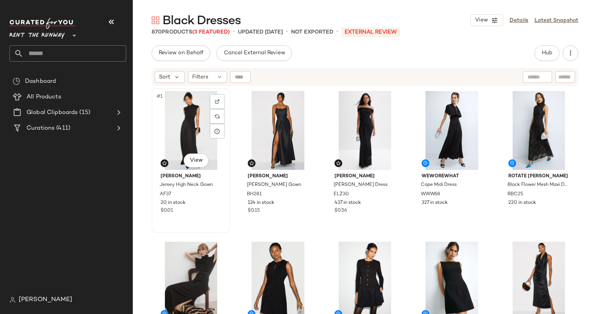
click at [194, 125] on div "#1 View" at bounding box center [190, 130] width 73 height 79
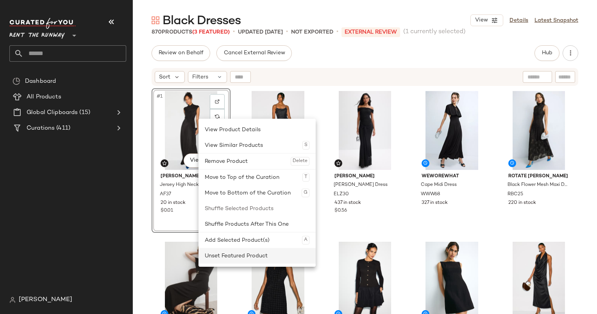
click at [278, 253] on div "Unset Featured Product" at bounding box center [257, 256] width 105 height 16
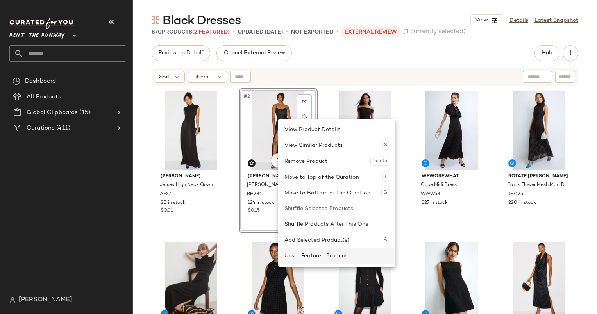
click at [349, 262] on div "Unset Featured Product" at bounding box center [336, 256] width 105 height 16
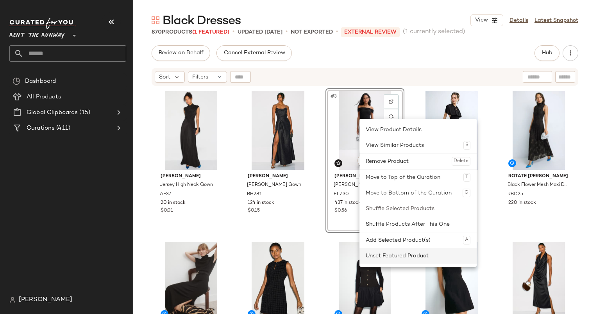
click at [423, 259] on div "Unset Featured Product" at bounding box center [418, 256] width 105 height 16
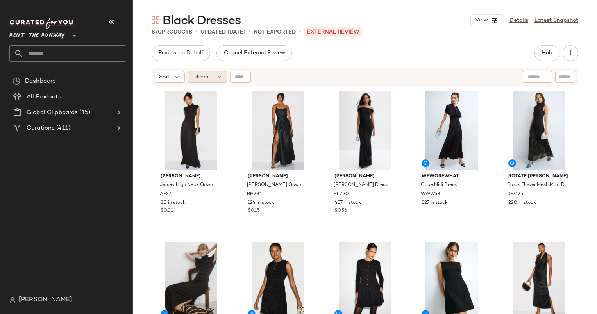
click at [199, 75] on span "Filters" at bounding box center [200, 77] width 16 height 8
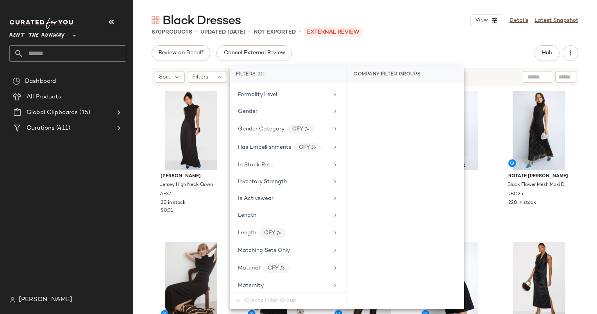
scroll to position [508, 0]
click at [247, 161] on span "In Stock Rate" at bounding box center [256, 164] width 36 height 6
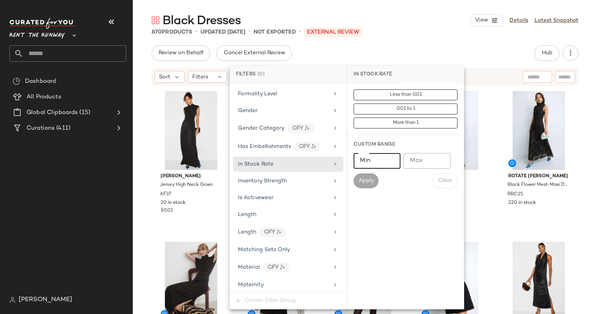
click at [395, 166] on input "Min" at bounding box center [376, 161] width 47 height 16
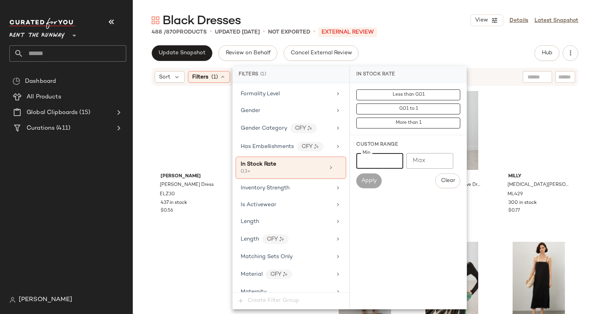
type input "***"
click at [381, 56] on div "Update Snapshot Review on Behalf Cancel External Review Hub Send for Review Ext…" at bounding box center [365, 53] width 426 height 16
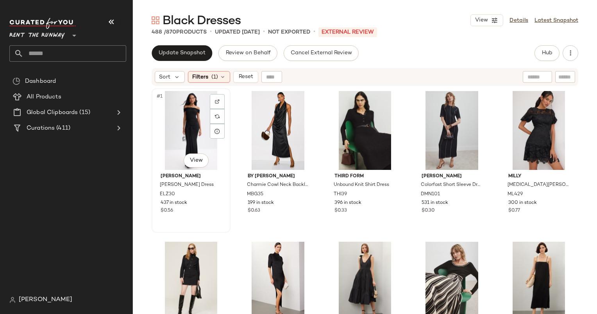
click at [191, 112] on div "#1 View" at bounding box center [190, 130] width 73 height 79
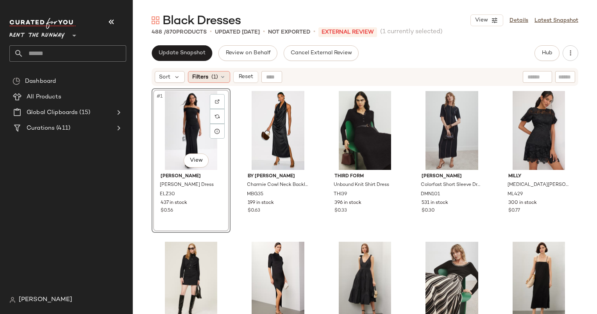
click at [207, 72] on div "Filters (1)" at bounding box center [209, 77] width 42 height 12
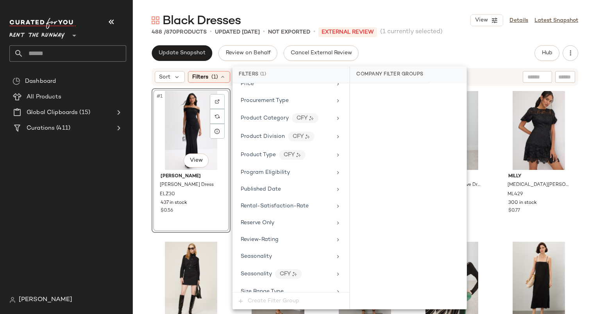
scroll to position [854, 0]
click at [305, 256] on div "Filter Groups Brand Category Active Unit Count Actual Price Add On Type AI Embe…" at bounding box center [290, 187] width 117 height 209
click at [314, 253] on div "Seasonality" at bounding box center [286, 257] width 91 height 8
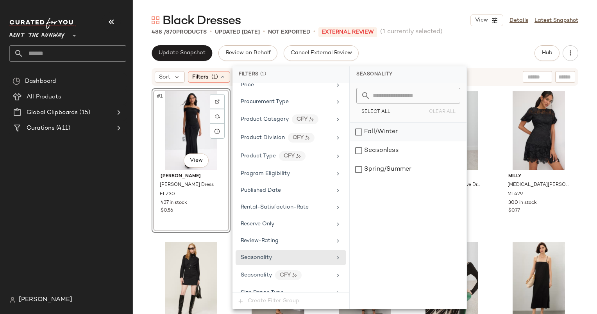
click at [391, 135] on div "Fall/Winter" at bounding box center [408, 132] width 116 height 19
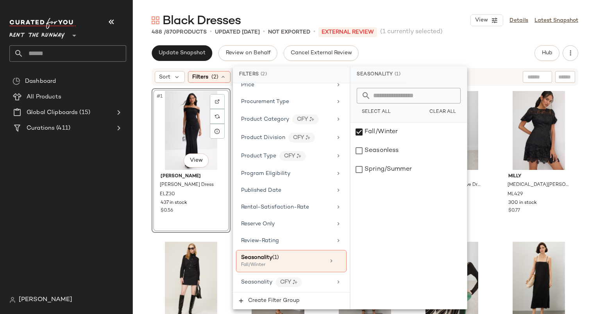
click at [443, 54] on div "Update Snapshot Review on Behalf Cancel External Review Hub Send for Review Ext…" at bounding box center [365, 53] width 426 height 16
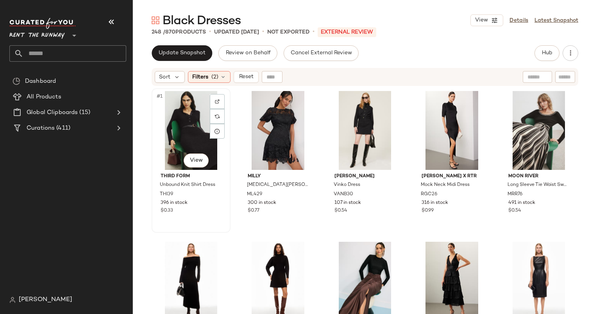
click at [177, 157] on div "#1 View" at bounding box center [190, 130] width 73 height 79
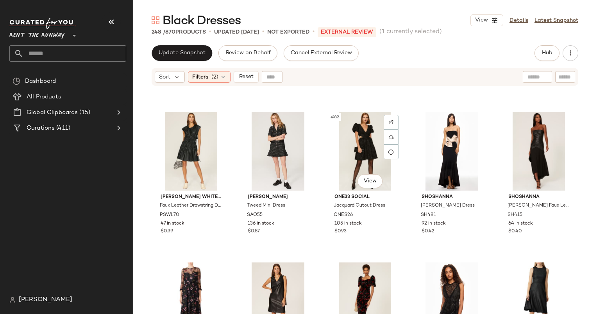
scroll to position [1793, 0]
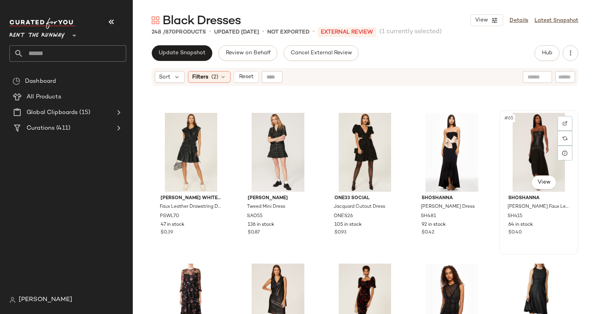
click at [520, 150] on div "#65 View" at bounding box center [538, 152] width 73 height 79
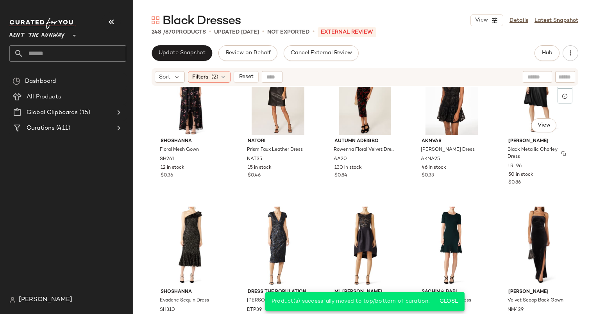
scroll to position [2007, 0]
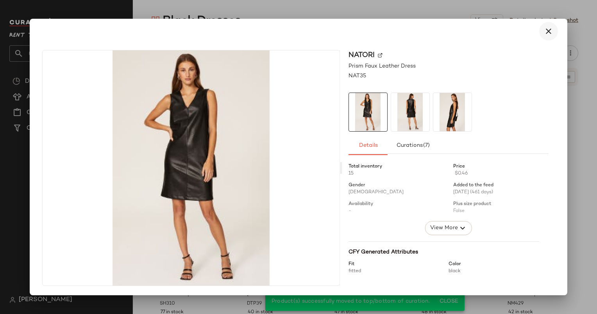
click at [550, 33] on icon "button" at bounding box center [548, 31] width 9 height 9
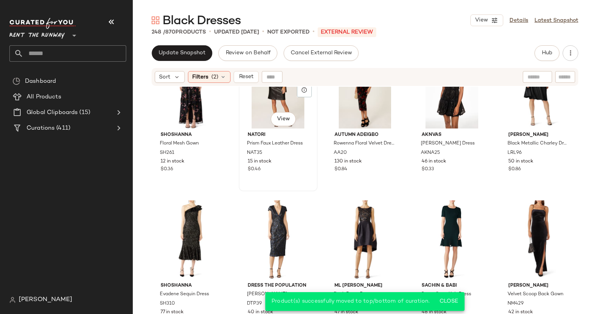
click at [261, 117] on div "#67 View" at bounding box center [277, 89] width 73 height 79
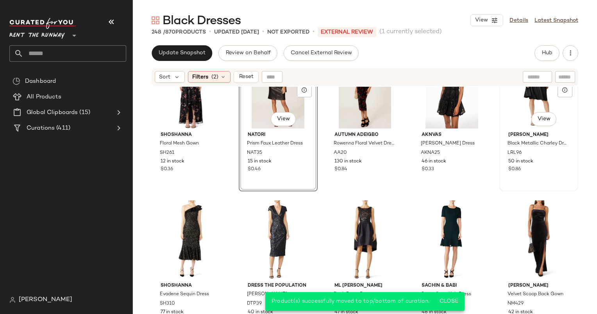
scroll to position [1900, 0]
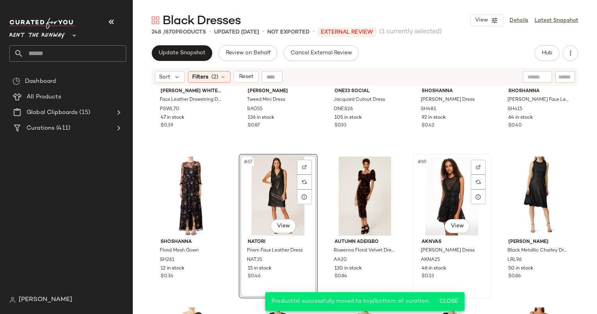
click at [433, 170] on div "#69 View" at bounding box center [451, 196] width 73 height 79
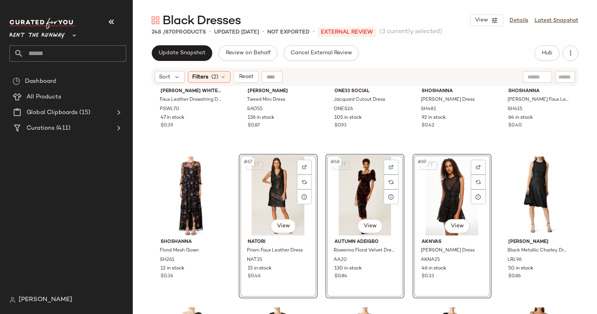
click at [341, 175] on div "SET #68 View" at bounding box center [364, 196] width 73 height 79
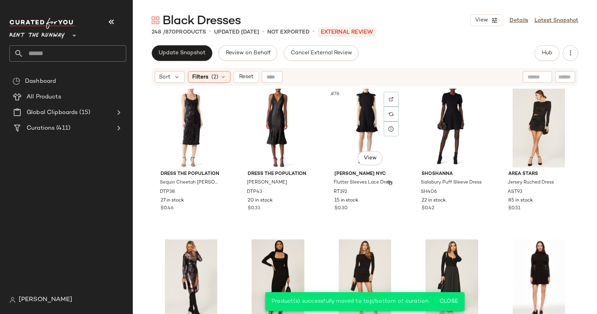
scroll to position [2284, 0]
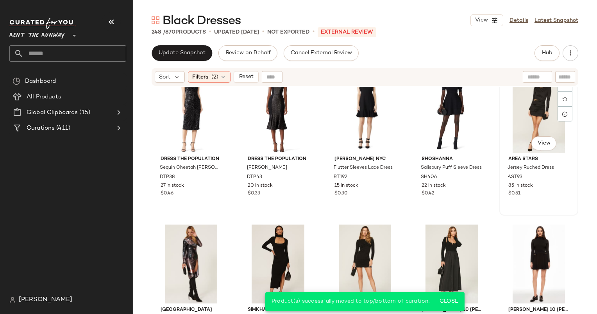
click at [516, 99] on div "#80 View" at bounding box center [538, 113] width 73 height 79
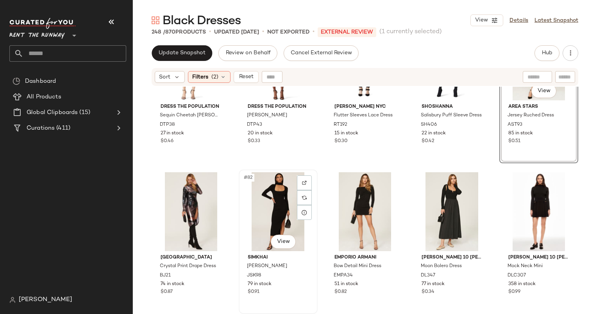
click at [264, 194] on div "#82 View" at bounding box center [277, 211] width 73 height 79
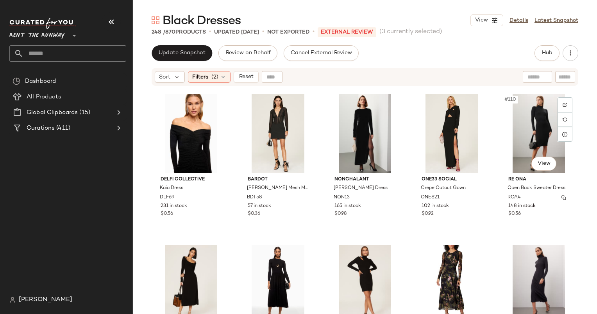
scroll to position [3265, 0]
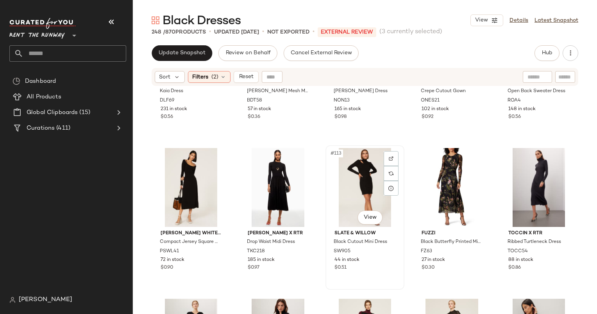
click at [350, 186] on div "#113 View" at bounding box center [364, 187] width 73 height 79
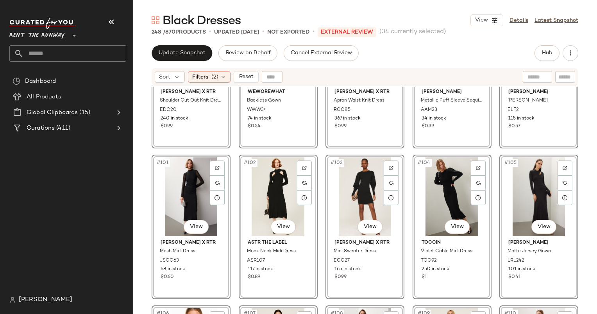
scroll to position [2740, 0]
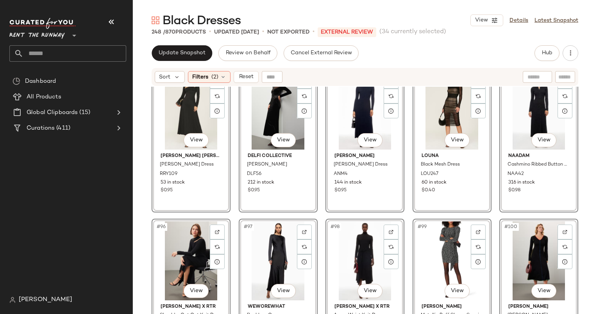
click at [436, 253] on div "#99 View" at bounding box center [451, 260] width 73 height 79
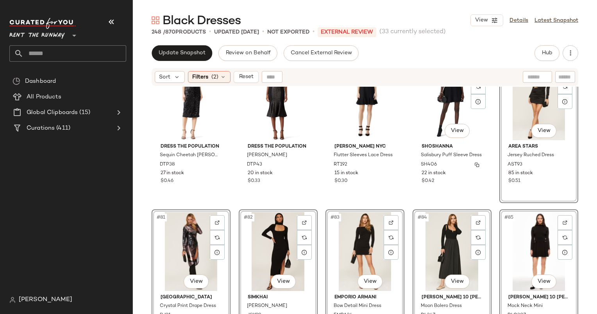
scroll to position [2296, 0]
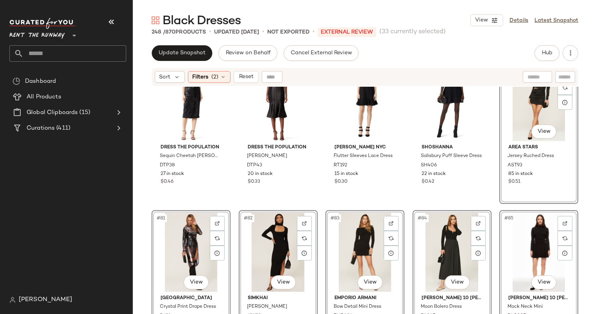
click at [181, 243] on div "#81 View" at bounding box center [190, 252] width 73 height 79
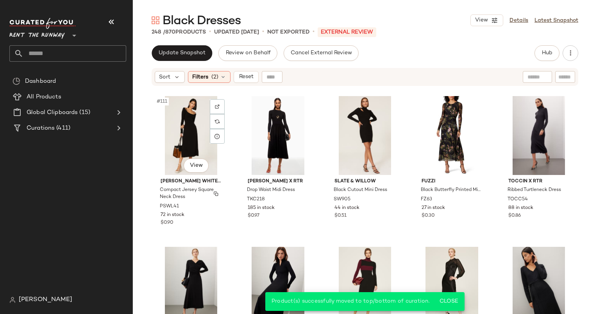
scroll to position [3318, 0]
click at [508, 133] on div "#115 View" at bounding box center [538, 135] width 73 height 79
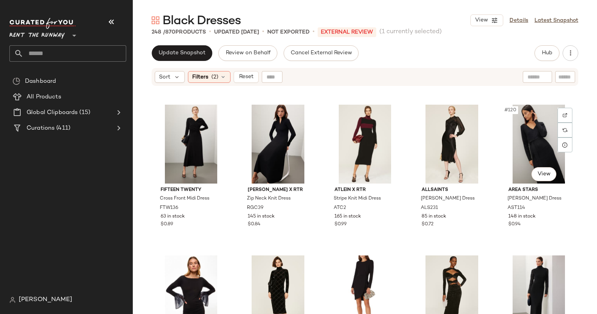
scroll to position [3495, 0]
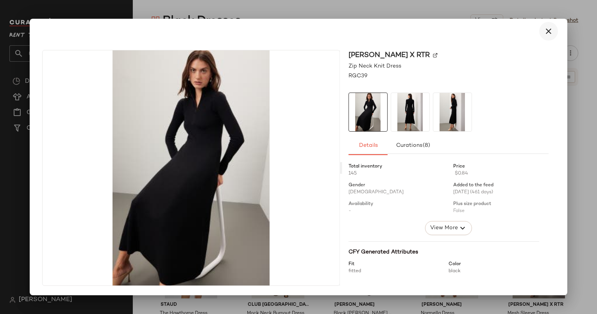
click at [550, 27] on icon "button" at bounding box center [548, 31] width 9 height 9
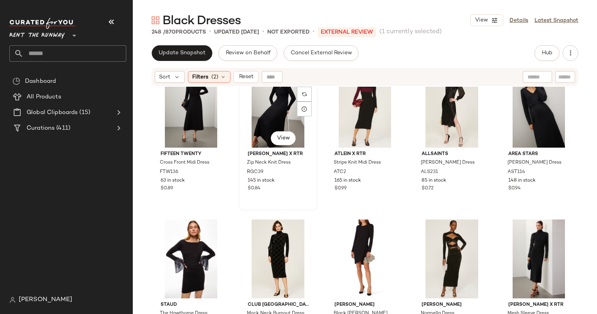
click at [279, 104] on div "#117 View" at bounding box center [277, 108] width 73 height 79
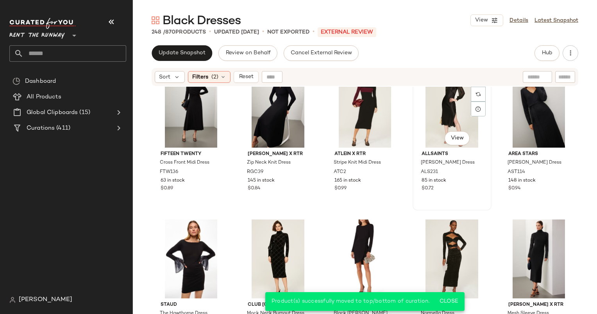
click at [441, 111] on div "#119 View" at bounding box center [451, 108] width 73 height 79
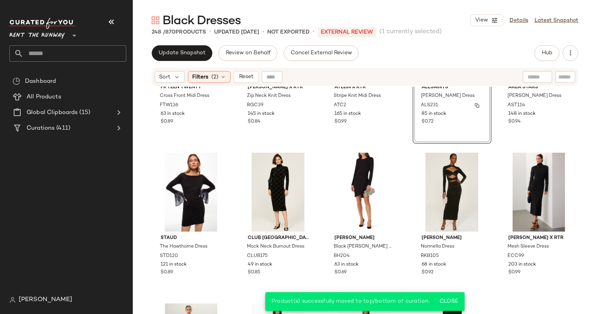
scroll to position [3563, 0]
click at [273, 181] on div "#122 View" at bounding box center [277, 191] width 73 height 79
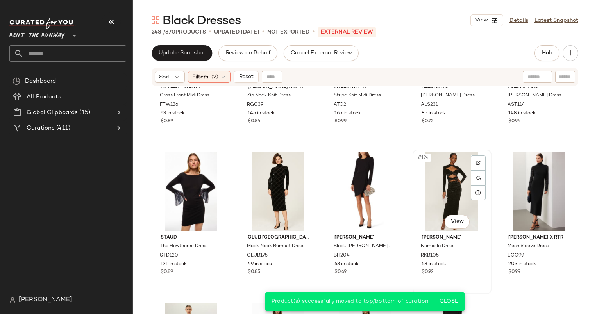
click at [428, 187] on div "#124 View" at bounding box center [451, 191] width 73 height 79
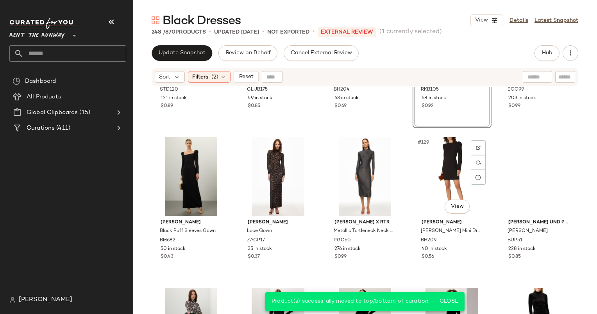
scroll to position [3756, 0]
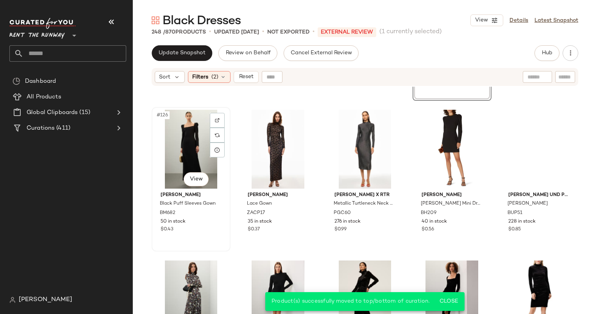
click at [170, 150] on div "#126 View" at bounding box center [190, 149] width 73 height 79
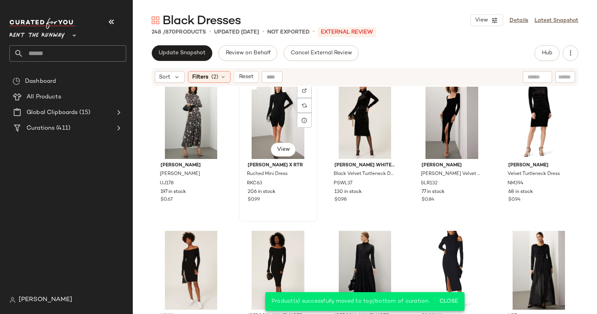
click at [262, 107] on div "#132 View" at bounding box center [277, 119] width 73 height 79
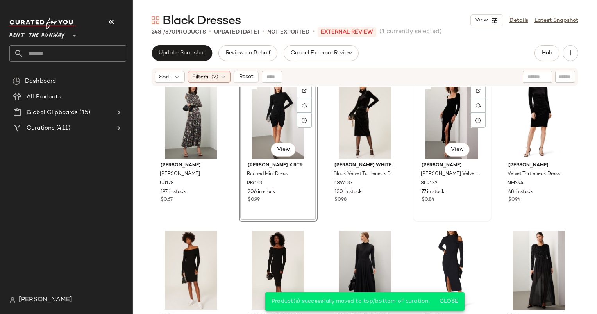
scroll to position [3967, 0]
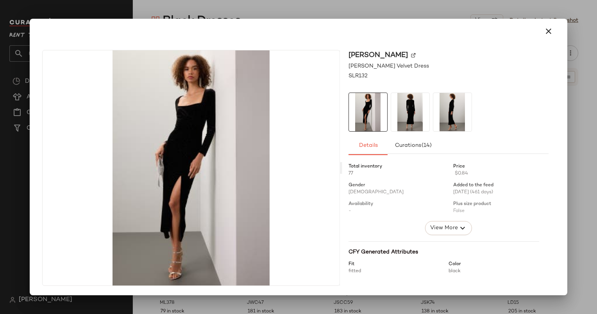
click at [559, 25] on div at bounding box center [298, 31] width 531 height 25
click at [535, 43] on div at bounding box center [298, 31] width 531 height 25
click at [553, 38] on button "button" at bounding box center [548, 31] width 19 height 19
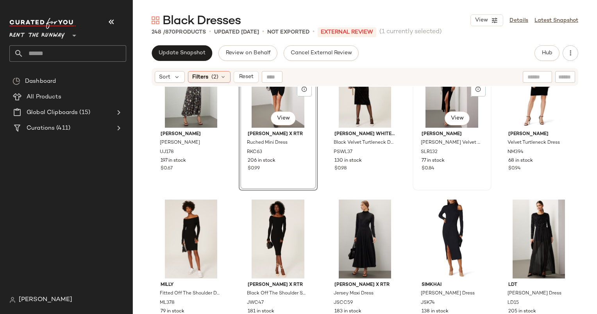
click at [430, 105] on div "#134 View" at bounding box center [451, 88] width 73 height 79
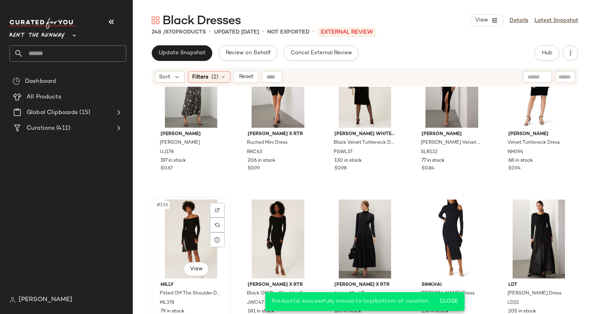
click at [191, 225] on div "#136 View" at bounding box center [190, 239] width 73 height 79
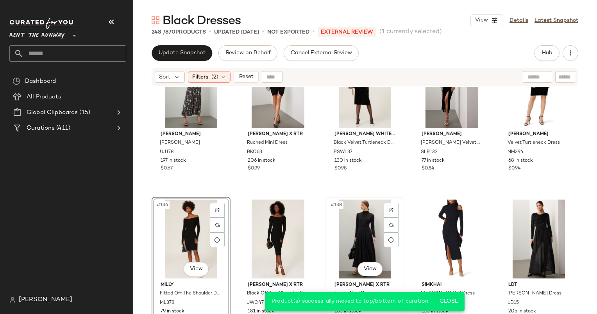
click at [351, 209] on div "#138 View" at bounding box center [364, 239] width 73 height 79
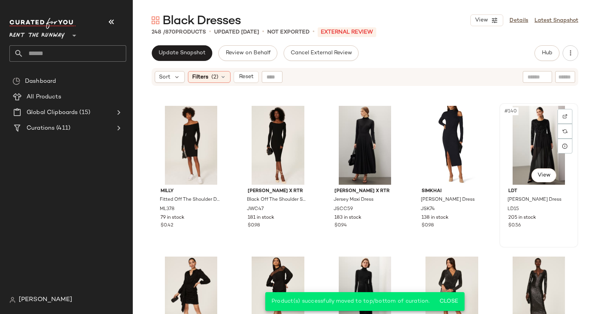
click at [537, 137] on div "#140 View" at bounding box center [538, 145] width 73 height 79
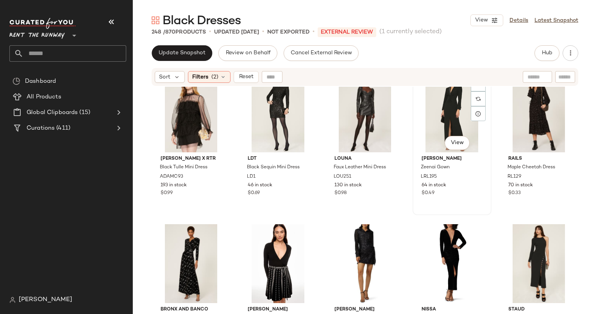
scroll to position [4400, 0]
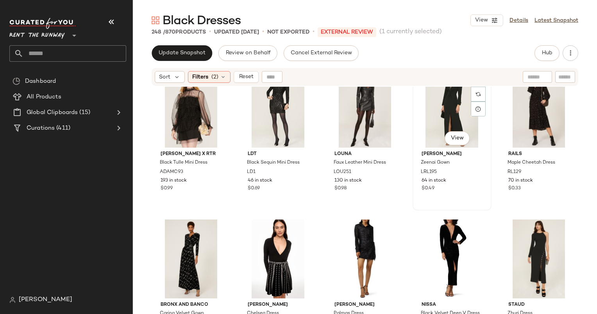
click at [448, 104] on div "#149 View" at bounding box center [451, 108] width 73 height 79
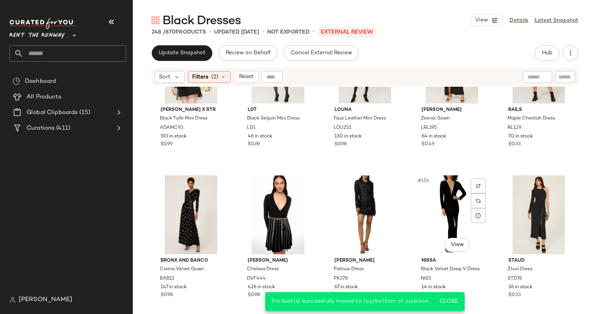
scroll to position [4445, 0]
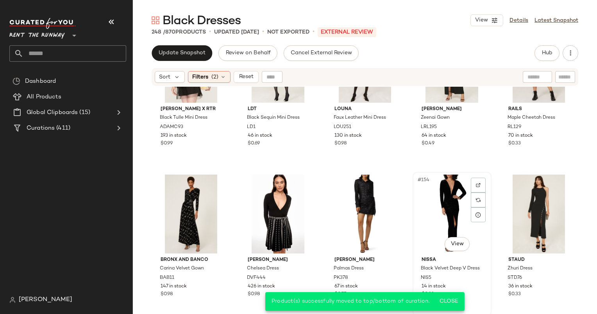
click at [450, 208] on div "#154 View" at bounding box center [451, 214] width 73 height 79
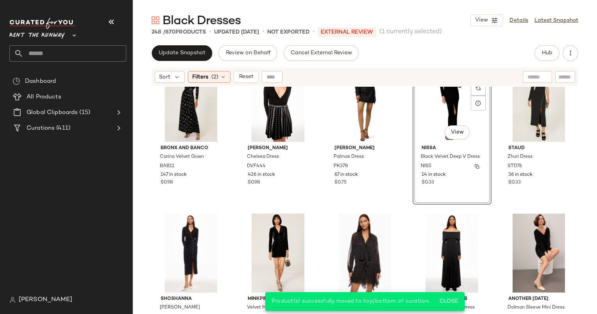
scroll to position [4563, 0]
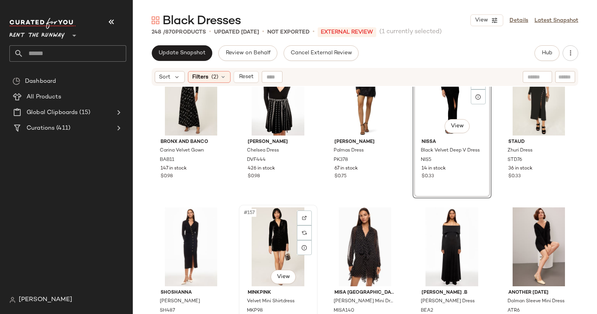
click at [273, 223] on div "#157 View" at bounding box center [277, 246] width 73 height 79
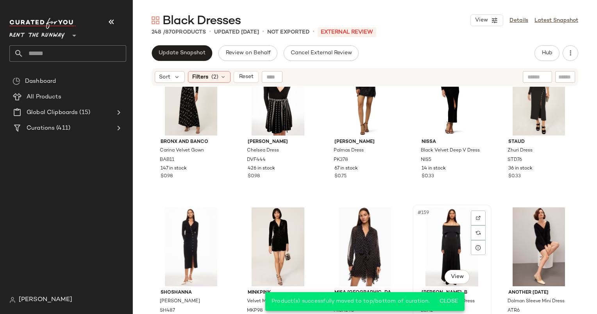
click at [449, 227] on div "#159 View" at bounding box center [451, 246] width 73 height 79
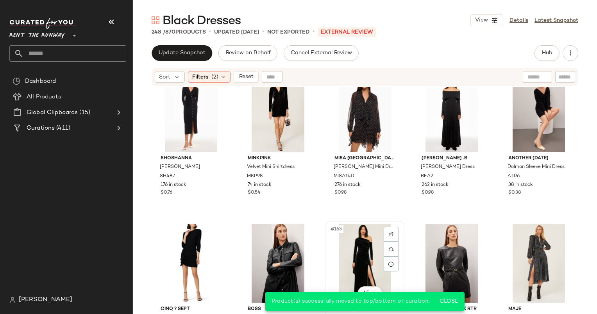
scroll to position [4697, 0]
click at [508, 145] on div "#160 View" at bounding box center [538, 112] width 73 height 79
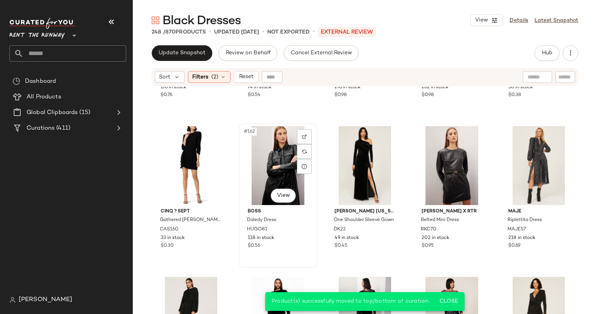
click at [259, 152] on div "#162 View" at bounding box center [277, 165] width 73 height 79
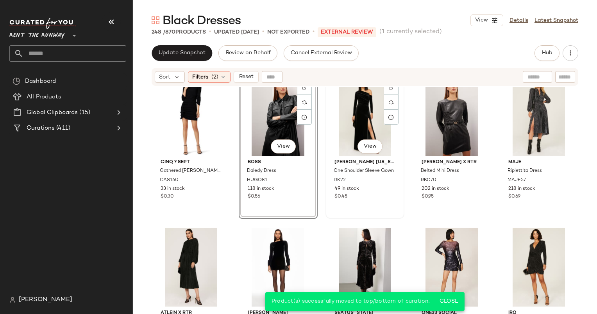
scroll to position [4848, 0]
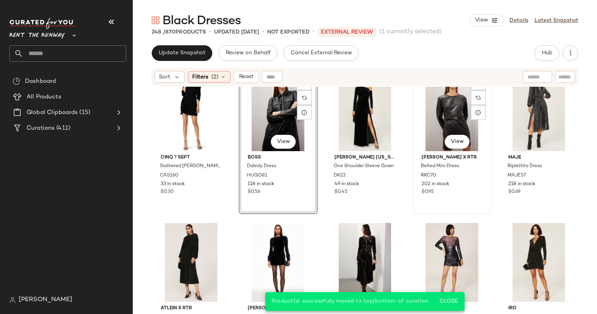
click at [445, 111] on div "#164 View" at bounding box center [451, 111] width 73 height 79
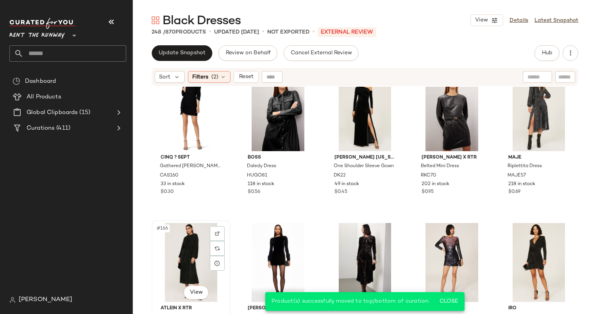
click at [194, 233] on div "#166 View" at bounding box center [190, 262] width 73 height 79
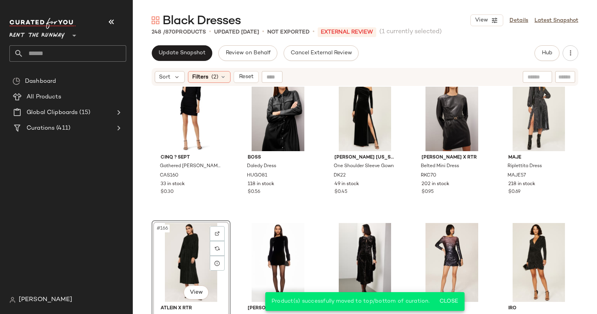
scroll to position [4953, 0]
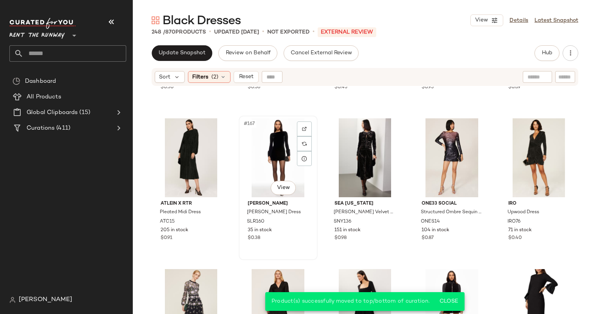
click at [279, 164] on div "#167 View" at bounding box center [277, 157] width 73 height 79
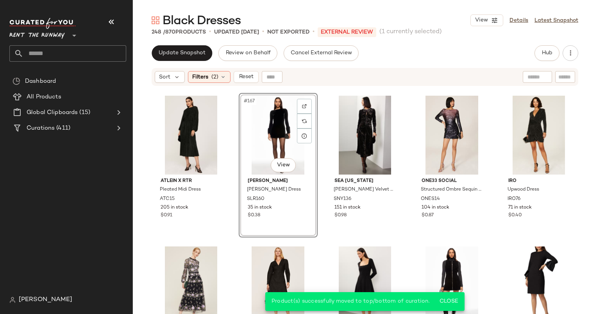
scroll to position [4976, 0]
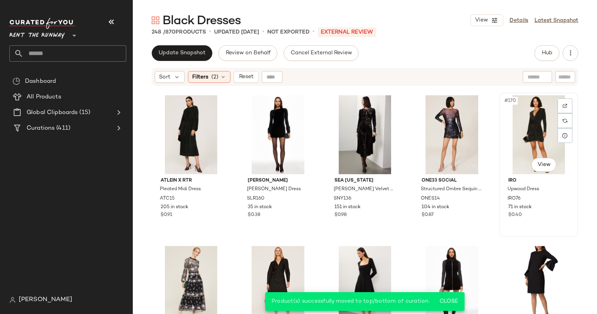
click at [525, 112] on div "#170 View" at bounding box center [538, 134] width 73 height 79
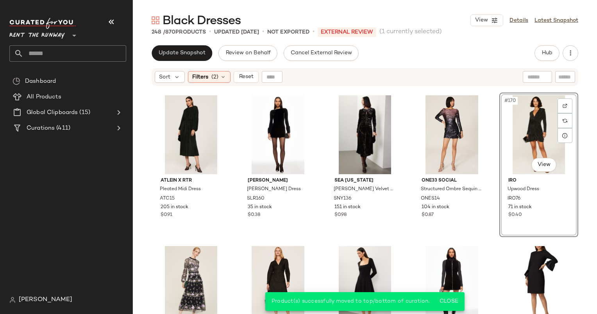
scroll to position [5112, 0]
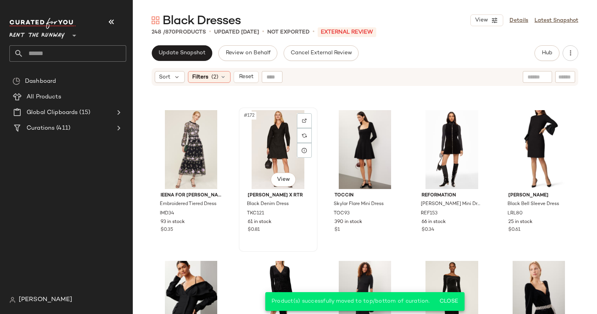
click at [264, 144] on div "#172 View" at bounding box center [277, 149] width 73 height 79
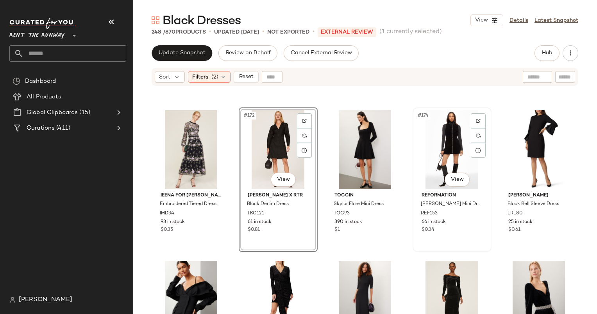
click at [448, 122] on div "#174 View" at bounding box center [451, 149] width 73 height 79
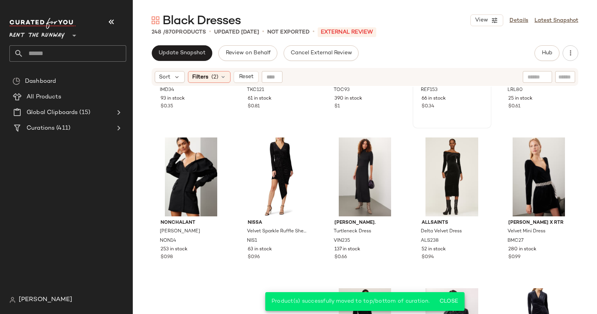
scroll to position [5239, 0]
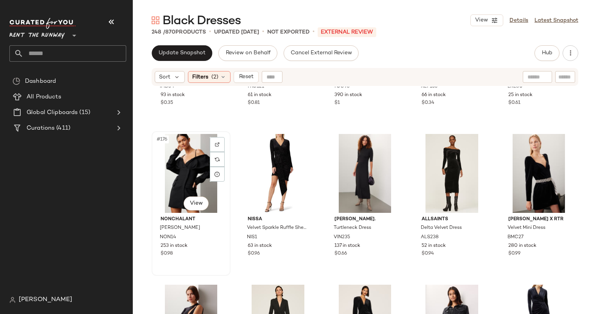
click at [182, 156] on div "#176 View" at bounding box center [190, 173] width 73 height 79
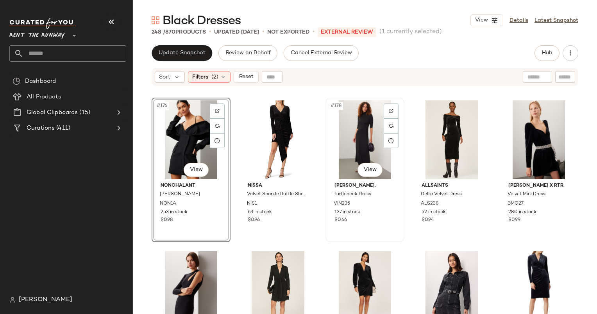
scroll to position [5272, 0]
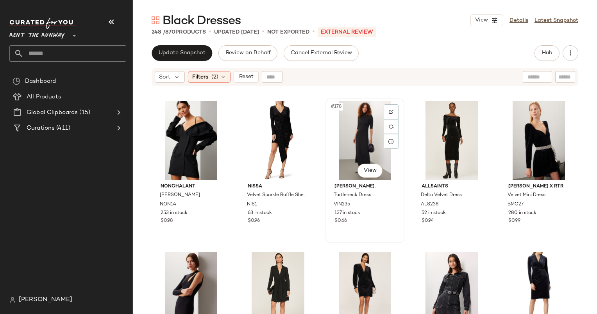
click at [354, 145] on div "#178 View" at bounding box center [364, 140] width 73 height 79
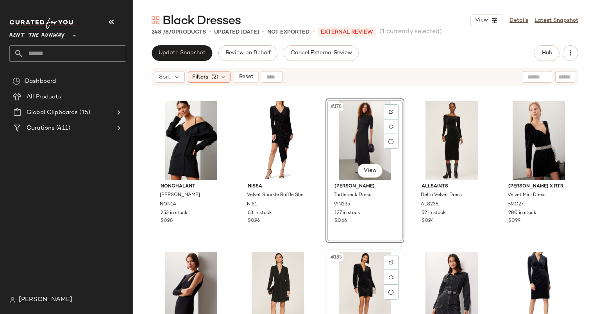
click at [370, 281] on div "#183 View" at bounding box center [364, 291] width 73 height 79
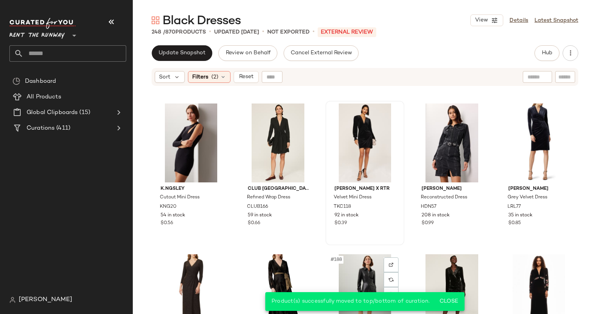
scroll to position [5420, 0]
click at [446, 122] on div "#184 View" at bounding box center [451, 142] width 73 height 79
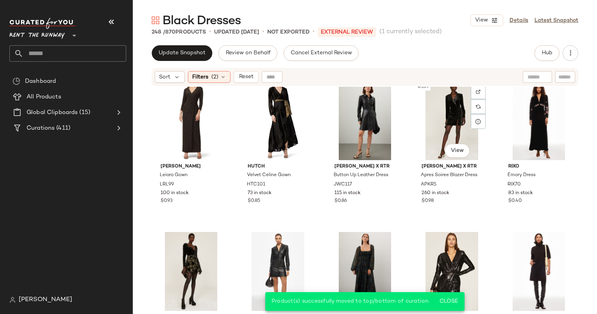
scroll to position [5594, 0]
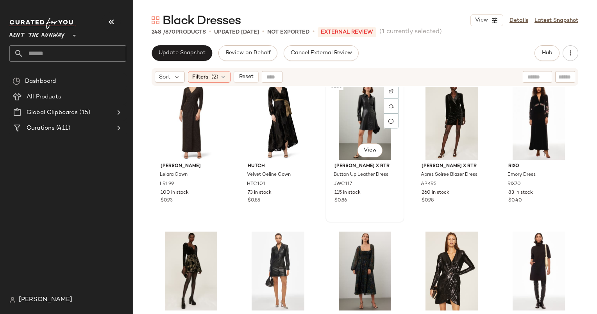
click at [358, 123] on div "#188 View" at bounding box center [364, 120] width 73 height 79
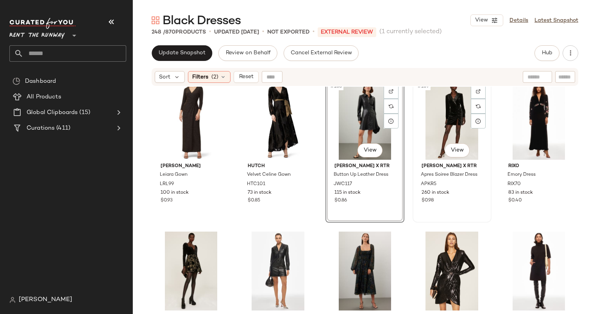
click at [442, 119] on div "#189 View" at bounding box center [451, 120] width 73 height 79
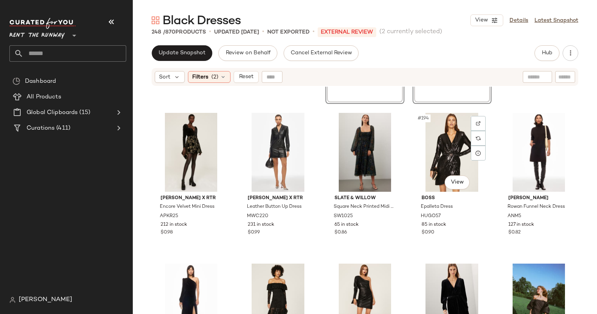
scroll to position [5723, 0]
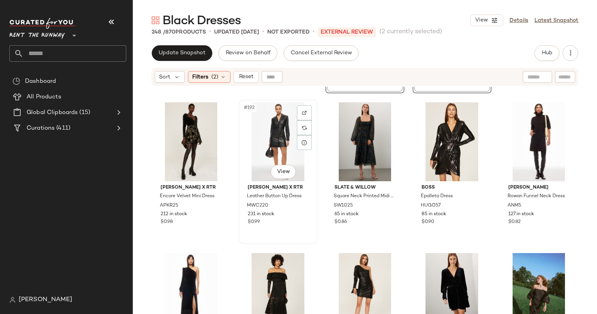
click at [291, 134] on div "#192 View" at bounding box center [277, 141] width 73 height 79
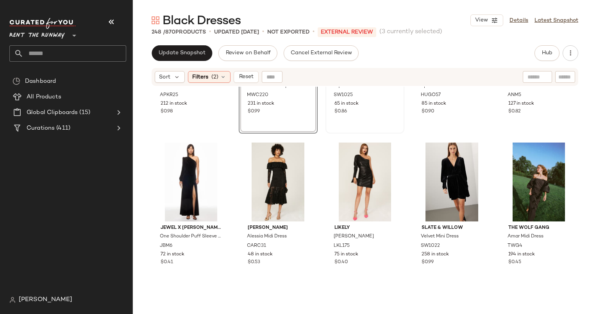
scroll to position [5834, 0]
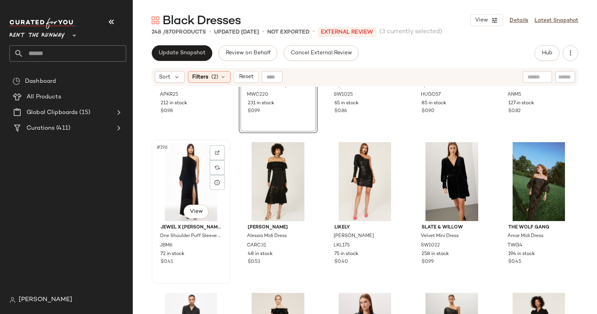
click at [190, 184] on div "#196 View" at bounding box center [190, 181] width 73 height 79
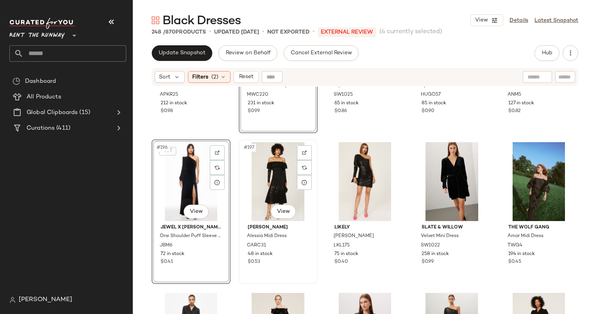
click at [285, 185] on div "#197 View" at bounding box center [277, 181] width 73 height 79
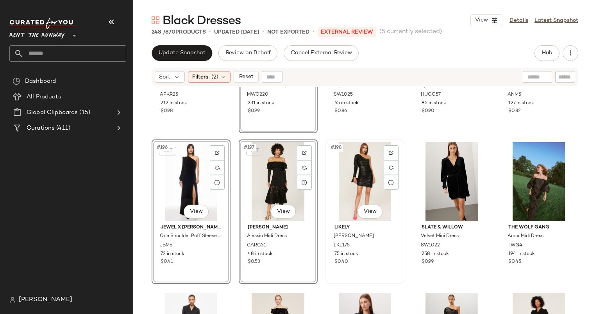
click at [343, 182] on div "#198 View" at bounding box center [364, 181] width 73 height 79
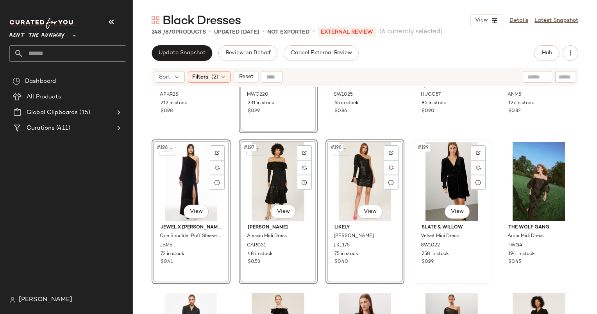
click at [439, 166] on div "#199 View" at bounding box center [451, 181] width 73 height 79
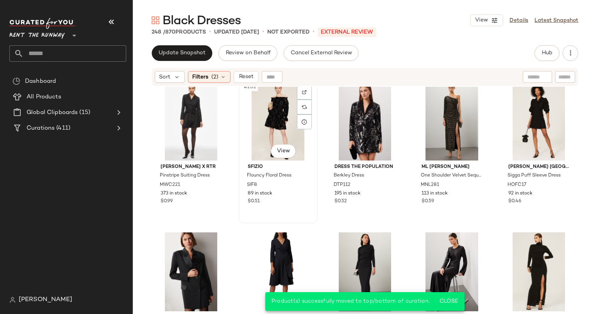
scroll to position [6178, 0]
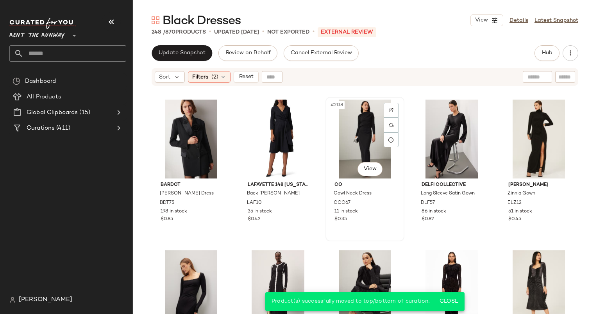
click at [346, 139] on div "#208 View" at bounding box center [364, 139] width 73 height 79
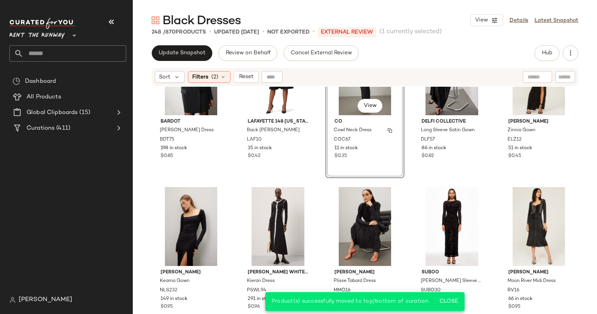
scroll to position [6240, 0]
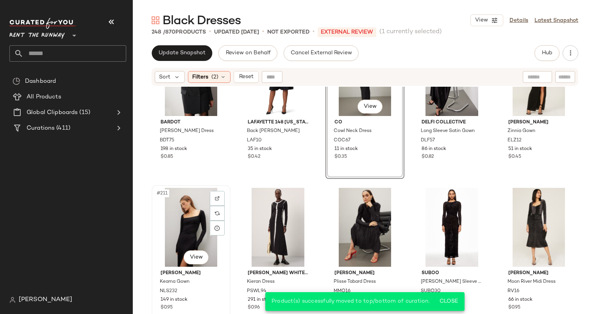
click at [183, 228] on div "#211 View" at bounding box center [190, 227] width 73 height 79
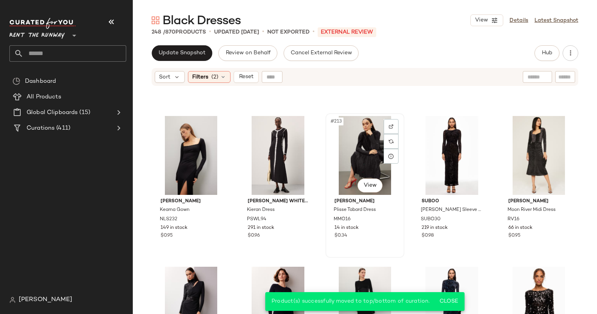
scroll to position [6414, 0]
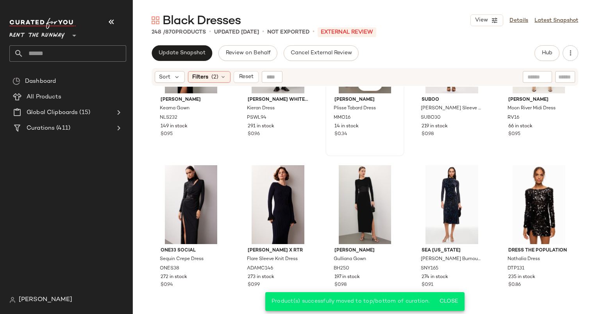
click at [385, 134] on div "$0.34" at bounding box center [364, 134] width 61 height 7
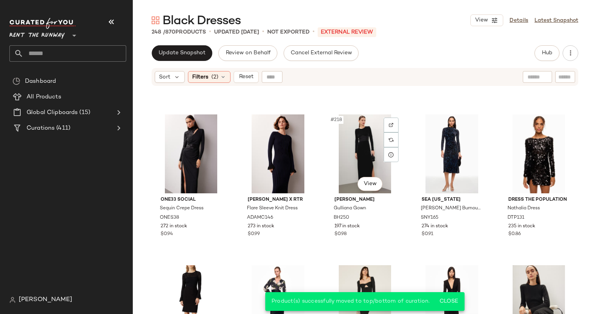
scroll to position [6464, 0]
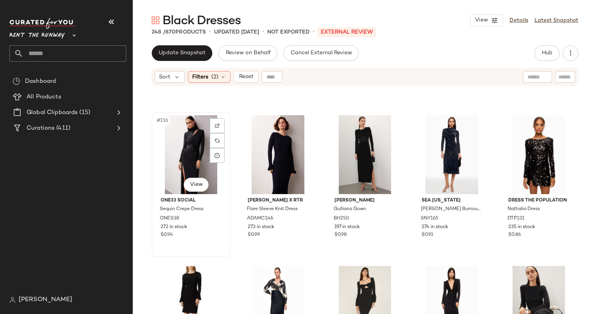
click at [181, 157] on div "#216 View" at bounding box center [190, 154] width 73 height 79
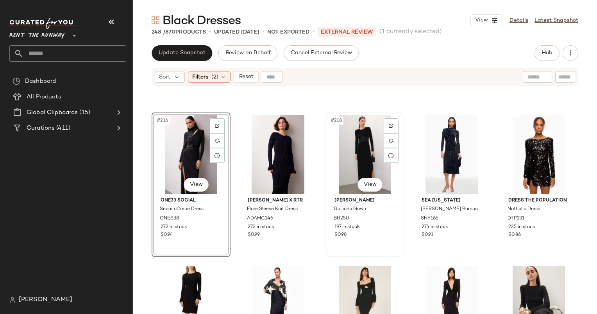
click at [359, 132] on div "#218 View" at bounding box center [364, 154] width 73 height 79
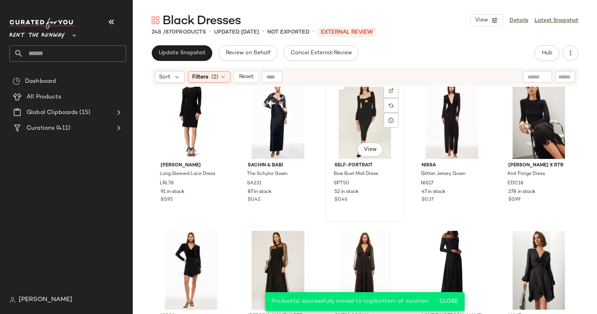
click at [355, 111] on div "#223 View" at bounding box center [364, 119] width 73 height 79
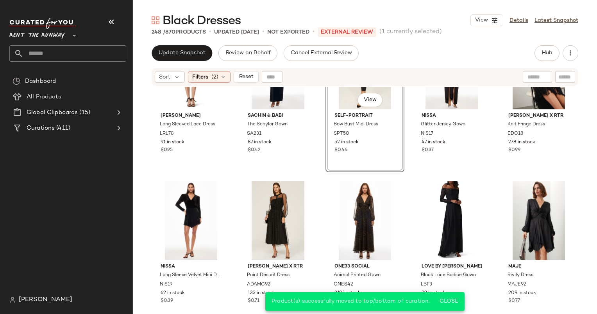
scroll to position [6703, 0]
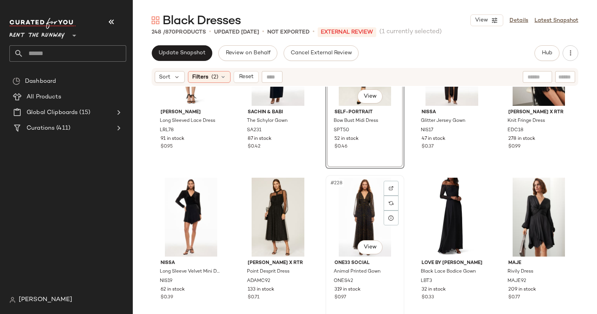
click at [355, 214] on div "#228 View" at bounding box center [364, 217] width 73 height 79
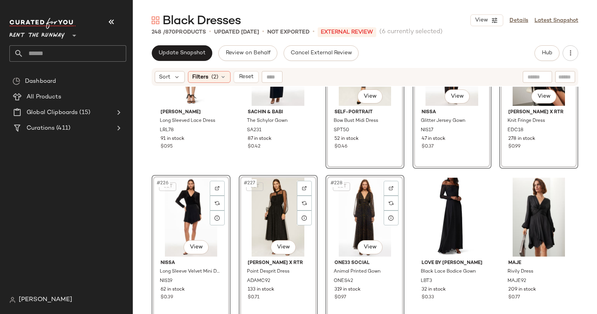
click at [355, 214] on div "SET #228 View" at bounding box center [364, 217] width 73 height 79
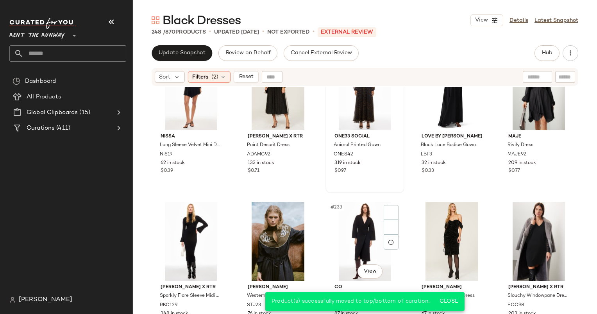
scroll to position [6834, 0]
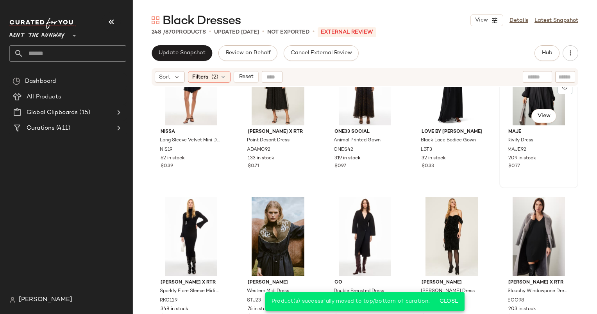
click at [515, 116] on div "#230 View" at bounding box center [538, 85] width 73 height 79
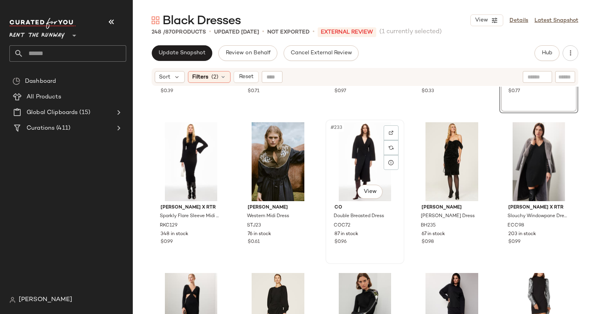
scroll to position [6937, 0]
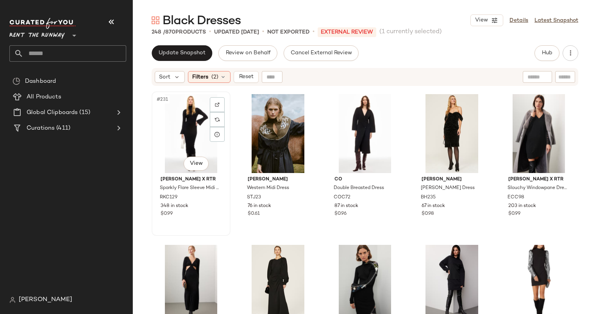
click at [175, 139] on div "#231 View" at bounding box center [190, 133] width 73 height 79
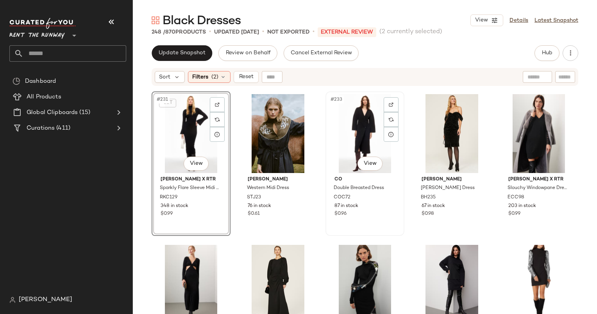
click at [359, 139] on div "#233 View" at bounding box center [364, 133] width 73 height 79
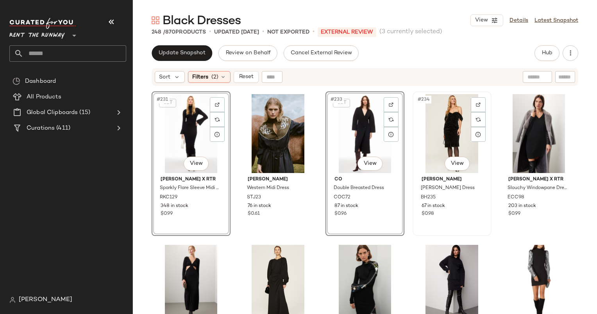
click at [429, 131] on div "#234 View" at bounding box center [451, 133] width 73 height 79
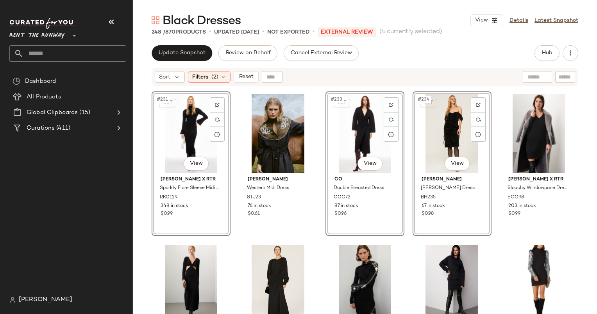
scroll to position [7051, 0]
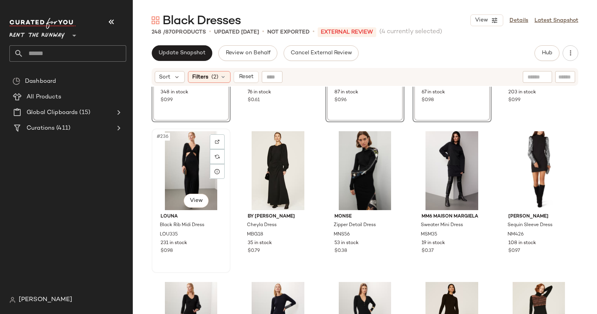
click at [181, 173] on div "#236 View" at bounding box center [190, 170] width 73 height 79
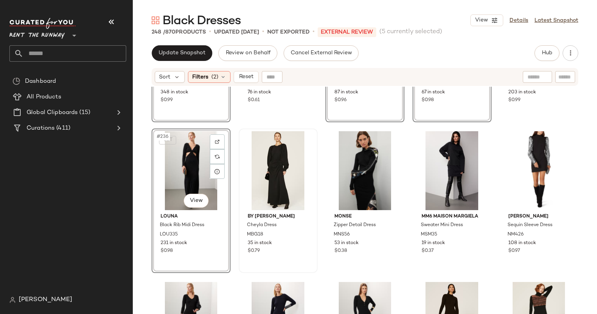
click at [274, 164] on div at bounding box center [277, 170] width 73 height 79
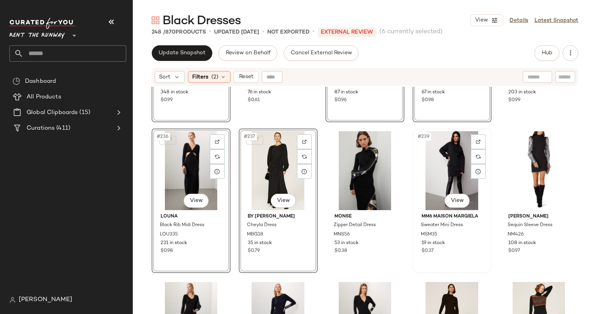
click at [441, 165] on div "#239 View" at bounding box center [451, 170] width 73 height 79
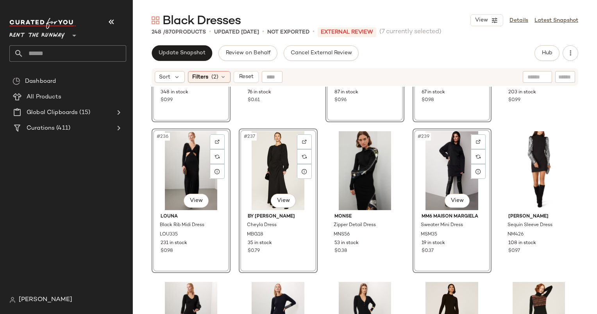
scroll to position [7235, 0]
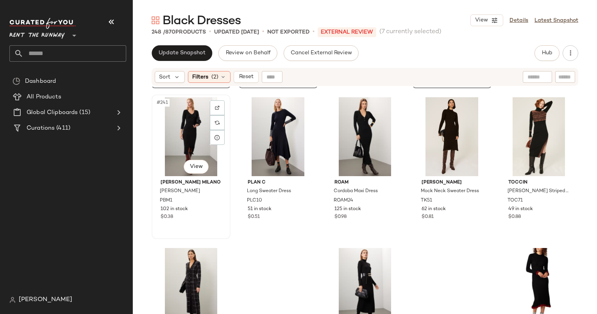
click at [191, 126] on div "#241 View" at bounding box center [190, 136] width 73 height 79
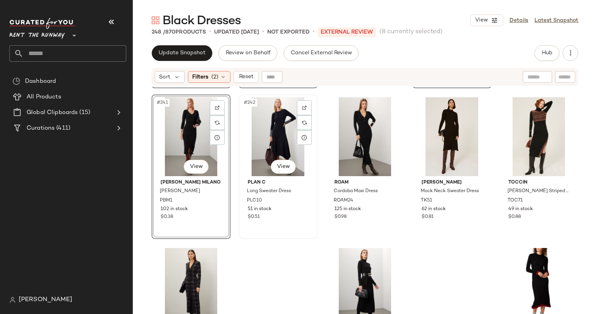
click at [266, 121] on div "#242 View" at bounding box center [277, 136] width 73 height 79
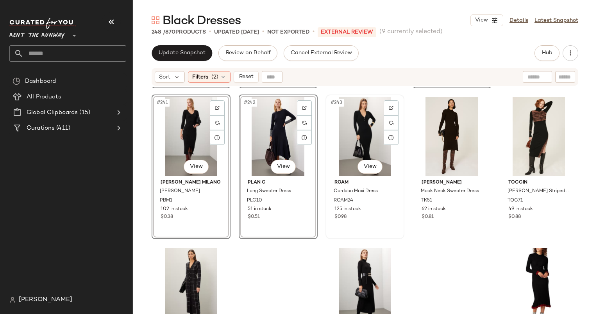
click at [361, 135] on div "#243 View" at bounding box center [364, 136] width 73 height 79
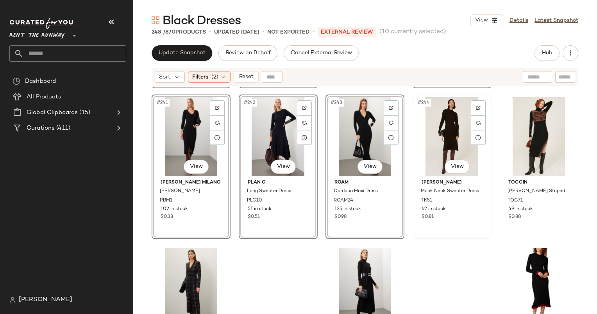
click at [444, 128] on div "#244 View" at bounding box center [451, 136] width 73 height 79
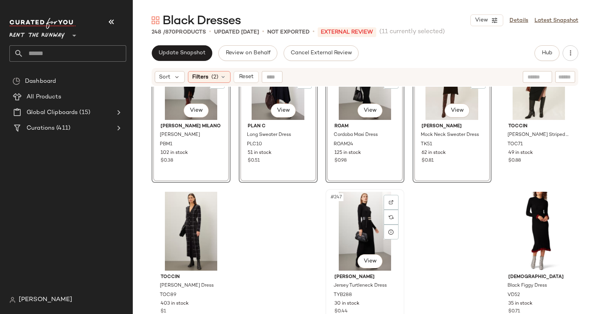
click at [362, 221] on div "#247 View" at bounding box center [364, 231] width 73 height 79
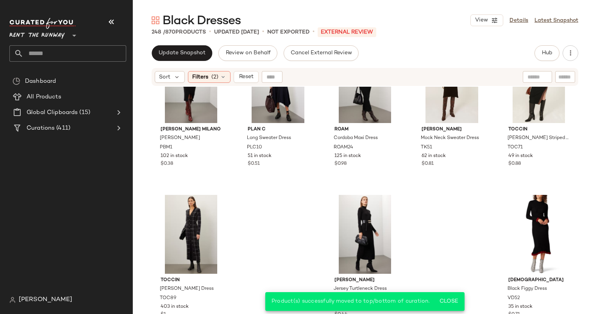
scroll to position [7291, 0]
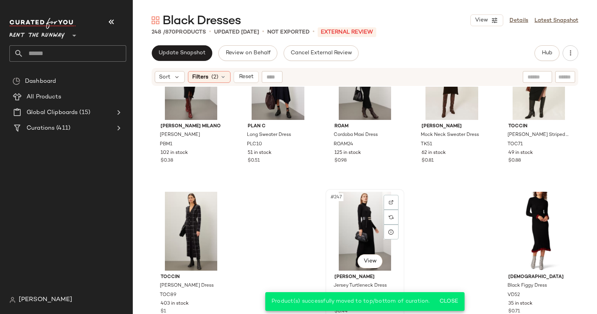
click at [372, 215] on div "#247 View" at bounding box center [364, 231] width 73 height 79
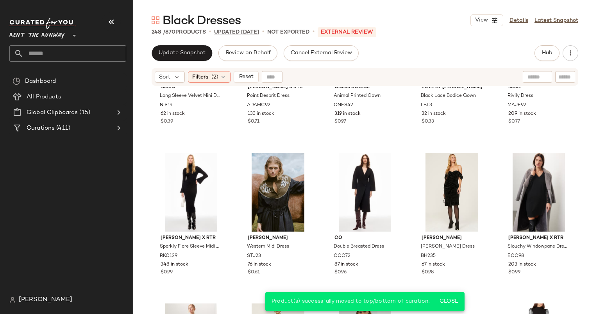
scroll to position [6810, 0]
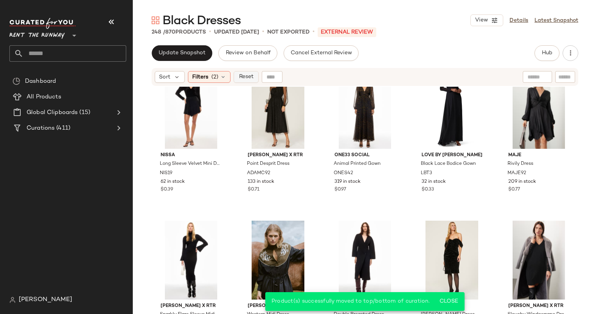
click at [252, 75] on span "Reset" at bounding box center [245, 77] width 15 height 6
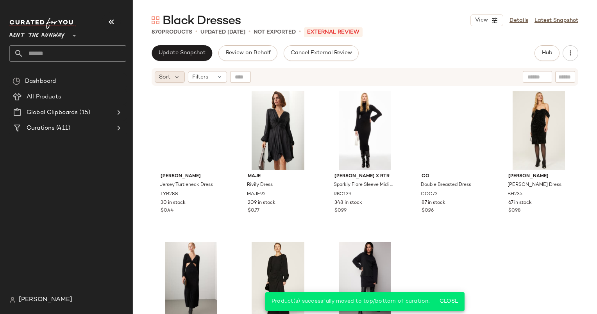
click at [175, 81] on div "Sort" at bounding box center [170, 77] width 30 height 12
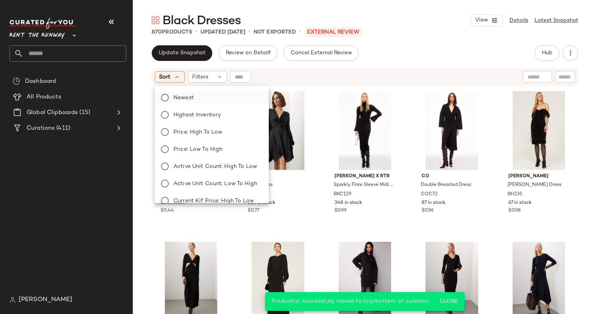
click at [211, 95] on label "Newest" at bounding box center [216, 97] width 92 height 11
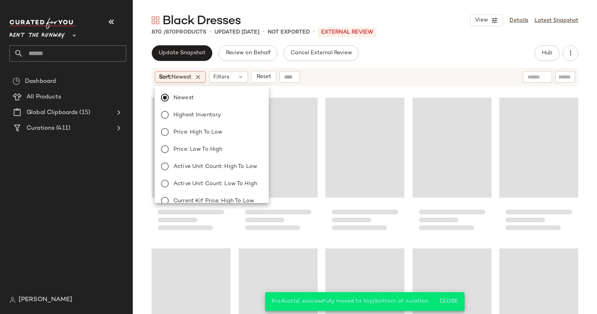
click at [434, 69] on div "Sort: Newest Filters Reset" at bounding box center [365, 77] width 426 height 18
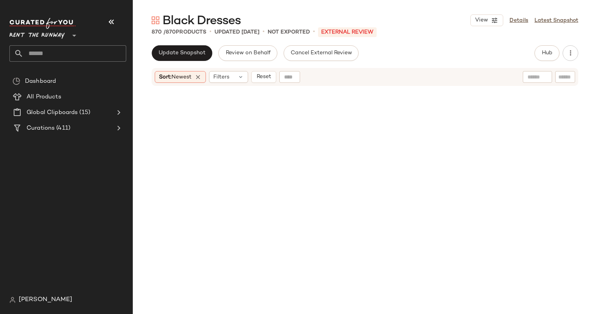
scroll to position [0, 0]
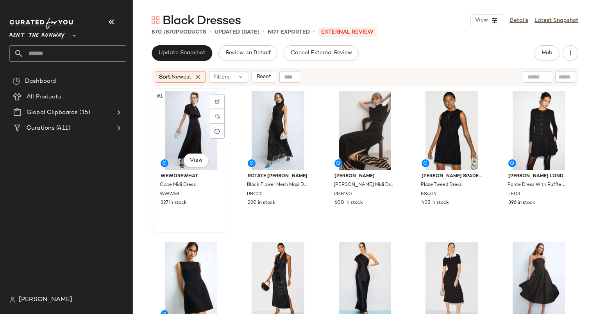
click at [185, 109] on div "#1 View" at bounding box center [190, 130] width 73 height 79
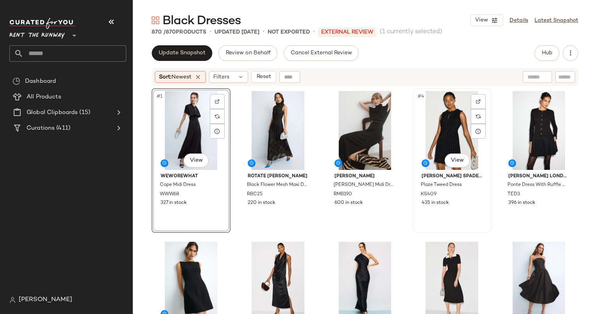
click at [428, 118] on div "#4 View" at bounding box center [451, 130] width 73 height 79
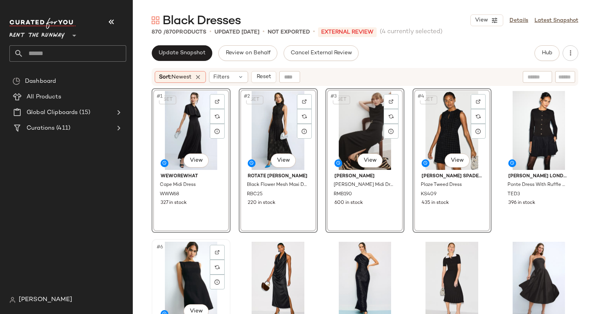
click at [199, 246] on div "#6 View" at bounding box center [190, 281] width 73 height 79
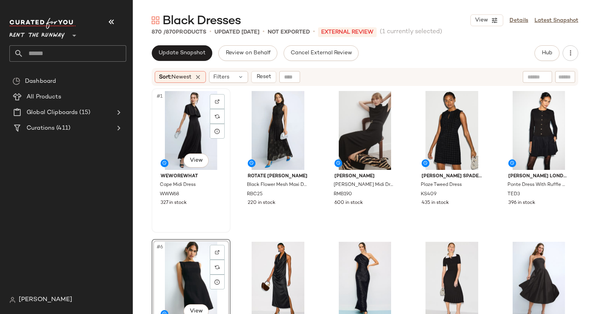
click at [171, 130] on div "#1 View" at bounding box center [190, 130] width 73 height 79
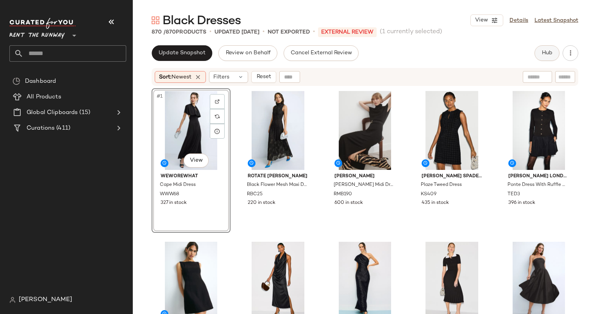
click at [551, 48] on button "Hub" at bounding box center [546, 53] width 25 height 16
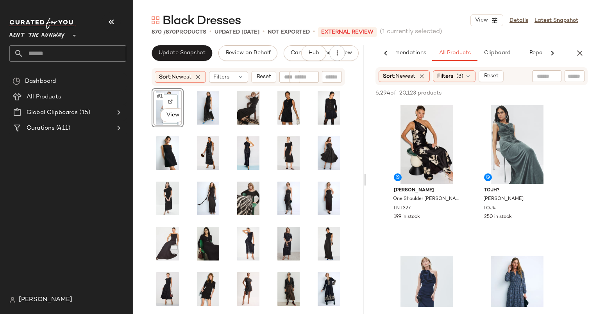
click at [572, 48] on div "AI Recommendations All Products Clipboard Reports" at bounding box center [481, 53] width 231 height 16
click at [578, 50] on icon "button" at bounding box center [579, 52] width 9 height 9
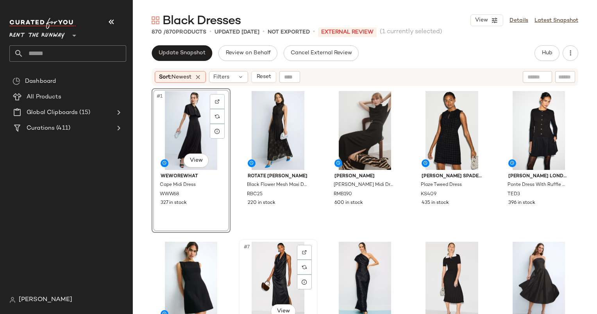
scroll to position [64, 0]
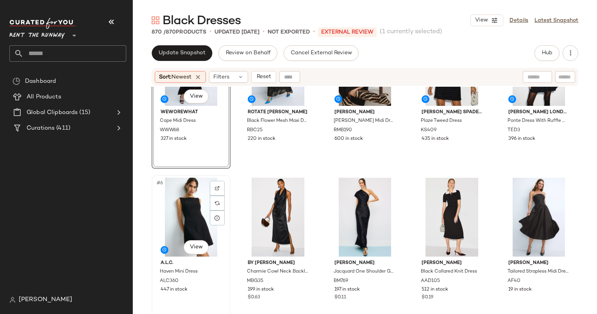
click at [184, 205] on div "#6 View" at bounding box center [190, 217] width 73 height 79
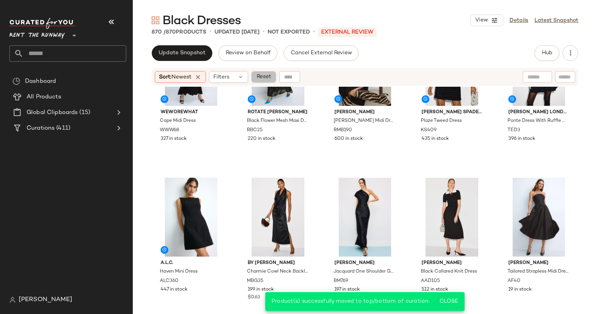
click at [271, 78] on span "Reset" at bounding box center [263, 77] width 15 height 6
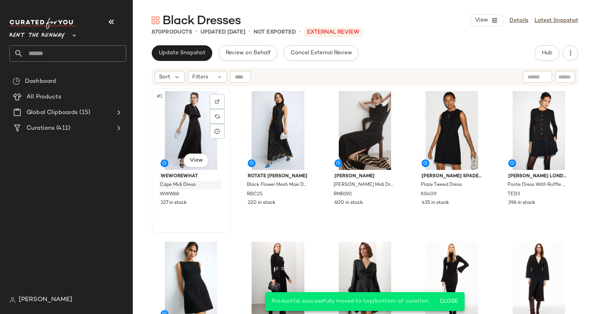
drag, startPoint x: 275, startPoint y: 272, endPoint x: 185, endPoint y: 184, distance: 125.6
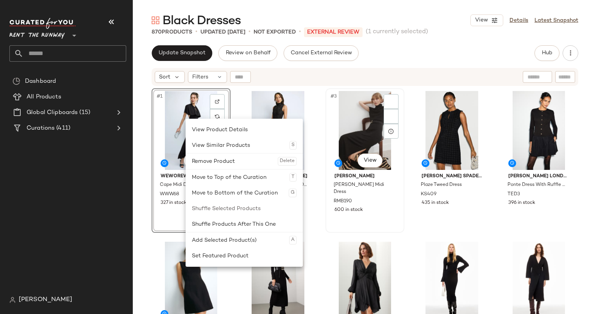
click at [361, 207] on div "600 in stock" at bounding box center [364, 210] width 61 height 7
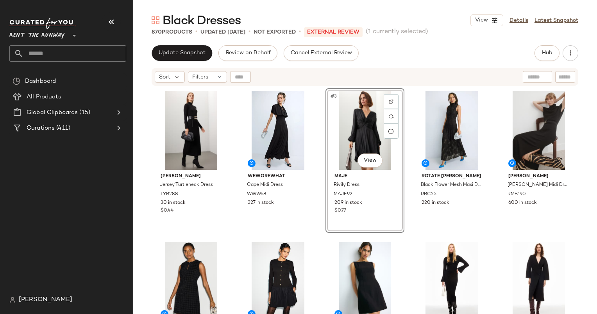
scroll to position [120, 0]
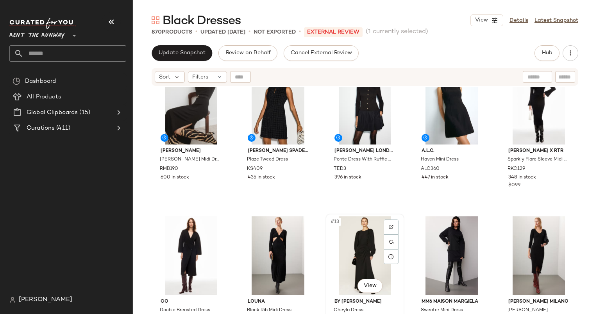
scroll to position [145, 0]
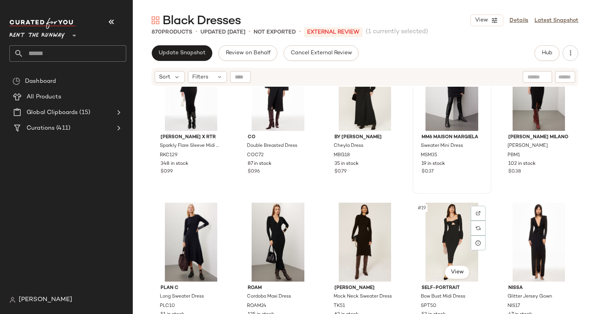
scroll to position [352, 0]
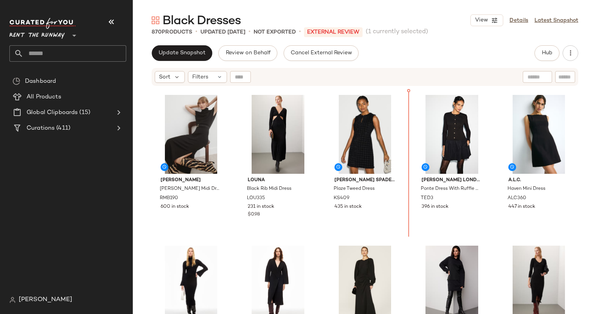
scroll to position [107, 0]
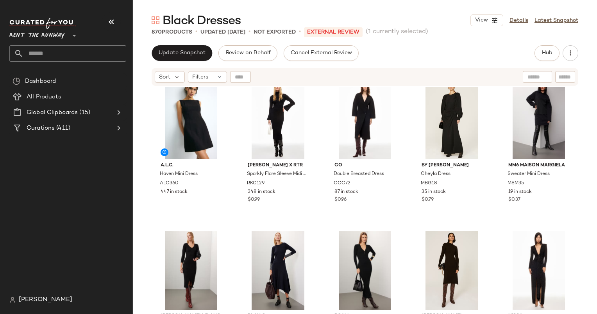
scroll to position [316, 0]
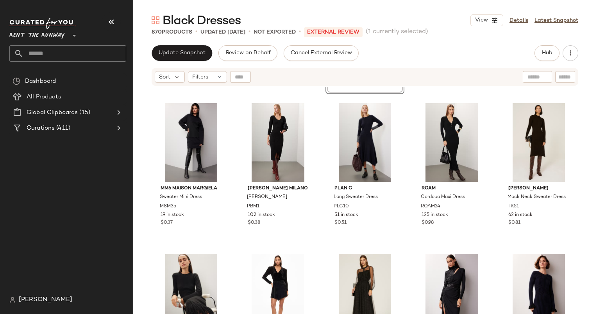
scroll to position [447, 0]
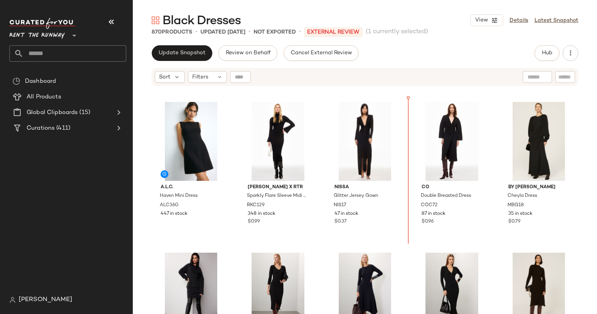
scroll to position [289, 0]
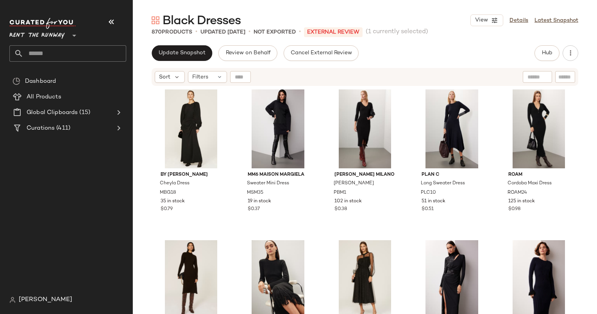
scroll to position [459, 0]
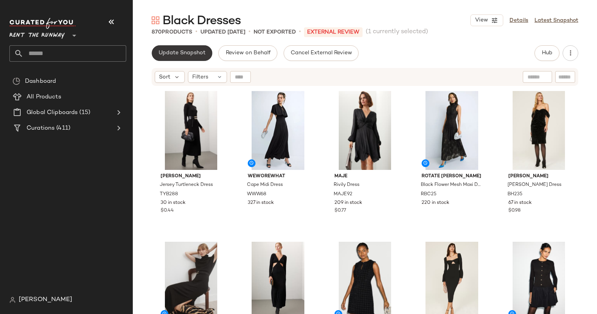
click at [189, 50] on span "Update Snapshot" at bounding box center [181, 53] width 47 height 6
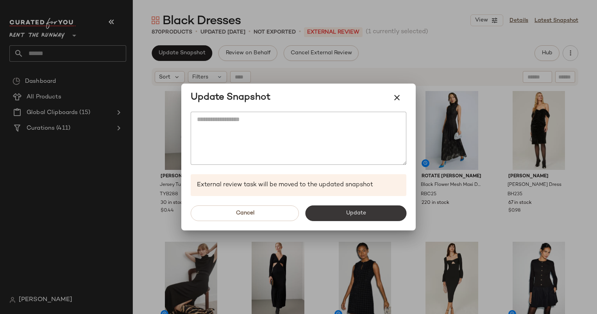
click at [357, 209] on button "Update" at bounding box center [355, 213] width 101 height 16
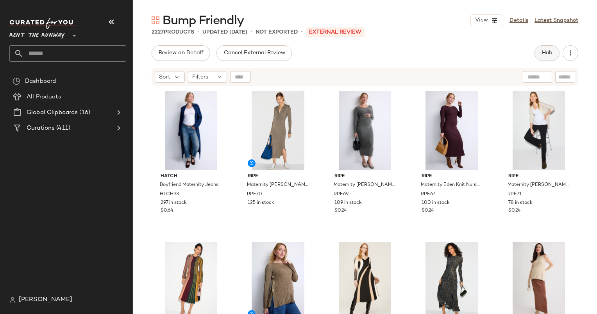
click at [540, 58] on button "Hub" at bounding box center [546, 53] width 25 height 16
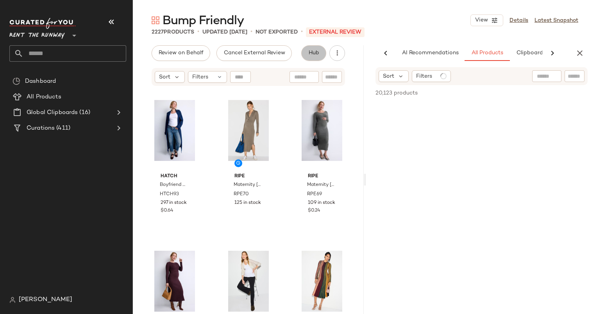
scroll to position [0, 48]
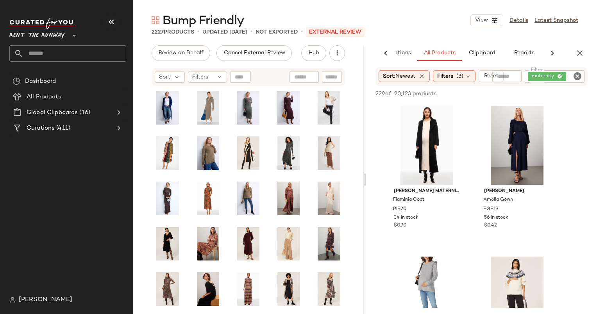
click at [579, 77] on icon "Clear Filter" at bounding box center [576, 75] width 9 height 9
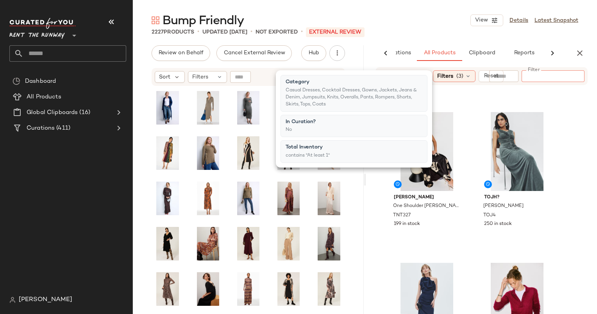
click at [442, 89] on span "20,123 products" at bounding box center [422, 96] width 42 height 16
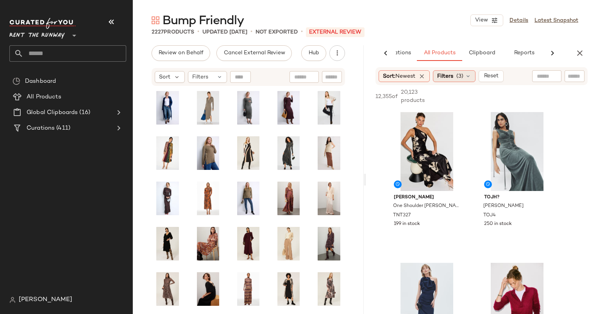
click at [451, 76] on span "Filters" at bounding box center [445, 76] width 16 height 8
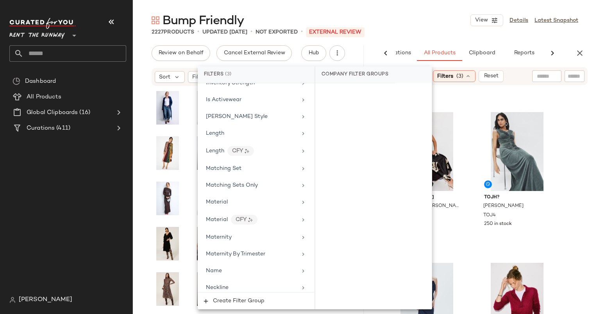
scroll to position [640, 0]
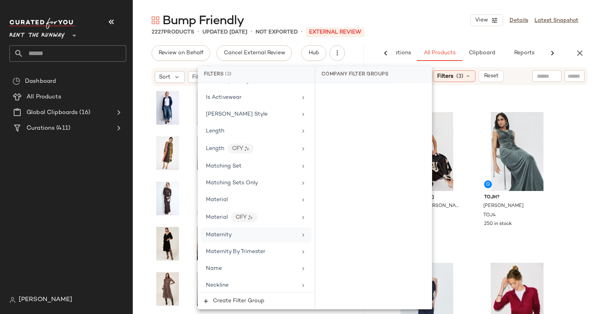
click at [278, 231] on div "Maternity" at bounding box center [251, 235] width 91 height 8
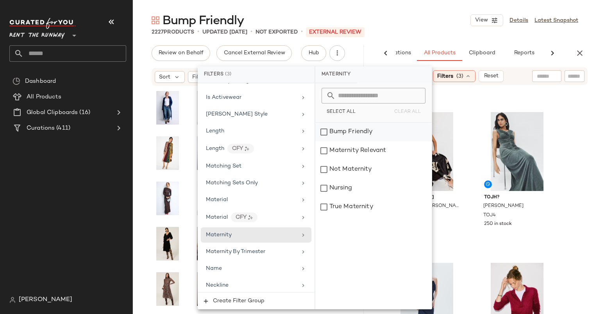
click at [356, 134] on div "Bump Friendly" at bounding box center [373, 132] width 116 height 19
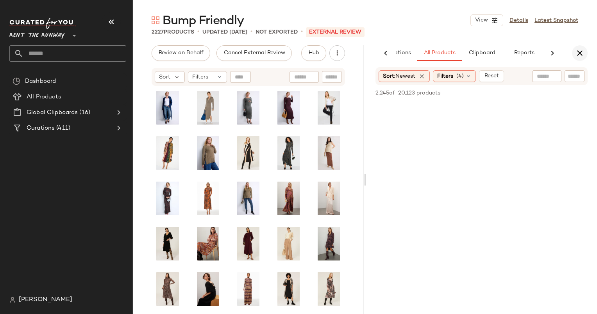
click at [575, 56] on icon "button" at bounding box center [579, 52] width 9 height 9
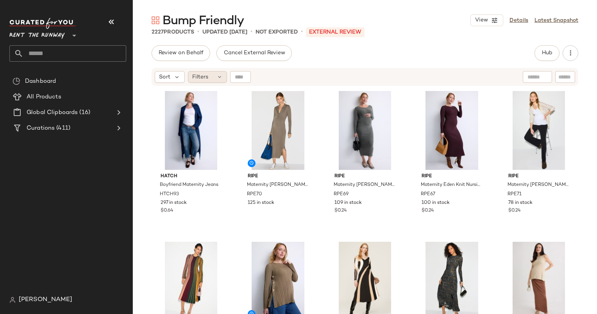
click at [205, 73] on span "Filters" at bounding box center [200, 77] width 16 height 8
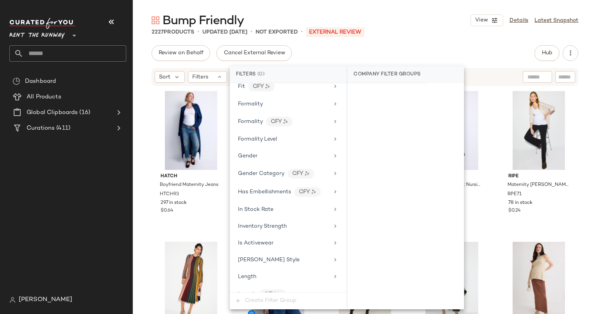
scroll to position [464, 0]
click at [295, 205] on div "In Stock Rate" at bounding box center [283, 209] width 91 height 8
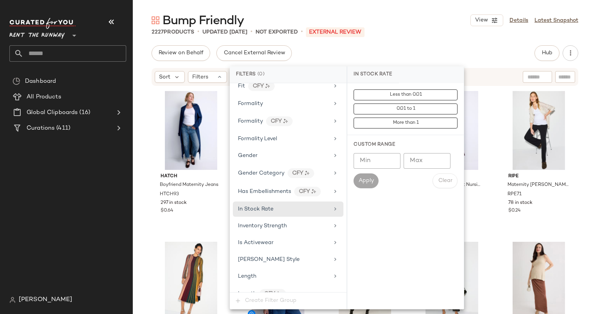
click at [380, 151] on div "Custom Range Min Min Max Max Apply Clear" at bounding box center [405, 164] width 116 height 59
click at [382, 156] on input "Min" at bounding box center [376, 161] width 47 height 16
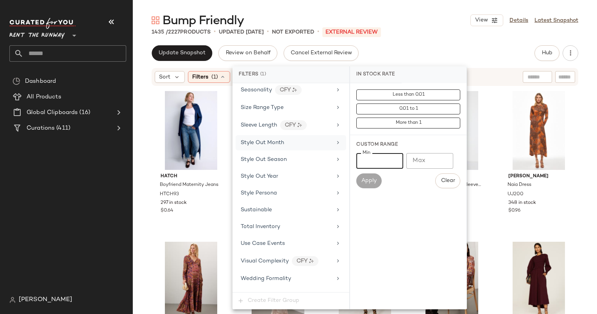
scroll to position [1026, 0]
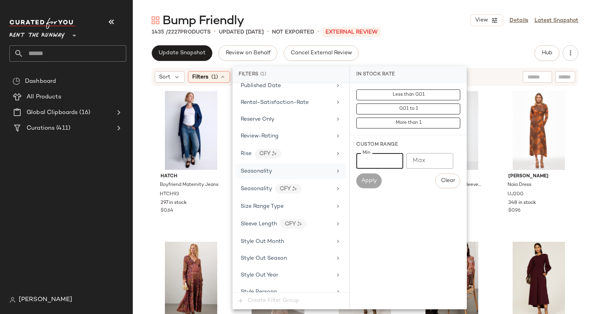
type input "***"
click at [282, 167] on div "Seasonality" at bounding box center [290, 171] width 111 height 15
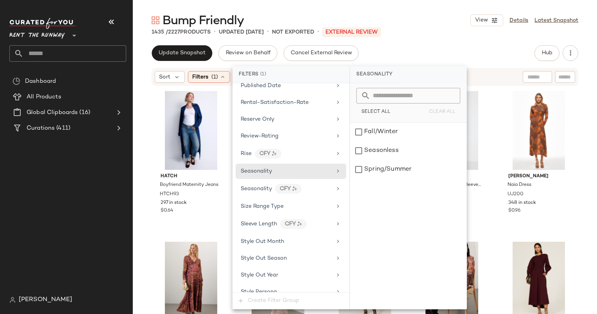
click at [402, 121] on div "Select All Clear All" at bounding box center [408, 102] width 116 height 39
click at [401, 134] on div "Fall/Winter" at bounding box center [408, 132] width 116 height 19
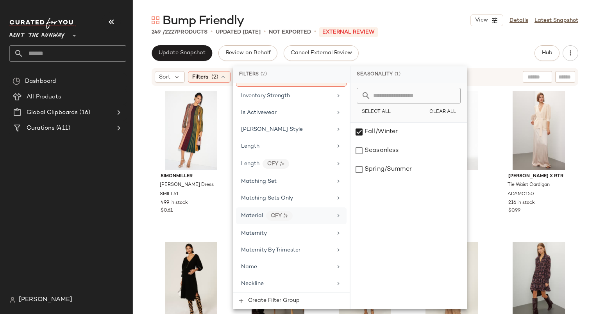
scroll to position [601, 0]
click at [286, 229] on div "Maternity" at bounding box center [286, 233] width 91 height 8
click at [378, 134] on div "Bump Friendly" at bounding box center [408, 132] width 116 height 19
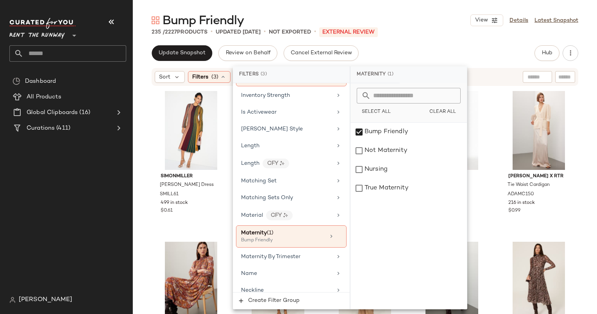
click at [420, 36] on div "235 / 2227 Products • updated Sep 26th • Not Exported • External REVIEW" at bounding box center [365, 32] width 464 height 8
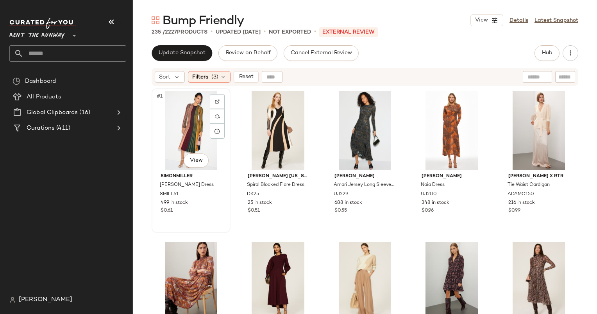
click at [185, 144] on div "#1 View" at bounding box center [190, 130] width 73 height 79
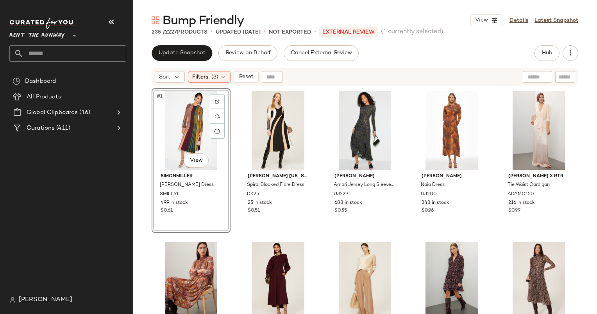
click at [161, 67] on div "Update Snapshot Review on Behalf Cancel External Review Hub Send for Review Ext…" at bounding box center [365, 179] width 464 height 269
click at [169, 72] on div "Sort" at bounding box center [170, 77] width 30 height 12
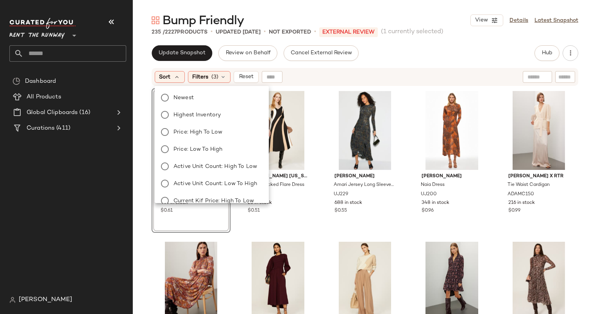
click at [189, 89] on div "Newest Highest Inventory Price: High to Low Price: Low to High Active Unit Coun…" at bounding box center [211, 192] width 116 height 206
click at [194, 93] on label "Newest" at bounding box center [216, 97] width 92 height 11
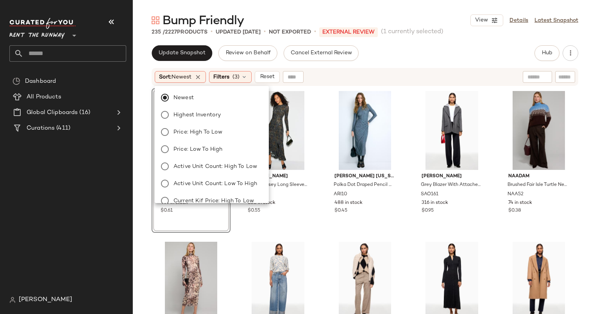
click at [326, 75] on div "Sort: Newest Filters (3) Reset" at bounding box center [314, 77] width 319 height 12
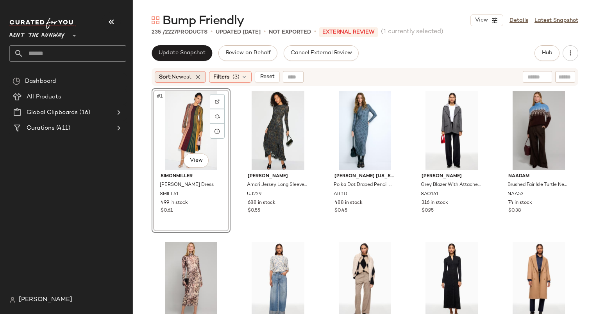
click at [201, 80] on div "Sort: Newest" at bounding box center [180, 77] width 51 height 12
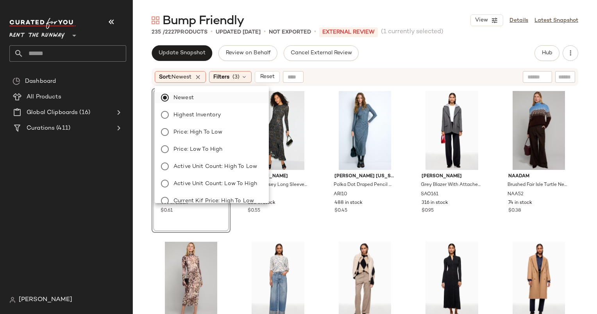
click at [210, 95] on label "Newest" at bounding box center [216, 97] width 92 height 11
click at [201, 76] on icon at bounding box center [197, 76] width 7 height 7
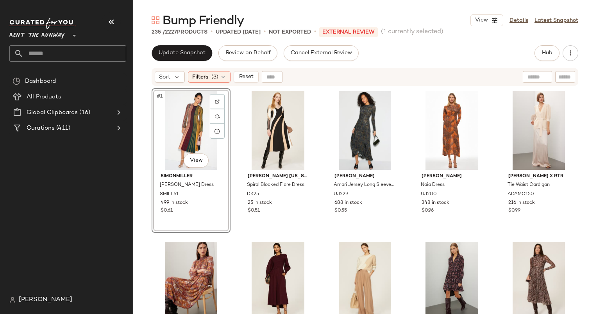
click at [404, 80] on div "Sort Filters (3) Reset" at bounding box center [314, 77] width 319 height 12
click at [176, 119] on div "#1 View" at bounding box center [190, 130] width 73 height 79
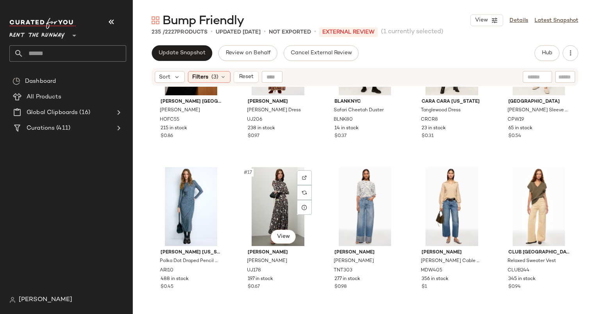
scroll to position [318, 0]
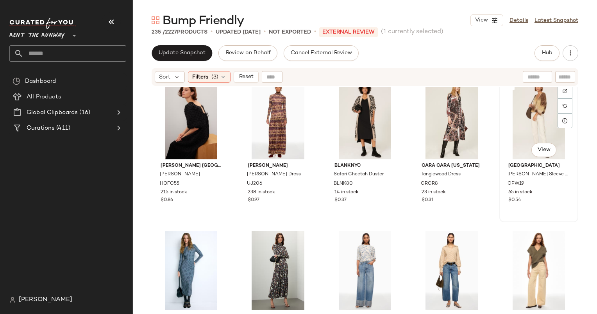
click at [520, 130] on div "#15 View" at bounding box center [538, 119] width 73 height 79
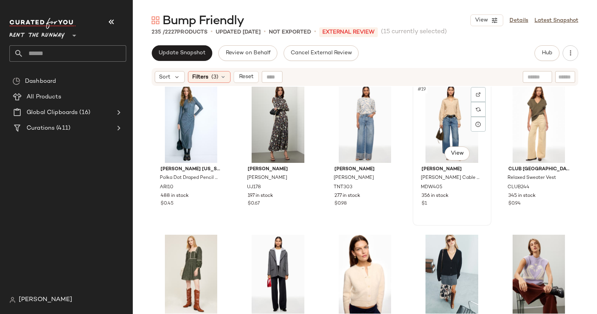
scroll to position [460, 0]
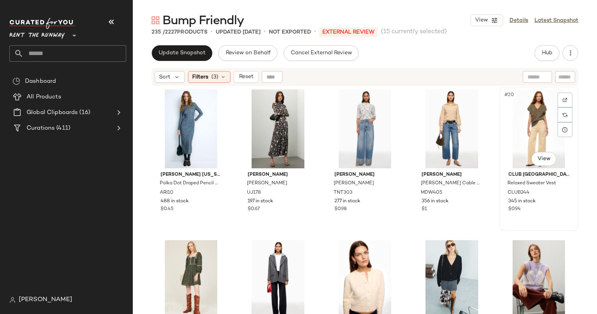
click at [519, 125] on div "#20 View" at bounding box center [538, 128] width 73 height 79
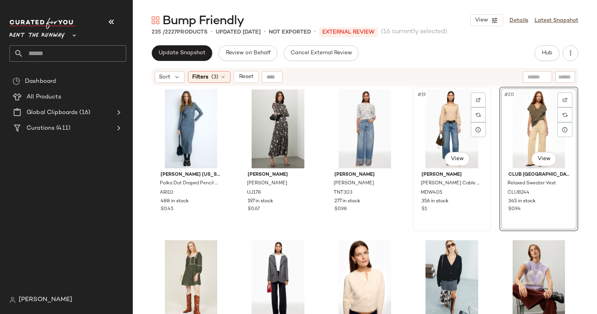
click at [458, 118] on div "#19 View" at bounding box center [451, 128] width 73 height 79
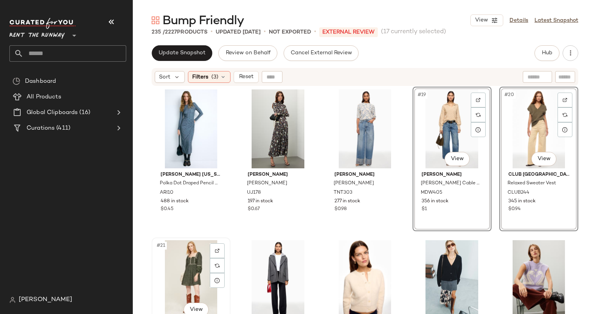
click at [193, 250] on div "#21 View" at bounding box center [190, 279] width 73 height 79
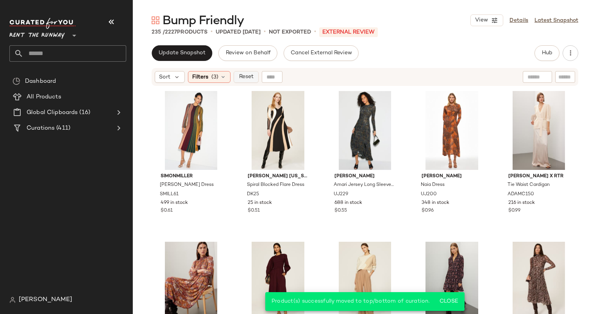
click at [253, 77] on span "Reset" at bounding box center [245, 77] width 15 height 6
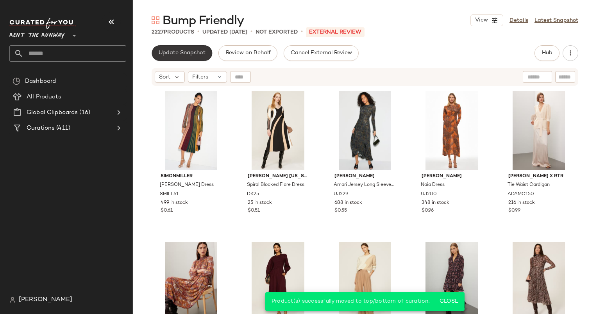
click at [165, 50] on span "Update Snapshot" at bounding box center [181, 53] width 47 height 6
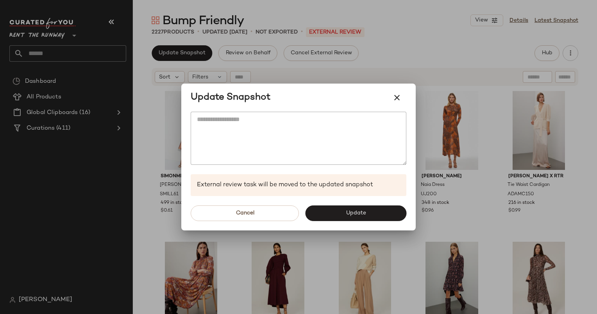
click at [314, 63] on div at bounding box center [298, 157] width 597 height 314
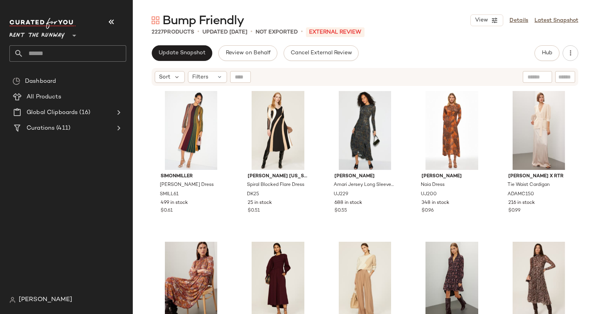
click at [158, 64] on div "Update Snapshot Review on Behalf Cancel External Review Hub Send for Review Ext…" at bounding box center [365, 179] width 464 height 269
click at [177, 77] on icon at bounding box center [176, 76] width 7 height 7
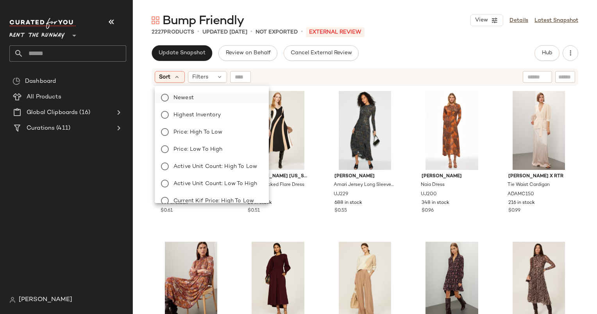
click at [223, 103] on label "Newest" at bounding box center [216, 97] width 92 height 11
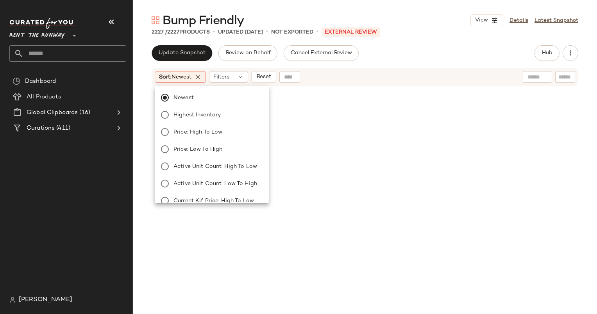
scroll to position [45739, 0]
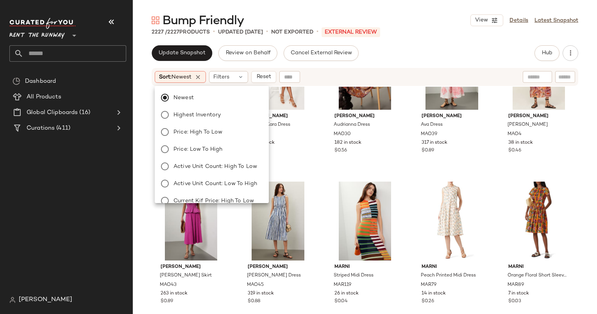
click at [428, 65] on div "Update Snapshot Review on Behalf Cancel External Review Hub Send for Review Ext…" at bounding box center [365, 179] width 464 height 269
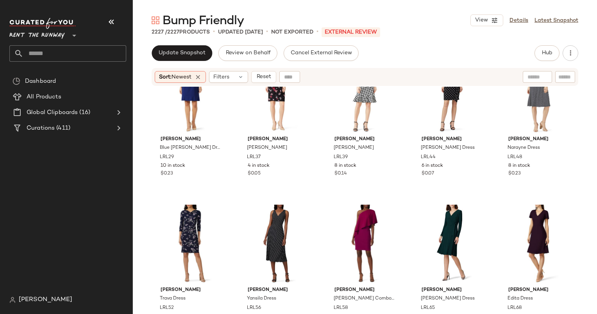
scroll to position [0, 0]
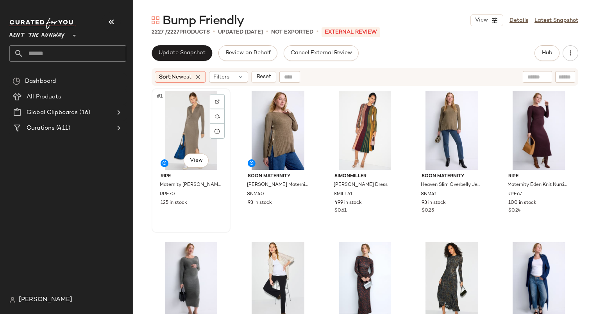
click at [168, 128] on div "#1 View" at bounding box center [190, 130] width 73 height 79
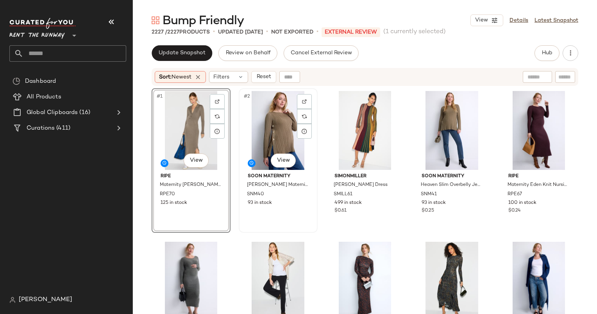
click at [268, 112] on div "#2 View" at bounding box center [277, 130] width 73 height 79
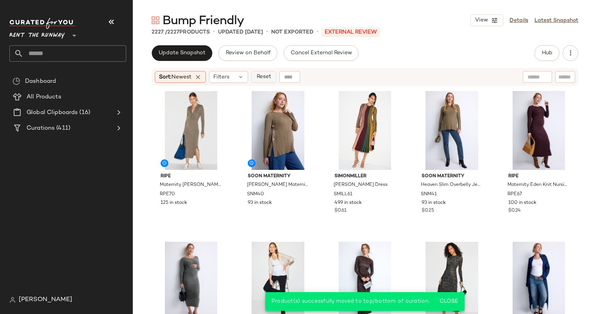
click at [260, 80] on span "Reset" at bounding box center [263, 77] width 15 height 6
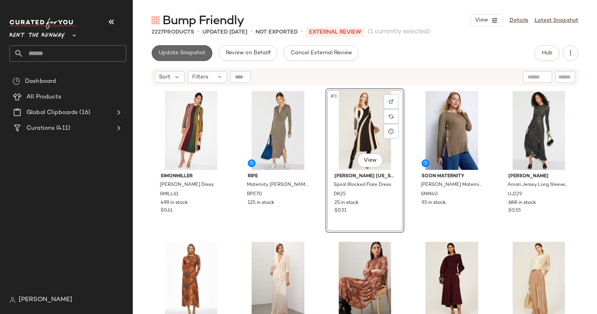
click at [185, 49] on button "Update Snapshot" at bounding box center [182, 53] width 61 height 16
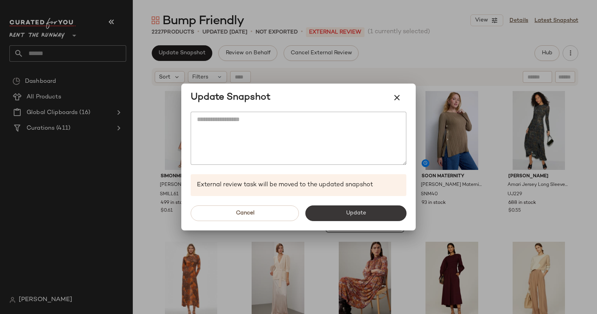
click at [360, 207] on button "Update" at bounding box center [355, 213] width 101 height 16
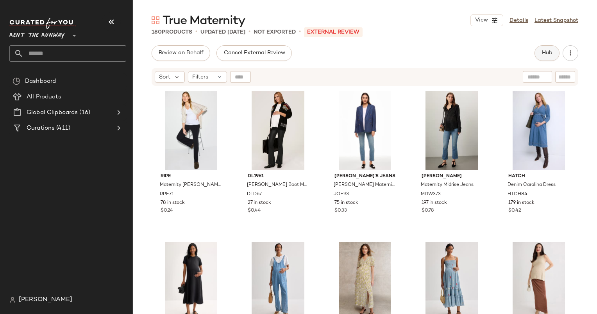
click at [543, 49] on button "Hub" at bounding box center [546, 53] width 25 height 16
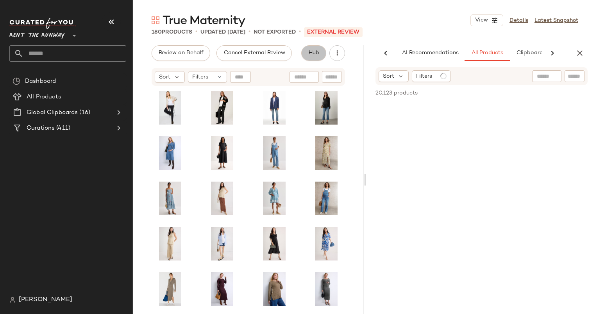
scroll to position [0, 40]
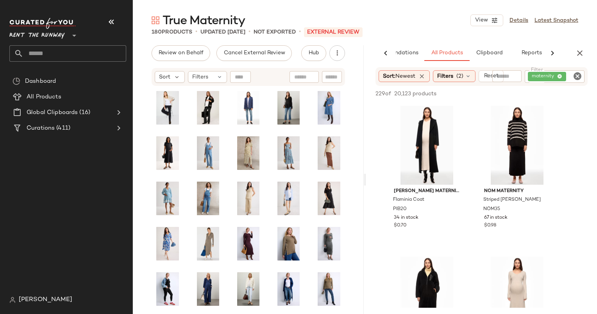
click at [577, 76] on icon "Clear Filter" at bounding box center [576, 75] width 9 height 9
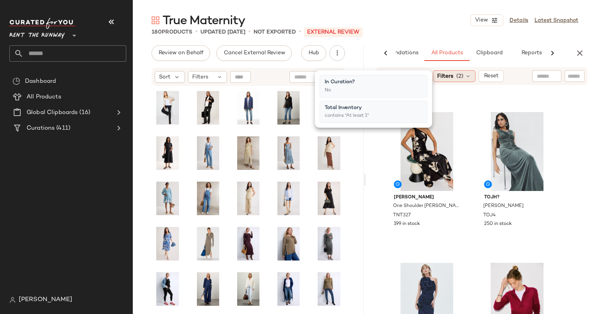
click at [450, 76] on span "Filters" at bounding box center [445, 76] width 16 height 8
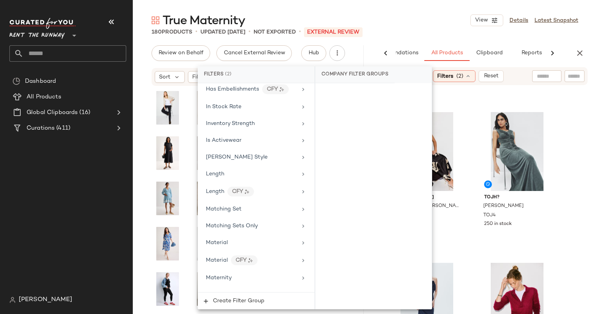
scroll to position [637, 0]
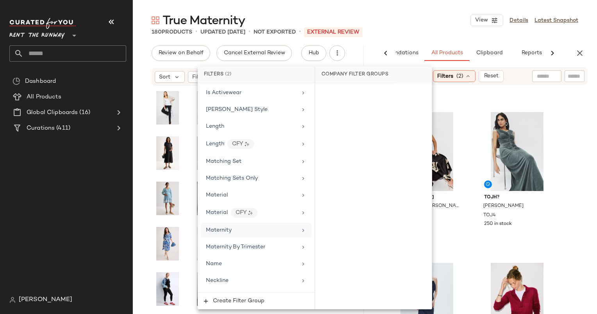
click at [277, 226] on div "Maternity" at bounding box center [251, 230] width 91 height 8
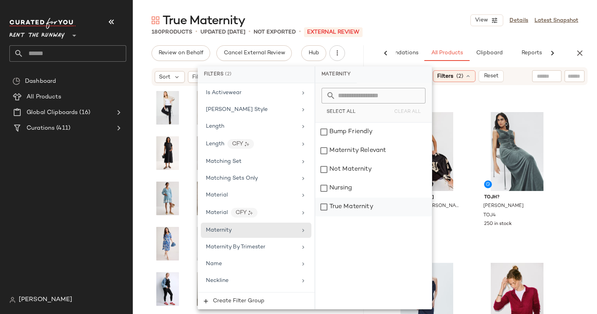
click at [361, 207] on div "True Maternity" at bounding box center [373, 207] width 116 height 19
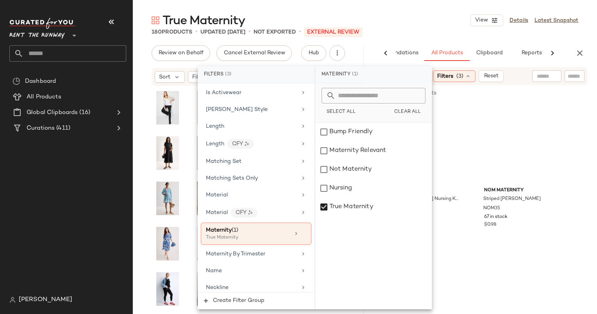
click at [434, 17] on div "True Maternity View Details Latest Snapshot" at bounding box center [365, 20] width 464 height 16
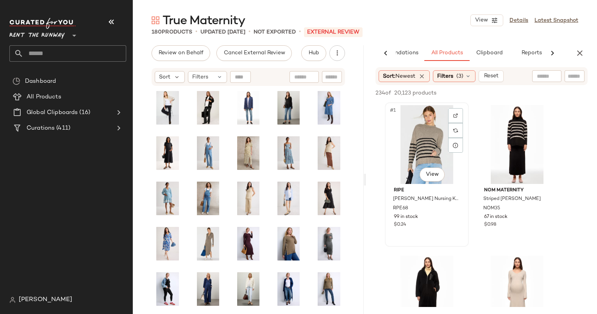
click at [428, 139] on div "#1 View" at bounding box center [426, 144] width 78 height 79
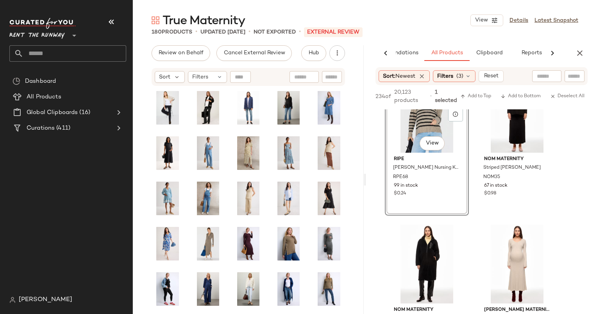
scroll to position [0, 0]
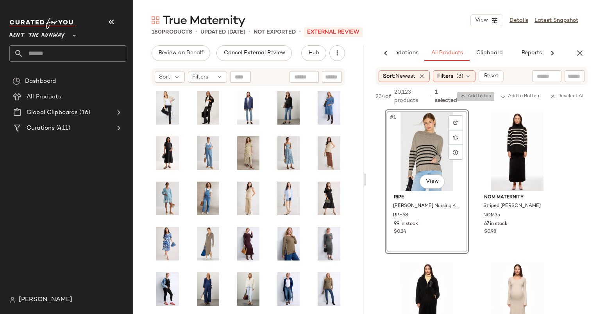
click at [472, 98] on span "Add to Top" at bounding box center [475, 96] width 31 height 5
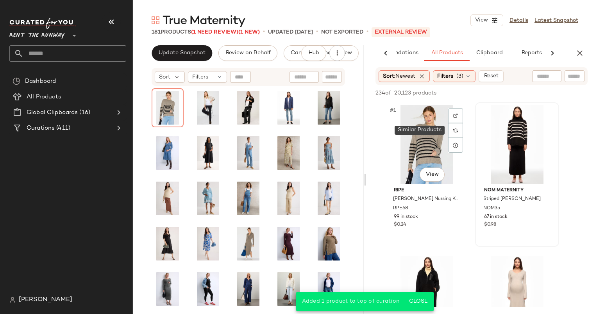
click at [497, 127] on div at bounding box center [517, 144] width 78 height 79
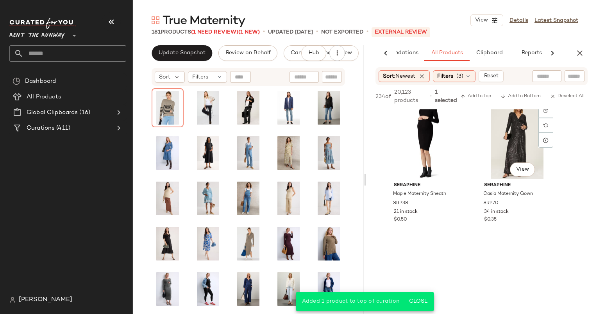
scroll to position [3930, 0]
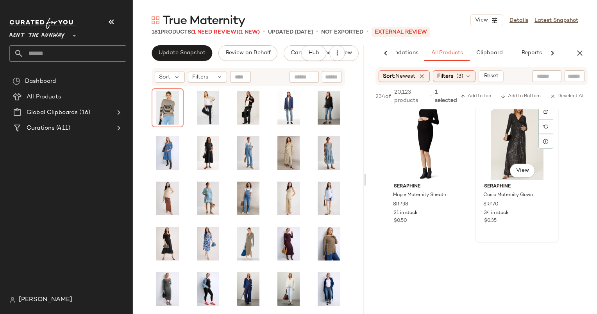
click at [511, 149] on div "#137 View" at bounding box center [517, 140] width 78 height 79
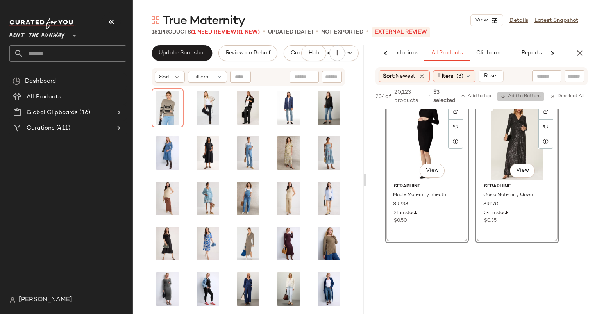
click at [514, 96] on span "Add to Bottom" at bounding box center [520, 96] width 40 height 5
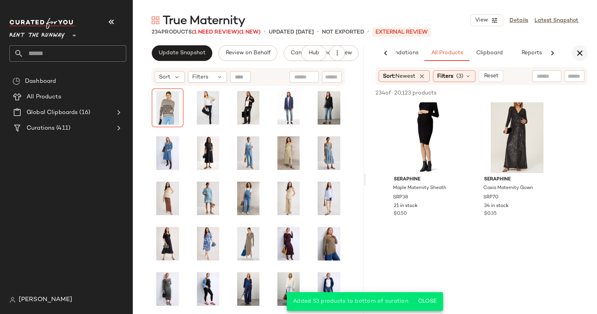
click at [580, 54] on icon "button" at bounding box center [579, 52] width 9 height 9
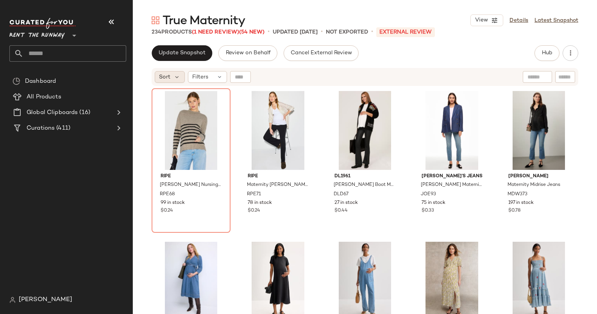
click at [167, 78] on span "Sort" at bounding box center [164, 77] width 11 height 8
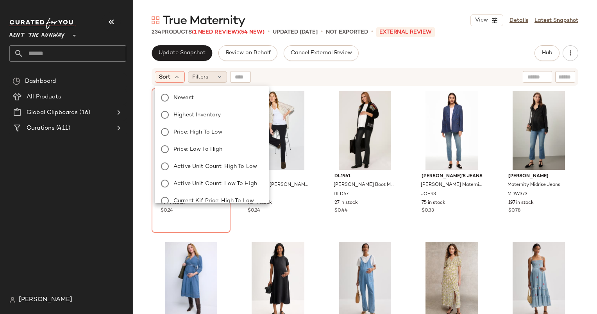
click at [209, 80] on div "Filters" at bounding box center [207, 77] width 39 height 12
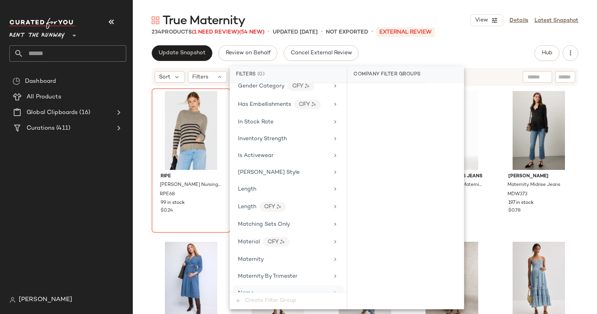
scroll to position [544, 0]
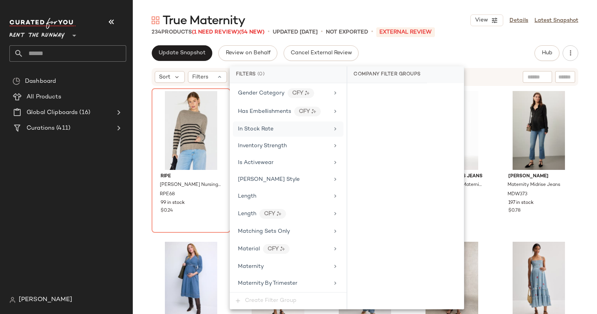
click at [257, 130] on div "In Stock Rate" at bounding box center [288, 128] width 111 height 15
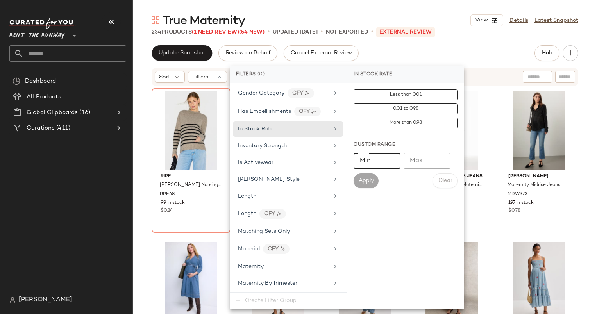
click at [385, 161] on input "Min" at bounding box center [376, 161] width 47 height 16
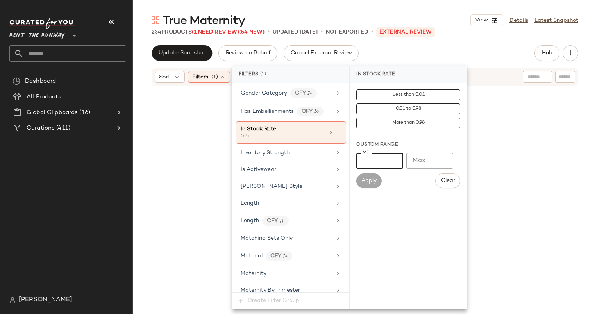
type input "***"
click at [406, 51] on div "Update Snapshot Review on Behalf Cancel External Review Hub Send for Review Ext…" at bounding box center [365, 53] width 426 height 16
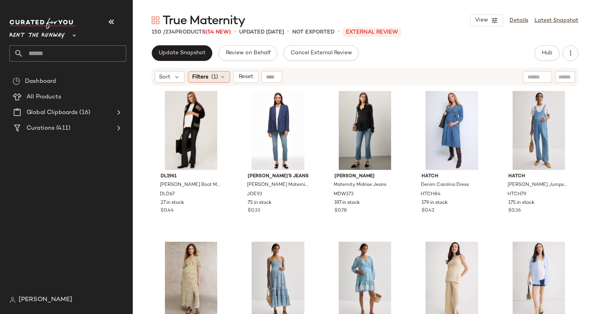
click at [198, 78] on span "Filters" at bounding box center [200, 77] width 16 height 8
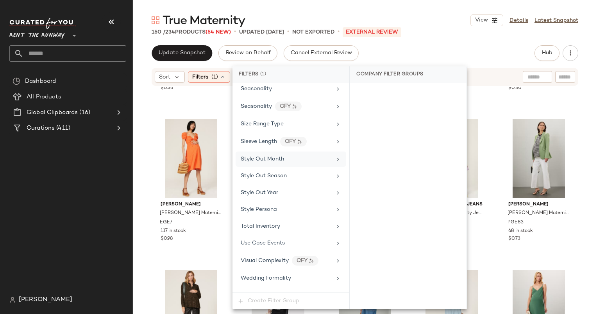
scroll to position [1053, 0]
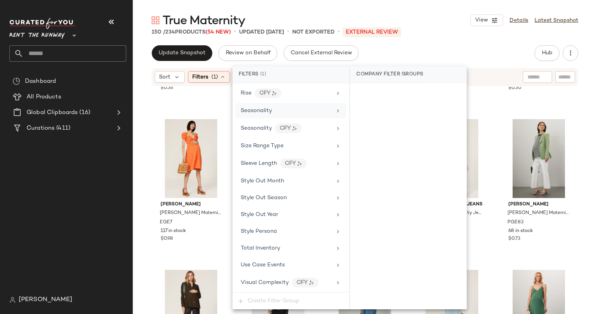
click at [244, 108] on span "Seasonality" at bounding box center [256, 111] width 31 height 6
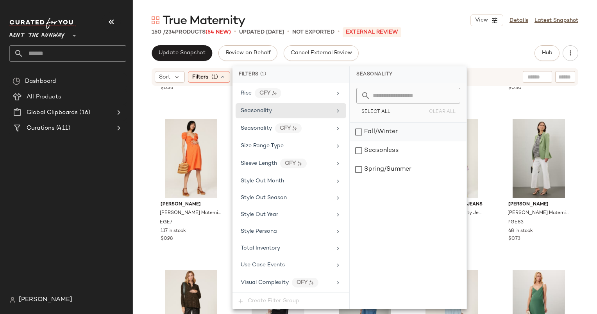
click at [371, 134] on div "Fall/Winter" at bounding box center [408, 132] width 116 height 19
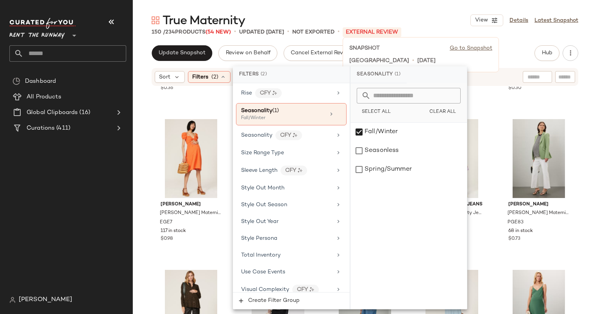
click at [417, 11] on main "True Maternity View Details Latest Snapshot 150 / 234 Products (54 New) • updat…" at bounding box center [298, 157] width 597 height 314
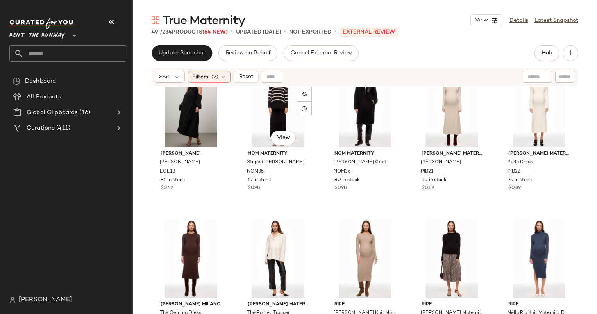
scroll to position [0, 0]
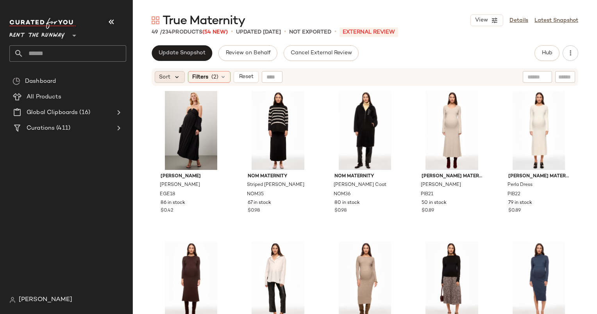
click at [175, 79] on icon at bounding box center [176, 76] width 7 height 7
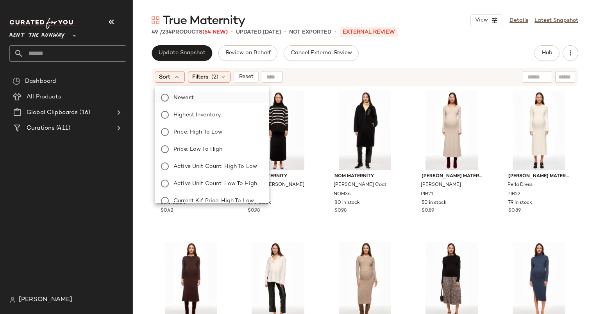
click at [203, 99] on label "Newest" at bounding box center [216, 97] width 92 height 11
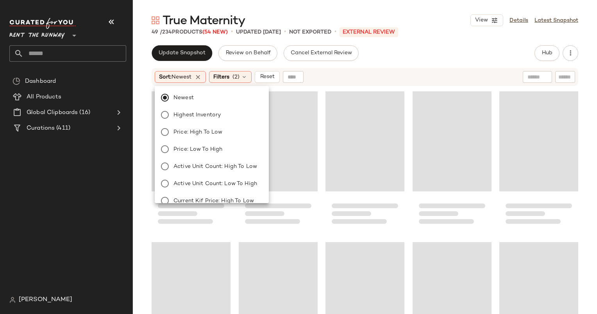
click at [351, 80] on div "Sort: Newest Filters (2) Reset" at bounding box center [314, 77] width 319 height 12
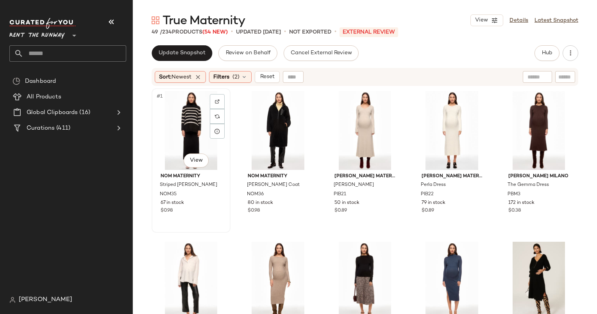
click at [187, 139] on div "#1 View" at bounding box center [190, 130] width 73 height 79
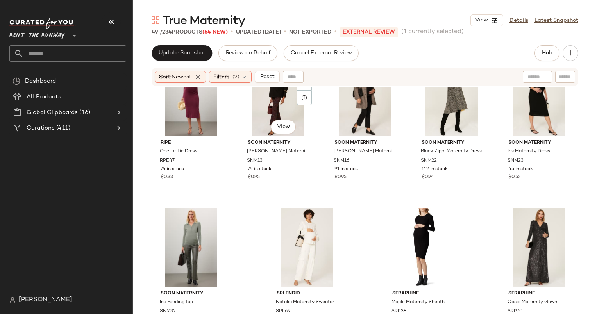
scroll to position [1262, 0]
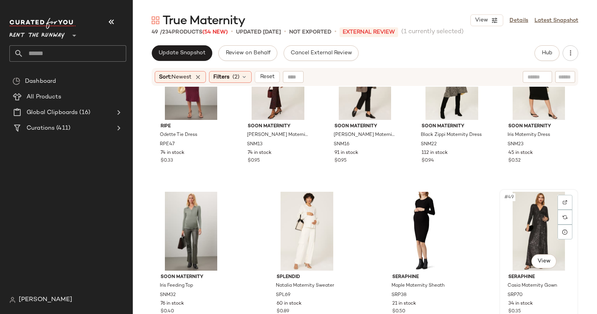
click at [530, 221] on div "#49 View" at bounding box center [538, 231] width 73 height 79
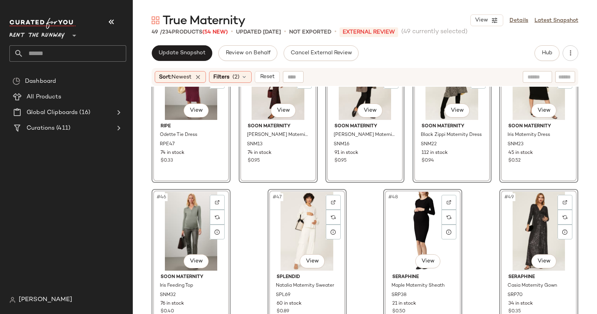
click at [414, 229] on div "#48 View" at bounding box center [422, 231] width 73 height 79
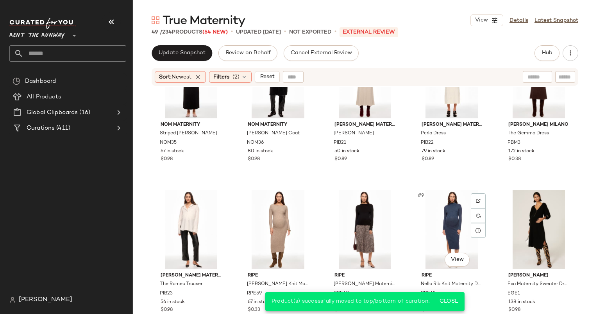
scroll to position [112, 0]
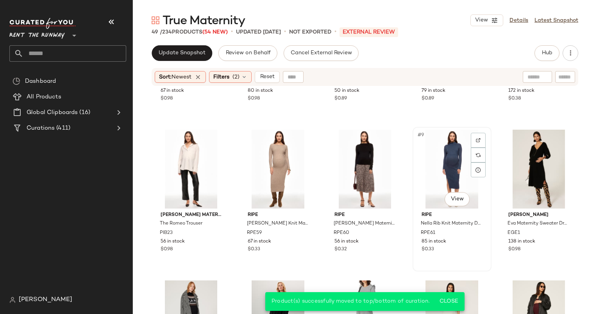
click at [442, 167] on div "#9 View" at bounding box center [451, 169] width 73 height 79
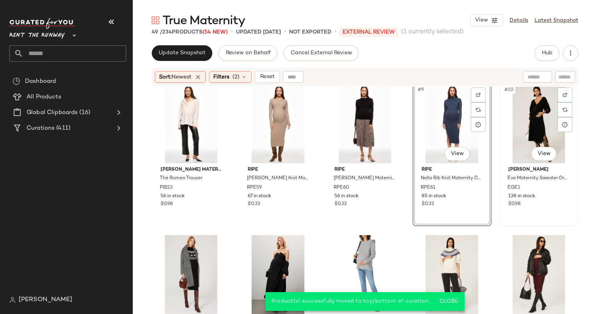
click at [520, 128] on div "#10 View" at bounding box center [538, 123] width 73 height 79
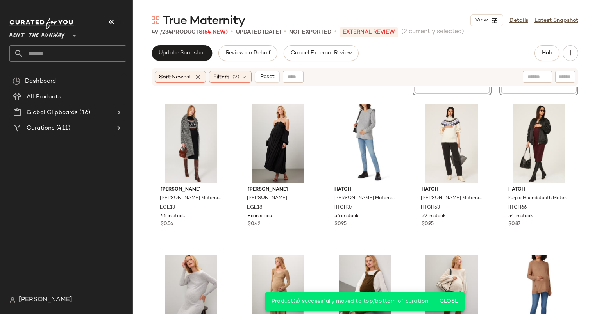
scroll to position [301, 0]
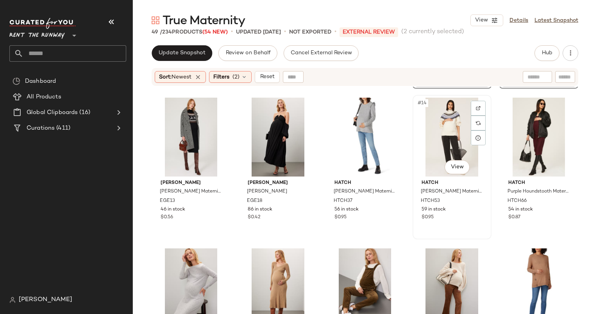
click at [445, 111] on div "#14 View" at bounding box center [451, 137] width 73 height 79
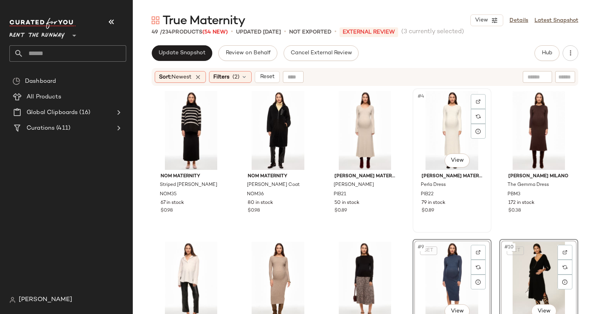
click at [447, 136] on div "#4 View" at bounding box center [451, 130] width 73 height 79
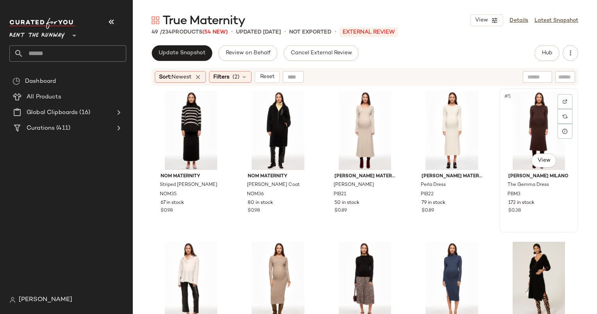
click at [526, 115] on div "#5 View" at bounding box center [538, 130] width 73 height 79
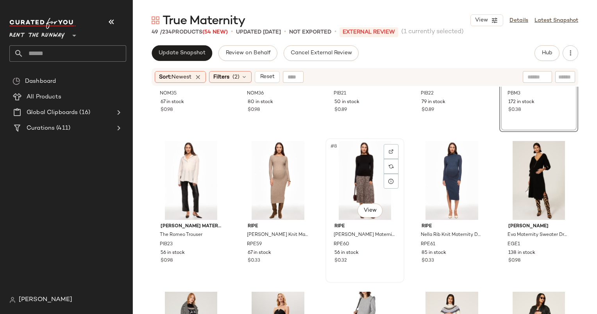
scroll to position [100, 0]
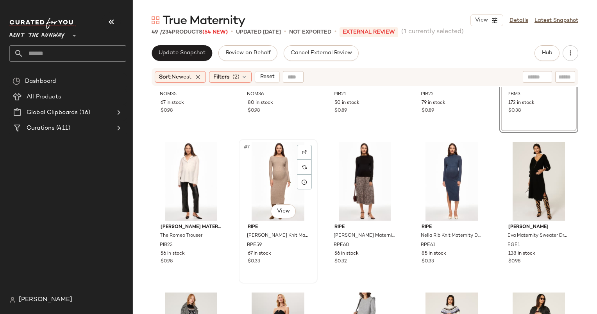
click at [274, 185] on div "#7 View" at bounding box center [277, 181] width 73 height 79
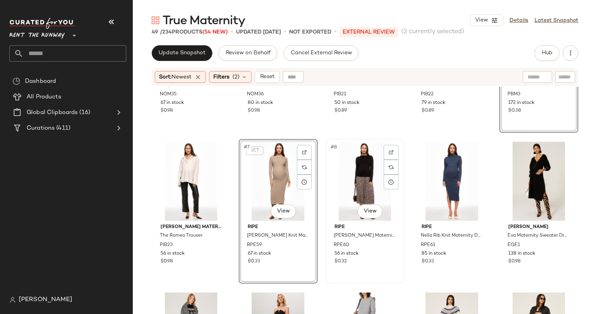
click at [330, 180] on div "#8 View" at bounding box center [364, 181] width 73 height 79
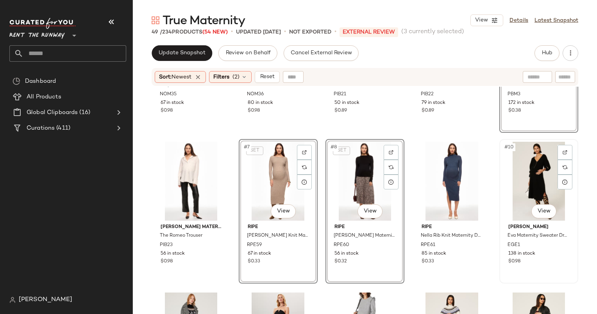
click at [536, 158] on div "#10 View" at bounding box center [538, 181] width 73 height 79
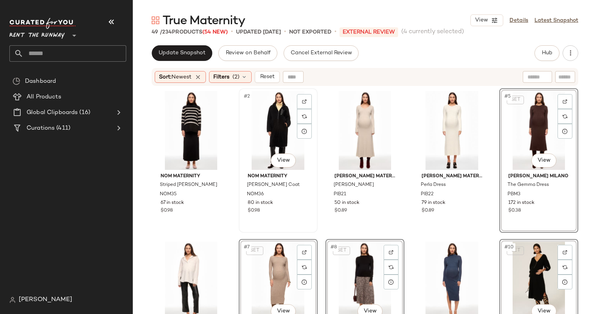
click at [270, 131] on div "#2 View" at bounding box center [277, 130] width 73 height 79
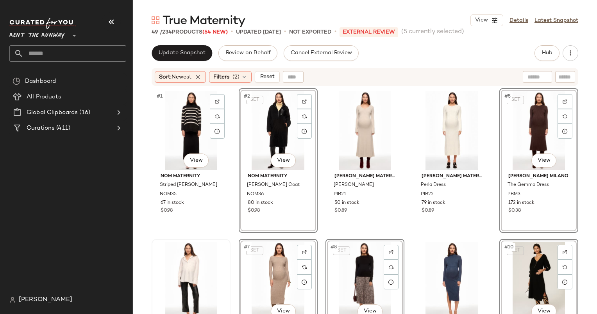
click at [179, 114] on div "#1 View" at bounding box center [190, 130] width 73 height 79
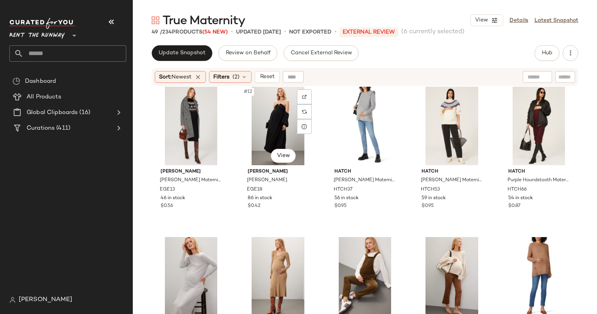
scroll to position [313, 0]
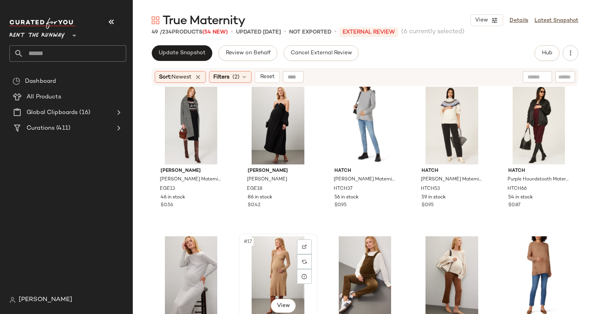
click at [258, 267] on div "#17 View" at bounding box center [277, 275] width 73 height 79
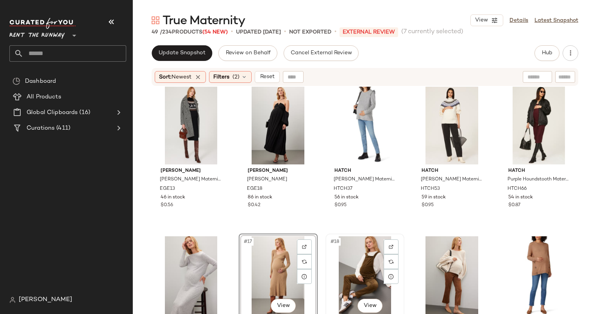
click at [347, 262] on div "#18 View" at bounding box center [364, 275] width 73 height 79
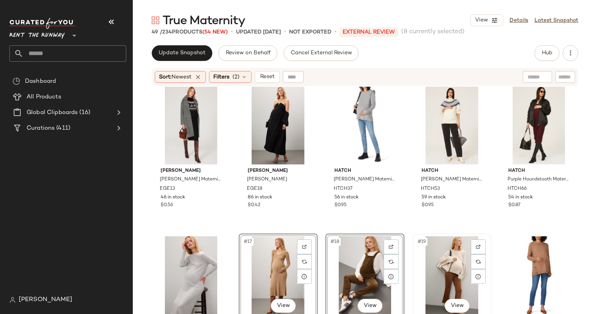
click at [452, 266] on div "#19 View" at bounding box center [451, 275] width 73 height 79
click at [527, 264] on div "#20 View" at bounding box center [538, 275] width 73 height 79
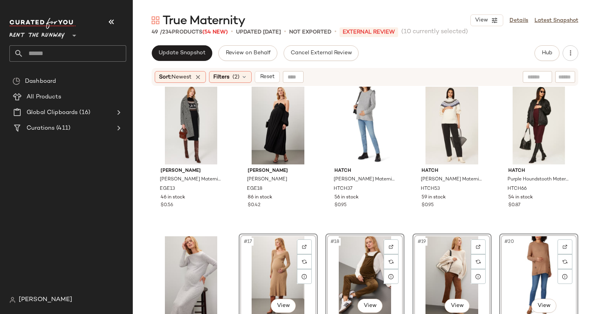
click at [527, 264] on div "#20 View" at bounding box center [538, 275] width 73 height 79
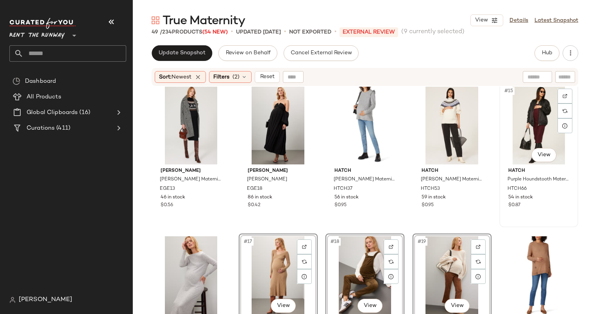
click at [526, 117] on div "#15 View" at bounding box center [538, 125] width 73 height 79
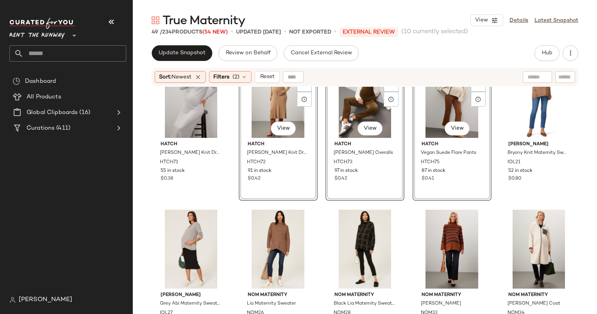
scroll to position [310, 0]
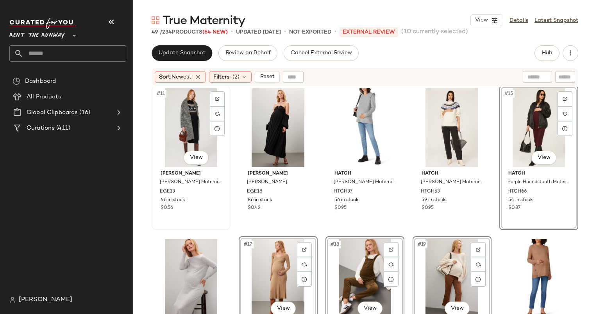
click at [190, 121] on div "#11 View" at bounding box center [190, 127] width 73 height 79
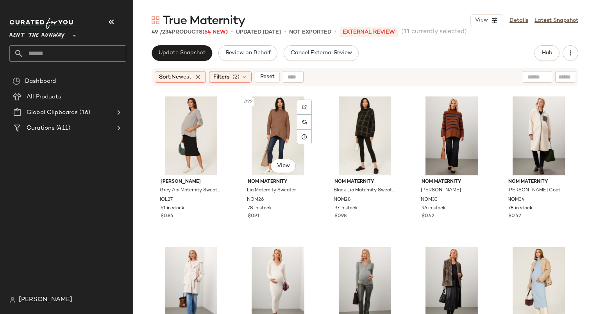
scroll to position [604, 0]
click at [276, 131] on div "#22 View" at bounding box center [277, 135] width 73 height 79
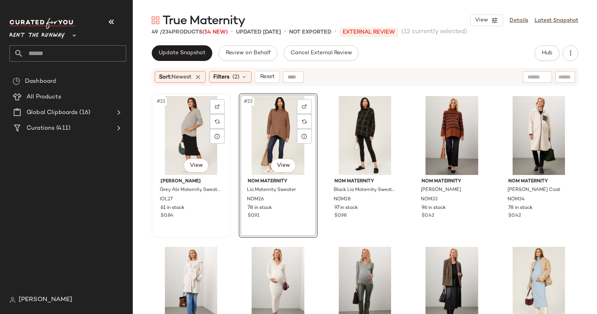
click at [184, 133] on div "#21 View" at bounding box center [190, 135] width 73 height 79
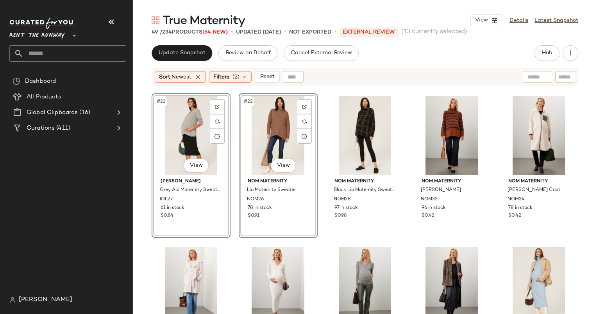
click at [185, 136] on div "#21 View" at bounding box center [190, 135] width 73 height 79
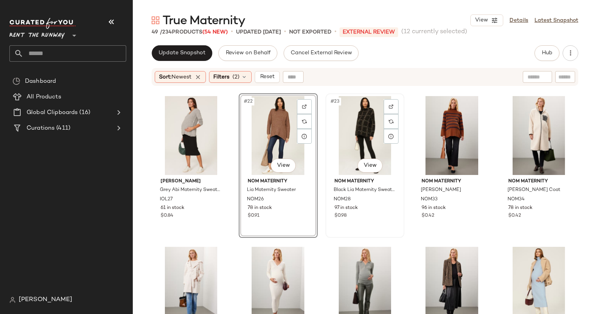
click at [359, 132] on div "#23 View" at bounding box center [364, 135] width 73 height 79
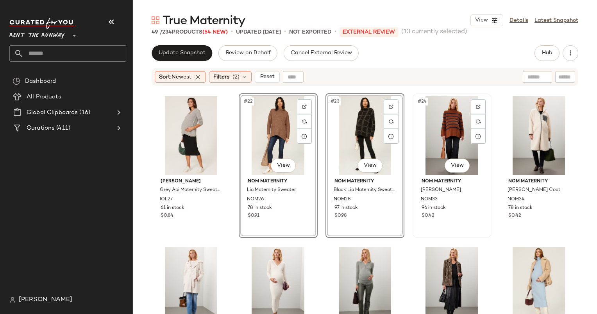
click at [426, 127] on div "#24 View" at bounding box center [451, 135] width 73 height 79
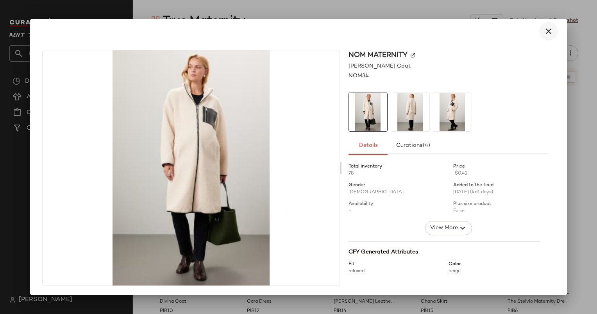
click at [548, 31] on icon "button" at bounding box center [548, 31] width 9 height 9
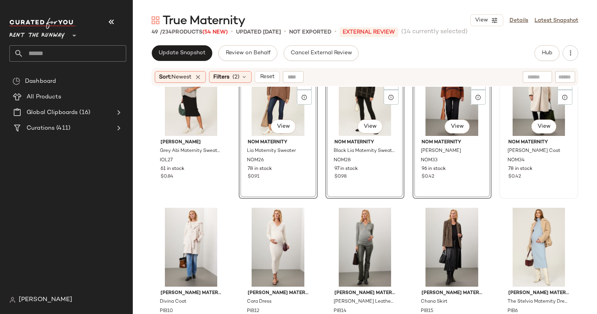
click at [526, 114] on div "#25 View" at bounding box center [538, 96] width 73 height 79
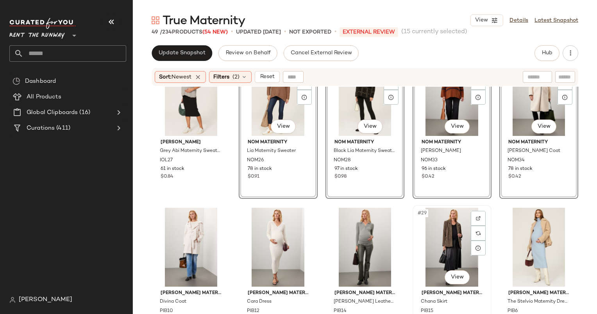
scroll to position [728, 0]
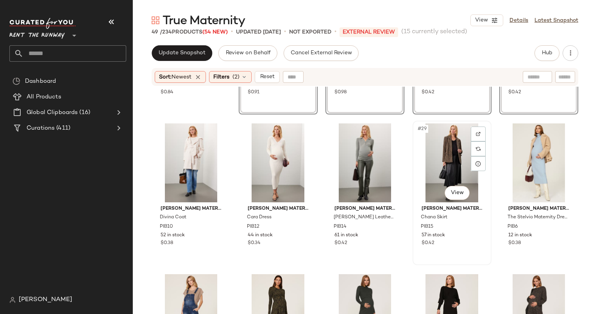
click at [429, 164] on div "#29 View" at bounding box center [451, 162] width 73 height 79
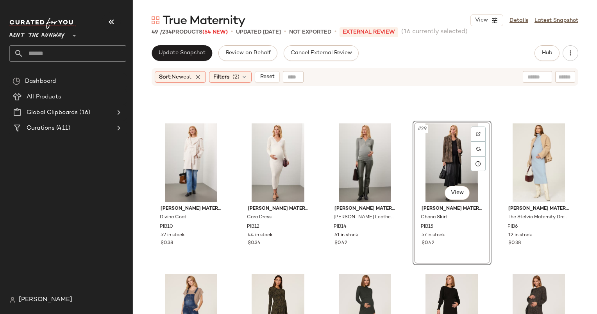
scroll to position [843, 0]
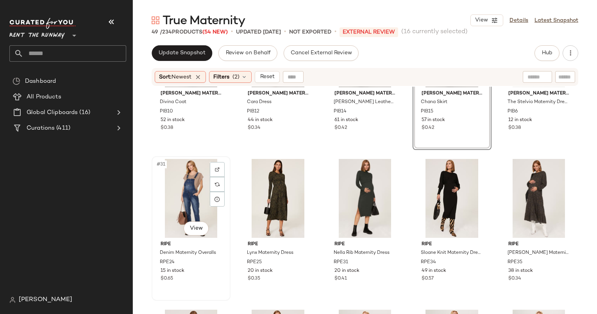
click at [184, 181] on div "#31 View" at bounding box center [190, 198] width 73 height 79
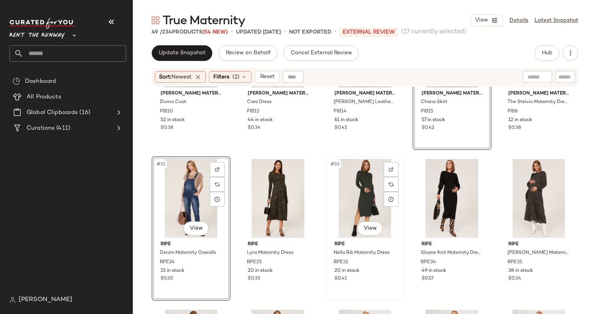
scroll to position [911, 0]
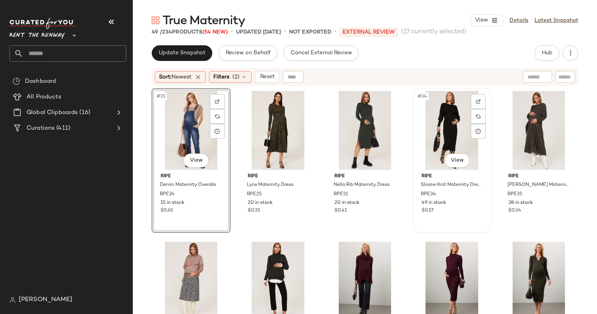
click at [432, 130] on div "#34 View" at bounding box center [451, 130] width 73 height 79
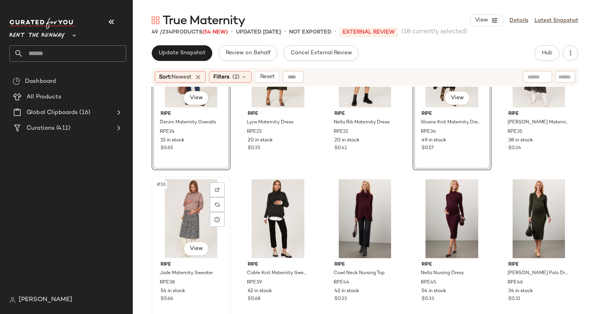
click at [185, 198] on div "#36 View" at bounding box center [190, 218] width 73 height 79
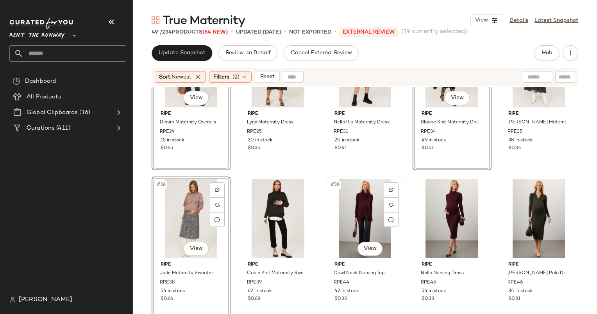
click at [341, 210] on div "#38 View" at bounding box center [364, 218] width 73 height 79
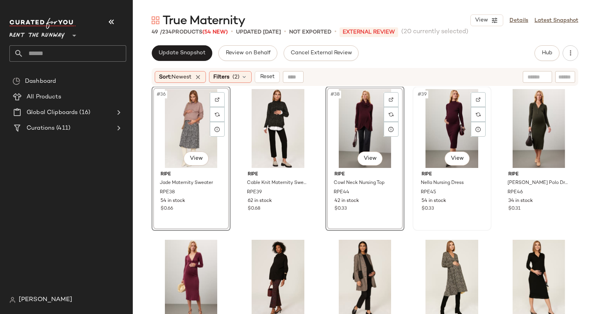
scroll to position [1063, 0]
click at [354, 263] on div "#43 View" at bounding box center [364, 279] width 73 height 79
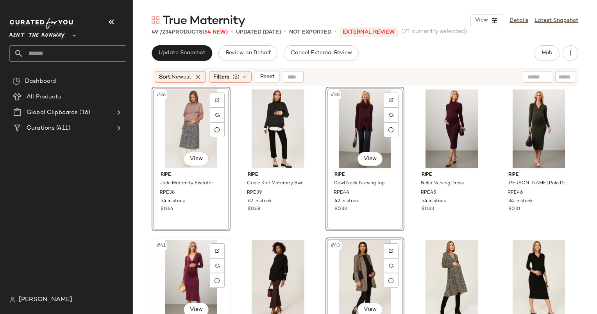
click at [173, 278] on div "#41 View" at bounding box center [190, 279] width 73 height 79
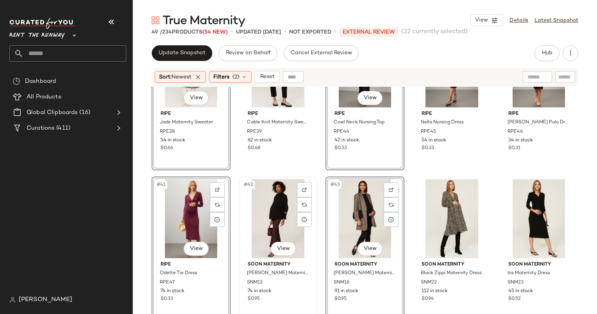
click at [281, 198] on div "#42 View" at bounding box center [277, 218] width 73 height 79
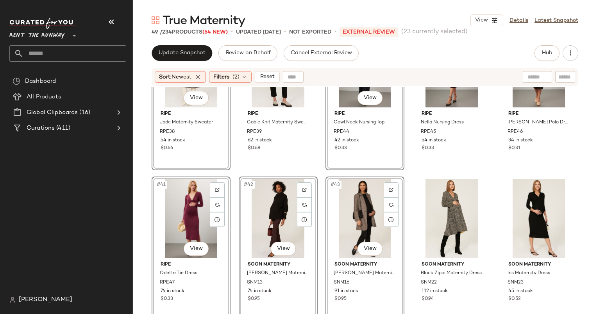
scroll to position [1062, 0]
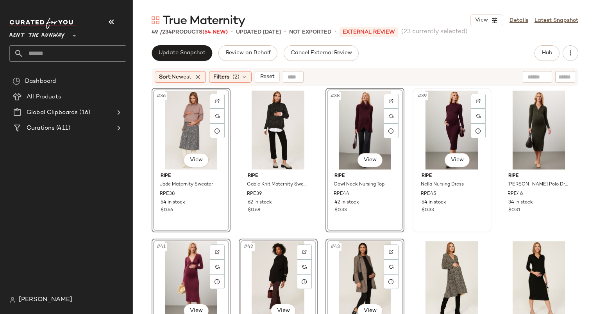
click at [449, 129] on div "#39 View" at bounding box center [451, 130] width 73 height 79
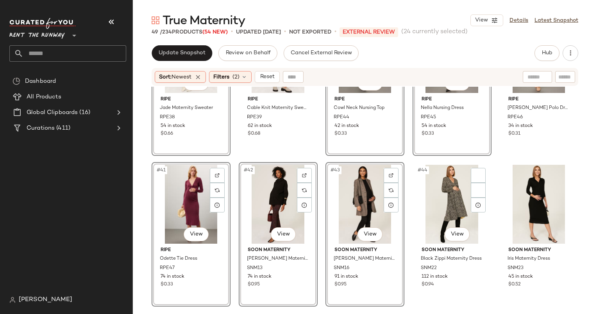
scroll to position [1225, 0]
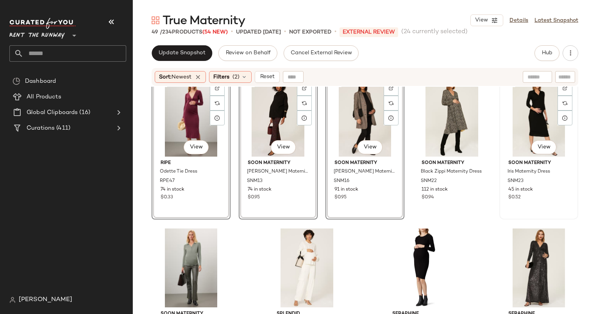
click at [515, 114] on div "#45 View" at bounding box center [538, 117] width 73 height 79
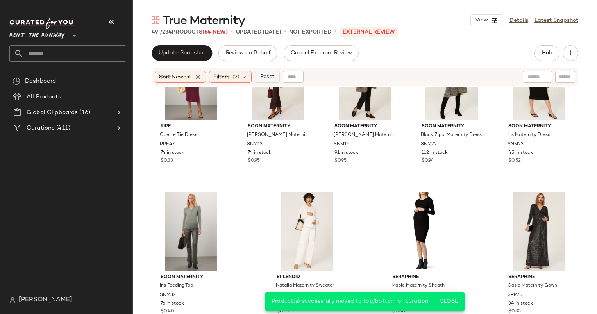
click at [274, 76] on span "Reset" at bounding box center [266, 77] width 15 height 6
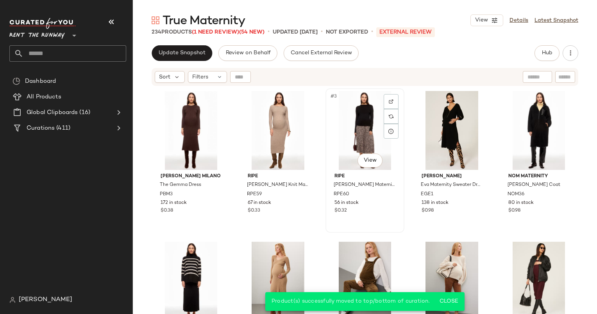
scroll to position [0, 0]
click at [448, 131] on div "#4 View" at bounding box center [451, 130] width 73 height 79
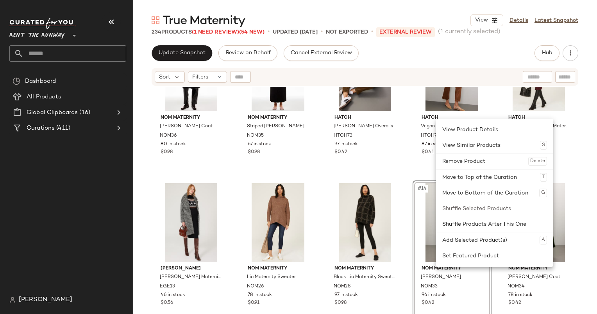
scroll to position [369, 0]
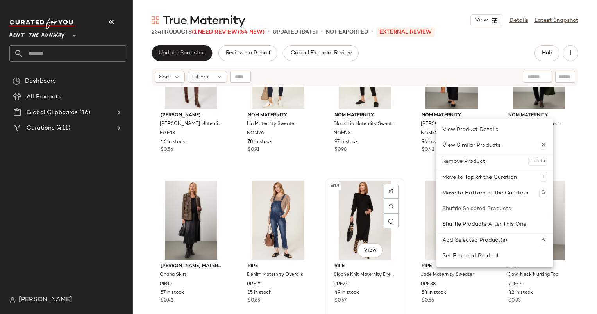
click at [391, 253] on div "#18 View" at bounding box center [364, 220] width 73 height 79
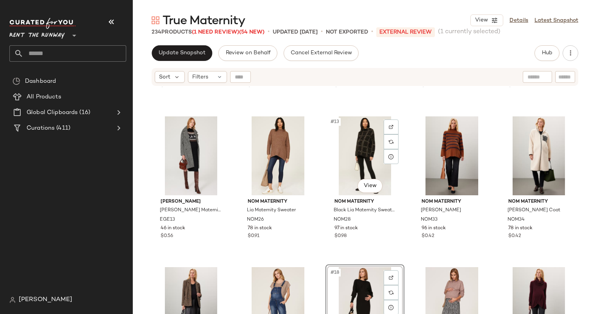
scroll to position [280, 0]
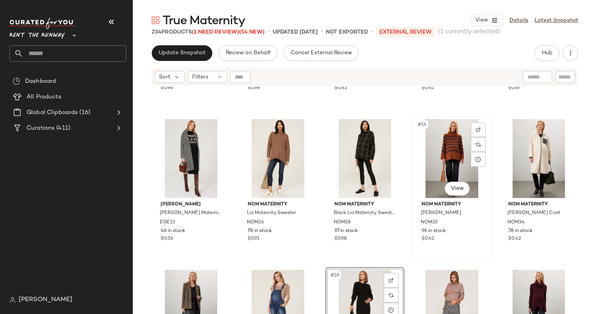
click at [432, 137] on div "#14 View" at bounding box center [451, 158] width 73 height 79
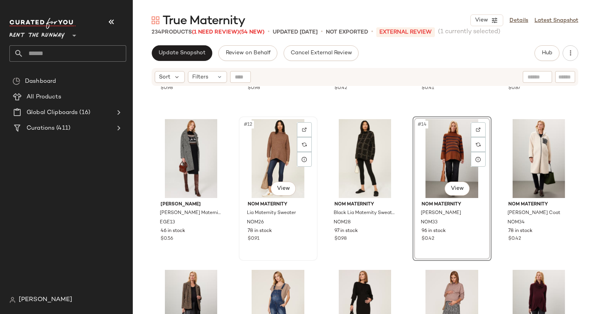
click at [262, 148] on div "#12 View" at bounding box center [277, 158] width 73 height 79
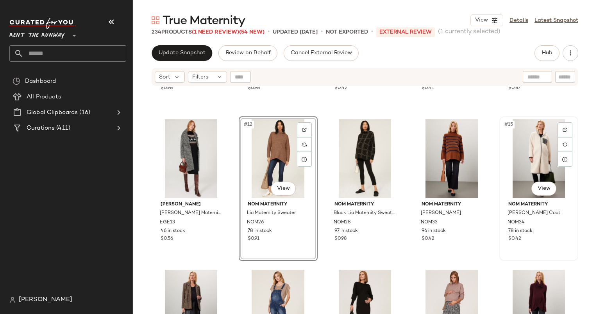
click at [511, 164] on div "#15 View" at bounding box center [538, 158] width 73 height 79
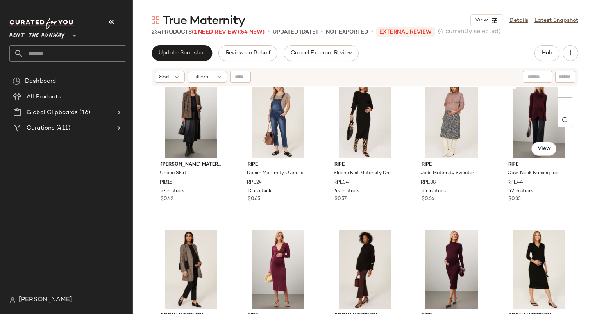
scroll to position [471, 0]
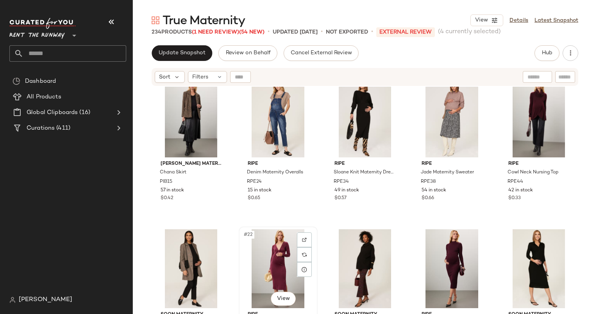
click at [272, 255] on div "#22 View" at bounding box center [277, 268] width 73 height 79
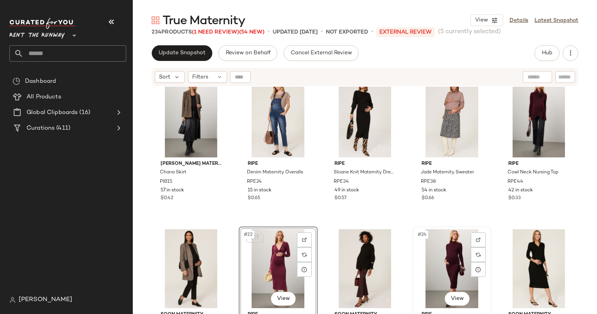
click at [438, 253] on div "#24 View" at bounding box center [451, 268] width 73 height 79
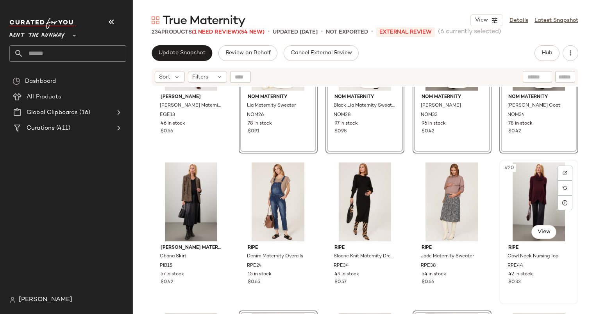
click at [528, 196] on div "#20 View" at bounding box center [538, 201] width 73 height 79
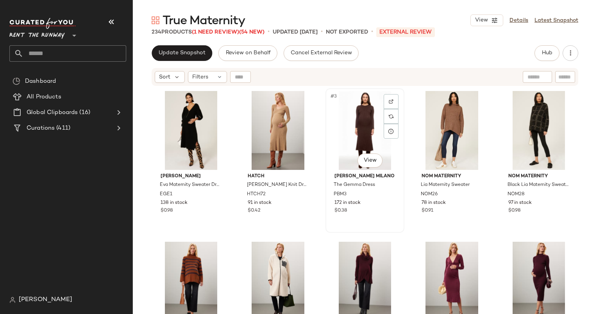
click at [383, 198] on div "Pietro Brunelli Milano The Gemma Dress PBM3 172 in stock $0.38" at bounding box center [364, 192] width 73 height 45
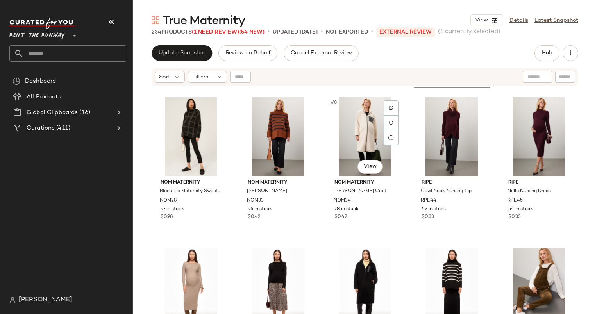
scroll to position [145, 0]
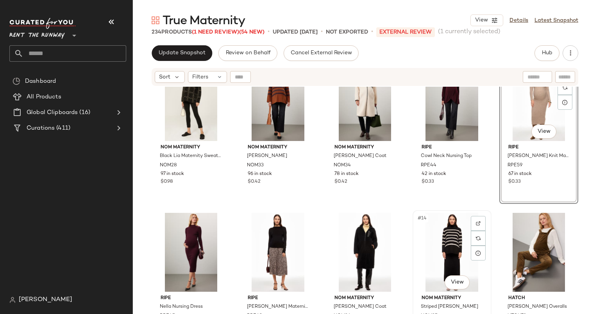
scroll to position [151, 0]
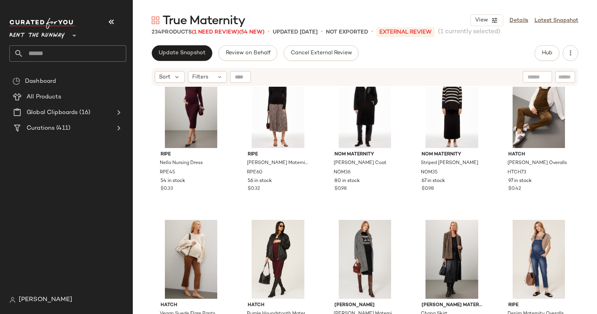
scroll to position [318, 0]
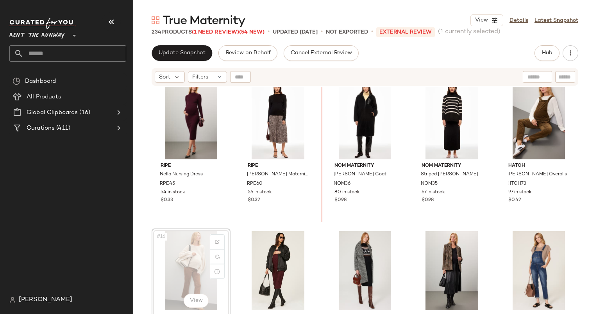
scroll to position [308, 0]
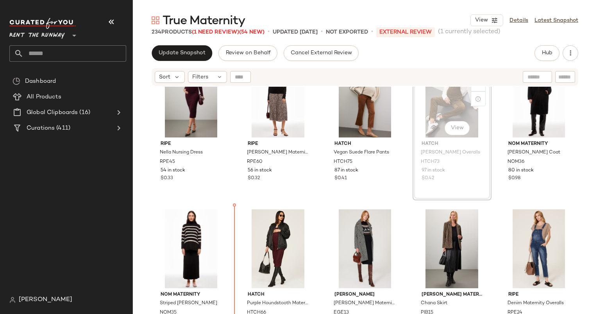
scroll to position [360, 0]
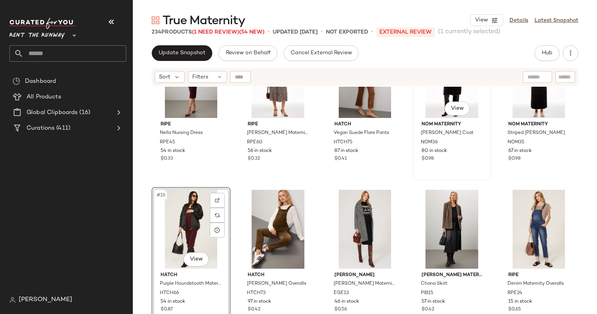
scroll to position [267, 0]
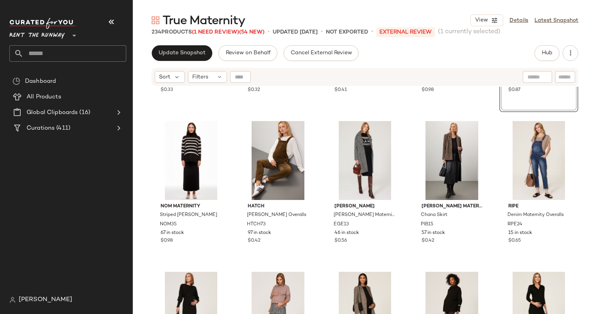
scroll to position [444, 0]
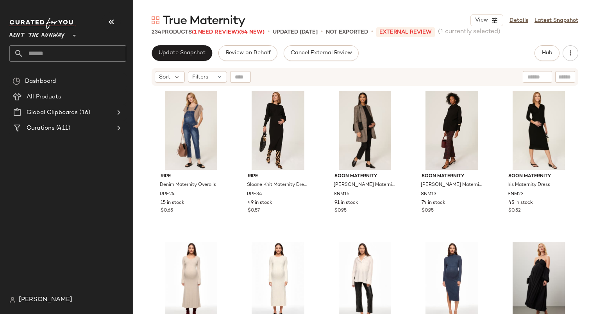
scroll to position [588, 0]
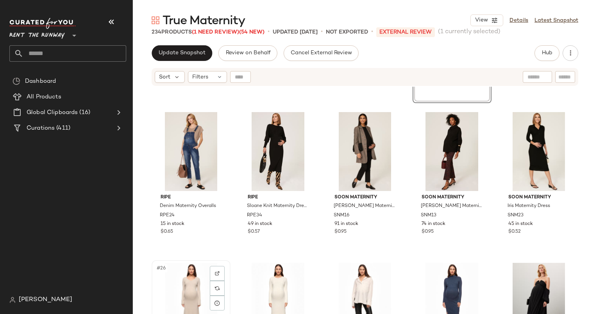
click at [178, 270] on div "#26 View" at bounding box center [190, 302] width 73 height 79
click at [355, 281] on div "#28 View" at bounding box center [364, 302] width 73 height 79
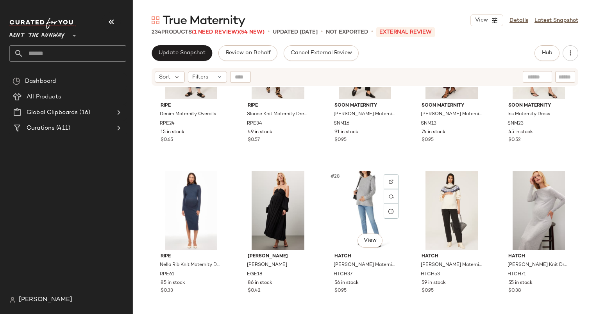
scroll to position [680, 0]
click at [353, 220] on div "#28 View" at bounding box center [364, 210] width 73 height 79
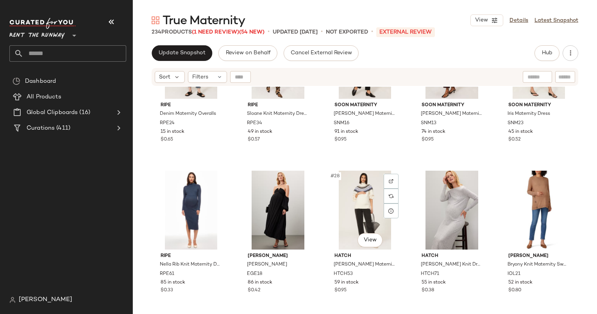
scroll to position [660, 0]
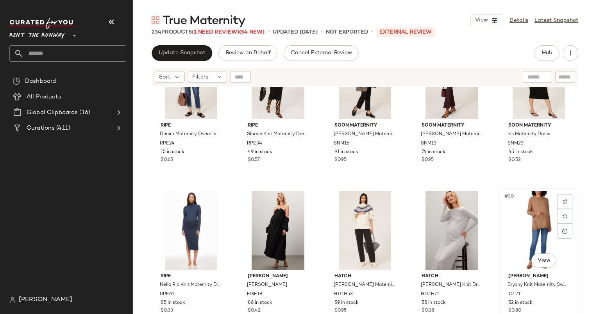
click at [534, 209] on div "#30 View" at bounding box center [538, 230] width 73 height 79
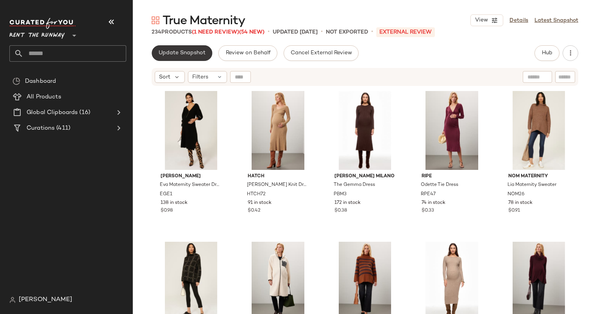
click at [193, 53] on span "Update Snapshot" at bounding box center [181, 53] width 47 height 6
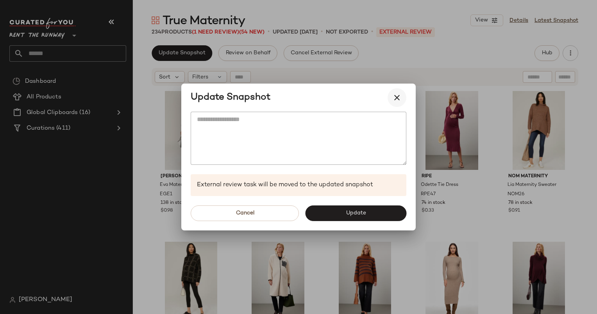
click at [402, 95] on button "button" at bounding box center [396, 97] width 19 height 19
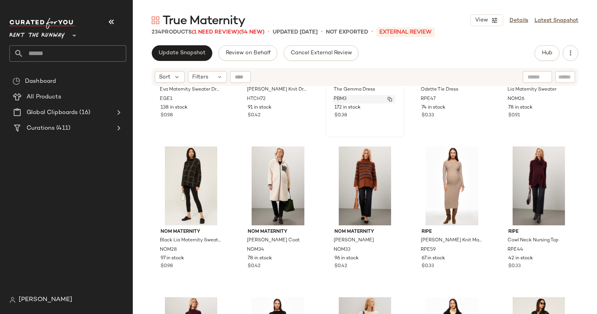
scroll to position [117, 0]
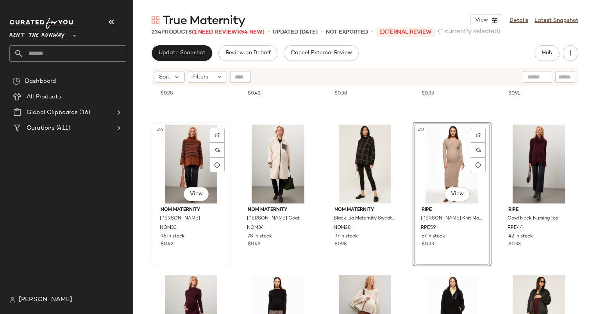
click at [197, 152] on div "#6 View" at bounding box center [190, 164] width 73 height 79
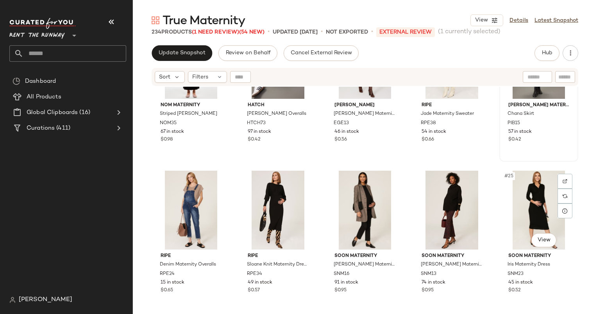
scroll to position [555, 0]
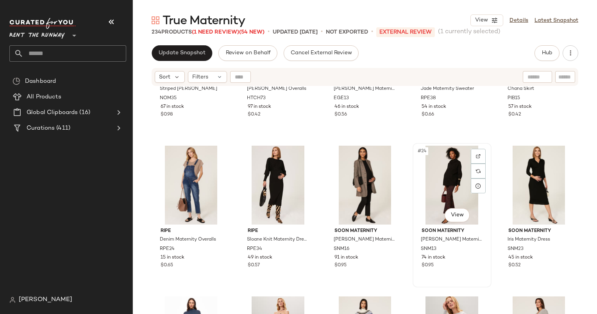
click at [447, 185] on div "#24 View" at bounding box center [451, 185] width 73 height 79
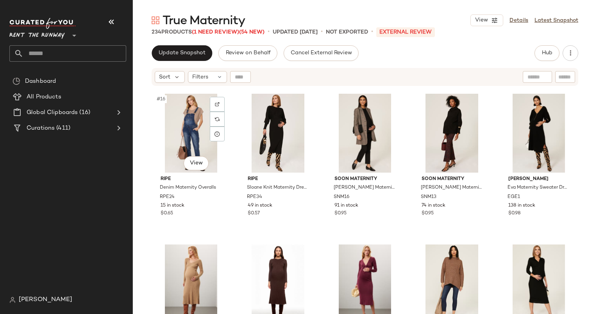
scroll to position [483, 0]
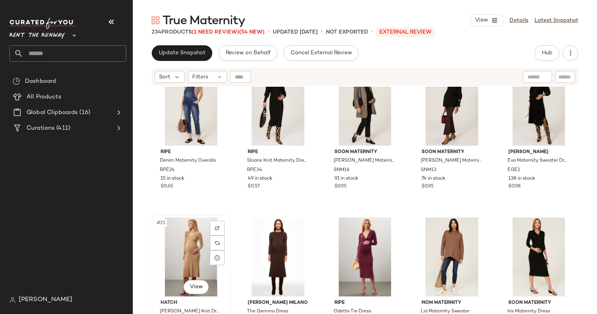
click at [189, 244] on div "#21 View" at bounding box center [190, 257] width 73 height 79
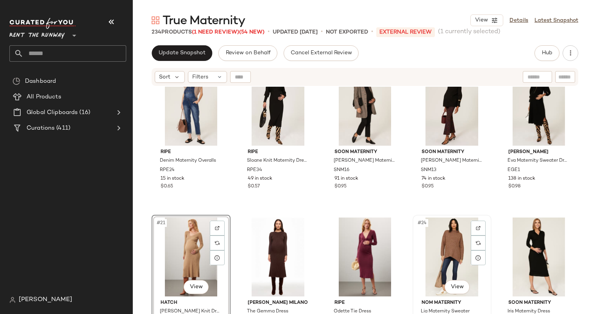
click at [440, 245] on div "#24 View" at bounding box center [451, 257] width 73 height 79
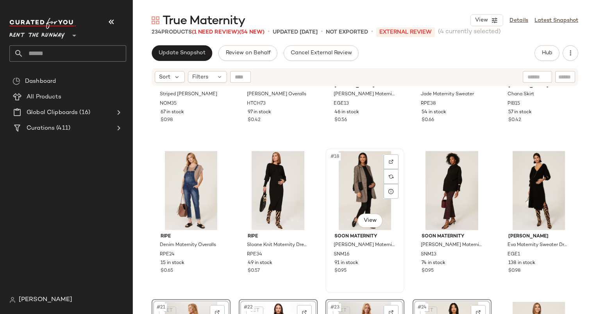
scroll to position [453, 0]
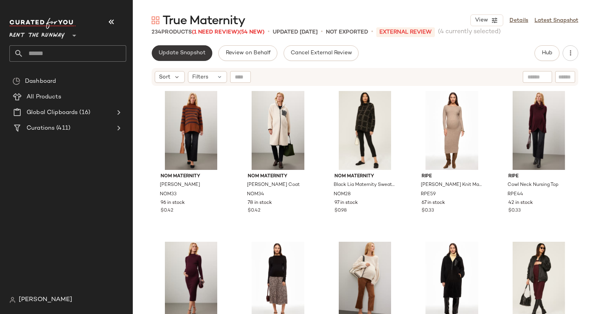
click at [169, 53] on span "Update Snapshot" at bounding box center [181, 53] width 47 height 6
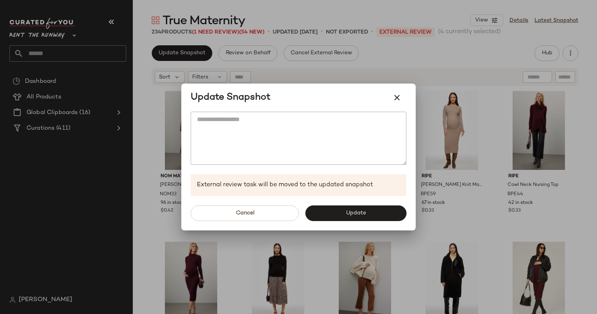
click at [408, 98] on div "Update Snapshot" at bounding box center [298, 98] width 234 height 28
click at [394, 98] on icon "button" at bounding box center [396, 97] width 9 height 9
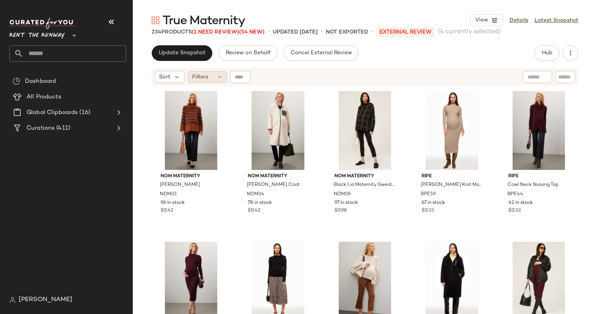
click at [192, 81] on div "Filters" at bounding box center [207, 77] width 39 height 12
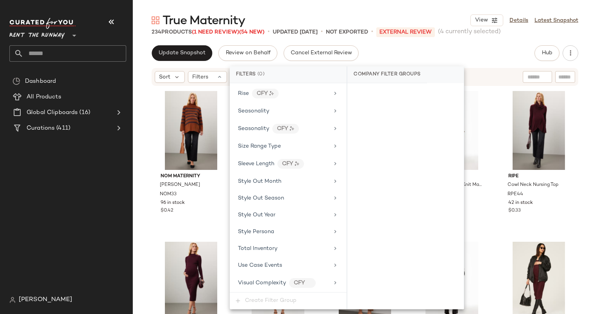
scroll to position [1068, 0]
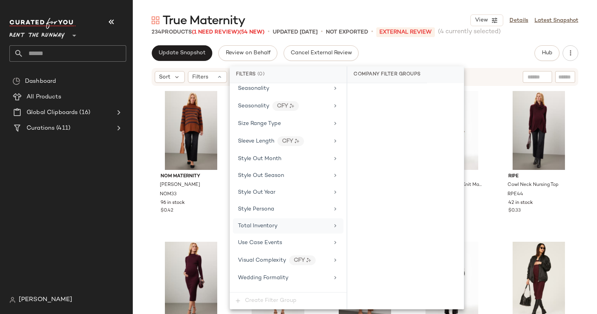
click at [303, 222] on div "Total Inventory" at bounding box center [283, 226] width 91 height 8
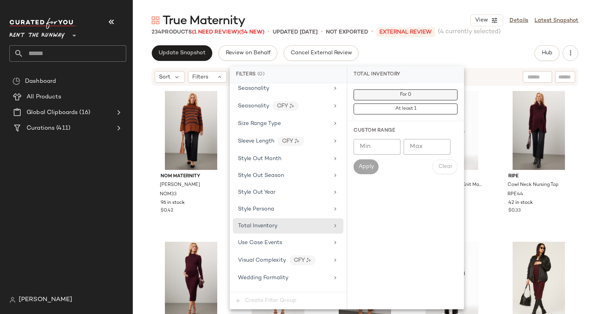
click at [400, 92] on span "For 0" at bounding box center [405, 94] width 12 height 5
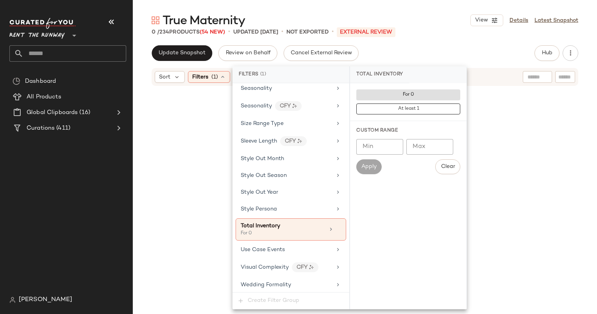
click at [191, 118] on div at bounding box center [365, 210] width 426 height 245
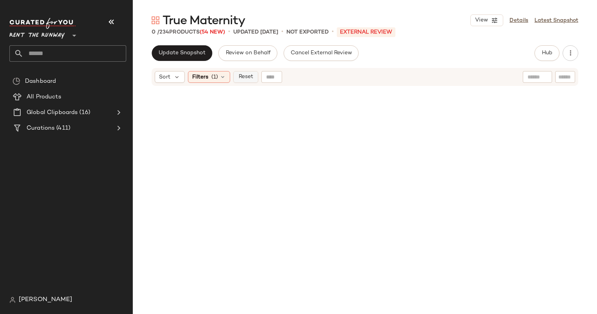
click at [243, 80] on span "Reset" at bounding box center [245, 77] width 15 height 6
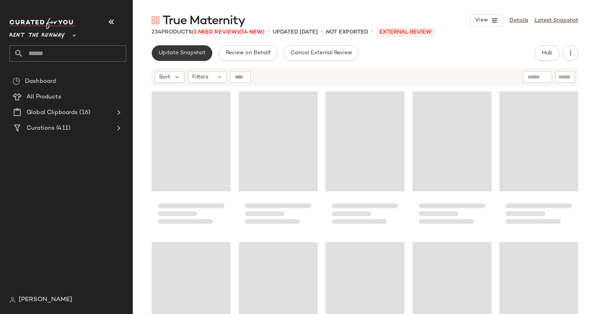
click at [163, 48] on button "Update Snapshot" at bounding box center [182, 53] width 61 height 16
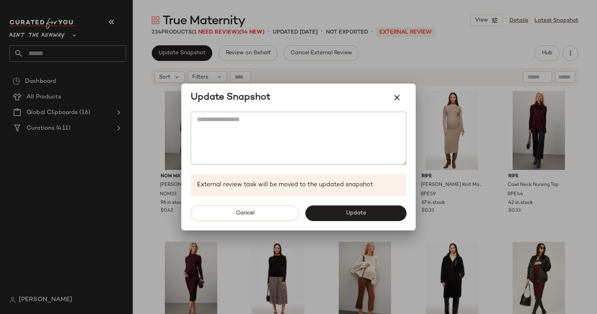
click at [373, 44] on div at bounding box center [298, 157] width 597 height 314
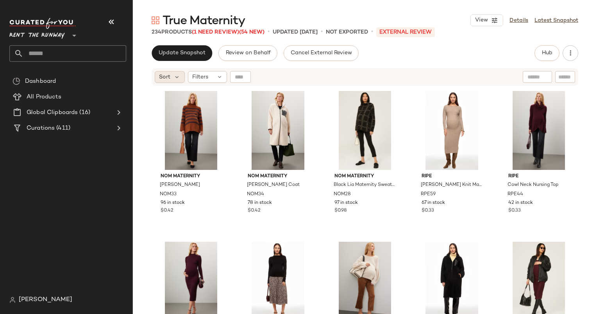
click at [159, 79] on span "Sort" at bounding box center [164, 77] width 11 height 8
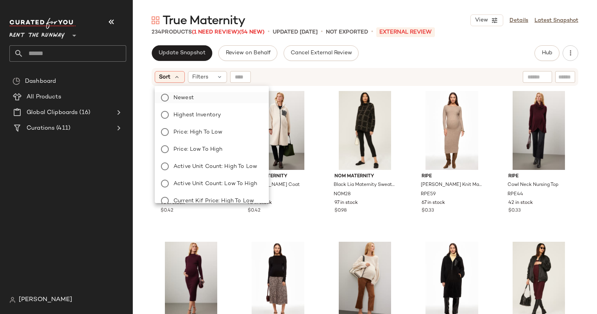
click at [211, 97] on label "Newest" at bounding box center [216, 97] width 92 height 11
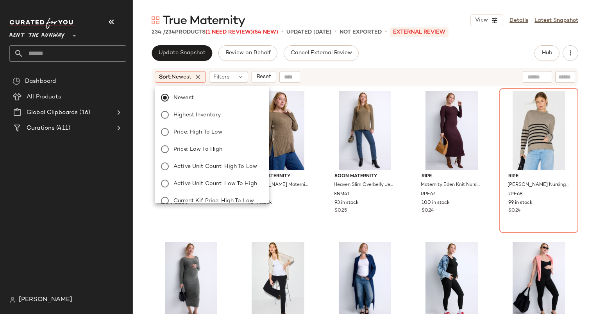
click at [459, 64] on div "Update Snapshot Review on Behalf Cancel External Review Hub Send for Review Ext…" at bounding box center [365, 179] width 464 height 269
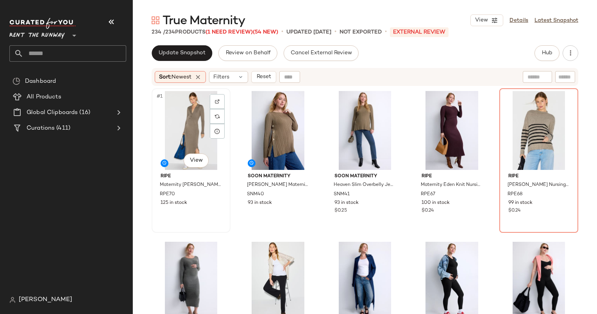
click at [185, 124] on div "#1 View" at bounding box center [190, 130] width 73 height 79
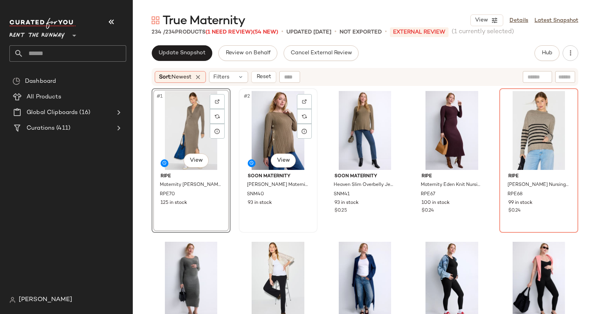
click at [283, 128] on div "#2 View" at bounding box center [277, 130] width 73 height 79
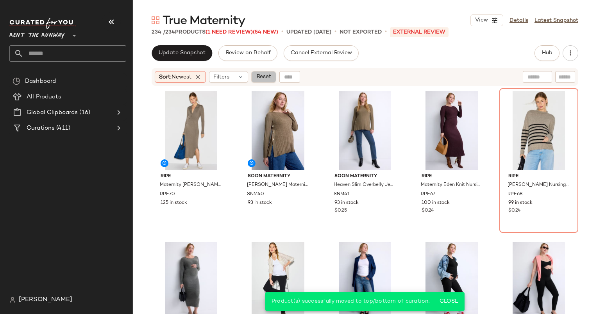
click at [267, 77] on span "Reset" at bounding box center [263, 77] width 15 height 6
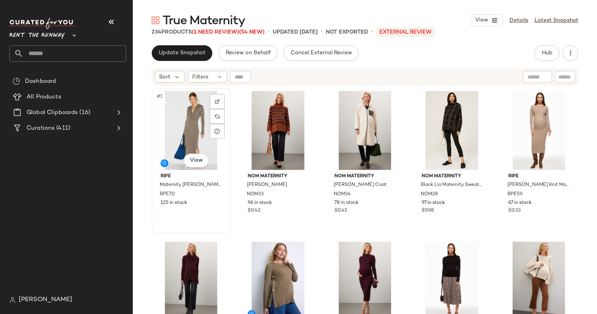
click at [183, 118] on div "#1 View" at bounding box center [190, 130] width 73 height 79
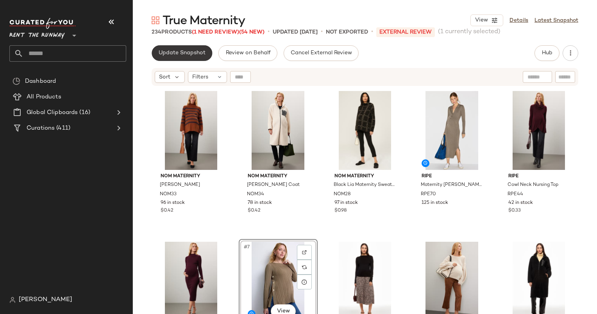
click at [195, 54] on span "Update Snapshot" at bounding box center [181, 53] width 47 height 6
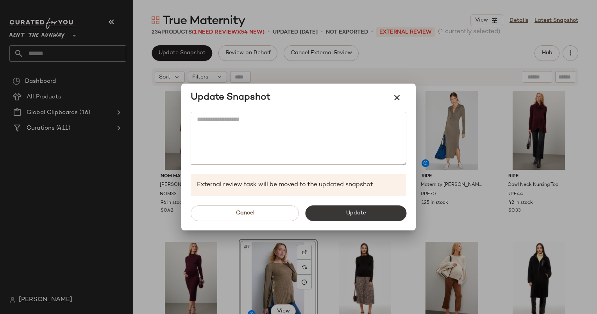
click at [360, 213] on span "Update" at bounding box center [355, 213] width 20 height 6
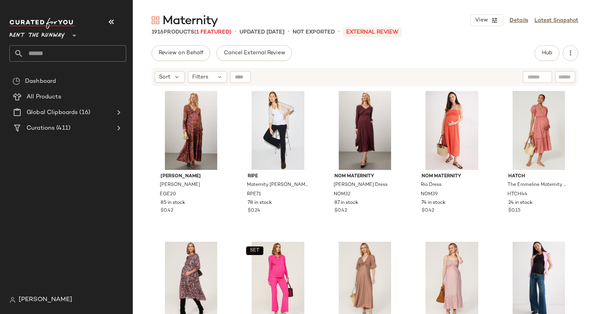
click at [151, 190] on div "[PERSON_NAME] [PERSON_NAME] Dress EGE20 85 in stock $0.42 ripe Maternity [PERSO…" at bounding box center [365, 210] width 464 height 247
click at [534, 52] on div "Review on Behalf Cancel External Review Hub Send for Review External Review Int…" at bounding box center [365, 53] width 426 height 16
click at [535, 52] on button "Hub" at bounding box center [546, 53] width 25 height 16
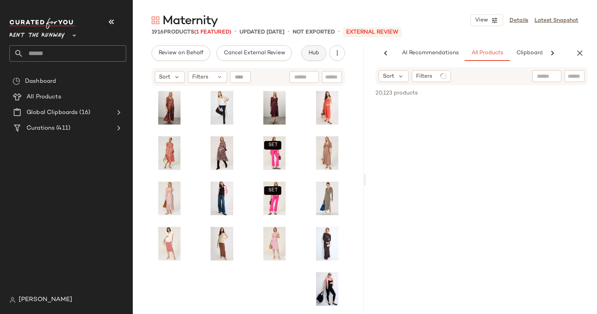
scroll to position [0, 48]
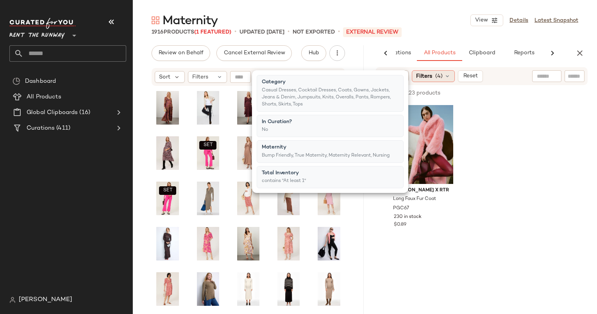
click at [446, 71] on div "Filters (4)" at bounding box center [433, 76] width 43 height 12
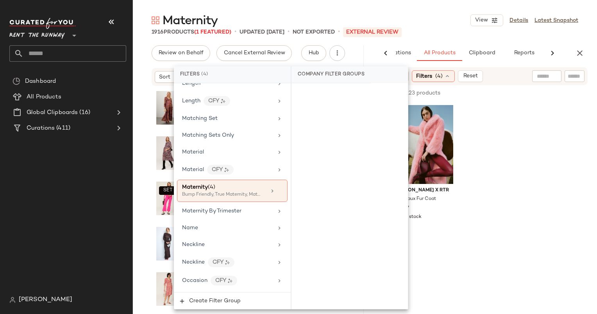
scroll to position [688, 0]
click at [250, 191] on div "Bump Friendly, True Maternity, Maternity Relevant +1 more" at bounding box center [221, 194] width 78 height 7
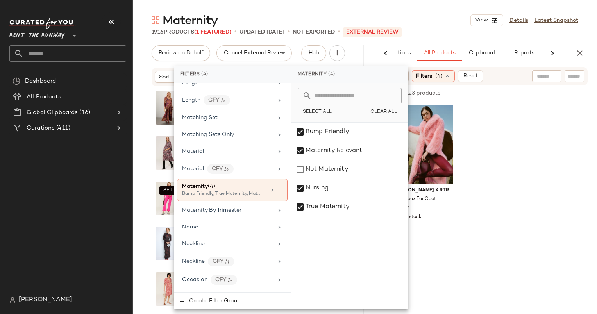
click at [499, 167] on div "[PERSON_NAME] x RTR Long Faux Fur Coat PGC67 230 in stock $0.89" at bounding box center [481, 174] width 231 height 144
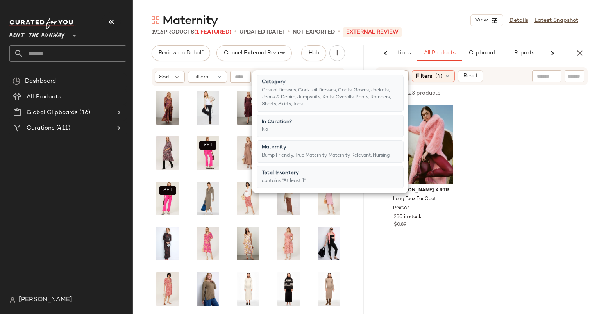
click at [487, 97] on div at bounding box center [532, 92] width 109 height 9
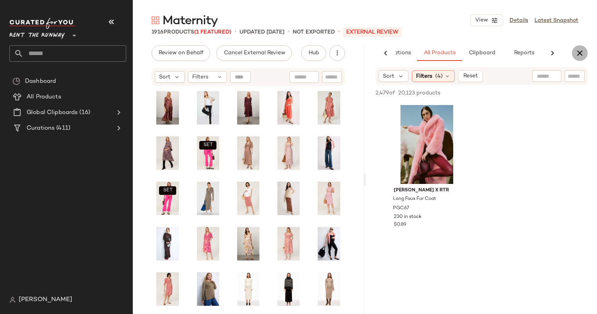
click at [584, 52] on button "button" at bounding box center [580, 53] width 16 height 16
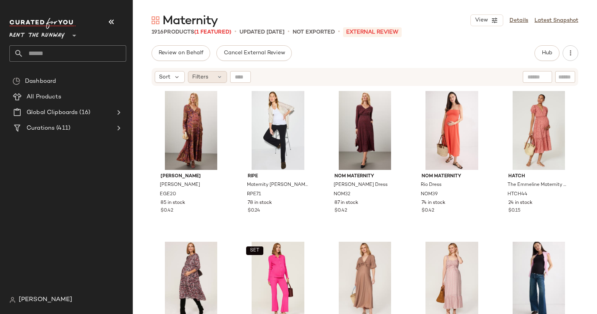
click at [216, 78] on icon at bounding box center [219, 77] width 6 height 6
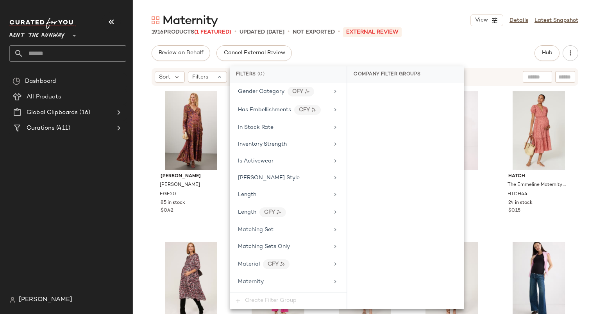
scroll to position [467, 0]
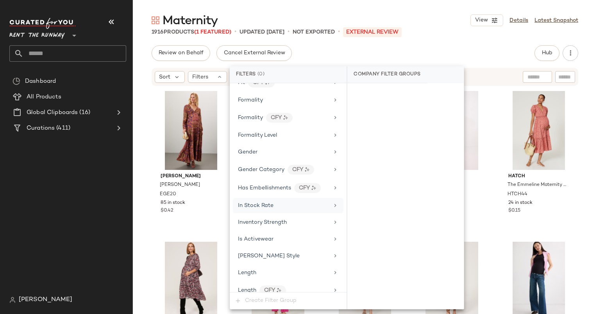
click at [270, 198] on div "In Stock Rate" at bounding box center [288, 205] width 111 height 15
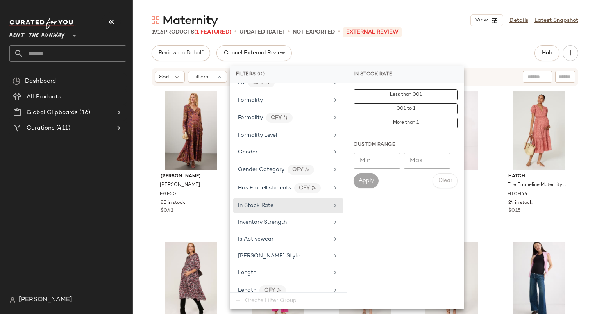
click at [372, 160] on input "Min" at bounding box center [376, 161] width 47 height 16
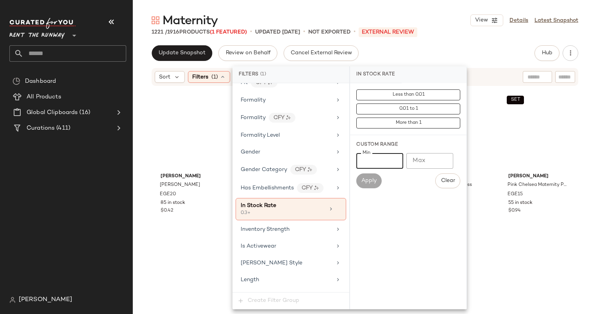
type input "***"
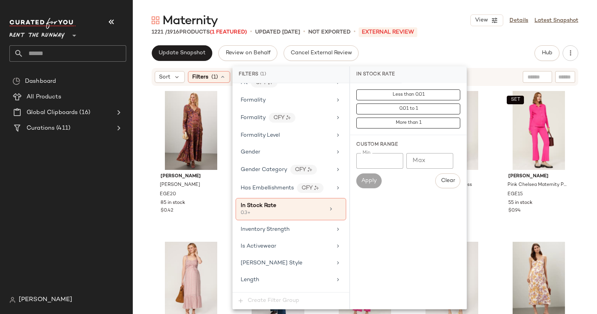
click at [382, 61] on div "Update Snapshot Review on Behalf Cancel External Review Hub Send for Review Ext…" at bounding box center [365, 53] width 426 height 16
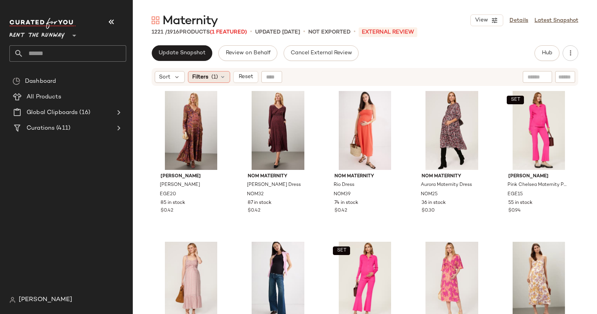
click at [204, 72] on div "Filters (1)" at bounding box center [209, 77] width 42 height 12
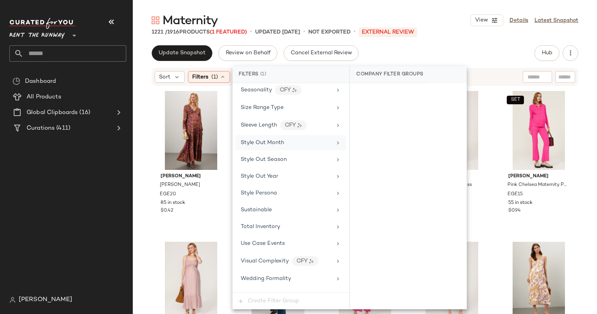
scroll to position [1097, 0]
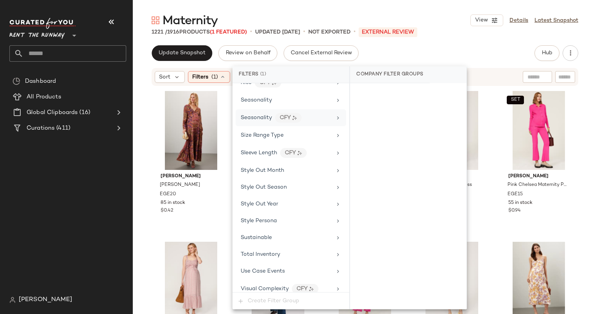
click at [283, 109] on div "Seasonality CFY" at bounding box center [290, 117] width 111 height 17
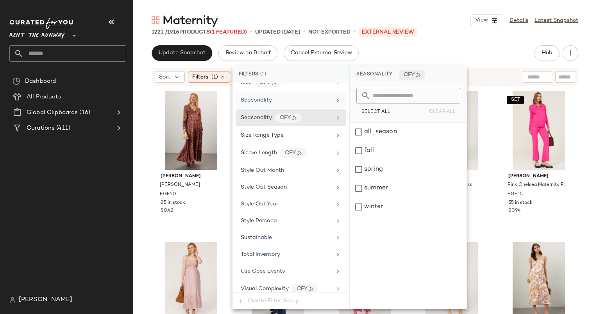
click at [287, 96] on div "Seasonality" at bounding box center [286, 100] width 91 height 8
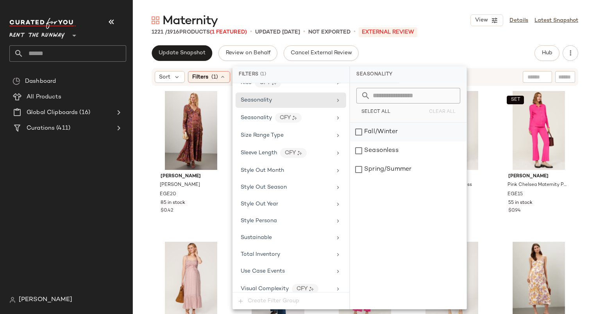
click at [400, 136] on div "Fall/Winter" at bounding box center [408, 132] width 116 height 19
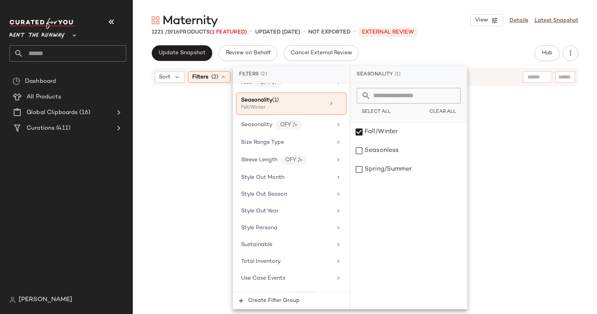
click at [439, 42] on div "Maternity View Details Latest Snapshot 1221 / 1916 Products (1 Featured) • upda…" at bounding box center [365, 162] width 464 height 301
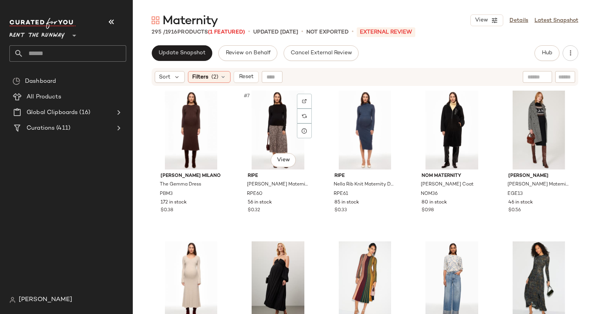
scroll to position [0, 0]
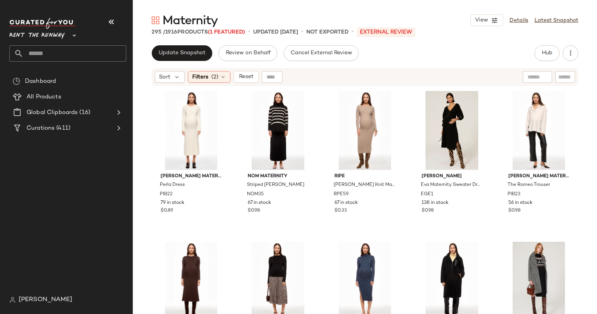
click at [522, 82] on div "Sort Filters (2) Reset" at bounding box center [365, 77] width 426 height 18
click at [525, 81] on div at bounding box center [536, 77] width 29 height 12
type input "*"
click at [482, 71] on div at bounding box center [503, 77] width 68 height 12
click at [459, 55] on div "Update Snapshot Review on Behalf Cancel External Review Hub Send for Review Ext…" at bounding box center [365, 53] width 426 height 16
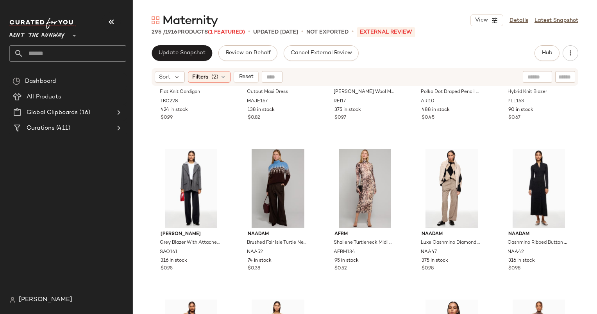
scroll to position [552, 0]
click at [157, 76] on div "Sort" at bounding box center [170, 77] width 30 height 12
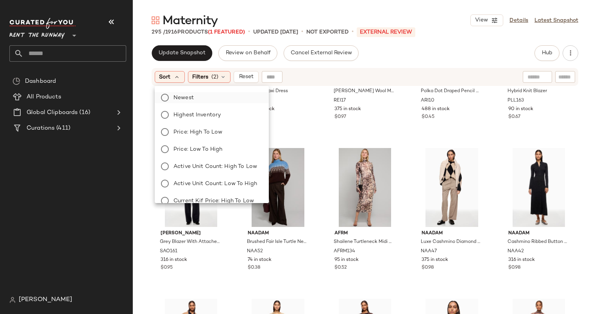
click at [210, 95] on label "Newest" at bounding box center [216, 97] width 92 height 11
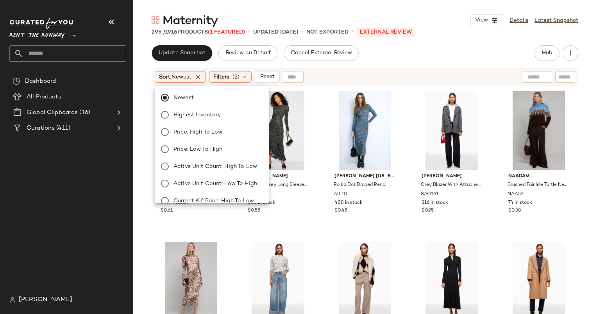
click at [387, 73] on div "Sort: Newest Filters (2) Reset" at bounding box center [314, 77] width 319 height 12
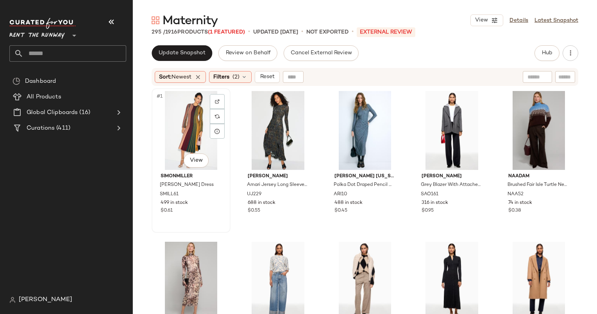
click at [177, 121] on div "#1 View" at bounding box center [190, 130] width 73 height 79
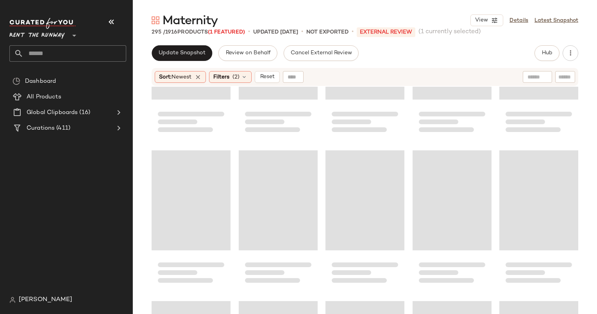
scroll to position [8648, 0]
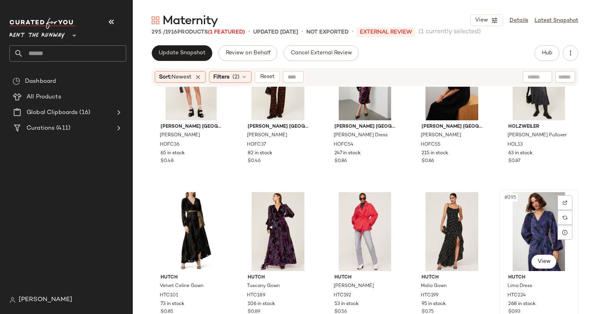
click at [540, 236] on div "#295 View" at bounding box center [538, 231] width 73 height 79
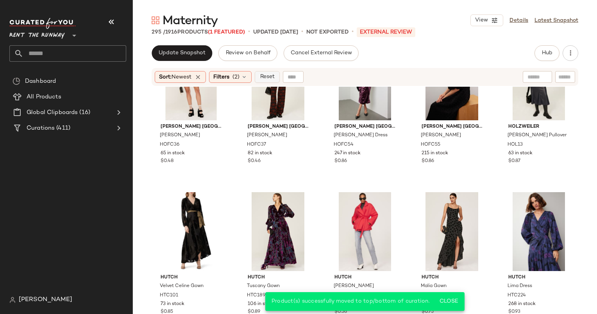
click at [274, 78] on span "Reset" at bounding box center [266, 77] width 15 height 6
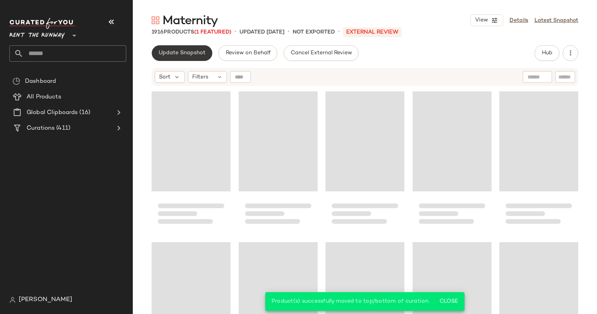
click at [179, 57] on button "Update Snapshot" at bounding box center [182, 53] width 61 height 16
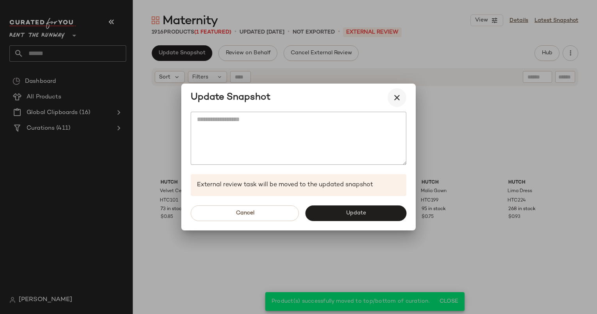
click at [401, 92] on button "button" at bounding box center [396, 97] width 19 height 19
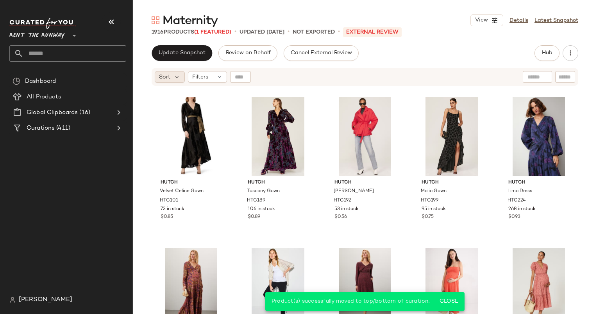
click at [170, 75] on div "Sort" at bounding box center [170, 77] width 30 height 12
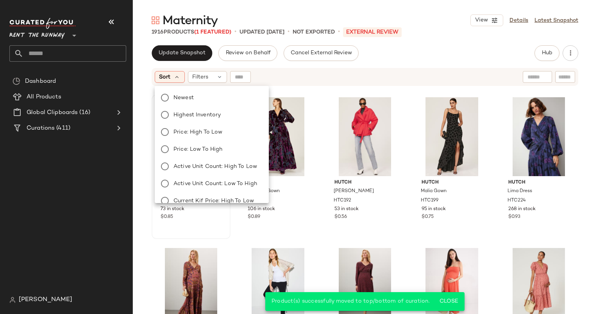
click at [208, 102] on label "Newest" at bounding box center [216, 97] width 92 height 11
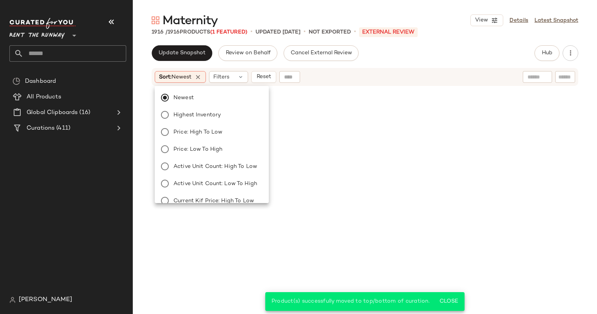
scroll to position [28790, 0]
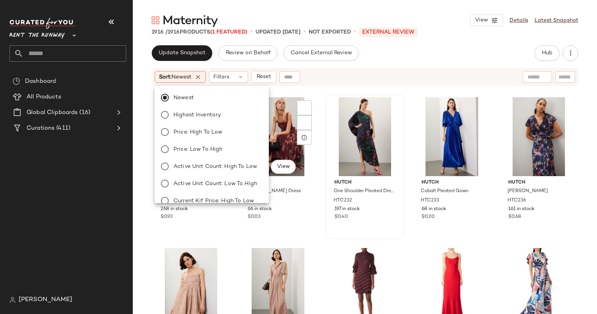
click at [325, 107] on div "Hutch One Shoulder Pleated Dress HTC232 197 in stock $0.40" at bounding box center [364, 167] width 79 height 144
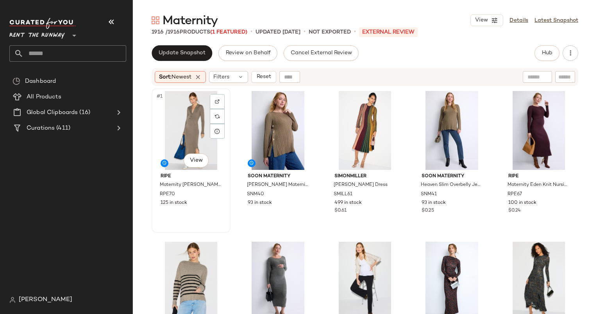
click at [186, 119] on div "#1 View" at bounding box center [190, 130] width 73 height 79
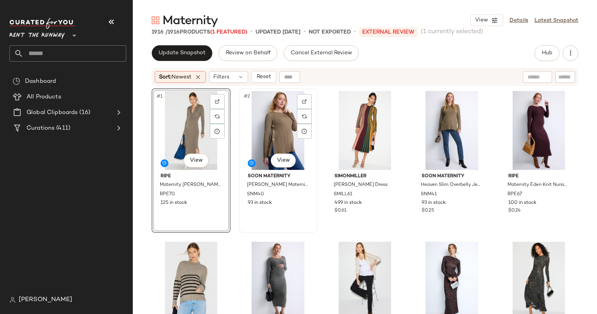
click at [274, 117] on div "#2 View" at bounding box center [277, 130] width 73 height 79
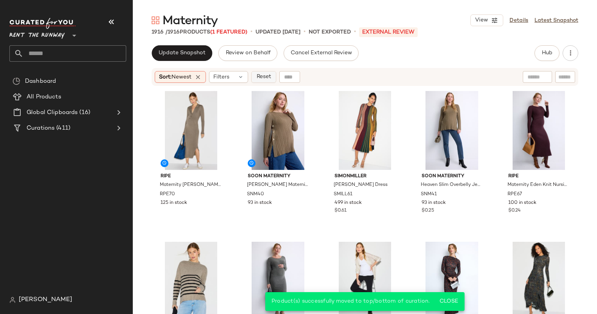
click at [266, 77] on span "Reset" at bounding box center [263, 77] width 15 height 6
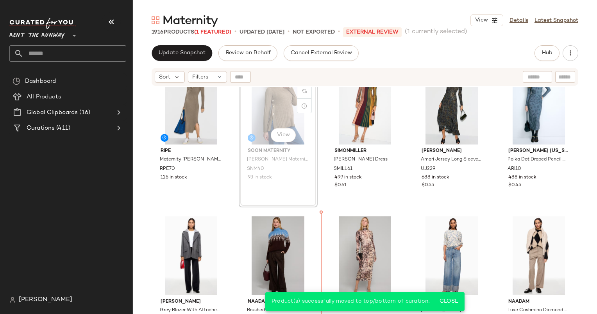
scroll to position [27, 0]
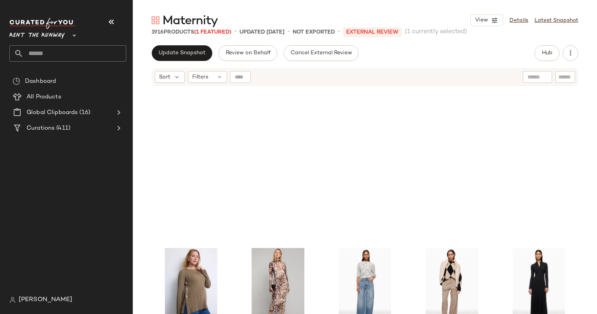
scroll to position [224, 0]
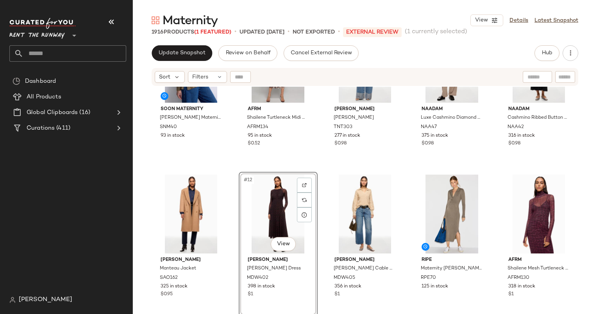
scroll to position [328, 0]
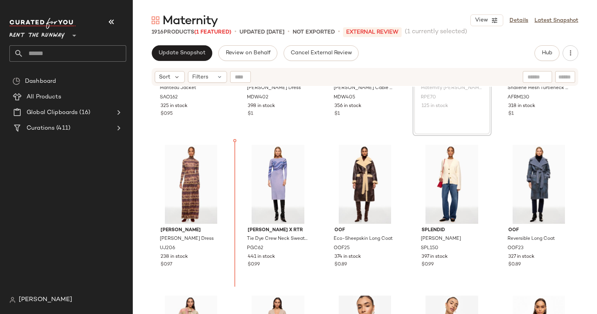
scroll to position [428, 0]
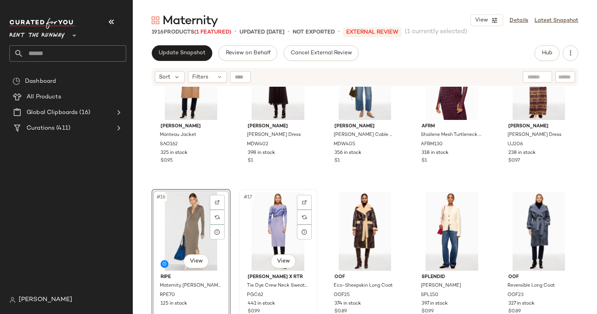
scroll to position [357, 0]
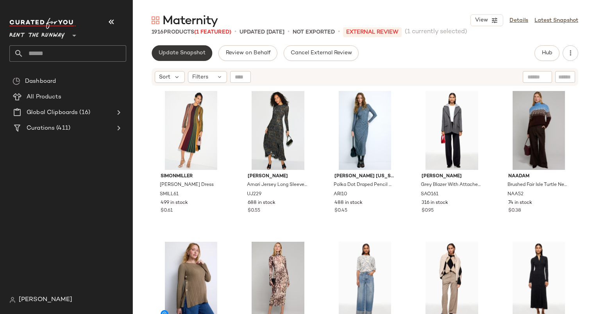
click at [181, 53] on span "Update Snapshot" at bounding box center [181, 53] width 47 height 6
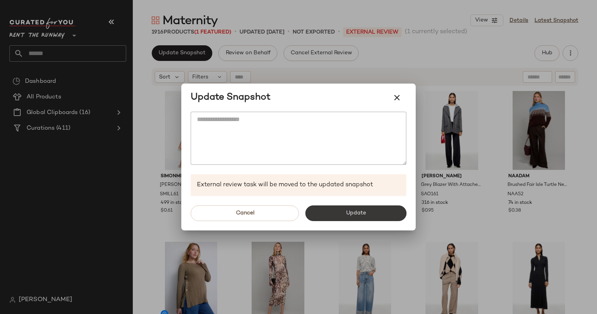
click at [335, 216] on button "Update" at bounding box center [355, 213] width 101 height 16
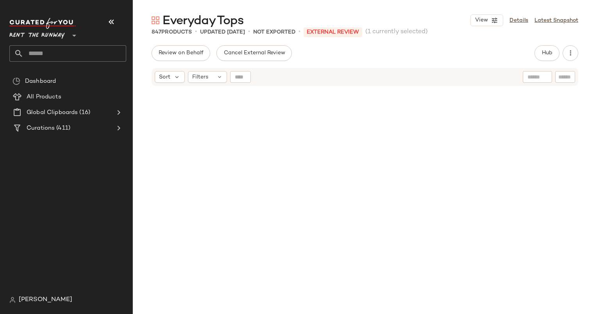
scroll to position [22912, 0]
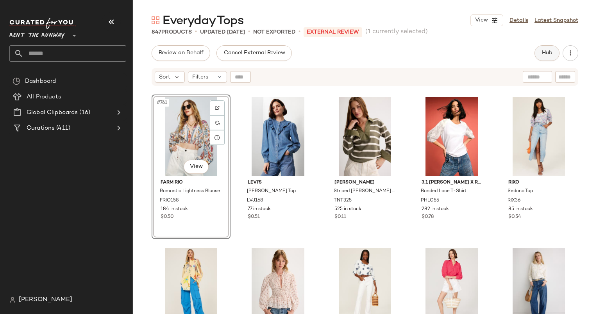
click at [544, 55] on span "Hub" at bounding box center [546, 53] width 11 height 6
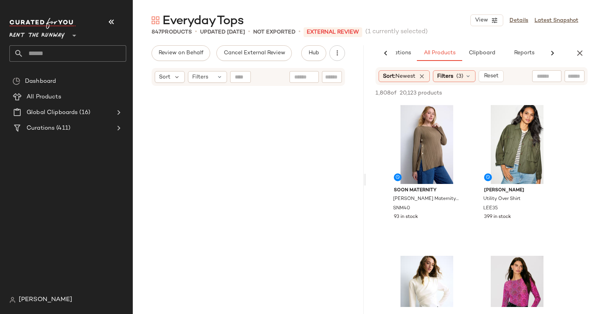
scroll to position [0, 0]
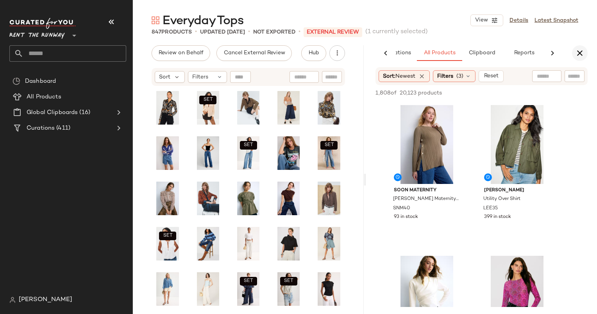
click at [584, 55] on icon "button" at bounding box center [579, 52] width 9 height 9
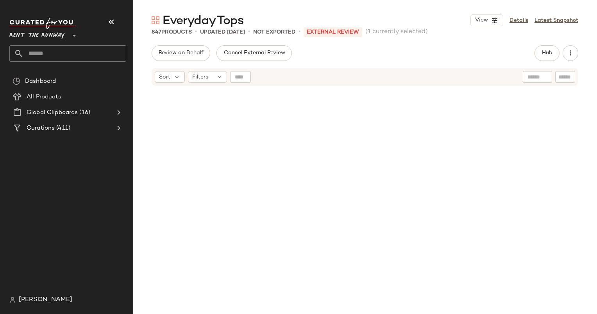
scroll to position [8299, 0]
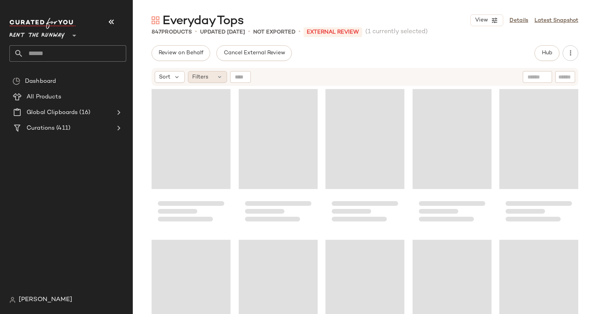
click at [215, 77] on div "Filters" at bounding box center [207, 77] width 39 height 12
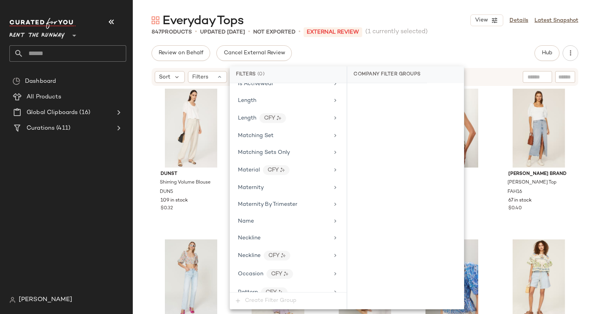
scroll to position [558, 0]
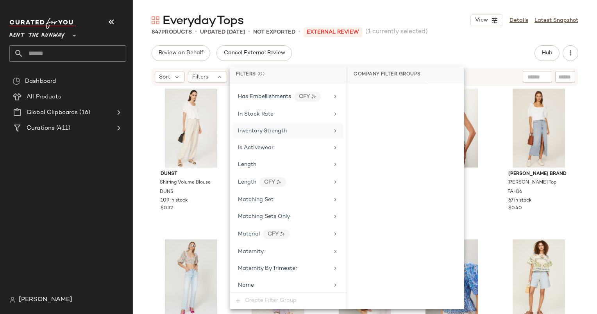
click at [276, 128] on span "Inventory Strength" at bounding box center [262, 131] width 49 height 6
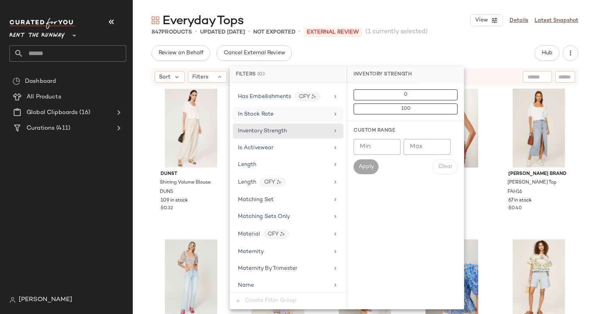
click at [266, 111] on span "In Stock Rate" at bounding box center [256, 114] width 36 height 6
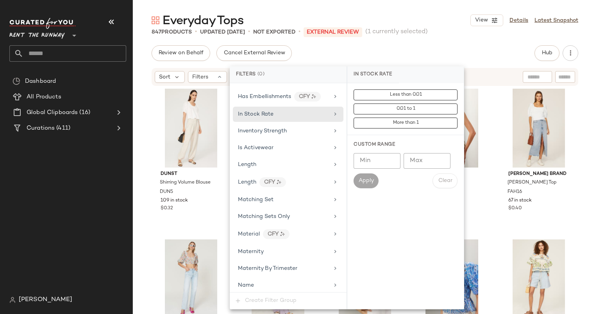
click at [369, 157] on input "Min" at bounding box center [376, 161] width 47 height 16
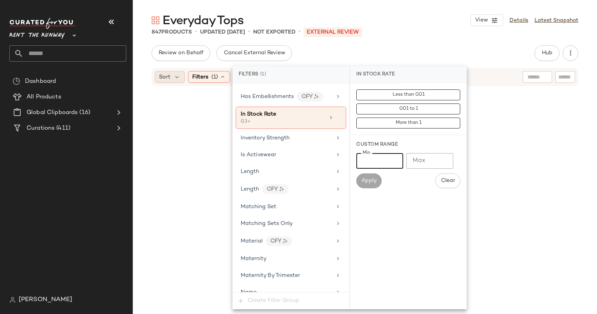
type input "***"
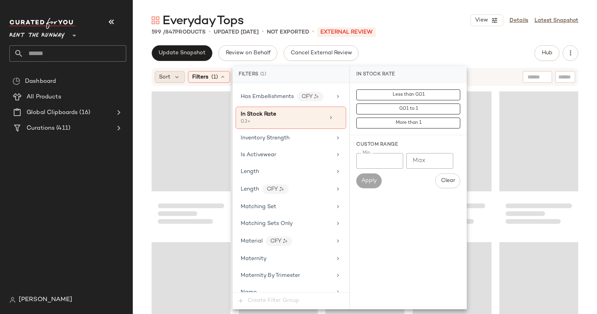
click at [173, 82] on div "Sort" at bounding box center [170, 77] width 30 height 12
